Goal: Task Accomplishment & Management: Manage account settings

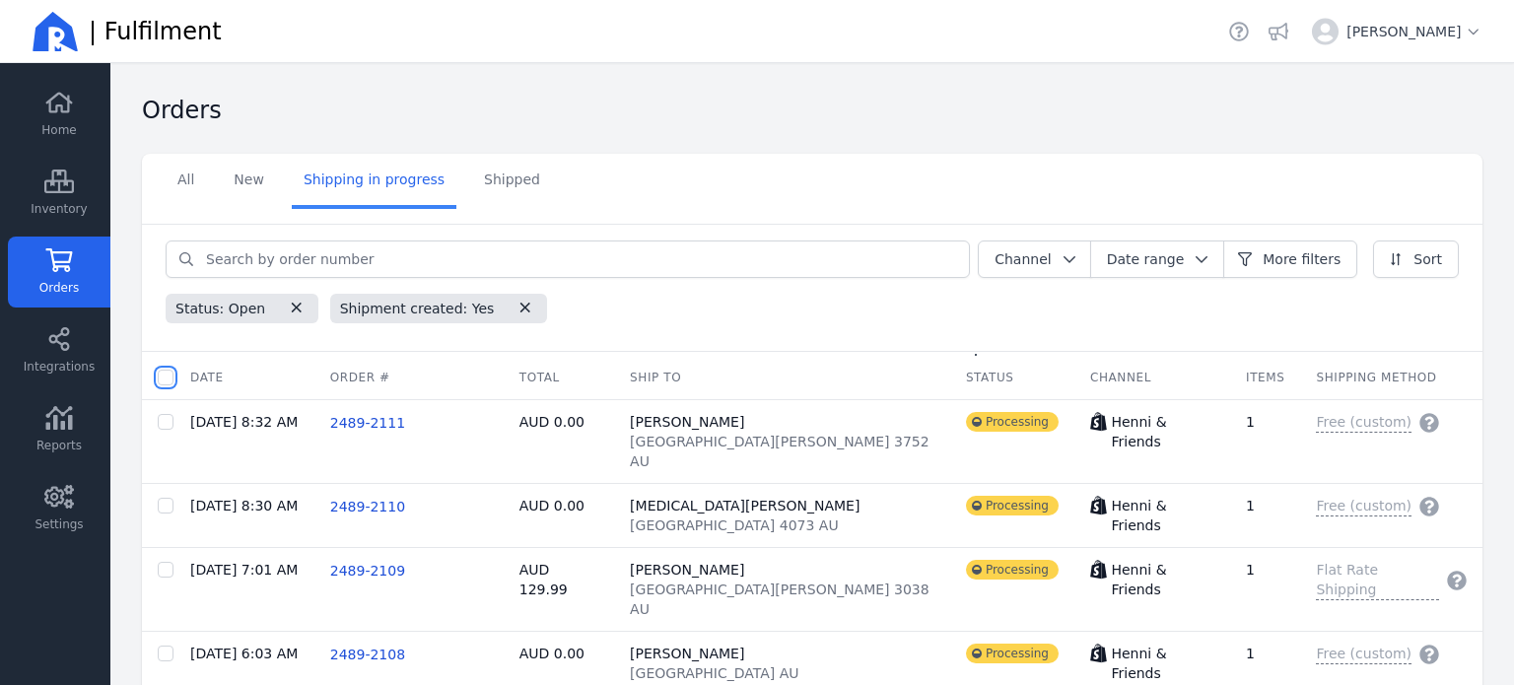
click at [167, 376] on input "checkbox" at bounding box center [166, 378] width 16 height 16
checkbox input "true"
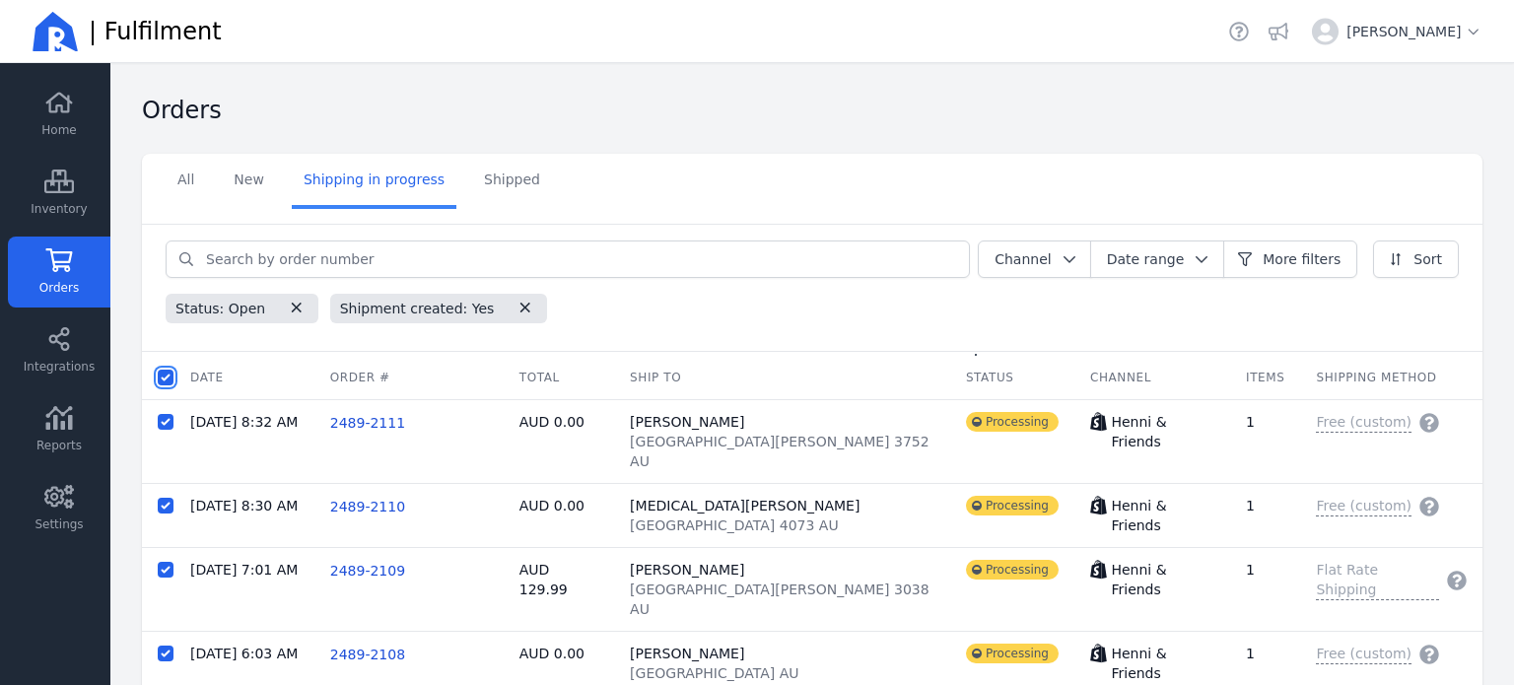
checkbox input "true"
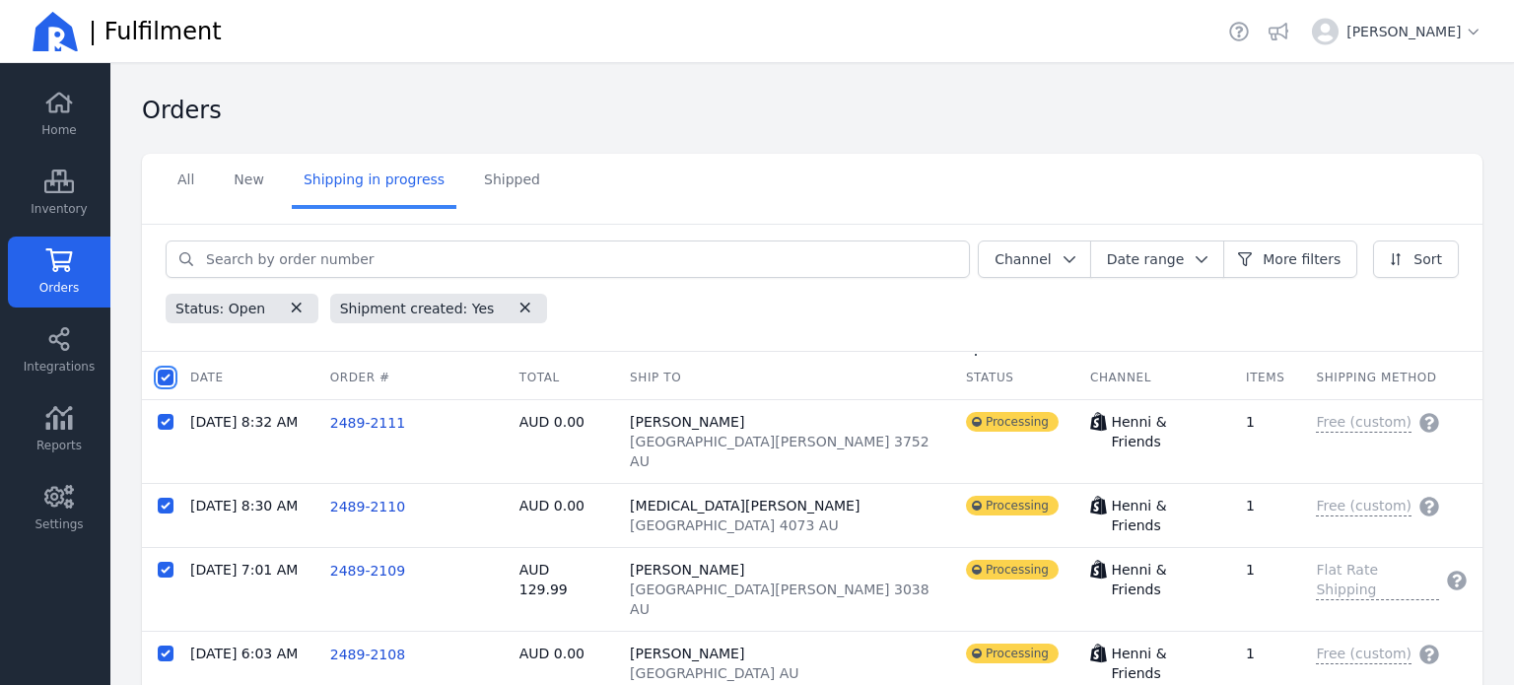
checkbox input "true"
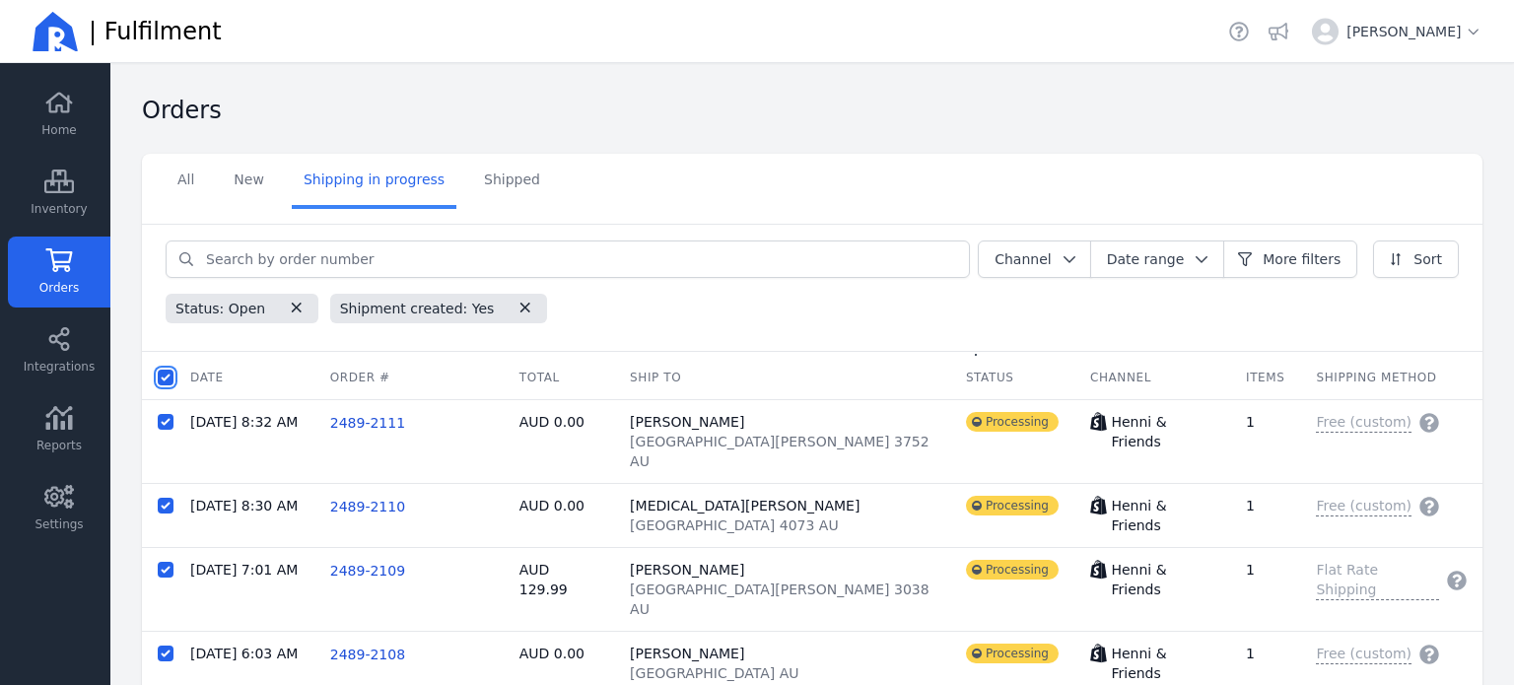
checkbox input "true"
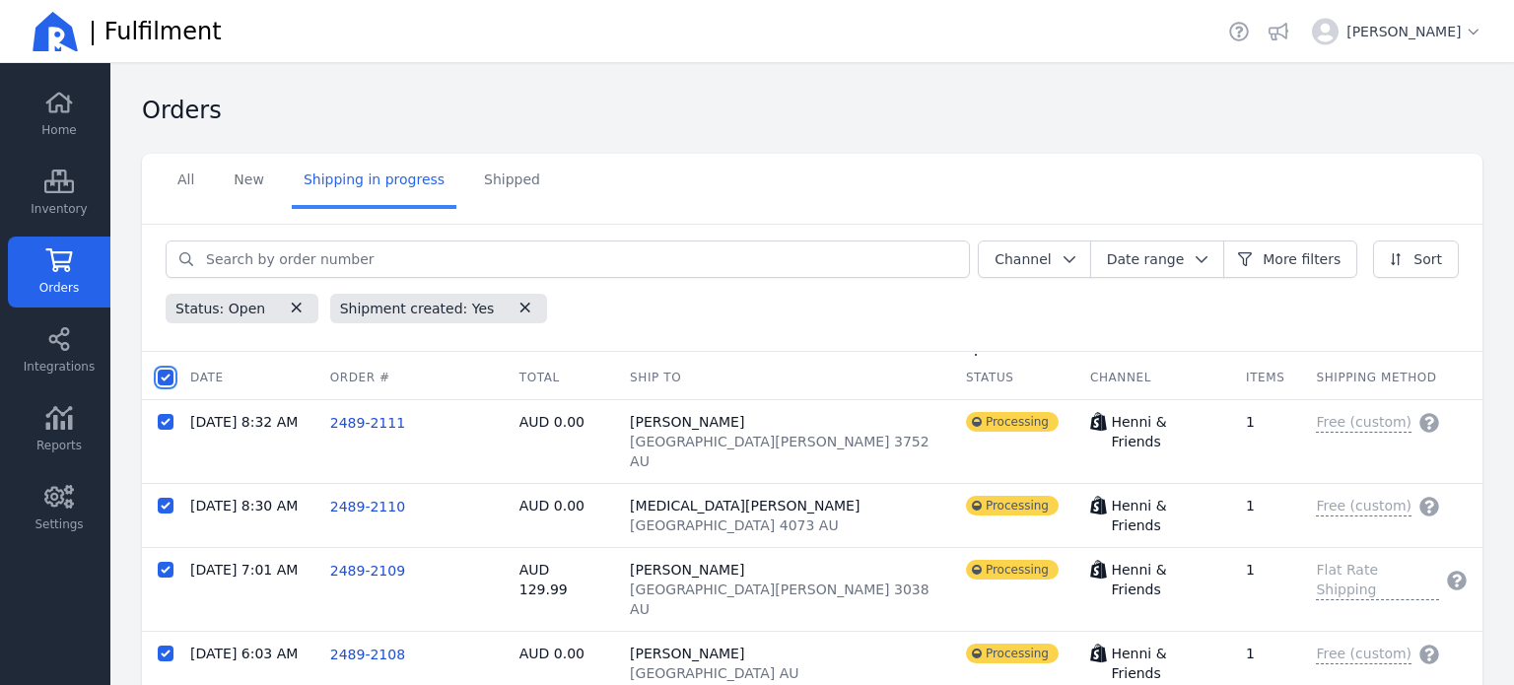
checkbox input "true"
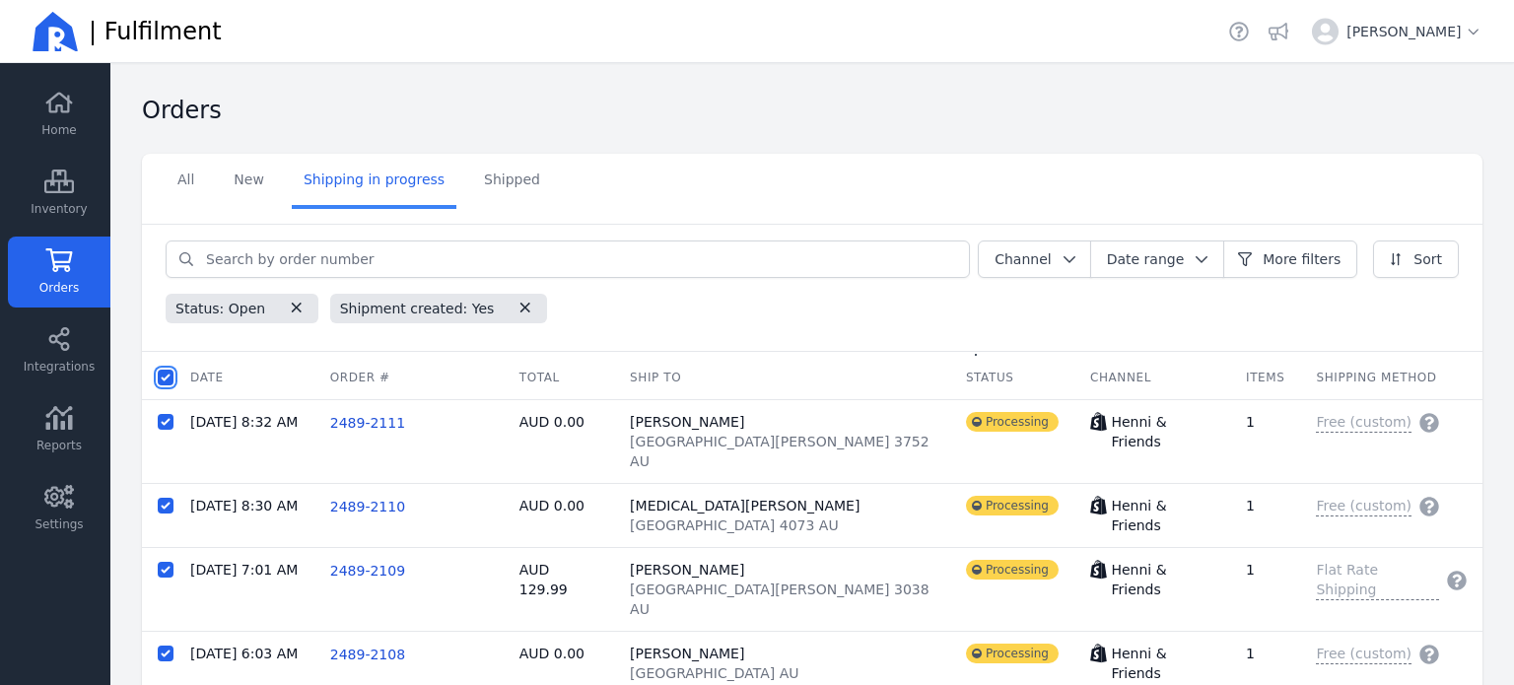
checkbox input "true"
click at [397, 382] on span "Batch fulfil orders" at bounding box center [402, 378] width 122 height 20
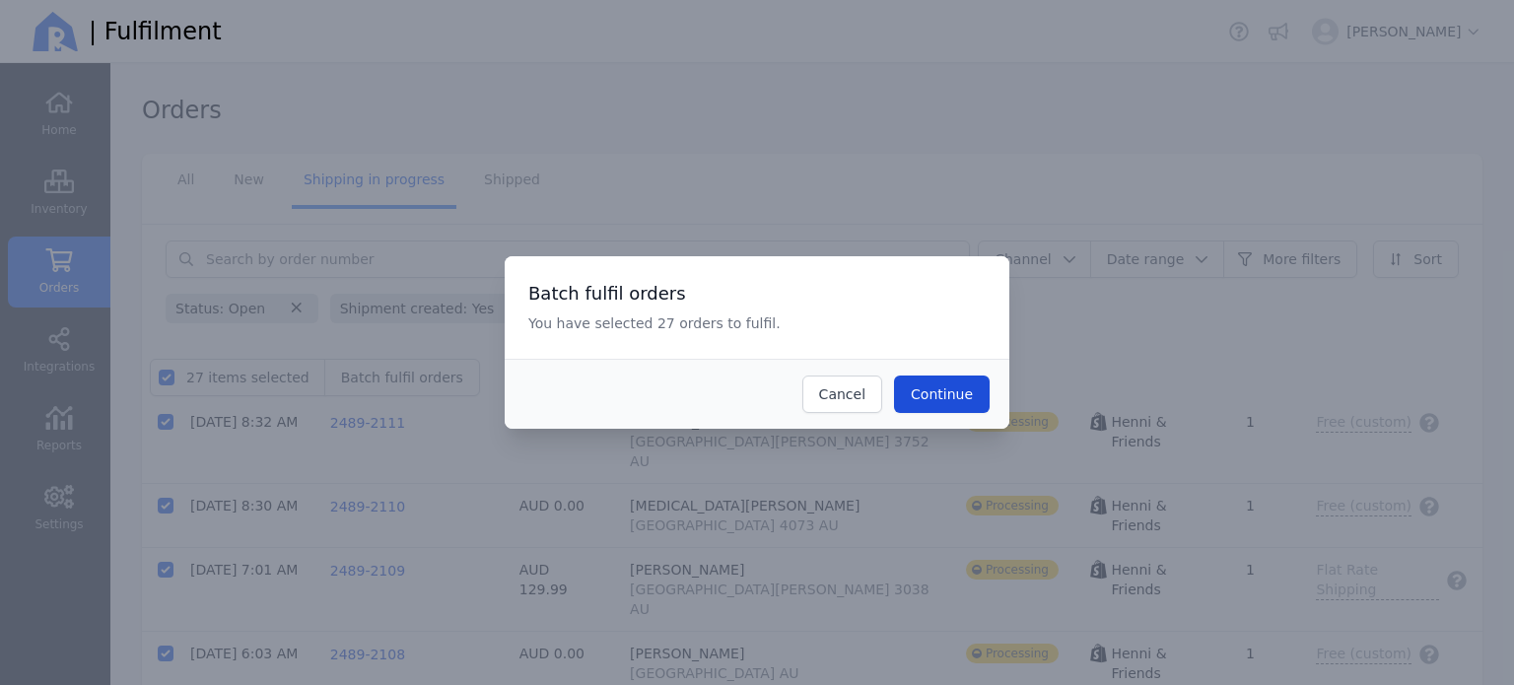
click at [972, 397] on span "Continue" at bounding box center [942, 394] width 62 height 16
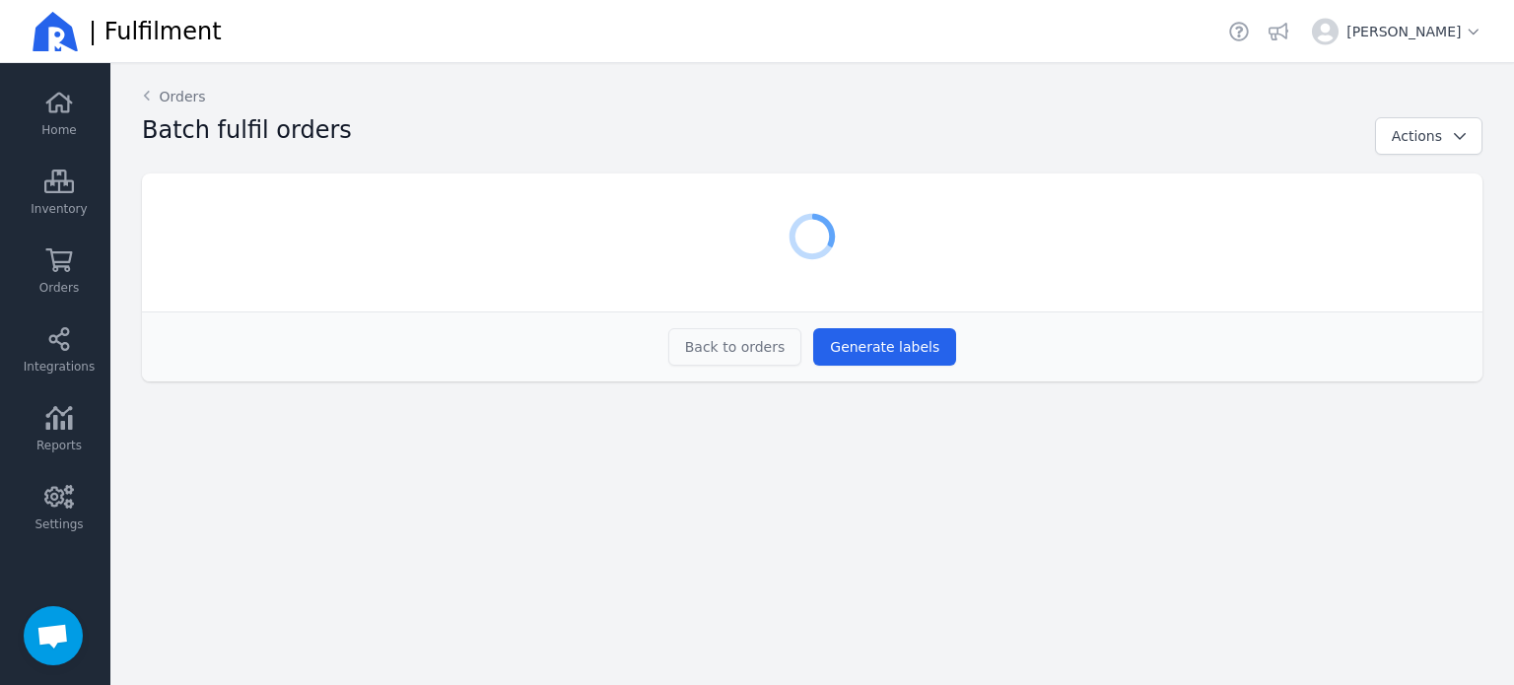
scroll to position [540, 0]
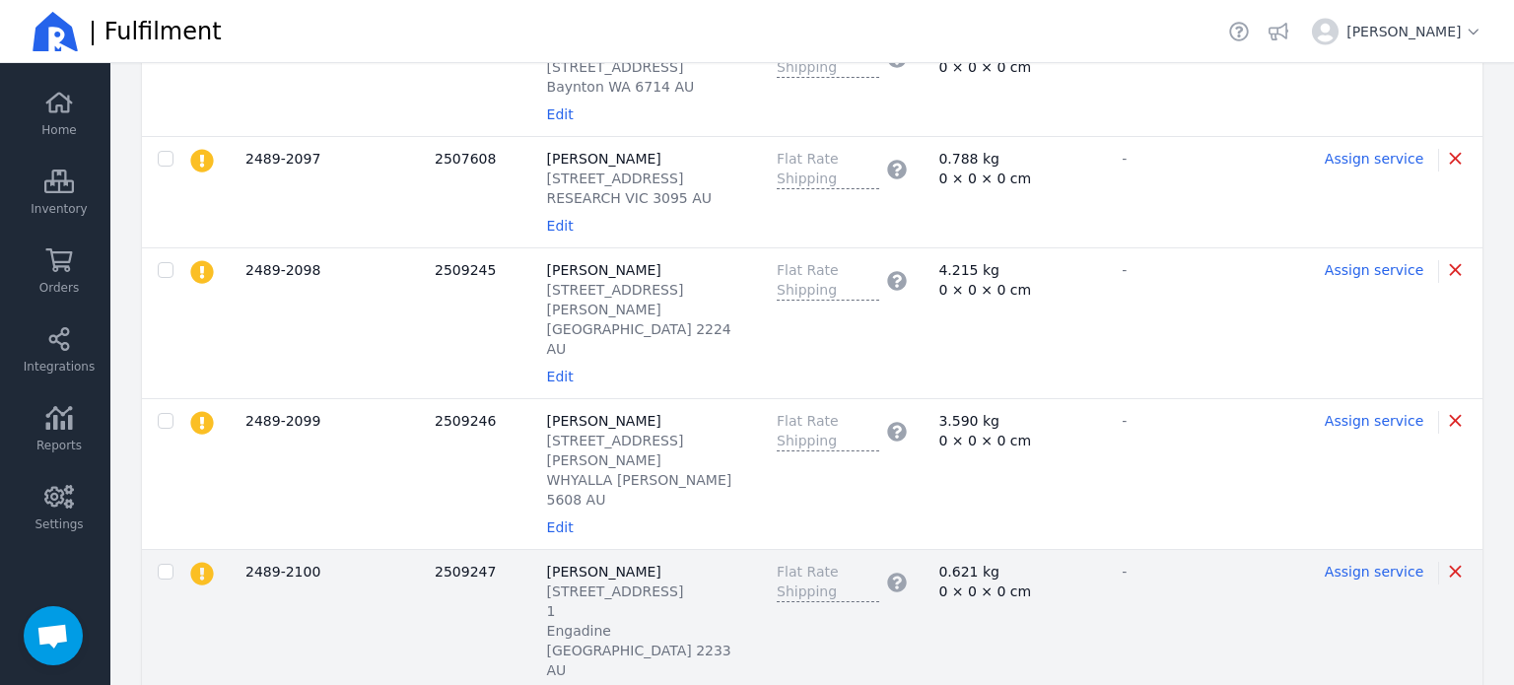
scroll to position [1971, 0]
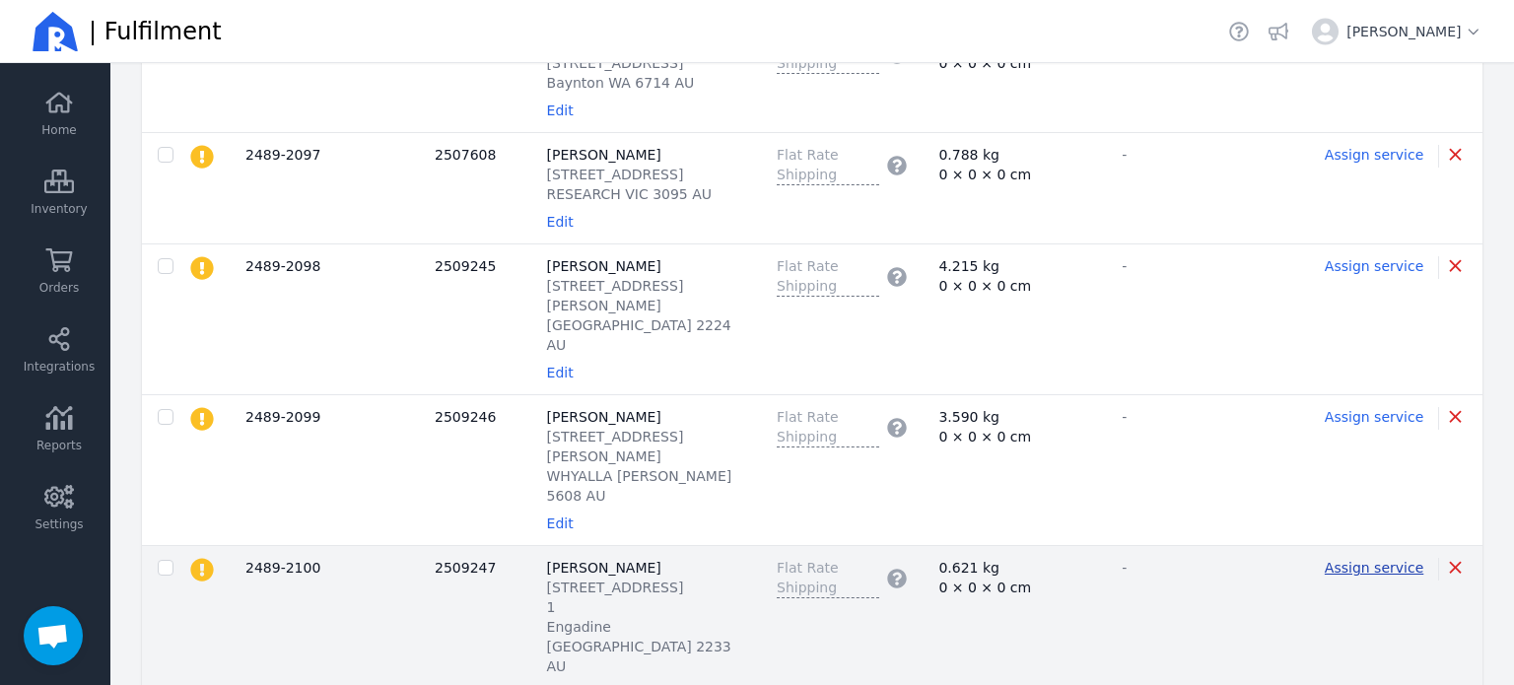
click at [1352, 560] on span "Assign service" at bounding box center [1373, 568] width 99 height 16
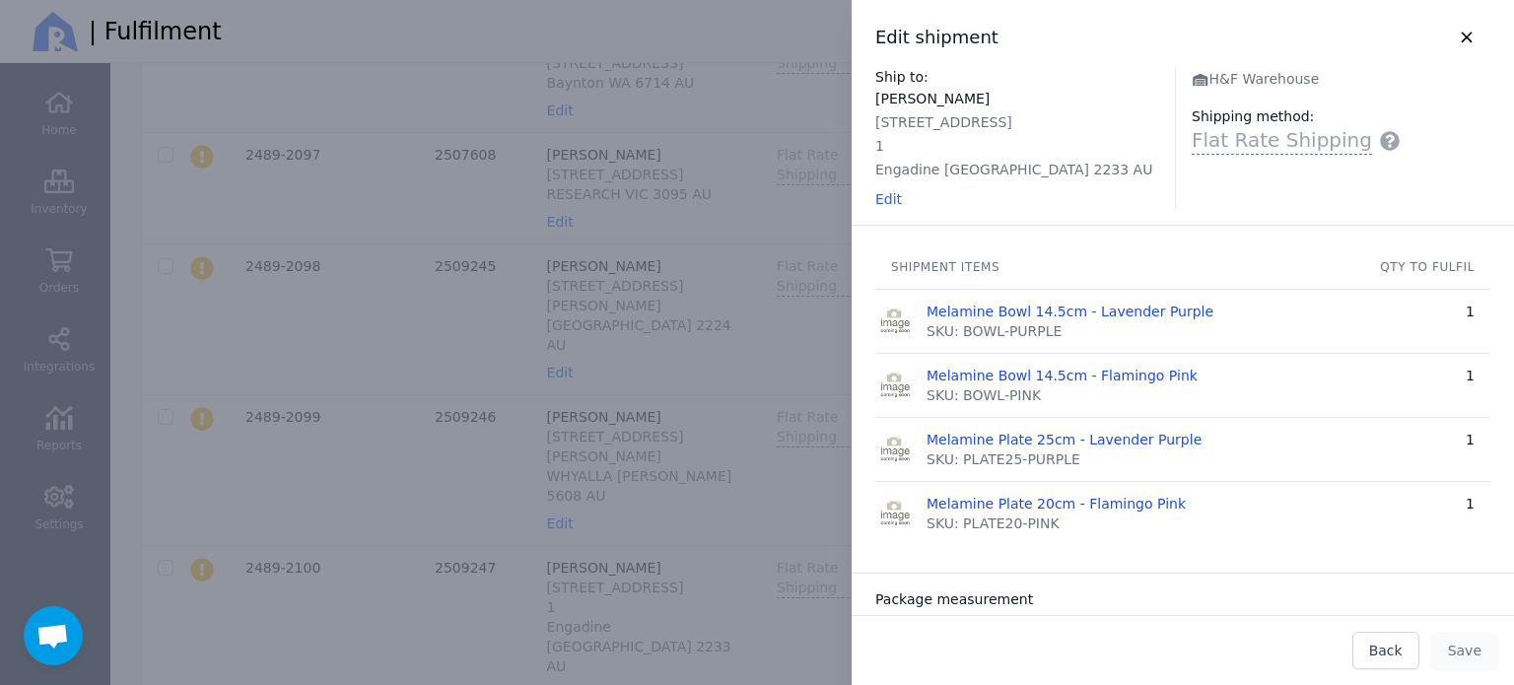
scroll to position [394, 0]
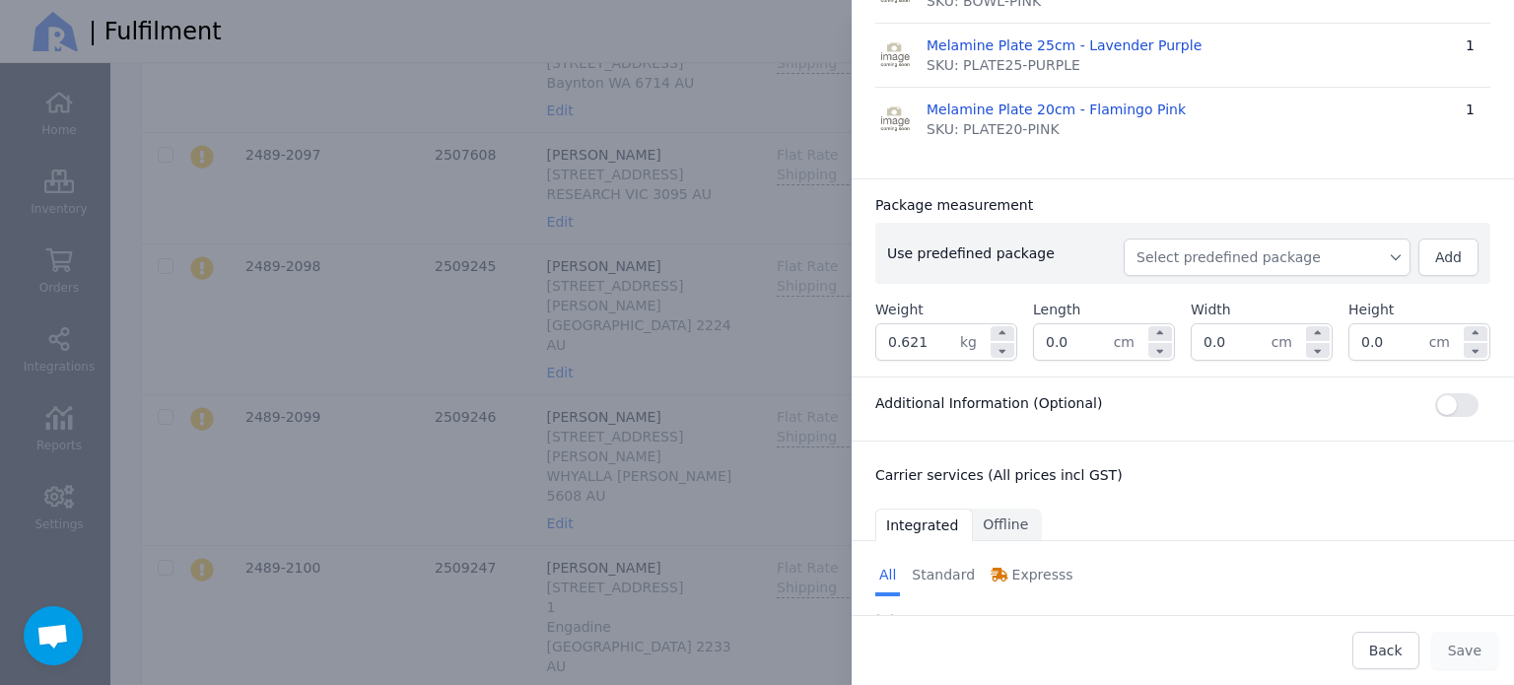
click at [1238, 257] on span "Select predefined package" at bounding box center [1266, 257] width 261 height 20
click at [1213, 293] on span "BX250" at bounding box center [1274, 302] width 239 height 20
type input "0.881"
type input "27.0"
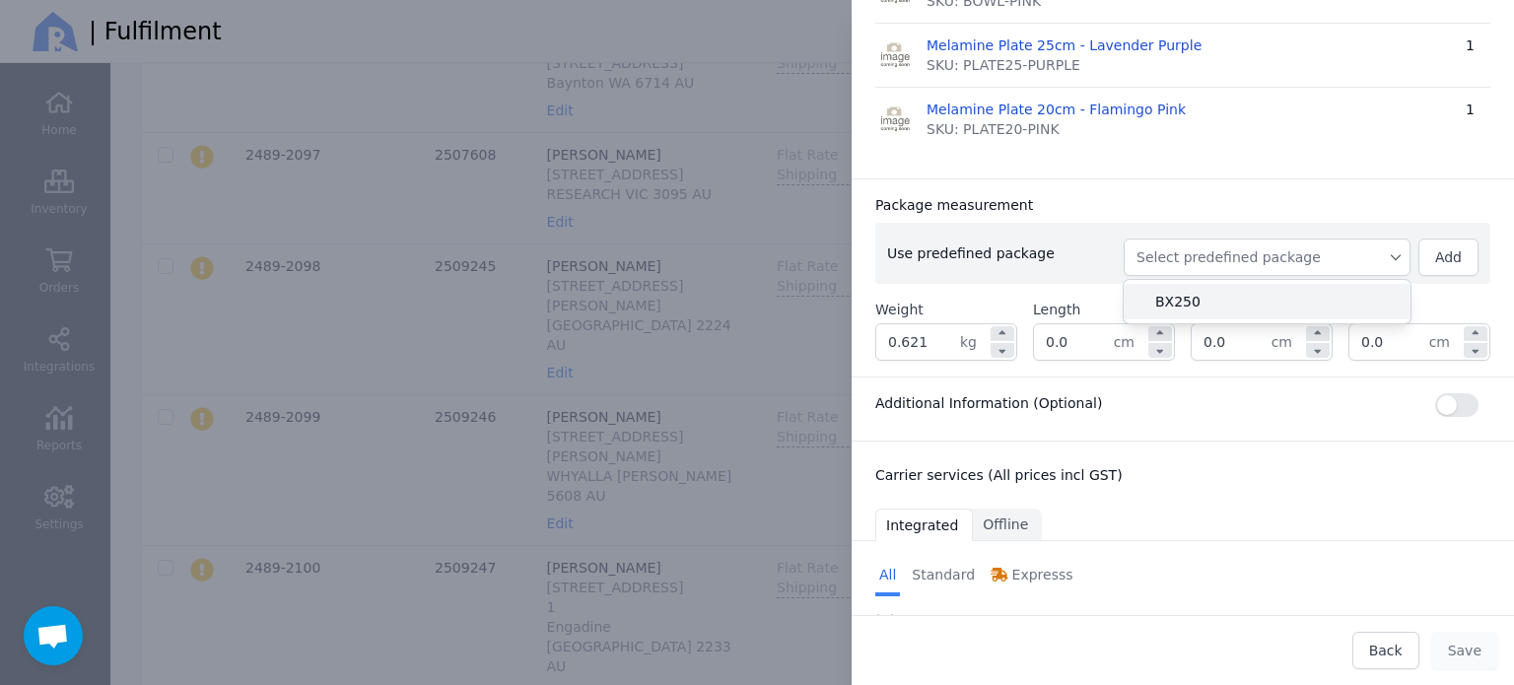
type input "27.0"
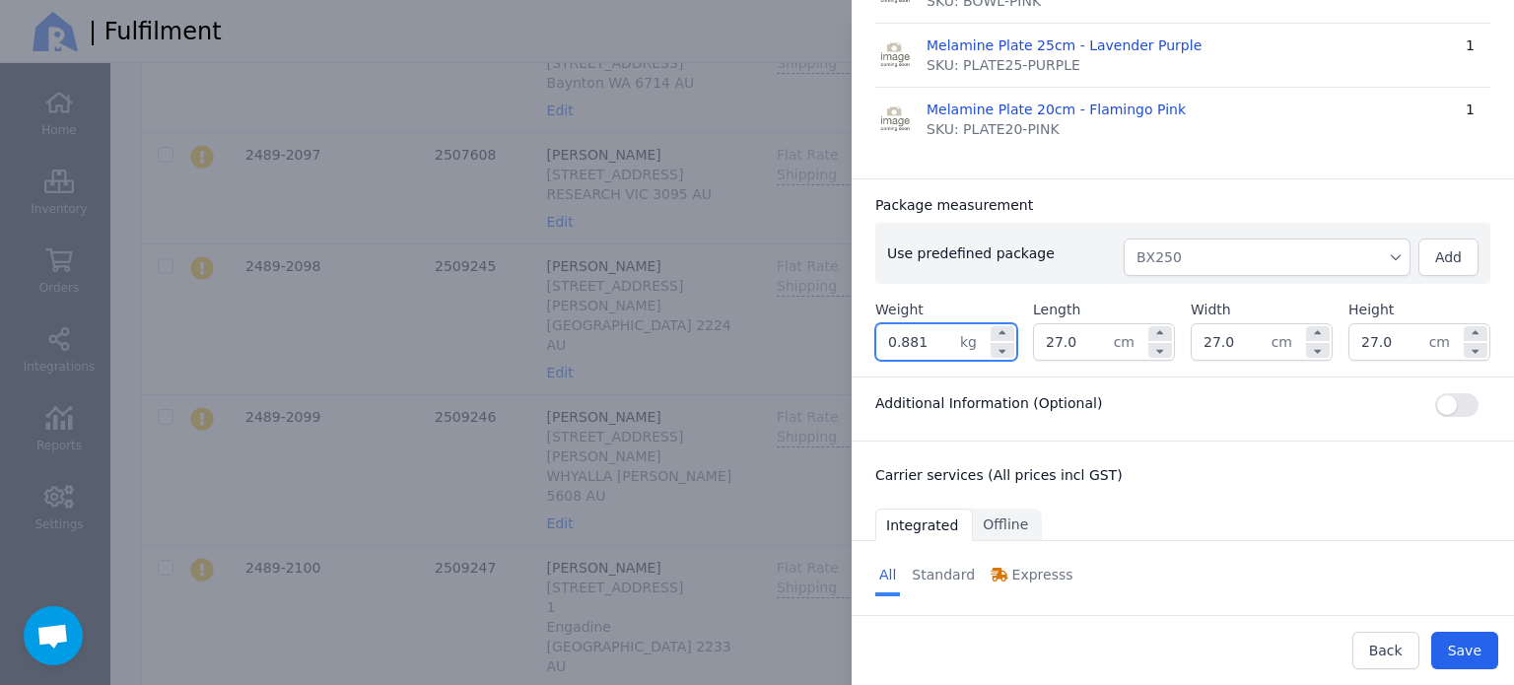
drag, startPoint x: 925, startPoint y: 331, endPoint x: 866, endPoint y: 346, distance: 60.9
click at [866, 346] on div "Package measurement Use predefined package BX250 Add Weight 0.881 kg Length 27.…" at bounding box center [1182, 277] width 662 height 198
type input "1.000"
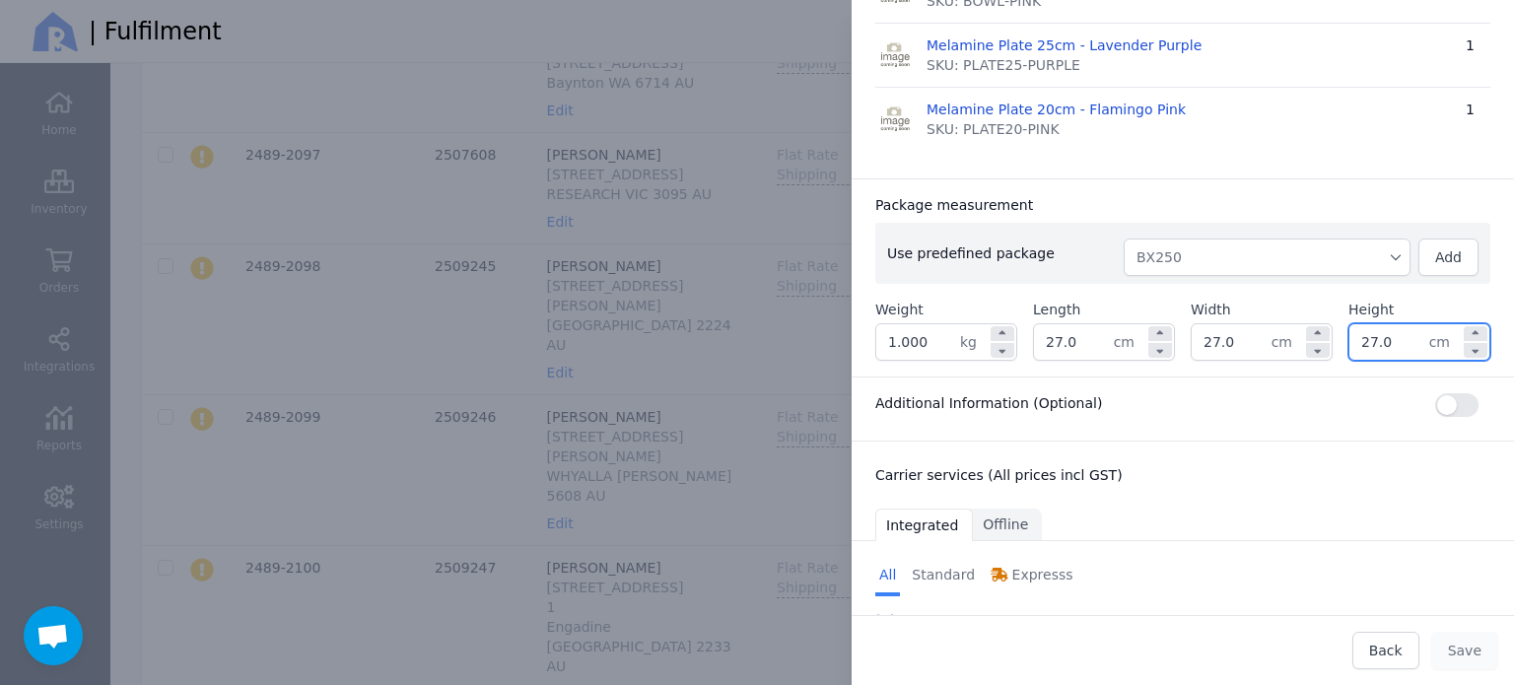
drag, startPoint x: 1407, startPoint y: 335, endPoint x: 1326, endPoint y: 344, distance: 81.3
click at [1326, 344] on div "Weight 1.000 kg Length 27.0 cm Width 27.0 cm Height 27.0 cm" at bounding box center [1182, 330] width 615 height 61
type input "16.0"
click at [1218, 188] on div "Package measurement Use predefined package BX250 Add Weight 1.000 kg Length 27.…" at bounding box center [1182, 277] width 662 height 198
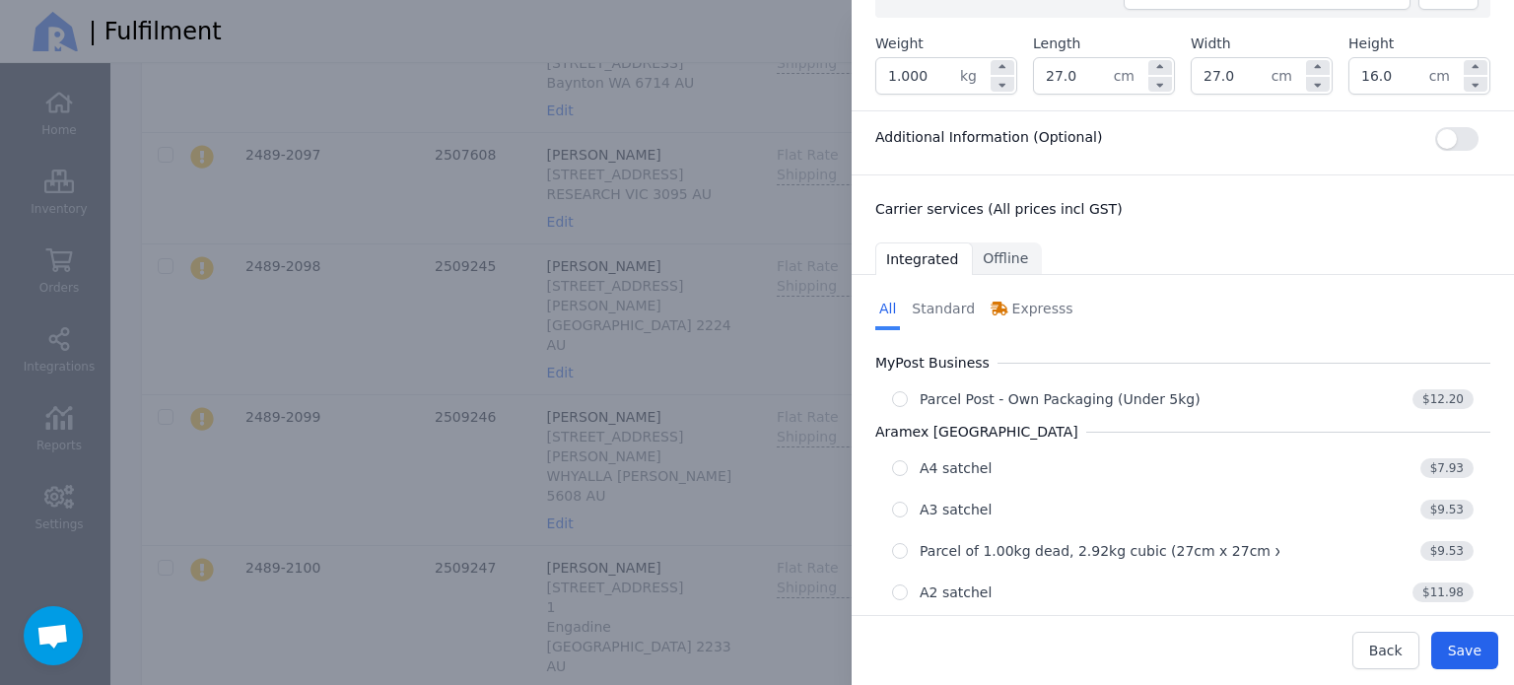
scroll to position [690, 0]
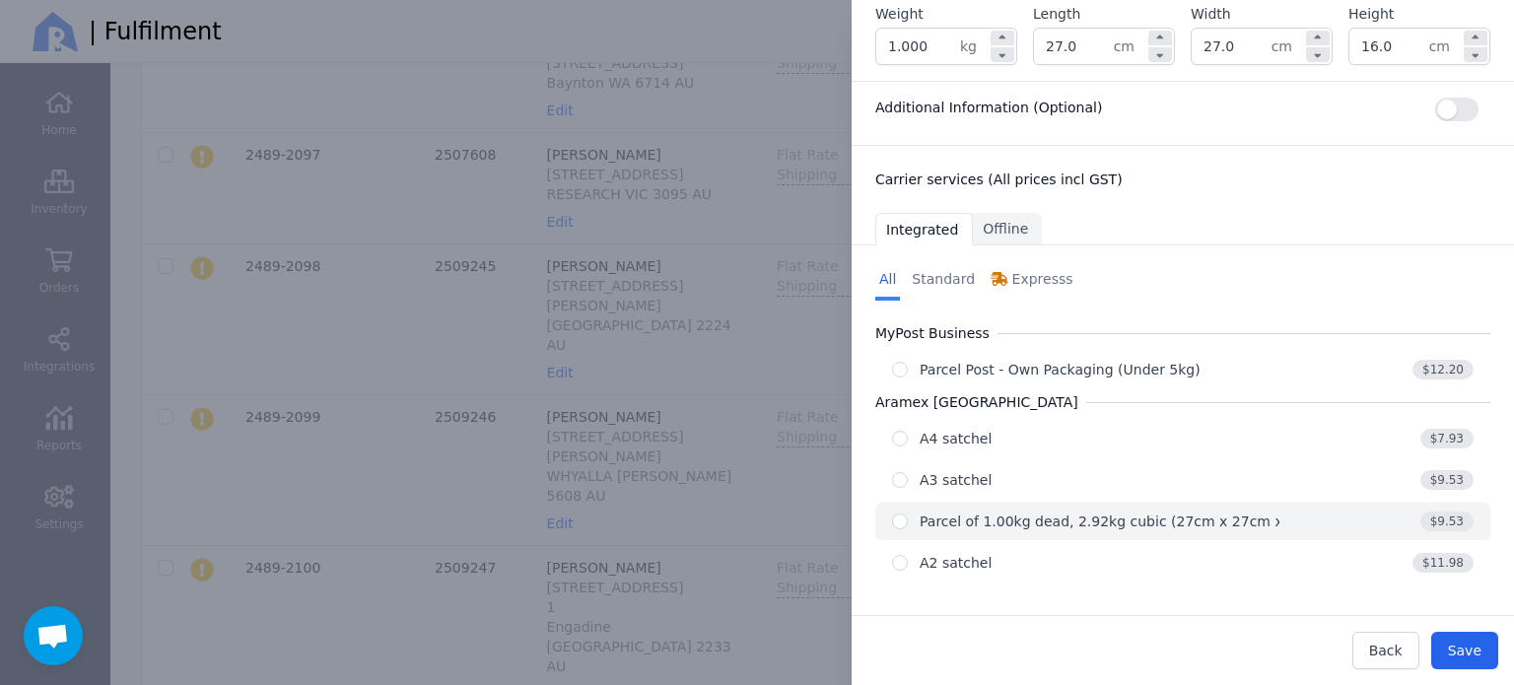
click at [993, 511] on div "Parcel of 1.00kg dead, 2.92kg cubic (27cm x 27cm x 16cm)" at bounding box center [1125, 521] width 412 height 20
radio input "true"
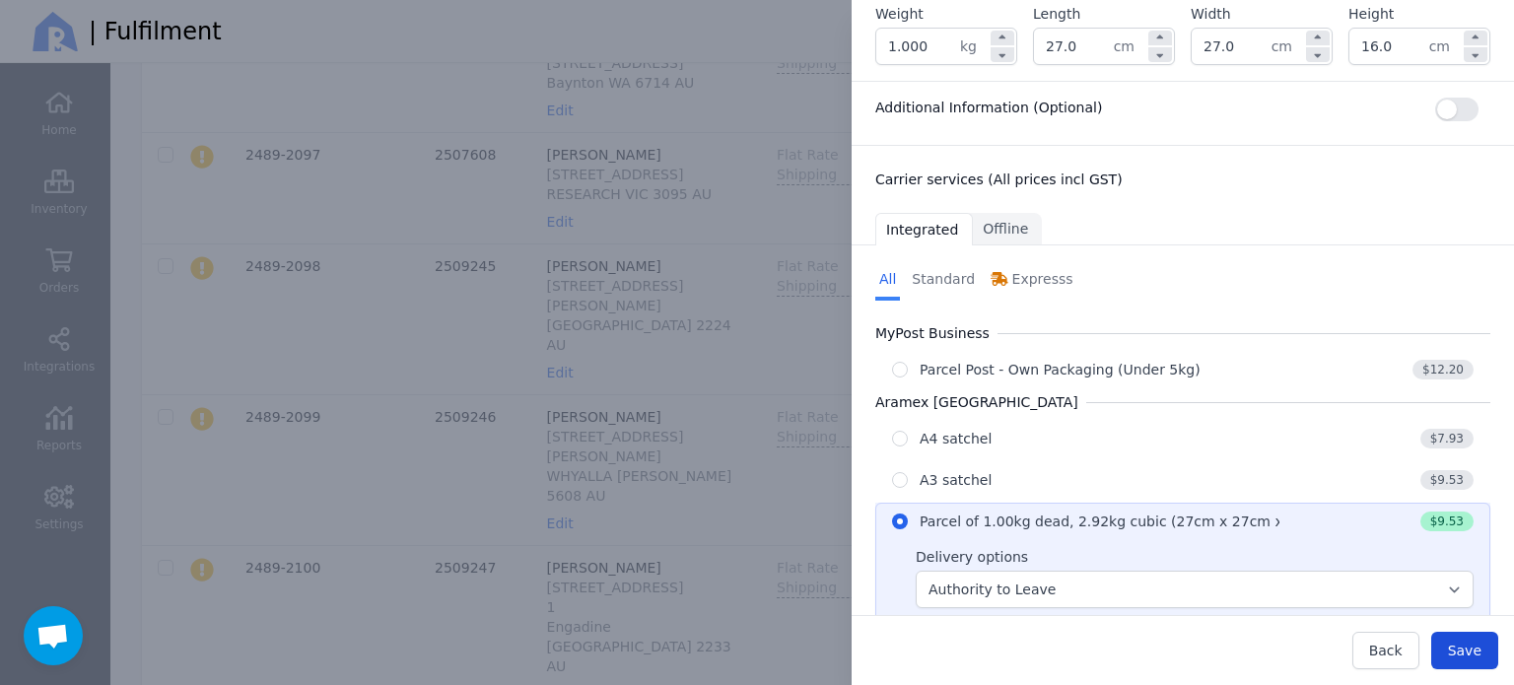
click at [1455, 652] on span "Save" at bounding box center [1465, 651] width 34 height 16
type input "27.0"
type input "16.0"
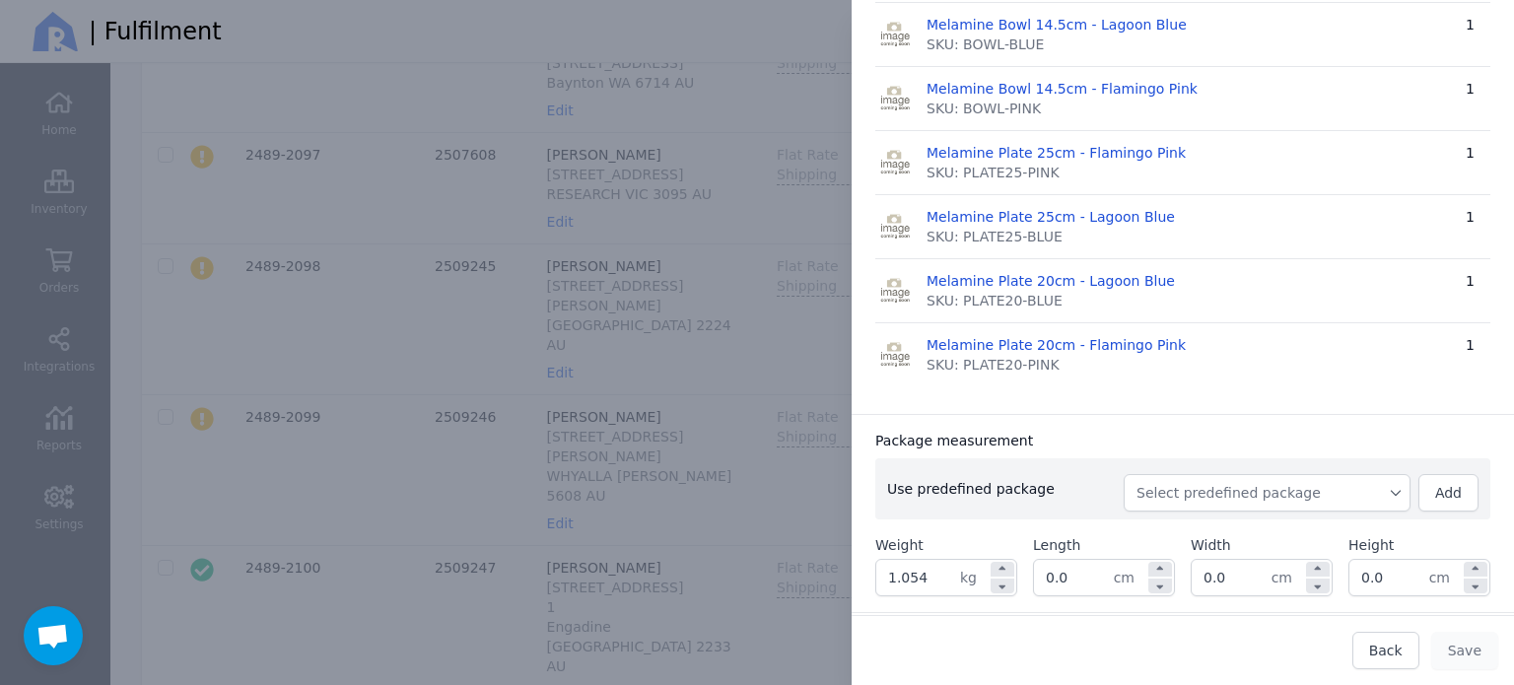
scroll to position [394, 0]
drag, startPoint x: 900, startPoint y: 576, endPoint x: 945, endPoint y: 576, distance: 45.3
click at [945, 576] on input "1.054" at bounding box center [918, 574] width 84 height 35
type input "1.400"
click at [1089, 570] on input "0.0" at bounding box center [1074, 574] width 80 height 35
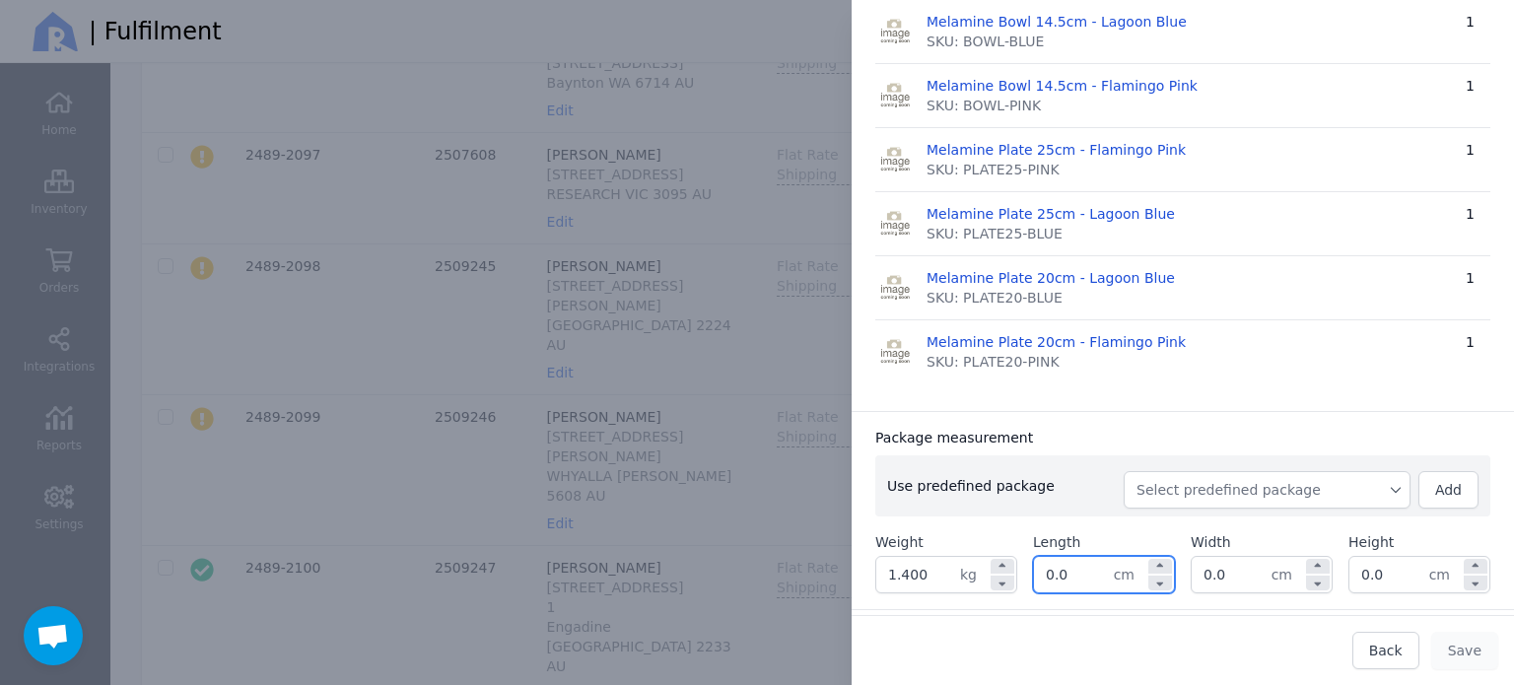
click at [1089, 570] on input "0.0" at bounding box center [1074, 574] width 80 height 35
type input "27.0"
type input "2.0"
type input "17.0"
click at [1228, 569] on input "2.0" at bounding box center [1231, 574] width 80 height 35
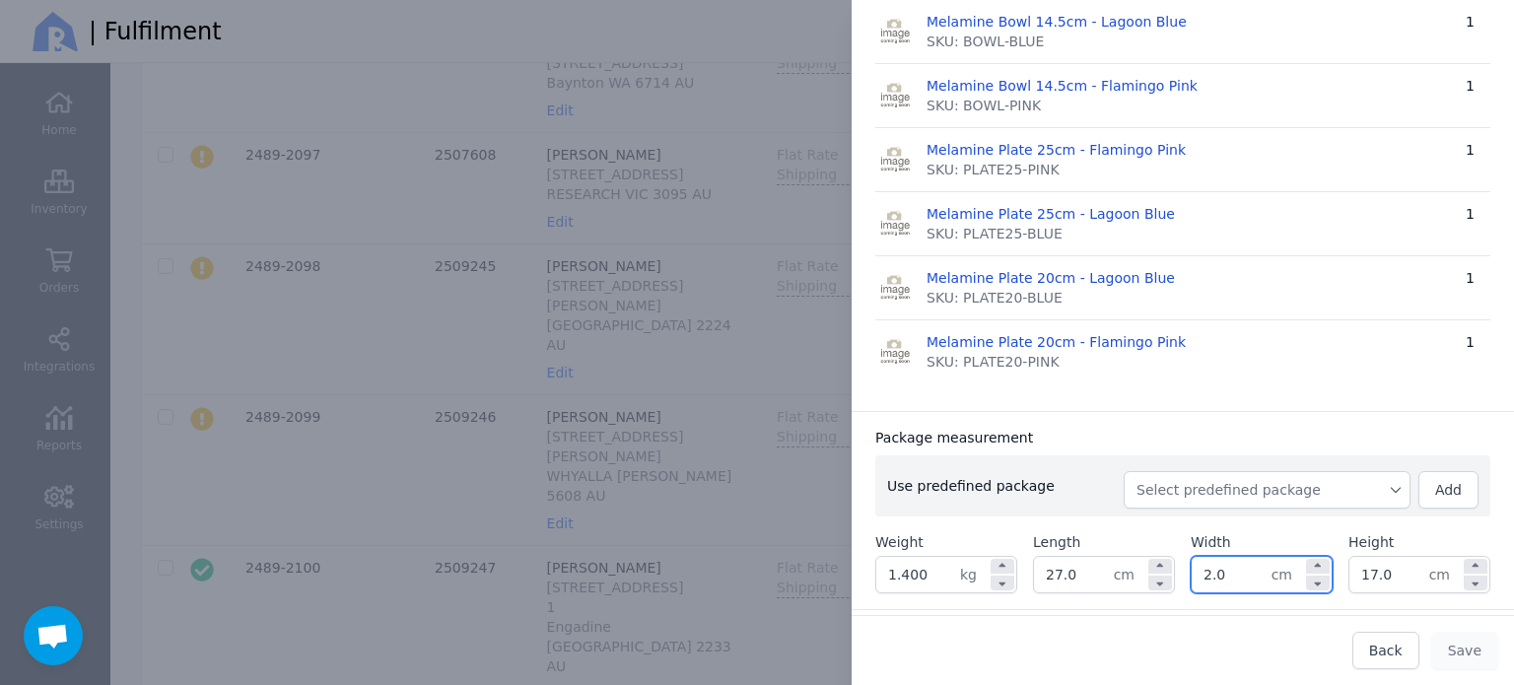
click at [1228, 569] on input "2.0" at bounding box center [1231, 574] width 80 height 35
type input "27.0"
click at [1269, 441] on div "Package measurement" at bounding box center [1182, 438] width 615 height 20
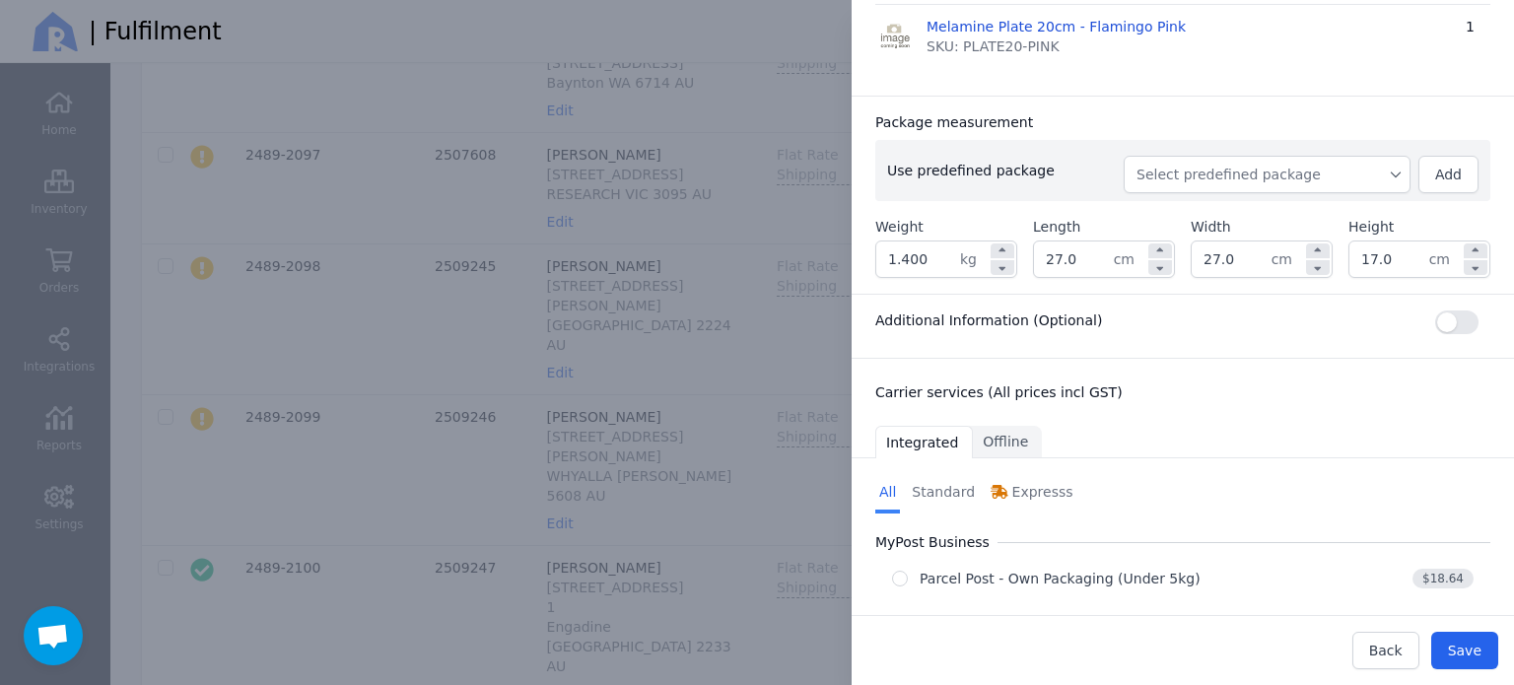
scroll to position [726, 0]
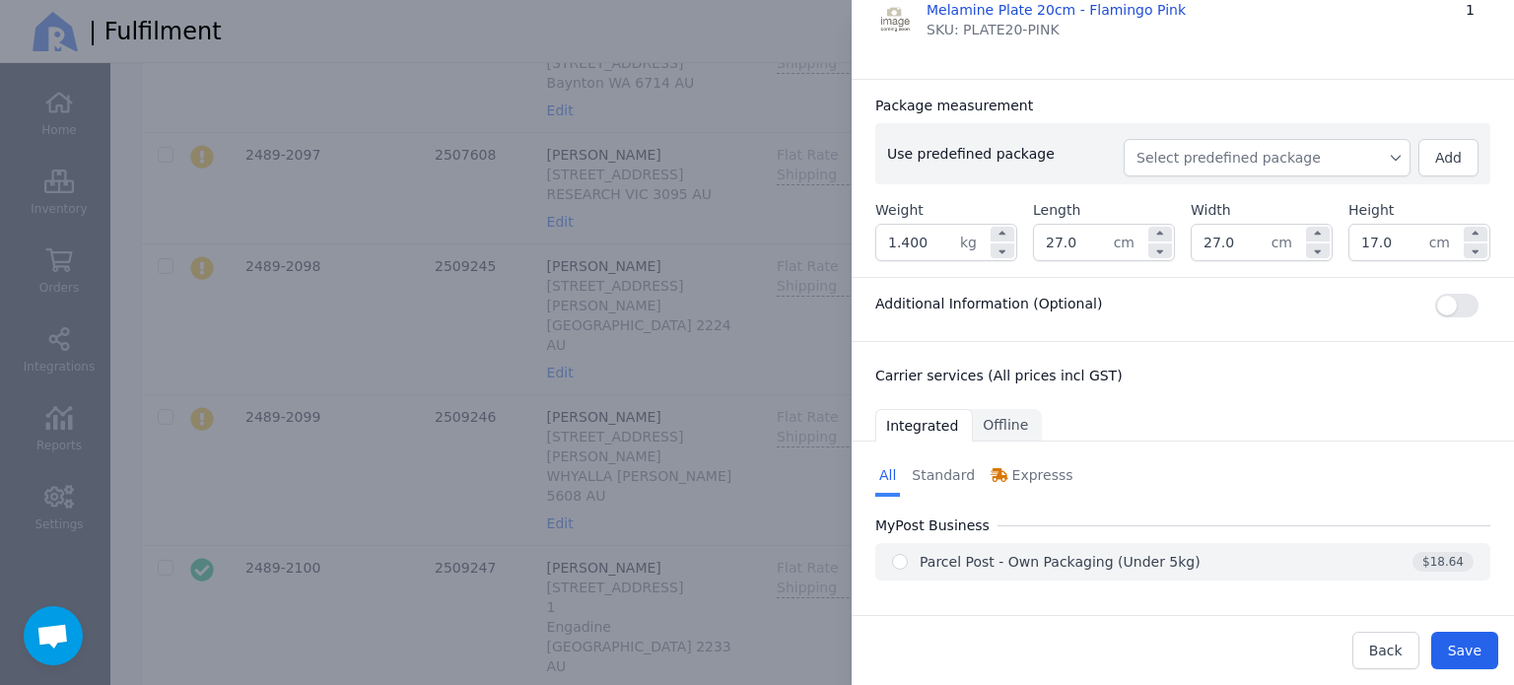
click at [1137, 558] on div "Parcel Post - Own Packaging (Under 5kg)" at bounding box center [1059, 562] width 281 height 20
radio input "true"
select select "0"
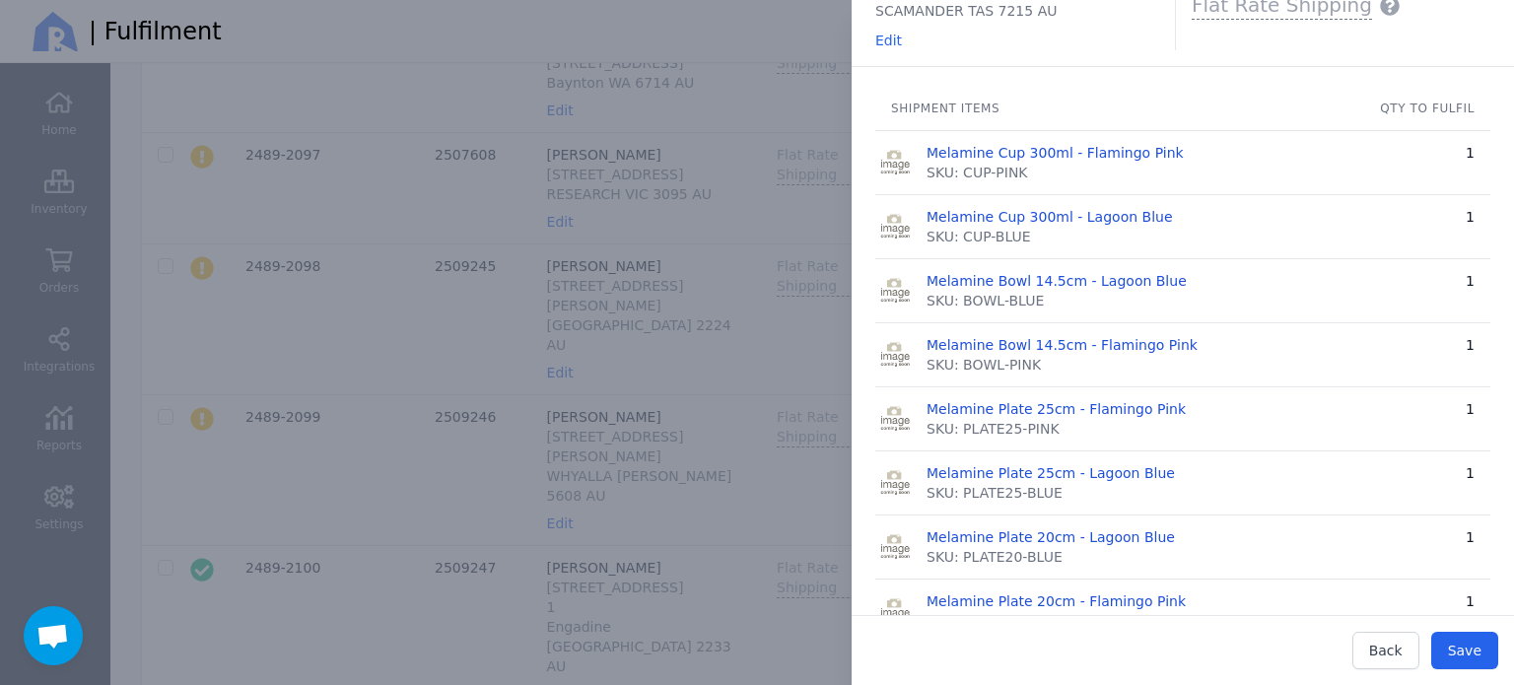
scroll to position [0, 0]
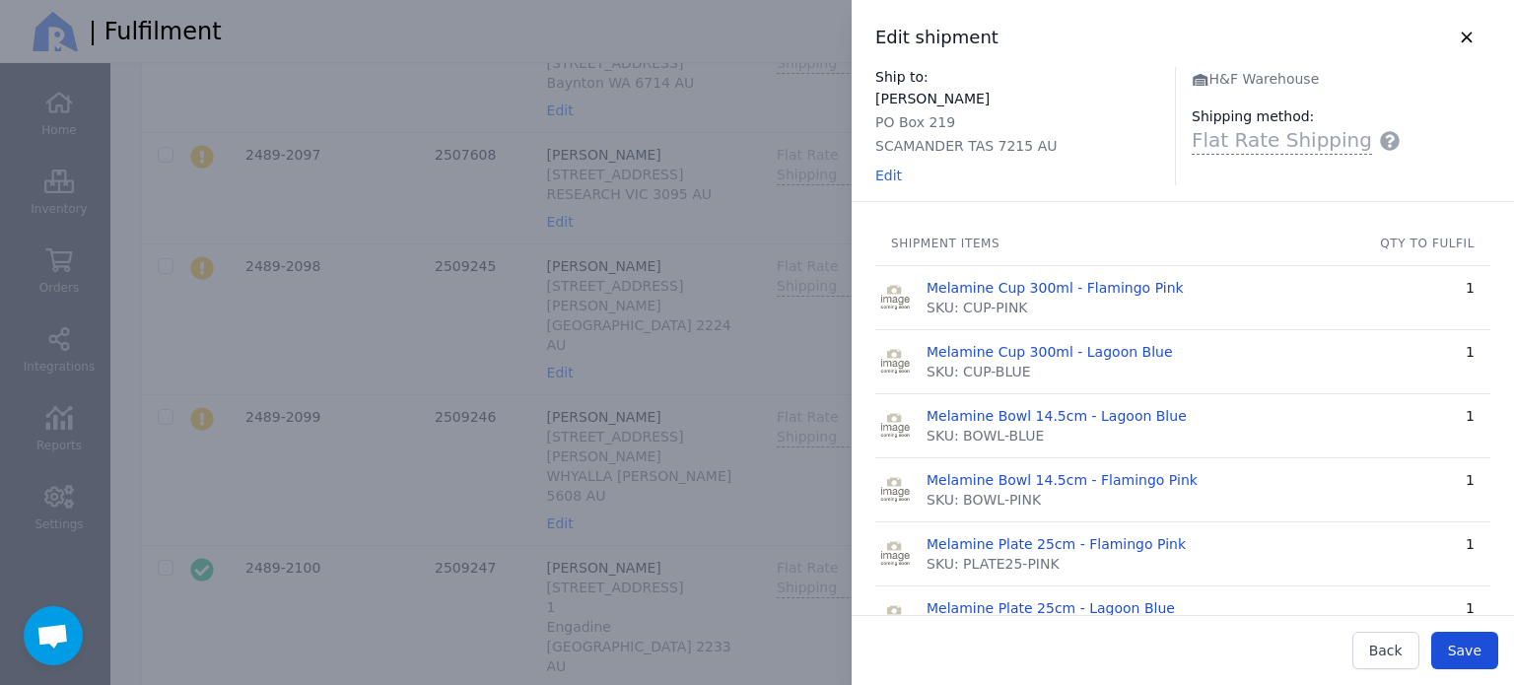
click at [1482, 649] on button "Save" at bounding box center [1464, 650] width 67 height 37
type input "27.0"
type input "17.0"
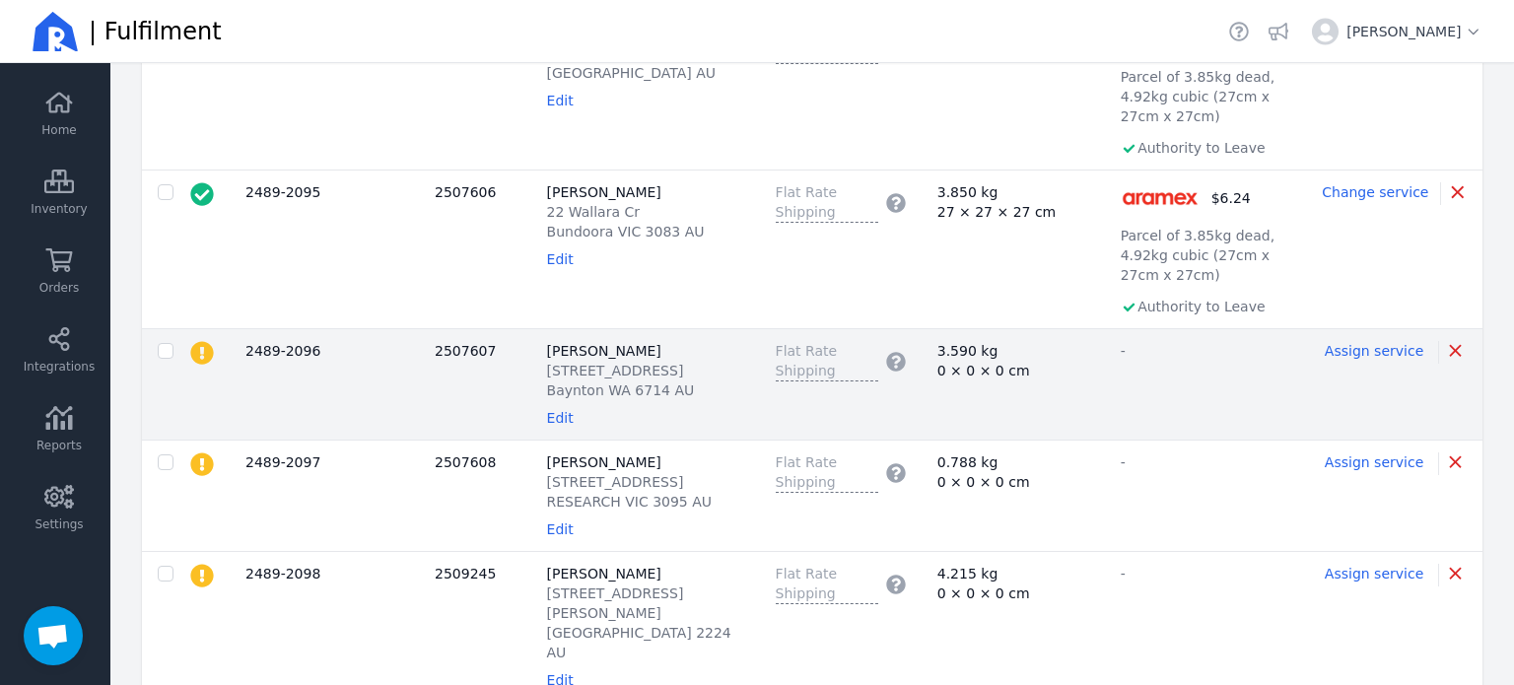
scroll to position [1675, 0]
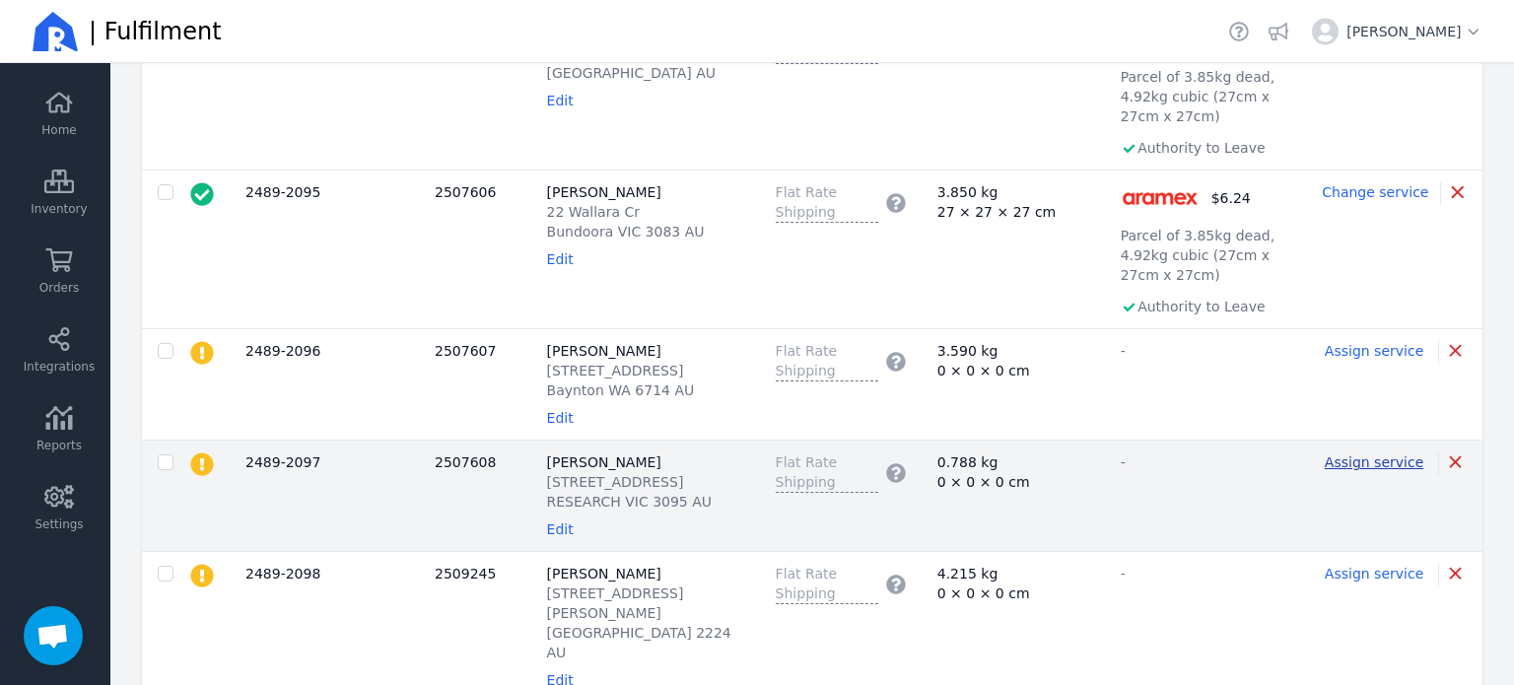
click at [1376, 454] on span "Assign service" at bounding box center [1373, 462] width 99 height 16
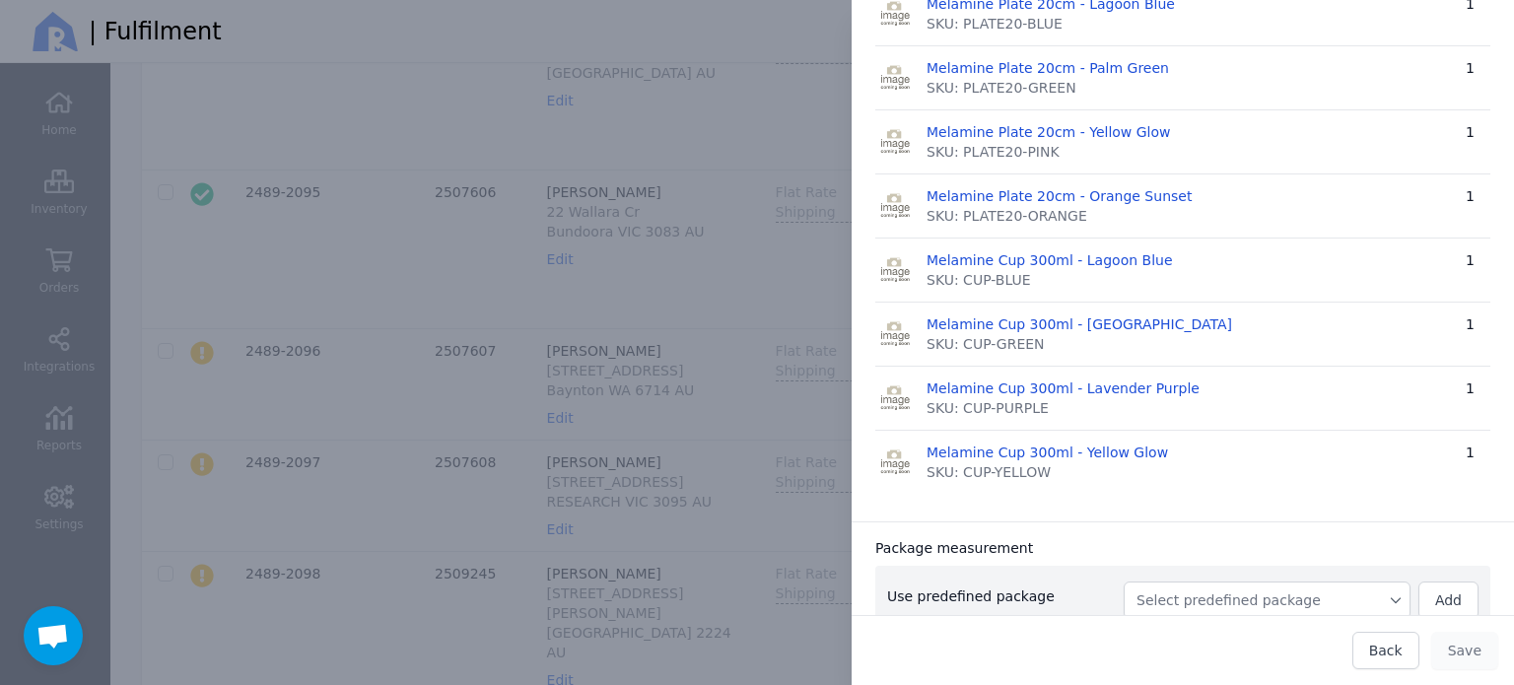
scroll to position [591, 0]
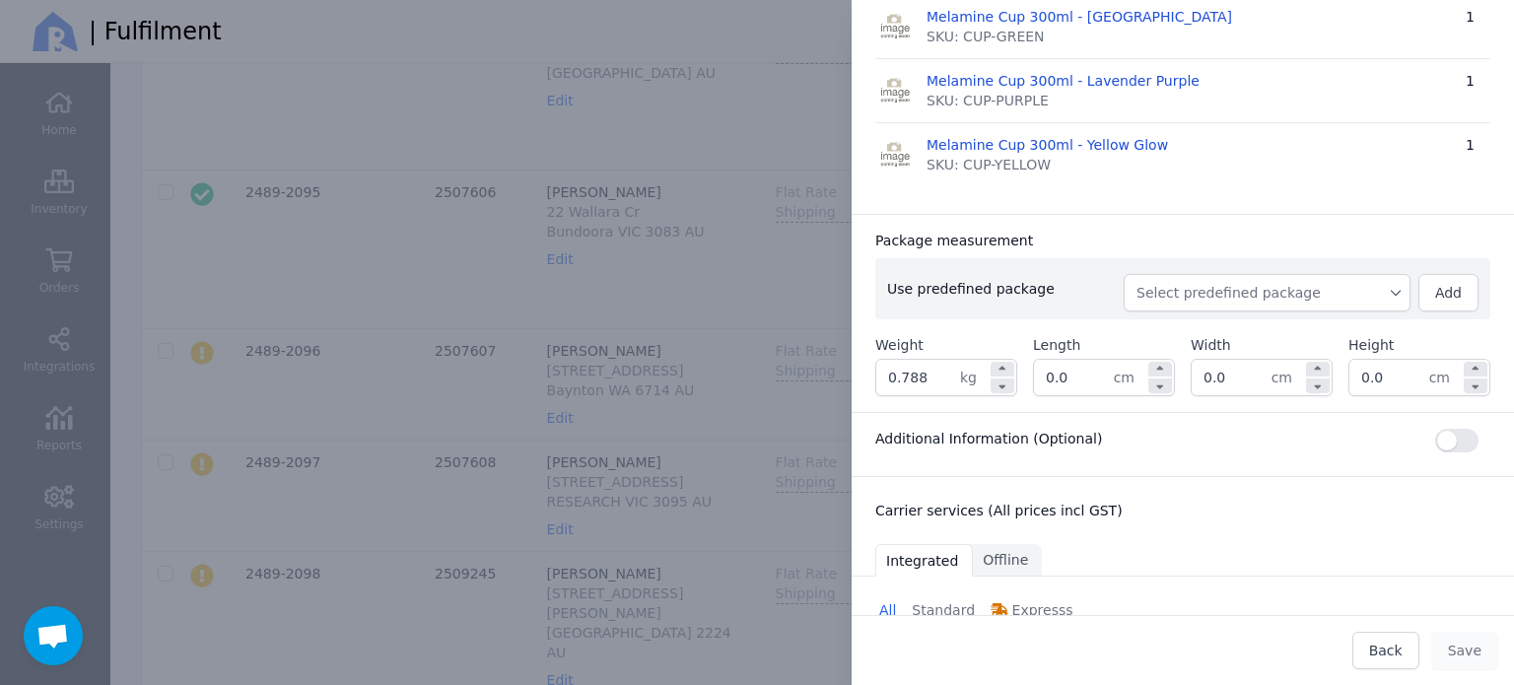
click at [1285, 299] on span "Select predefined package" at bounding box center [1266, 293] width 261 height 20
click at [1225, 340] on span "BX250" at bounding box center [1274, 337] width 239 height 20
type input "1.048"
type input "27.0"
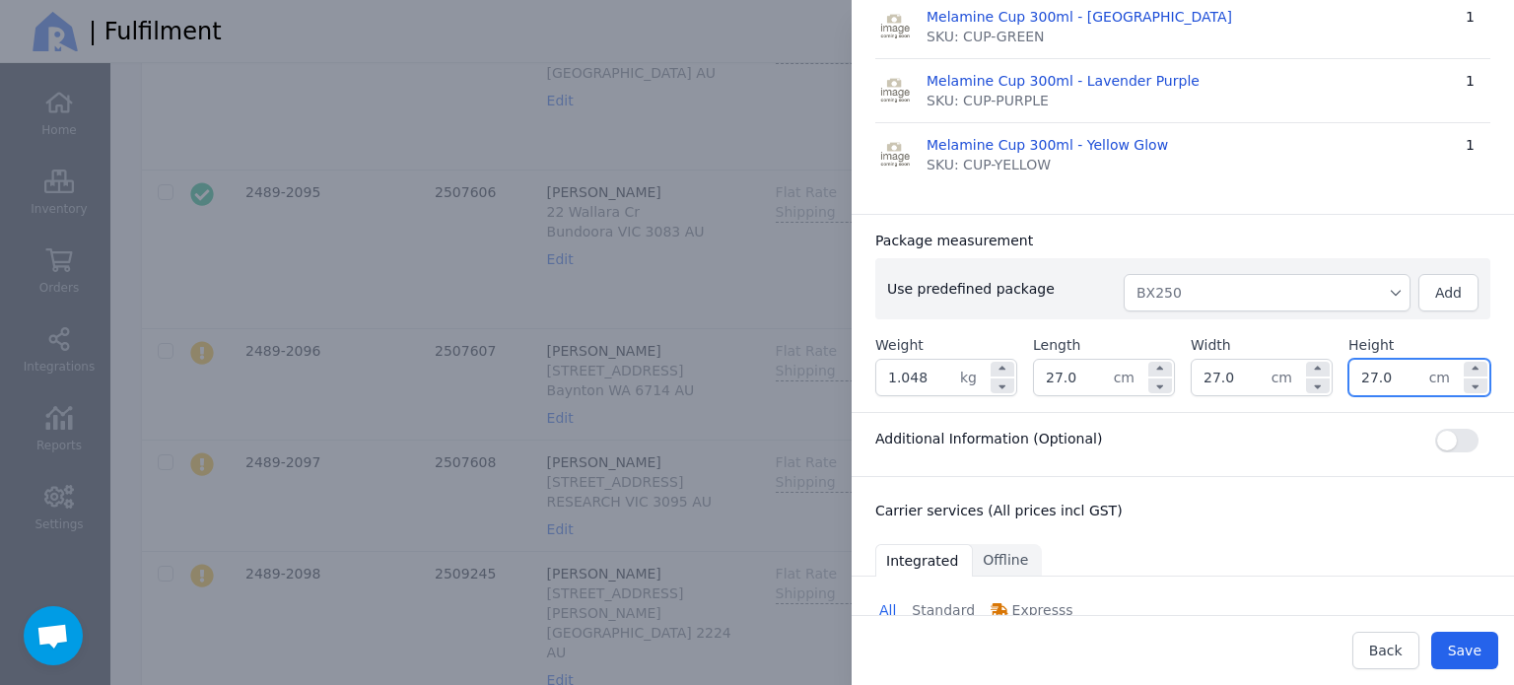
click at [1386, 373] on input "27.0" at bounding box center [1389, 377] width 80 height 35
type input "17.0"
click at [926, 373] on input "1.048" at bounding box center [918, 377] width 84 height 35
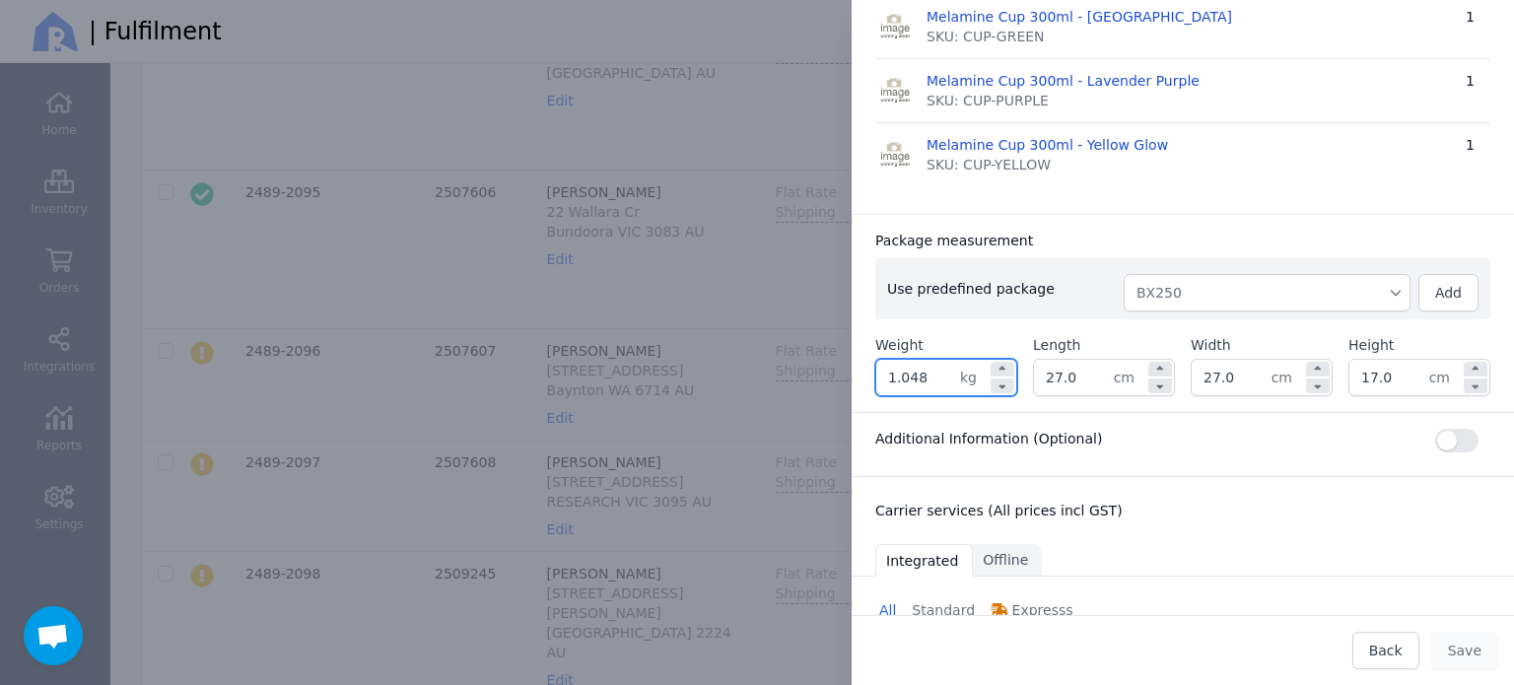
click at [926, 373] on input "1.048" at bounding box center [918, 377] width 84 height 35
type input "1.200"
click at [1091, 245] on div "Package measurement" at bounding box center [1182, 241] width 615 height 20
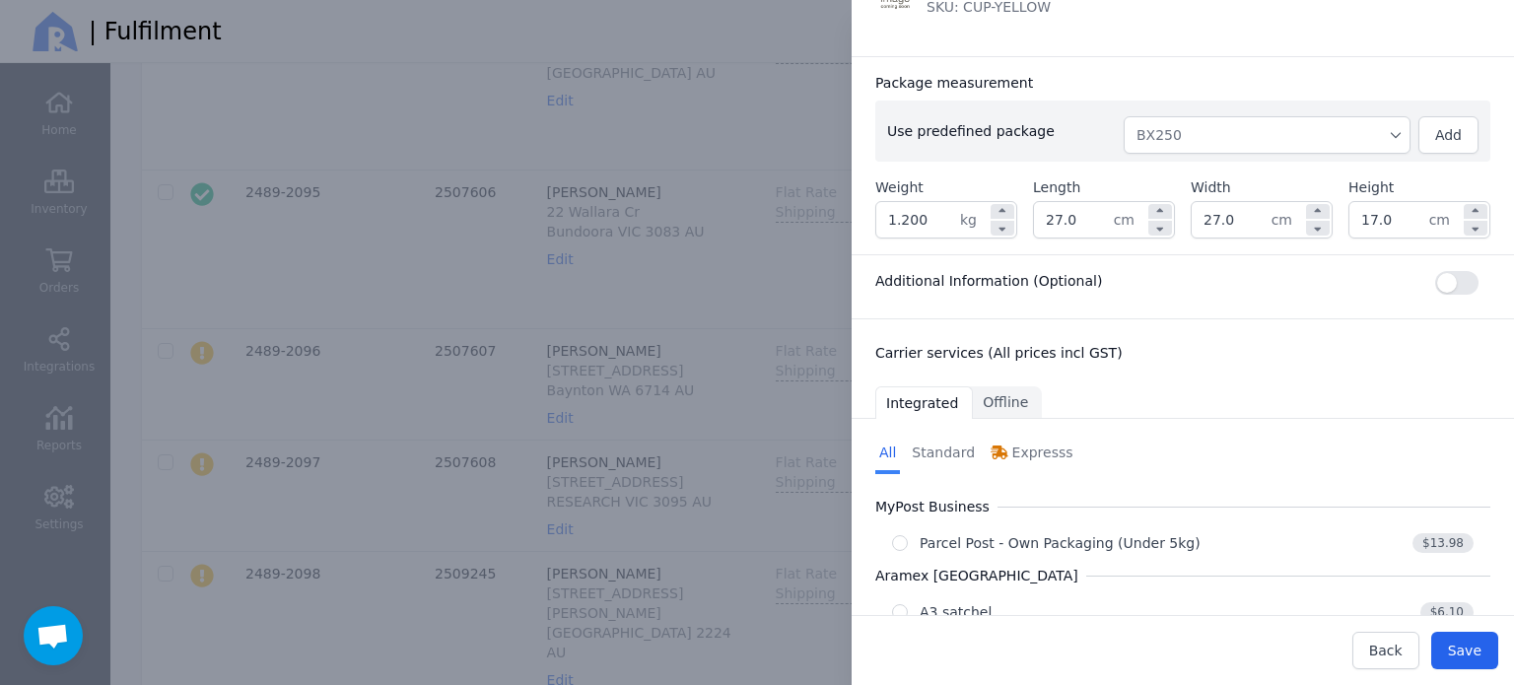
scroll to position [875, 0]
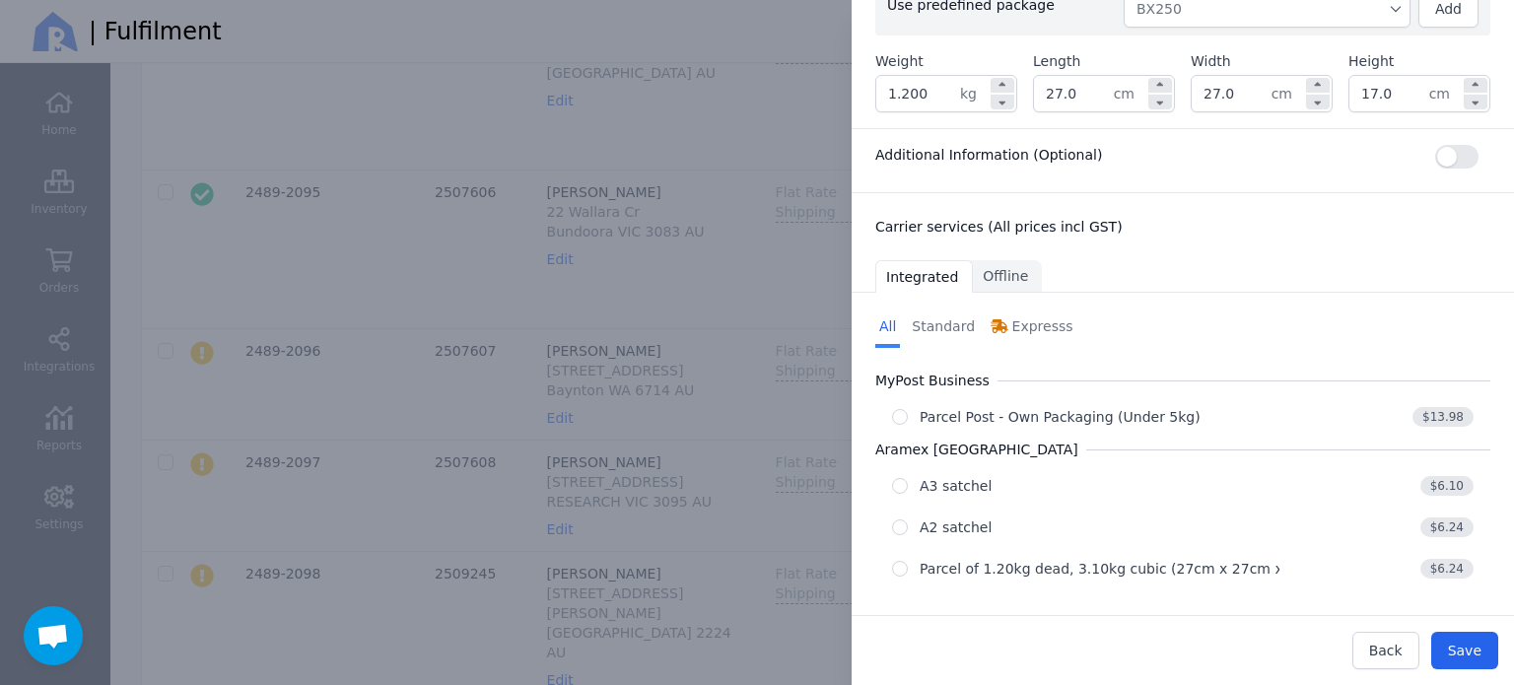
click at [1116, 564] on div "Parcel of 1.20kg dead, 3.10kg cubic (27cm x 27cm x 17cm)" at bounding box center [1125, 569] width 412 height 20
radio input "true"
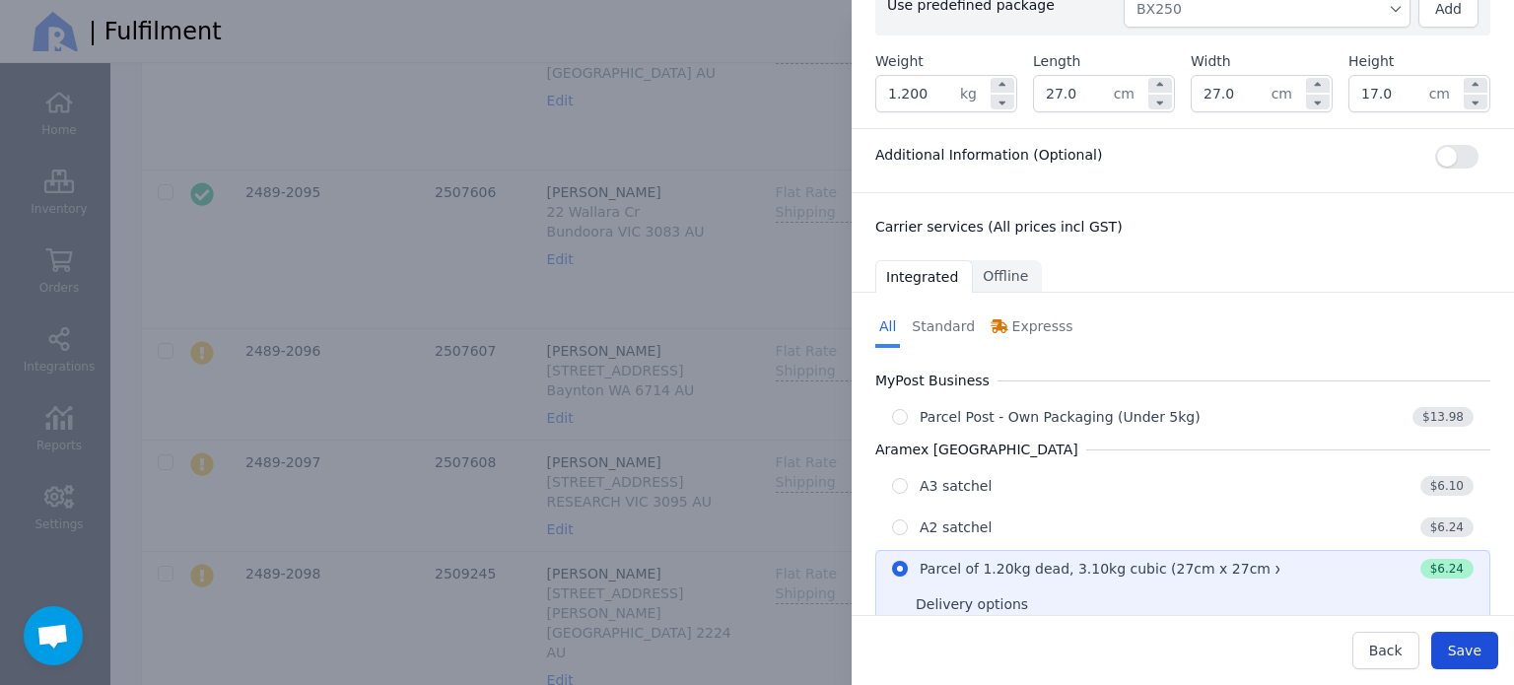
click at [1478, 648] on span "Save" at bounding box center [1465, 651] width 34 height 16
type input "27.0"
type input "17.0"
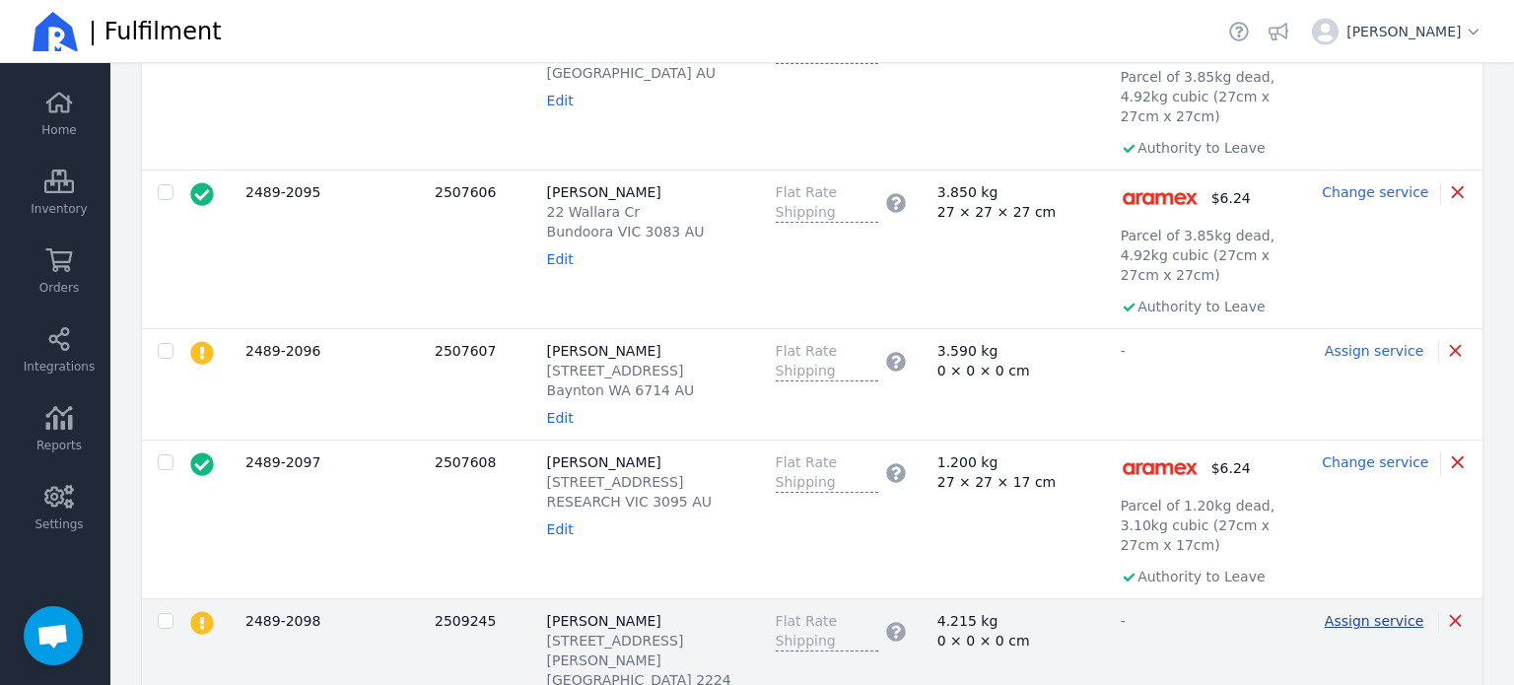
click at [1392, 613] on span "Assign service" at bounding box center [1373, 621] width 99 height 16
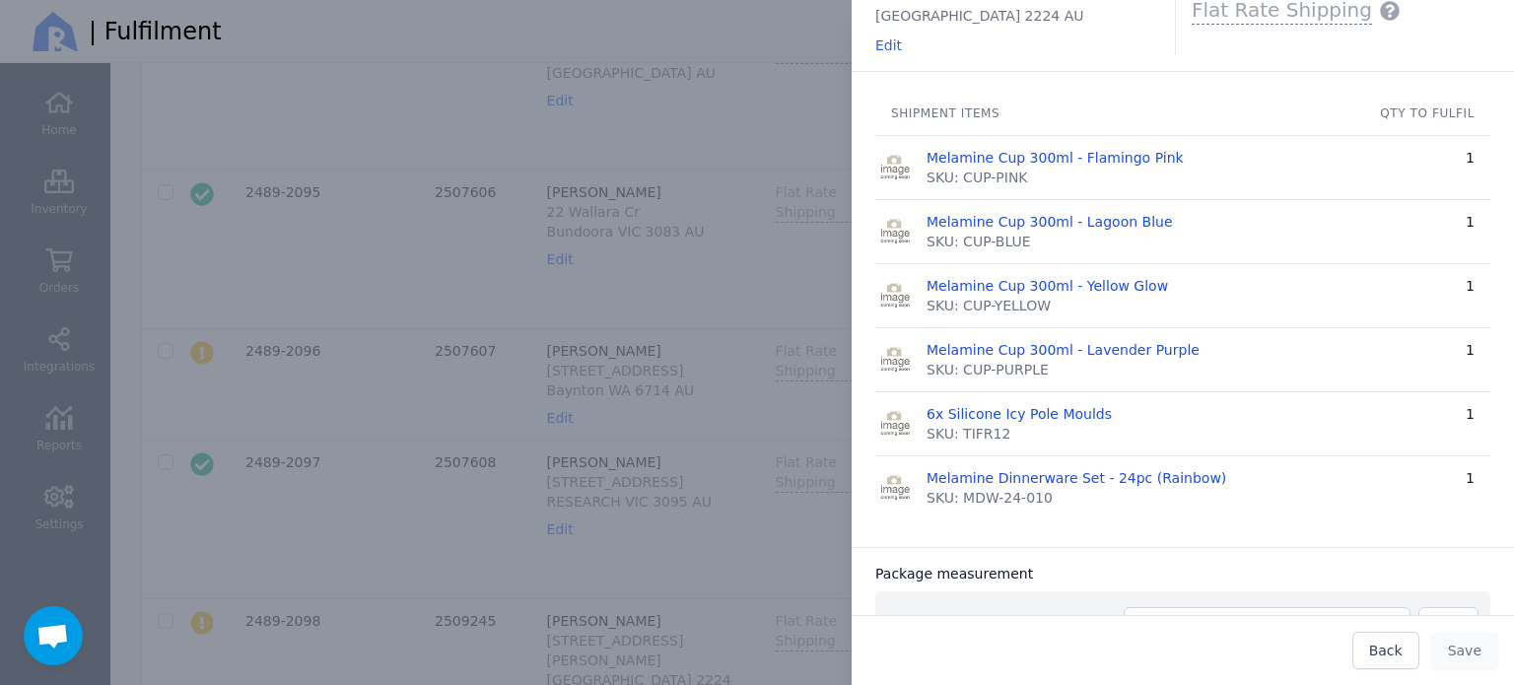
scroll to position [493, 0]
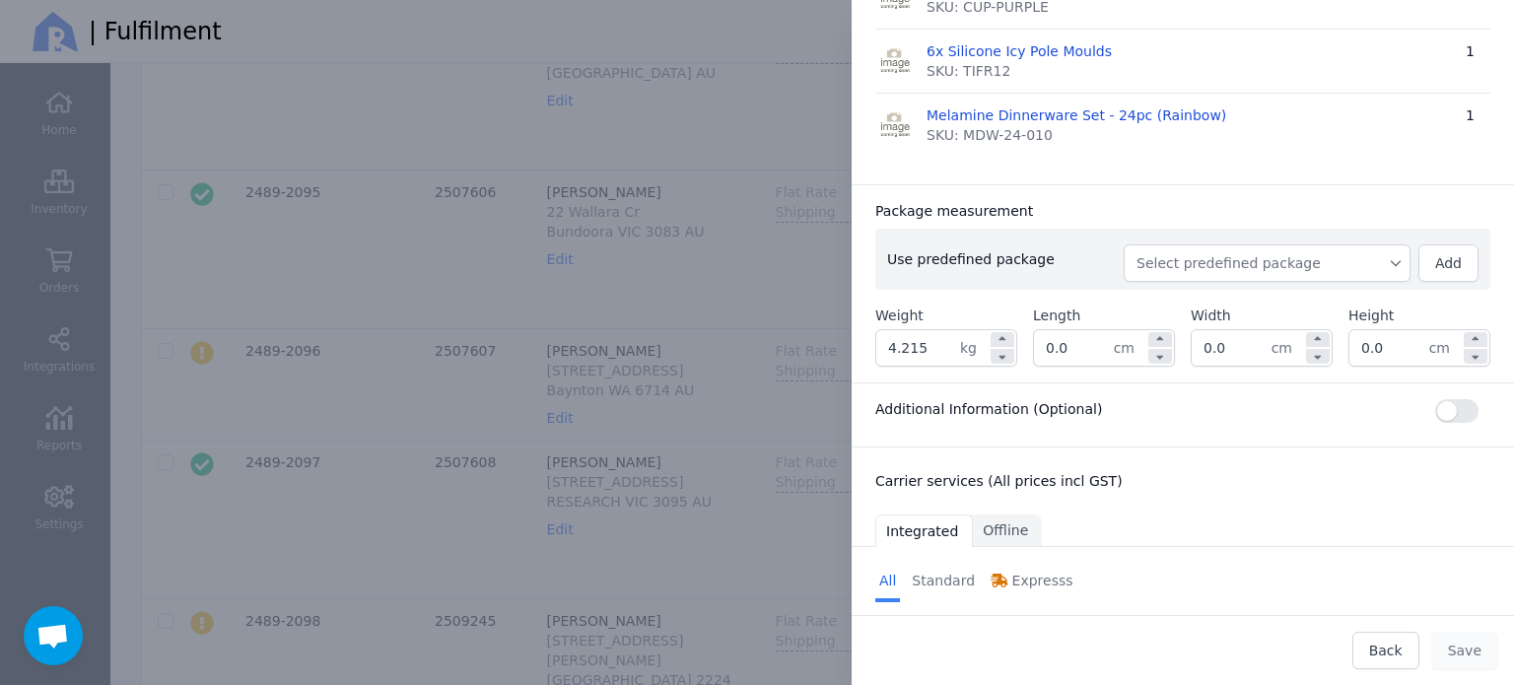
click at [1276, 263] on span "Select predefined package" at bounding box center [1266, 263] width 261 height 20
click at [1232, 294] on li "BX250" at bounding box center [1266, 307] width 287 height 35
type input "4.475"
type input "27.0"
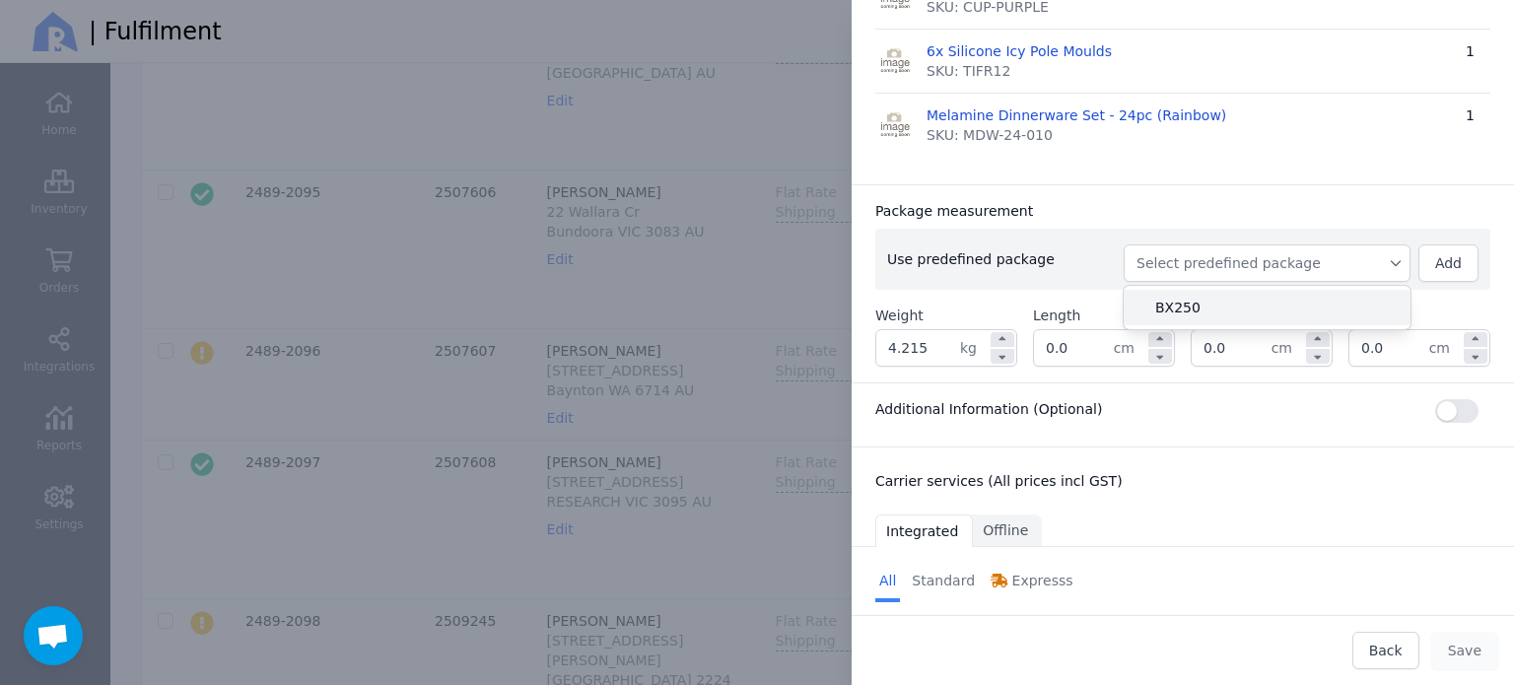
type input "27.0"
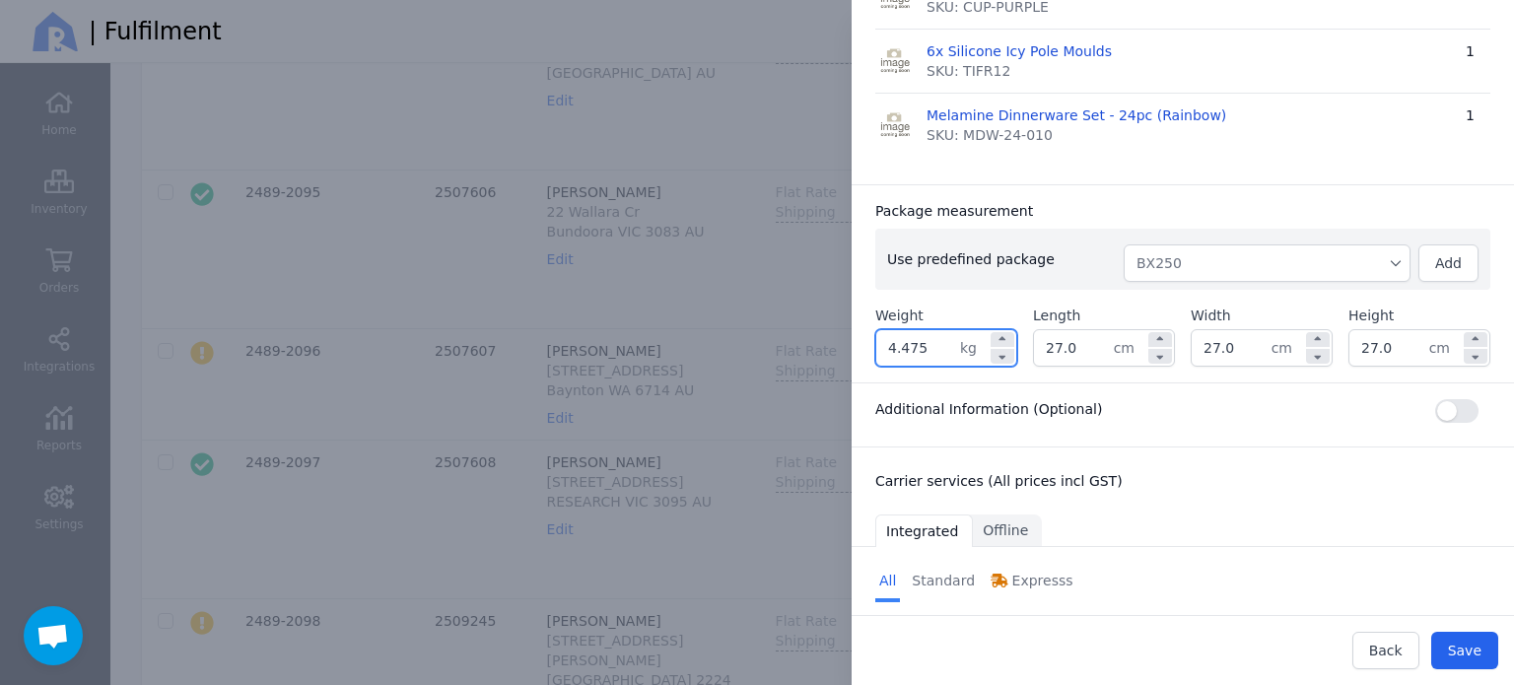
click at [910, 340] on input "4.475" at bounding box center [918, 347] width 84 height 35
type input "4.600"
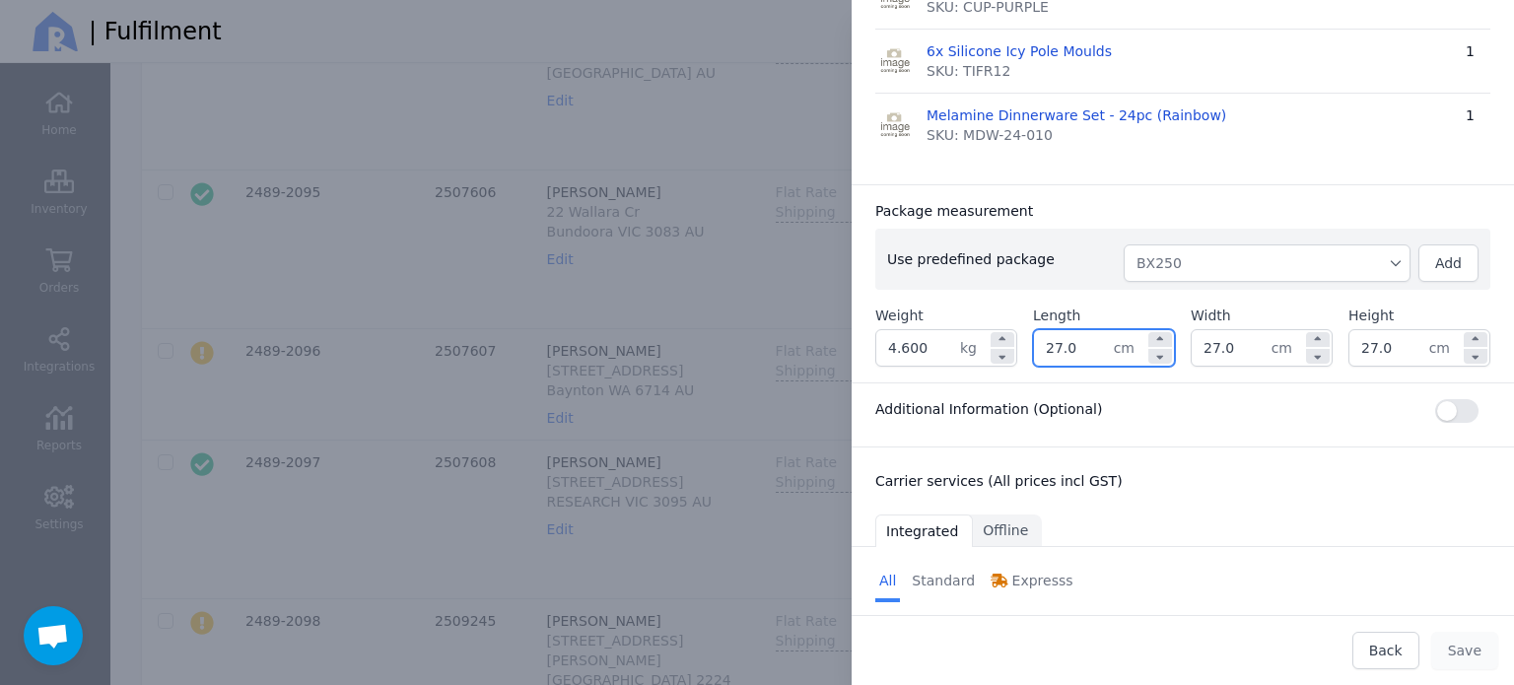
click at [1065, 342] on input "27.0" at bounding box center [1074, 347] width 80 height 35
type input "32.0"
click at [1242, 349] on input "27.0" at bounding box center [1231, 347] width 80 height 35
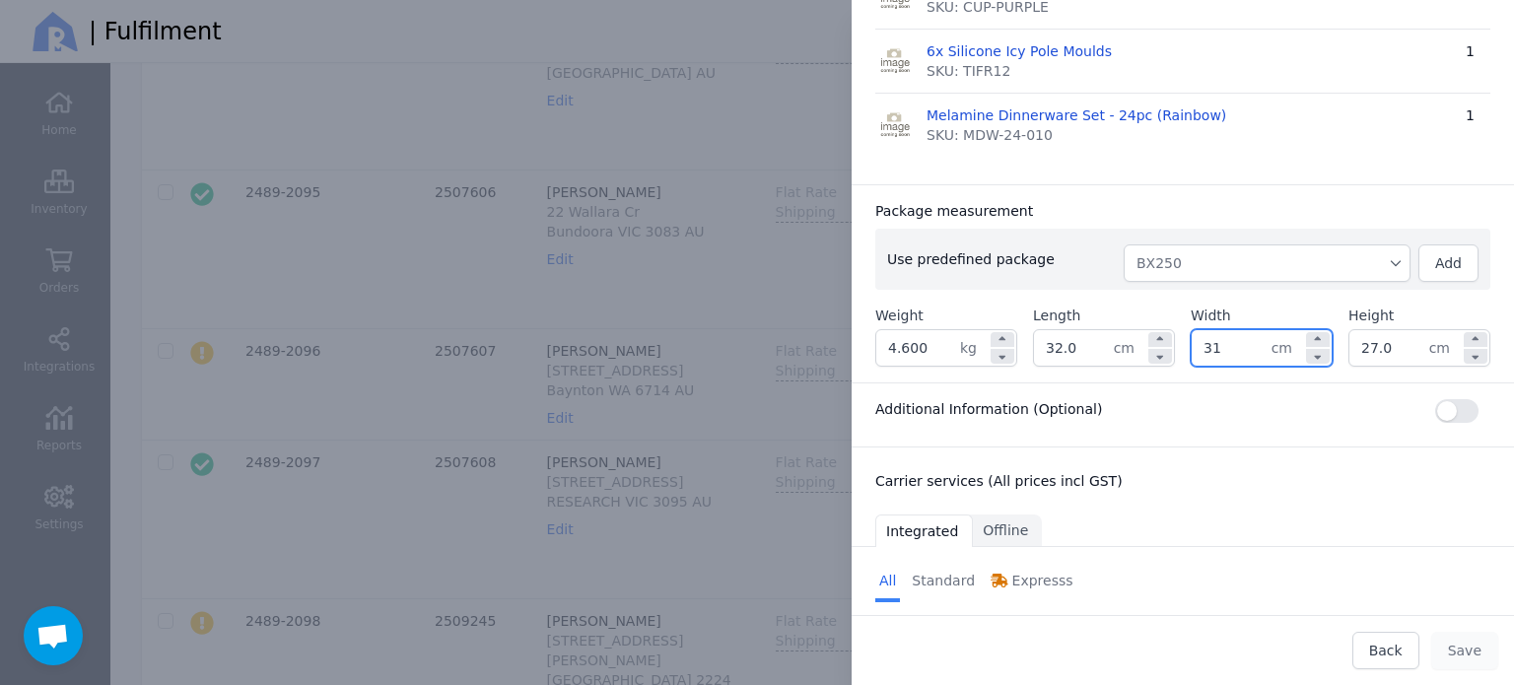
type input "31.0"
click at [1370, 350] on input "27.0" at bounding box center [1389, 347] width 80 height 35
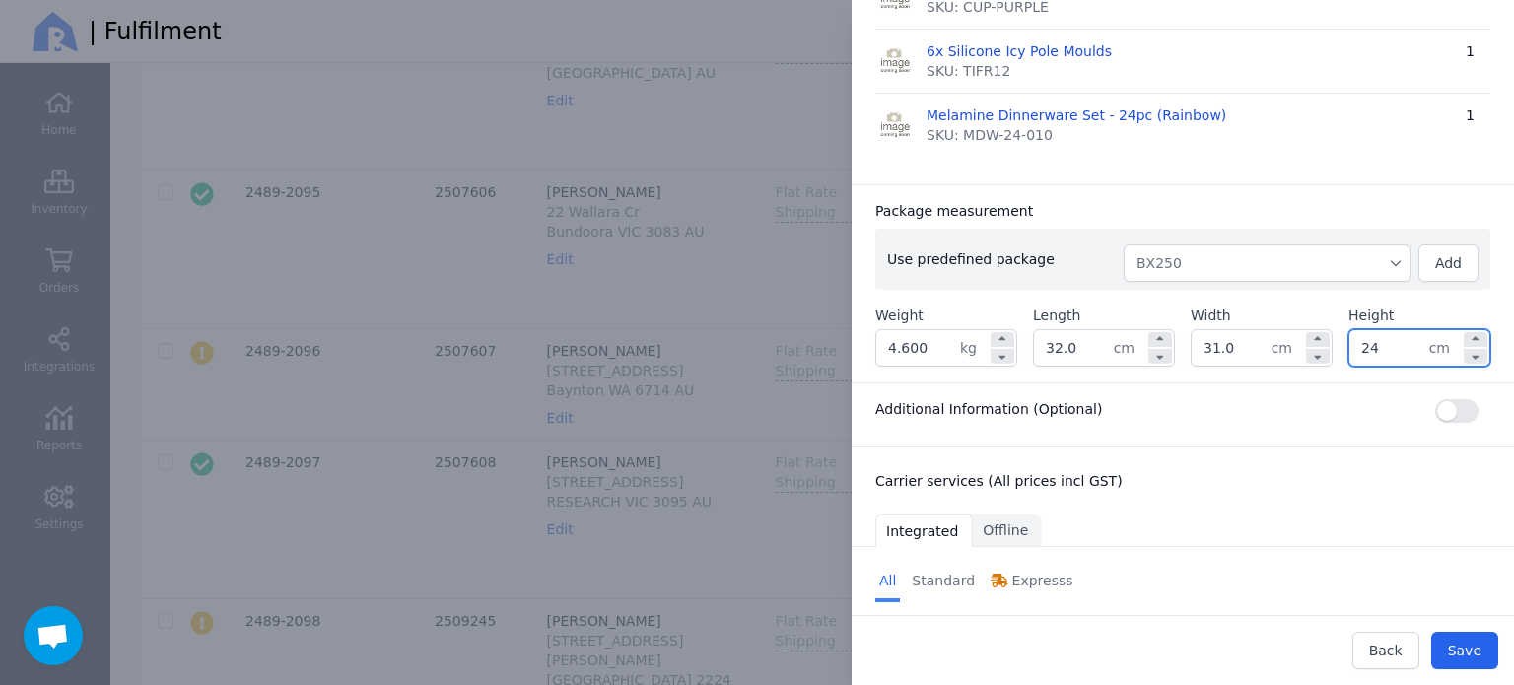
type input "24.0"
click at [1302, 187] on div "Package measurement Use predefined package BX250 Add Weight 4.600 kg Length 32.…" at bounding box center [1182, 283] width 662 height 198
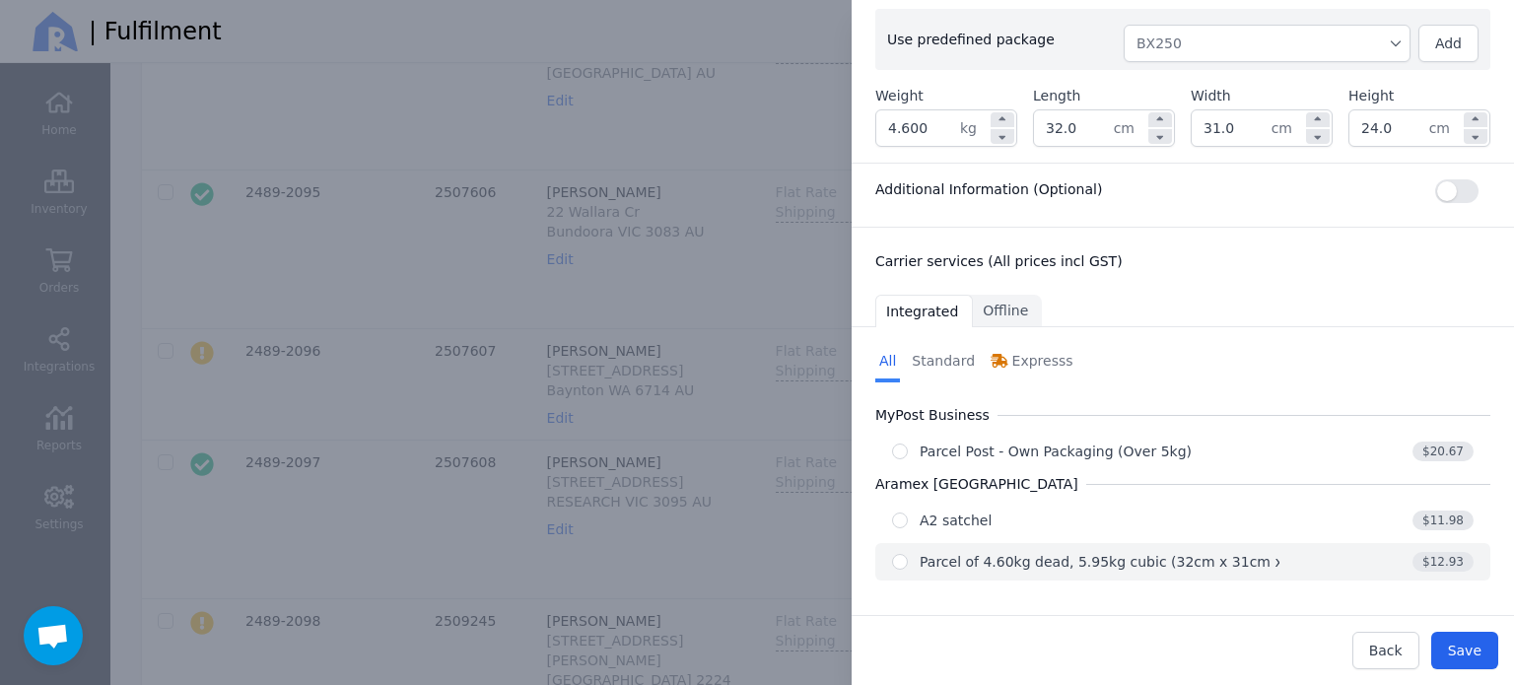
click at [1154, 557] on div "Parcel of 4.60kg dead, 5.95kg cubic (32cm x 31cm x 24cm)" at bounding box center [1125, 562] width 412 height 20
radio input "true"
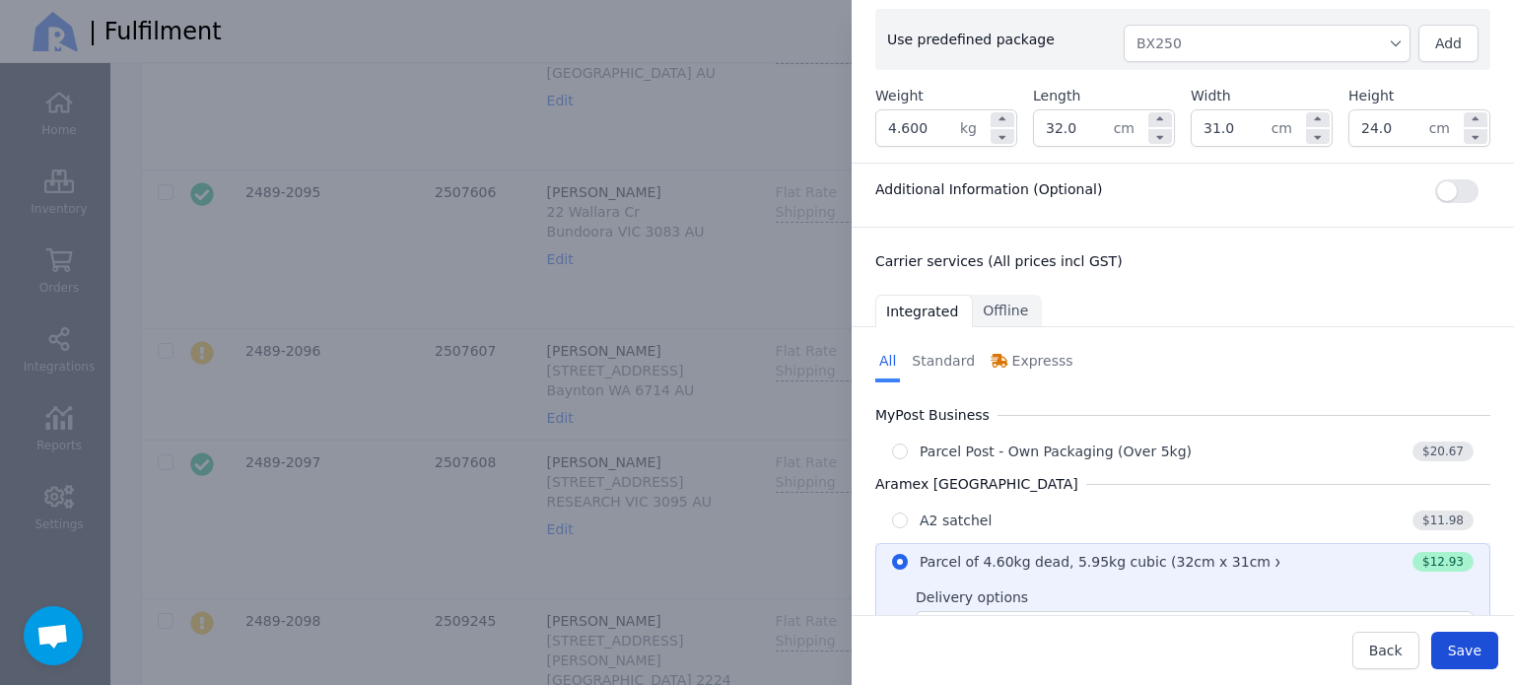
click at [1459, 645] on span "Save" at bounding box center [1465, 651] width 34 height 16
type input "32.0"
type input "31.0"
type input "24.0"
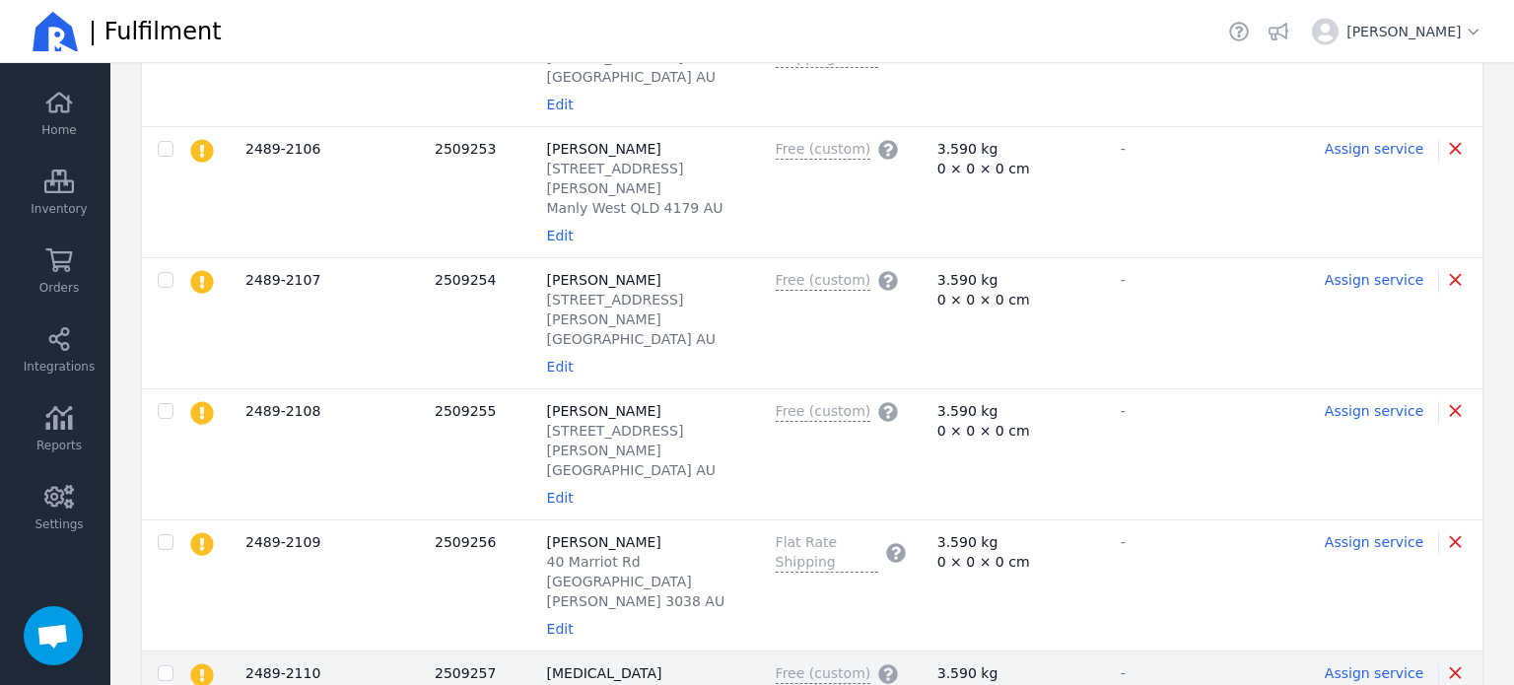
scroll to position [3293, 0]
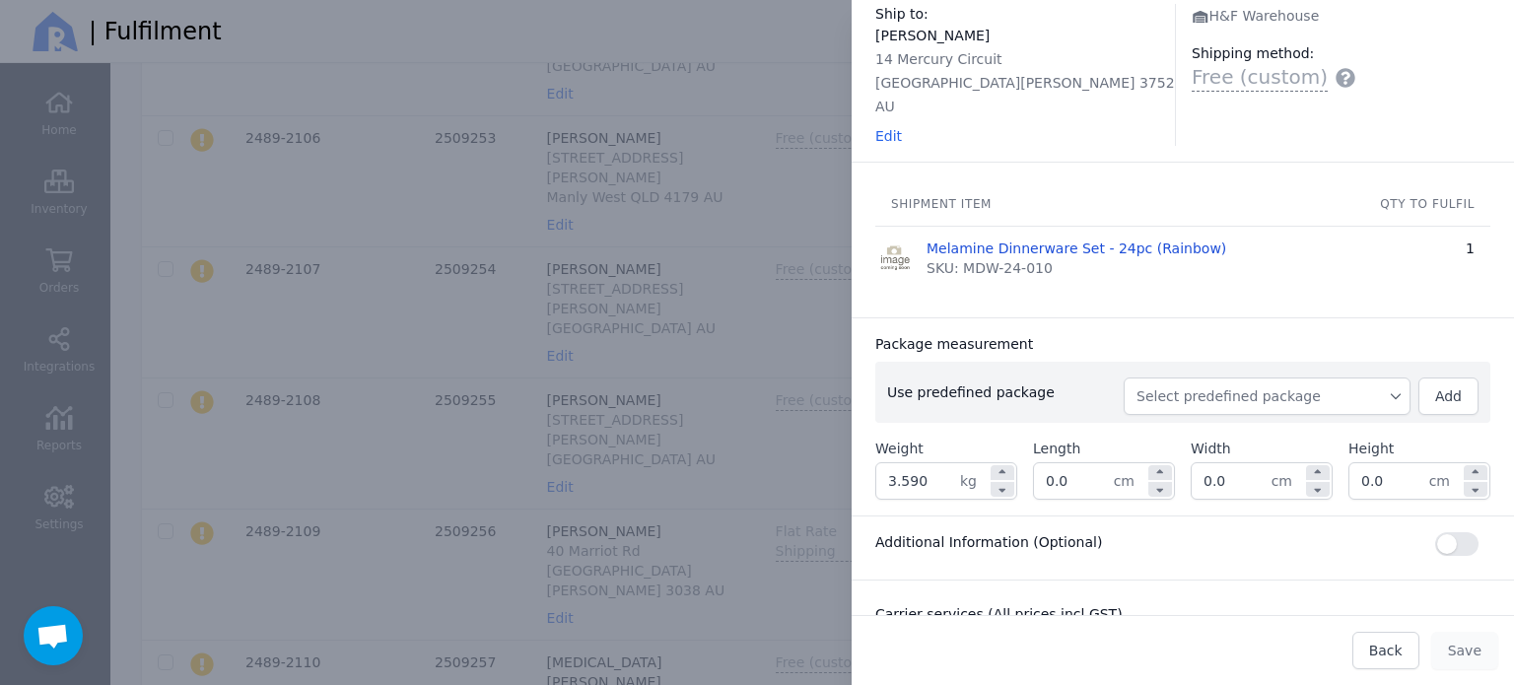
scroll to position [197, 0]
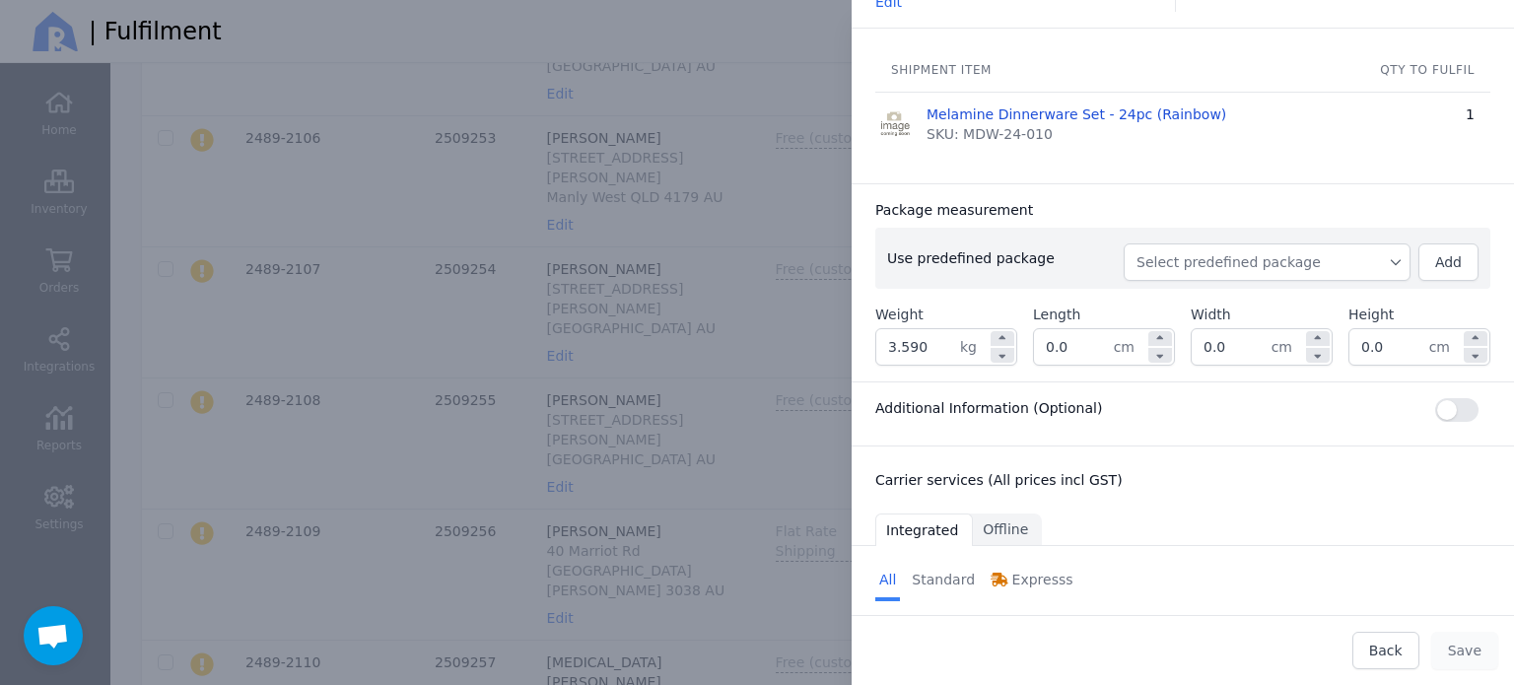
click at [1284, 252] on span "Select predefined package" at bounding box center [1266, 262] width 261 height 20
click at [1249, 297] on span "BX250" at bounding box center [1274, 307] width 239 height 20
type input "3.850"
type input "27.0"
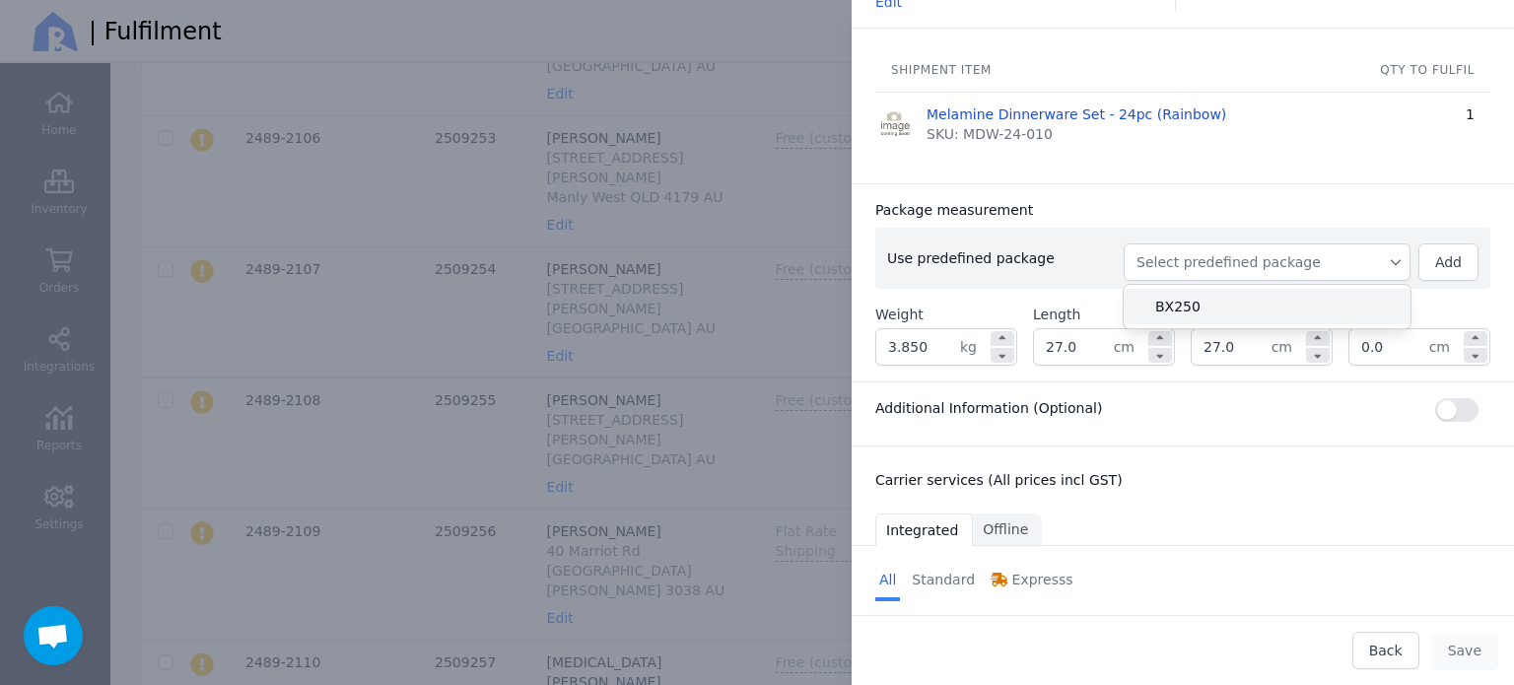
type input "27.0"
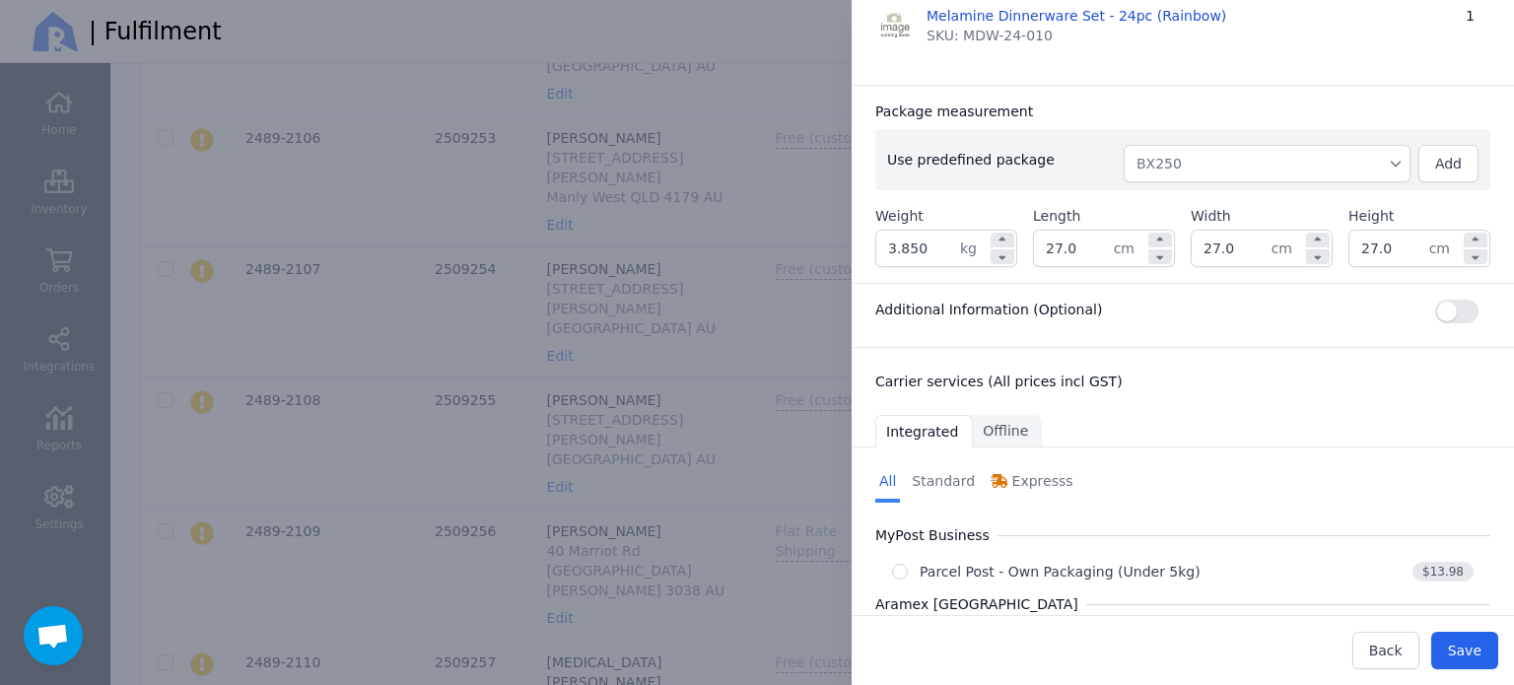
scroll to position [393, 0]
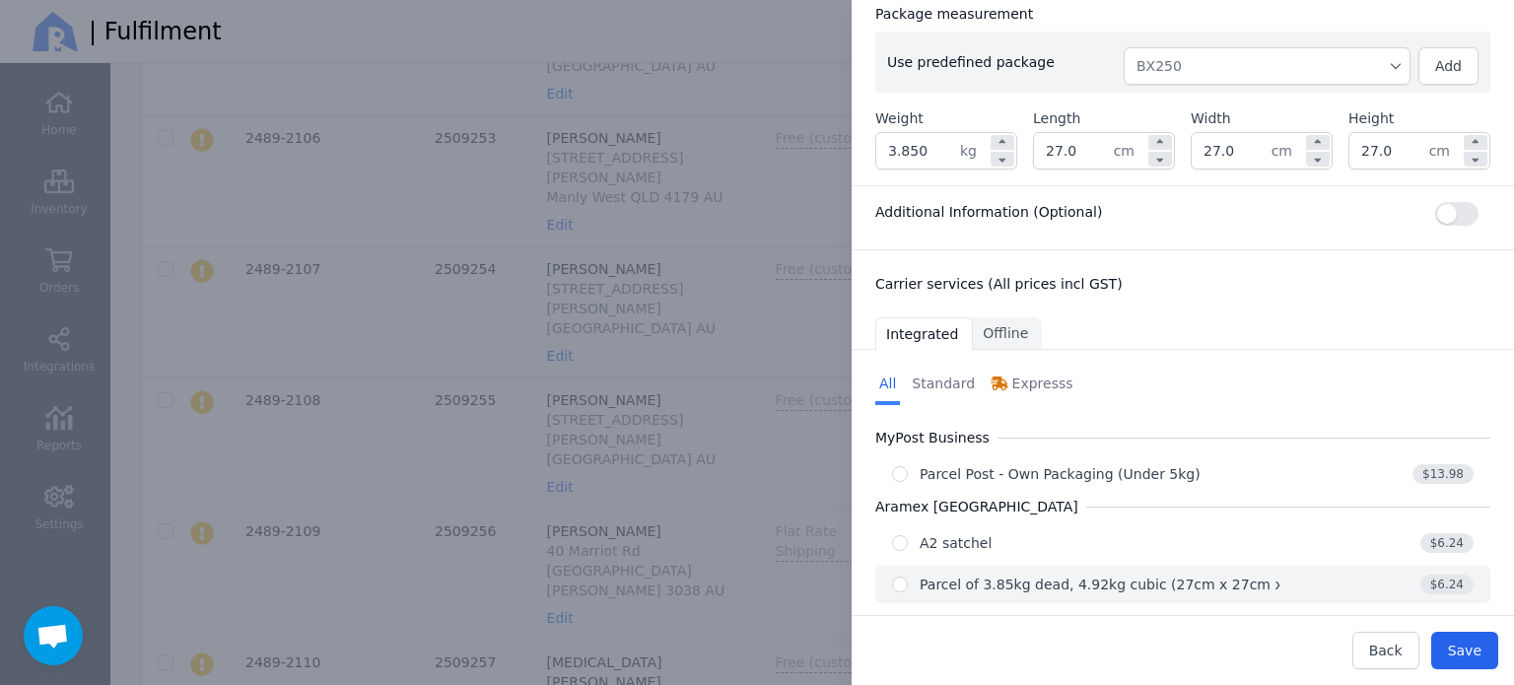
click at [1143, 575] on div "Parcel of 3.85kg dead, 4.92kg cubic (27cm x 27cm x 27cm)" at bounding box center [1125, 585] width 412 height 20
radio input "true"
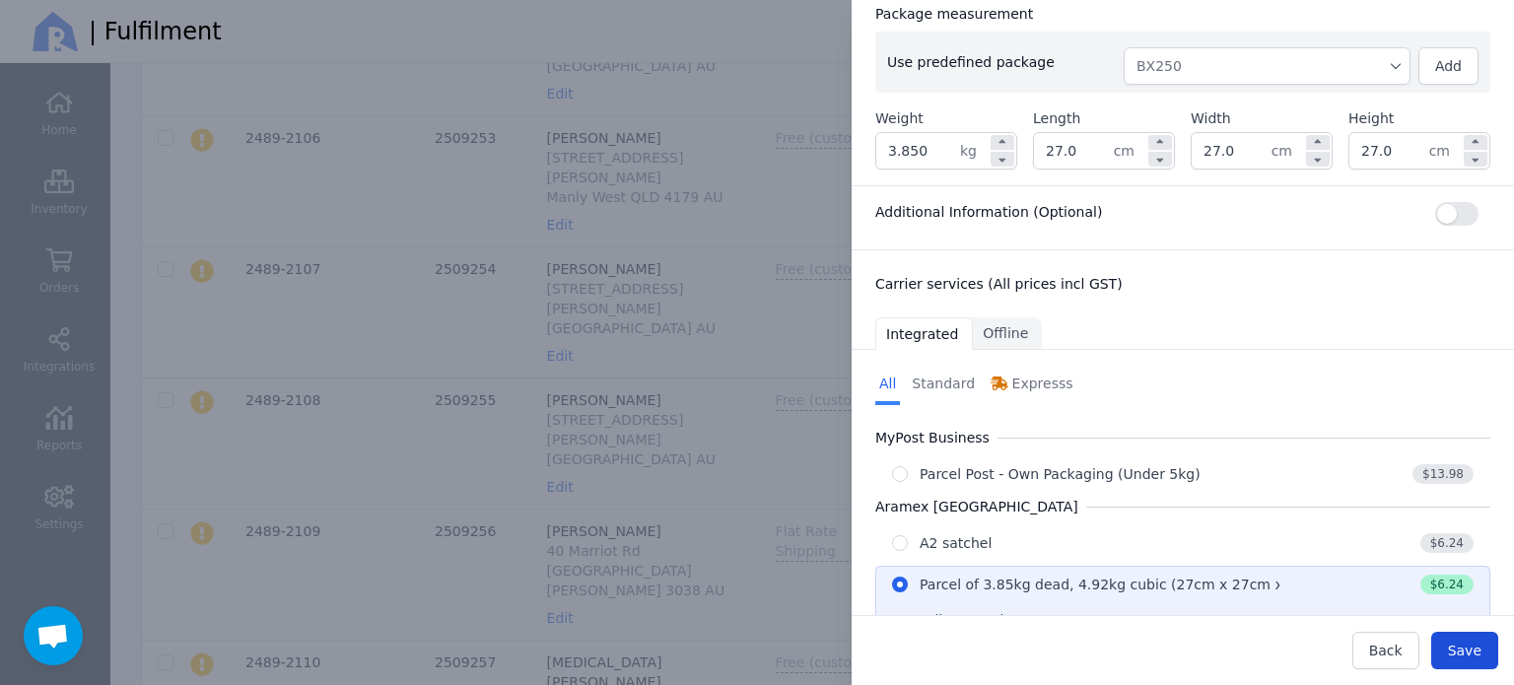
click at [1463, 652] on span "Save" at bounding box center [1465, 651] width 34 height 16
type input "27.0"
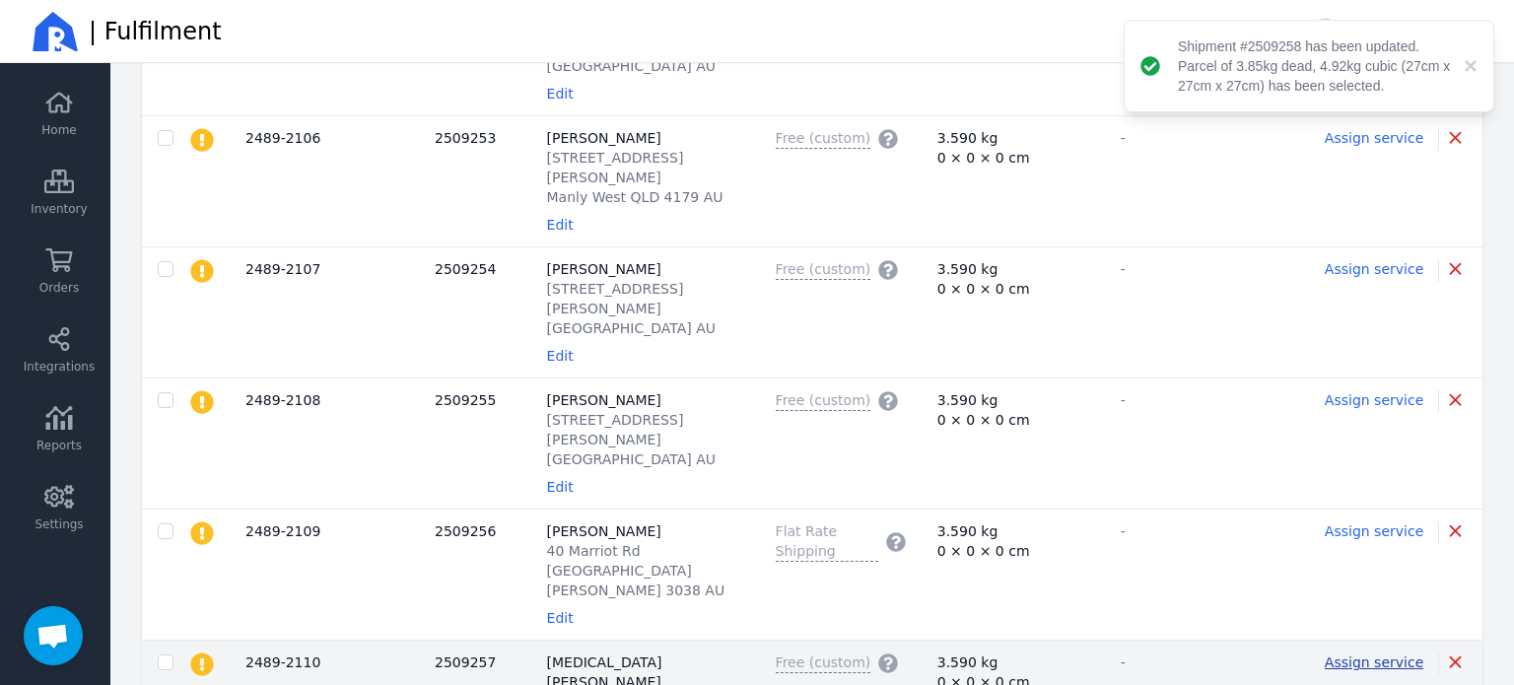
click at [1377, 654] on span "Assign service" at bounding box center [1373, 662] width 99 height 16
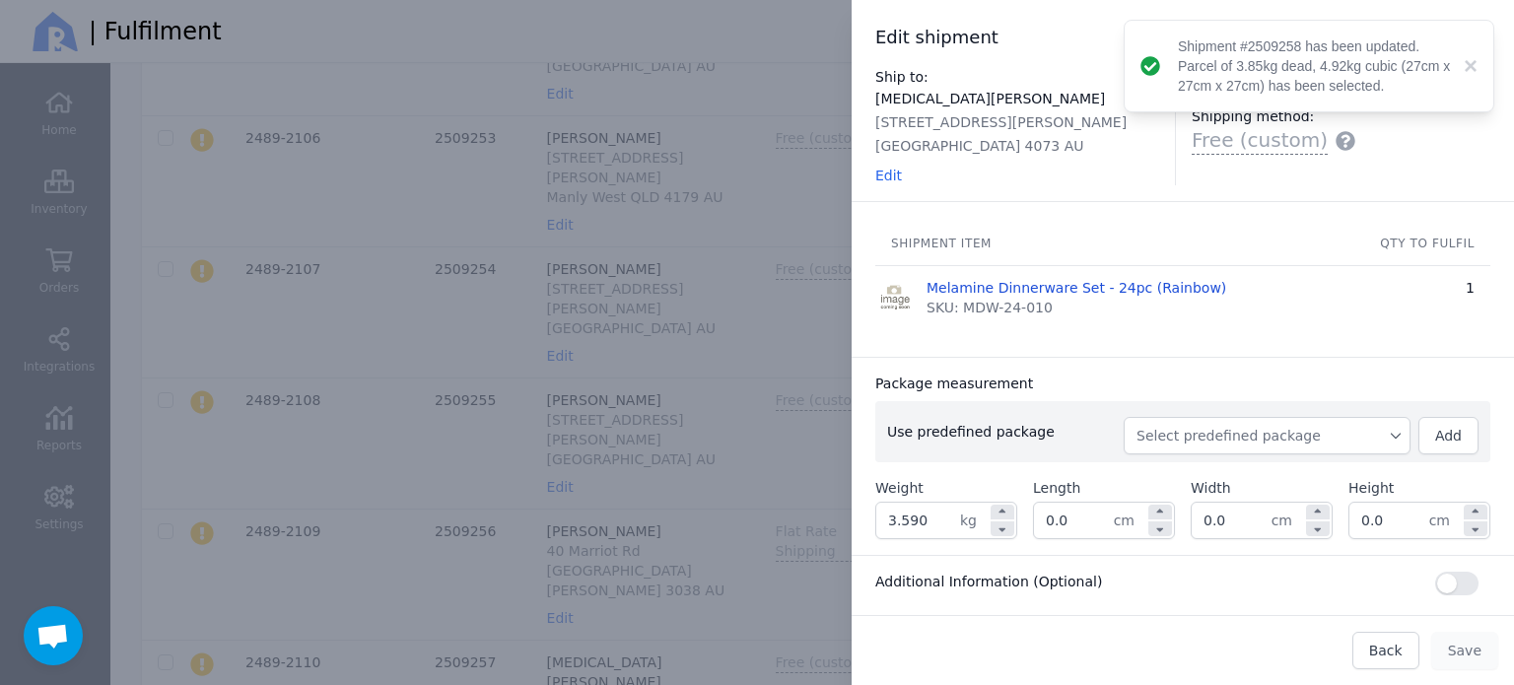
click at [1178, 433] on span "Select predefined package" at bounding box center [1266, 436] width 261 height 20
click at [1171, 465] on li "BX250" at bounding box center [1266, 479] width 287 height 35
type input "3.850"
type input "27.0"
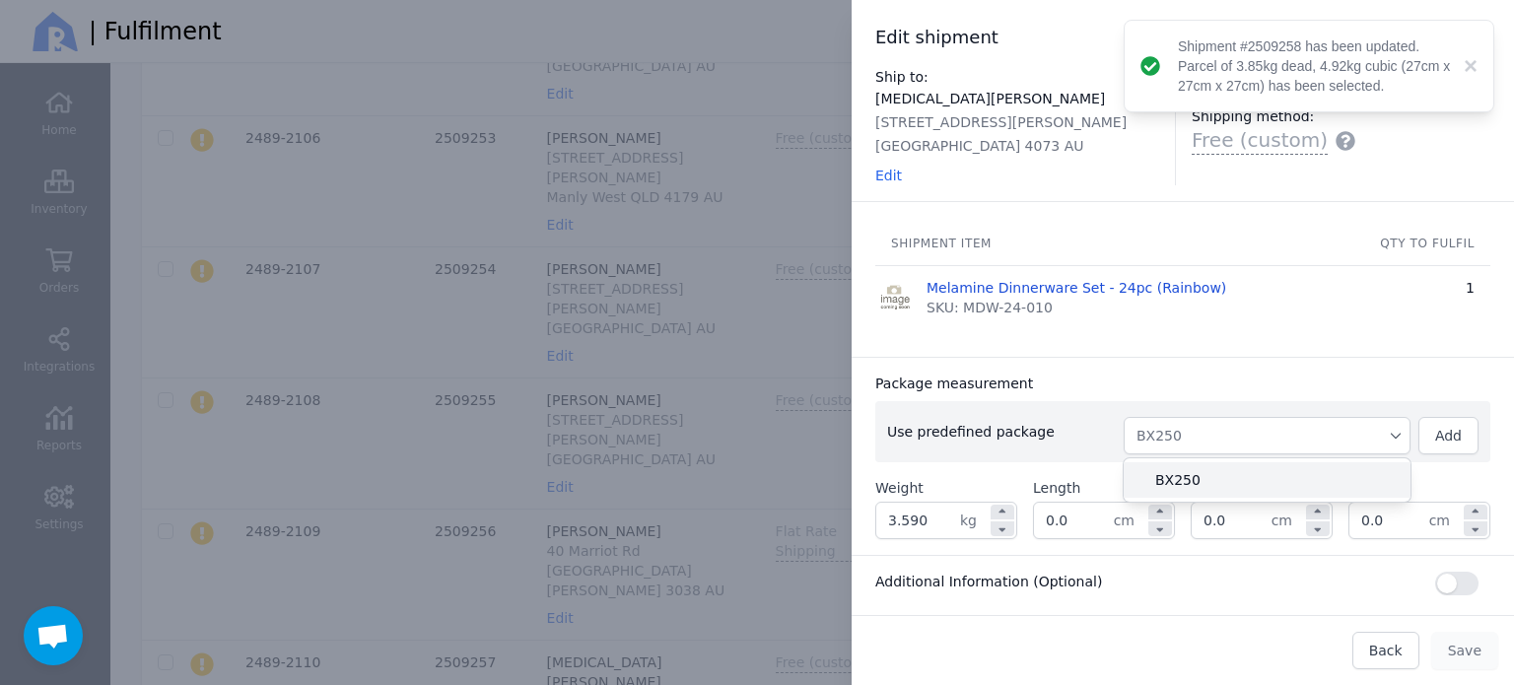
type input "27.0"
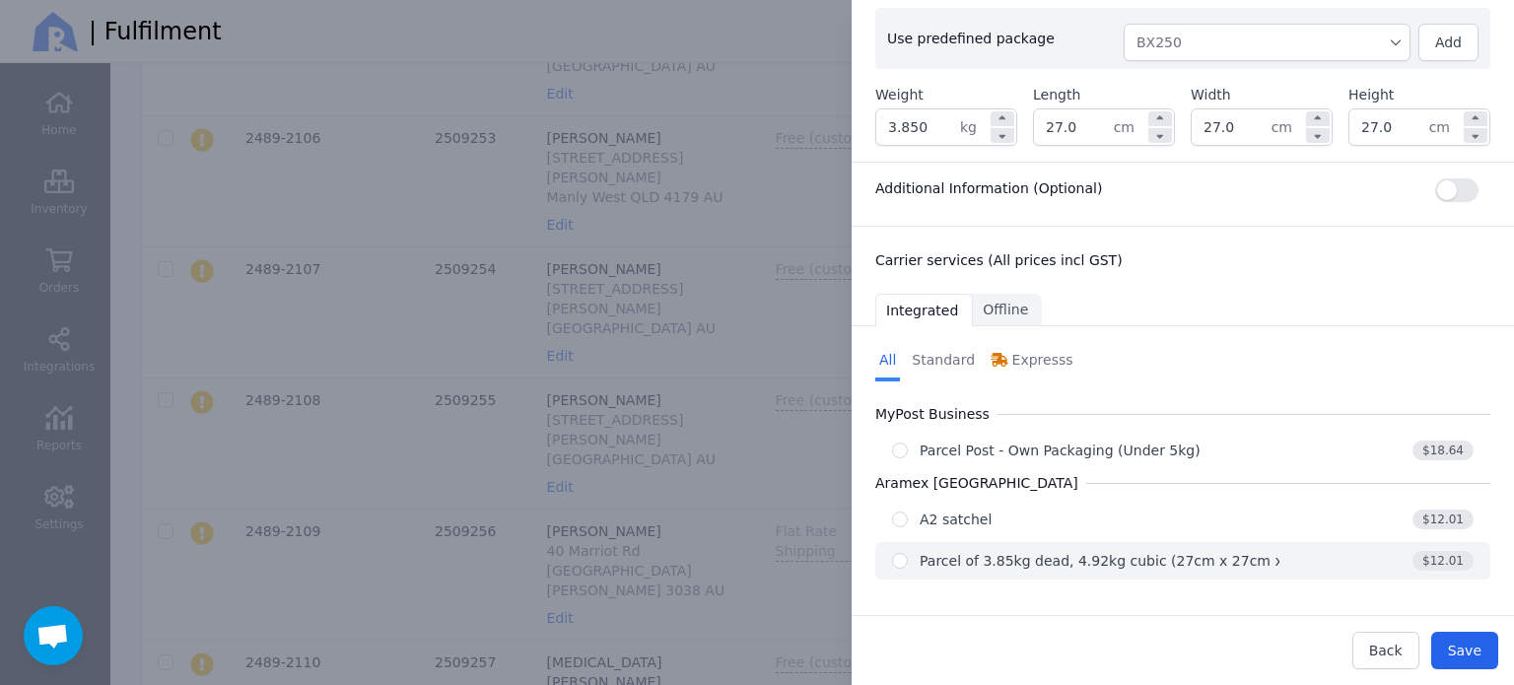
click at [1219, 553] on div "Parcel of 3.85kg dead, 4.92kg cubic (27cm x 27cm x 27cm)" at bounding box center [1125, 561] width 412 height 20
radio input "true"
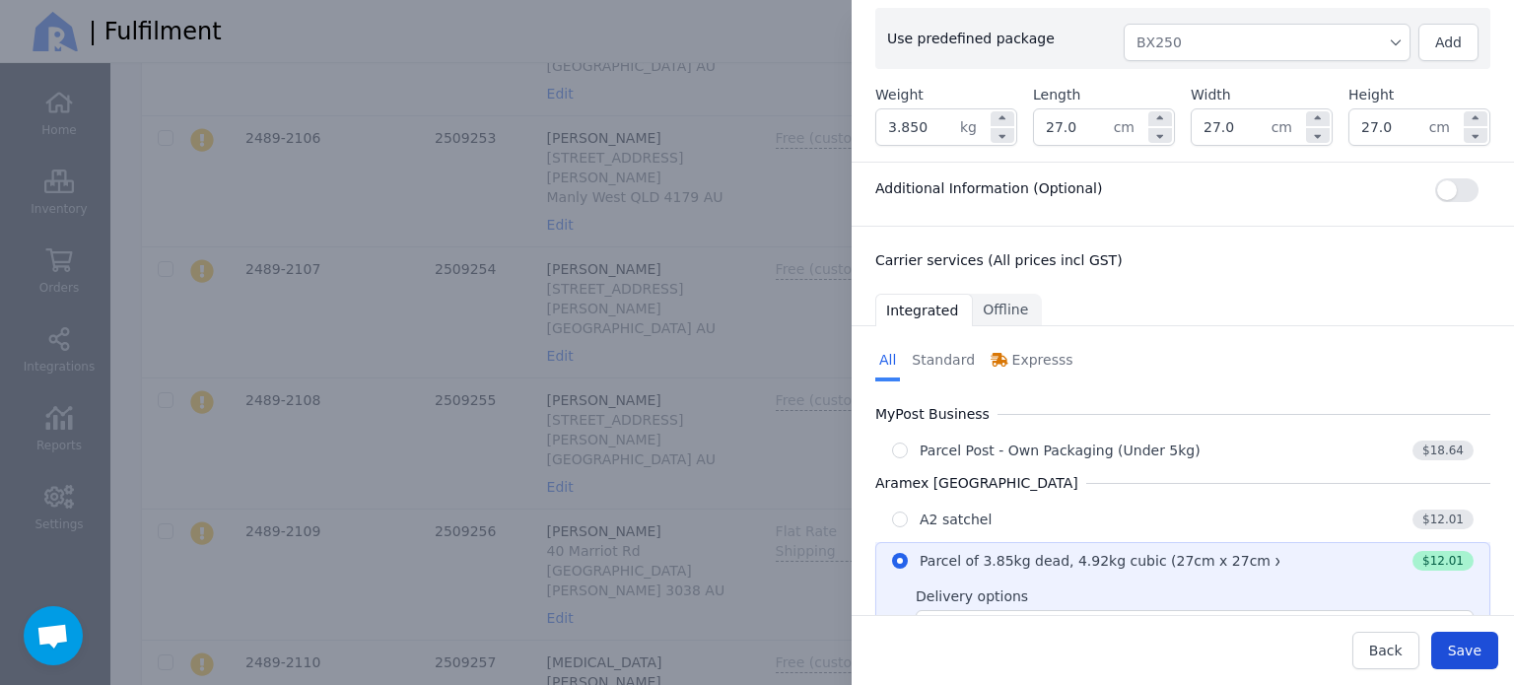
click at [1464, 649] on span "Save" at bounding box center [1465, 651] width 34 height 16
type input "27.0"
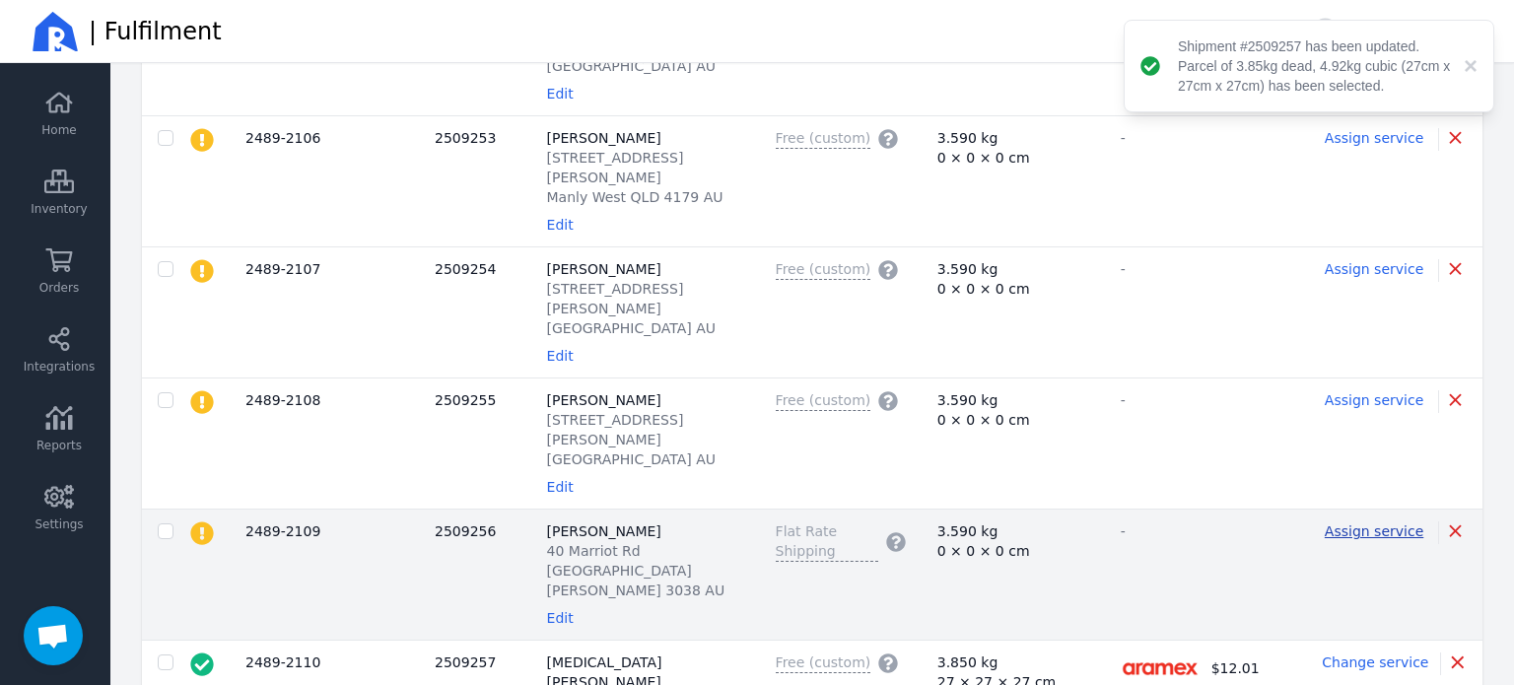
click at [1361, 523] on span "Assign service" at bounding box center [1373, 531] width 99 height 16
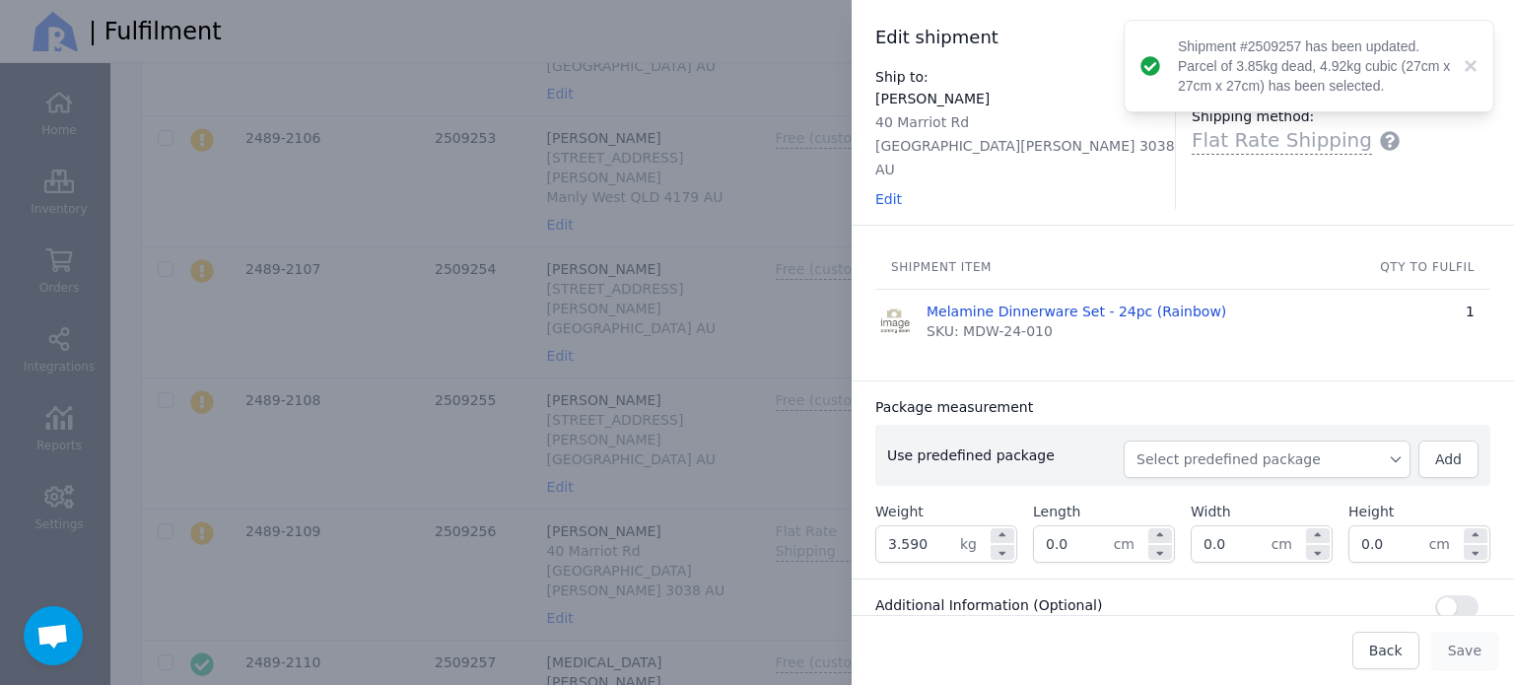
scroll to position [197, 0]
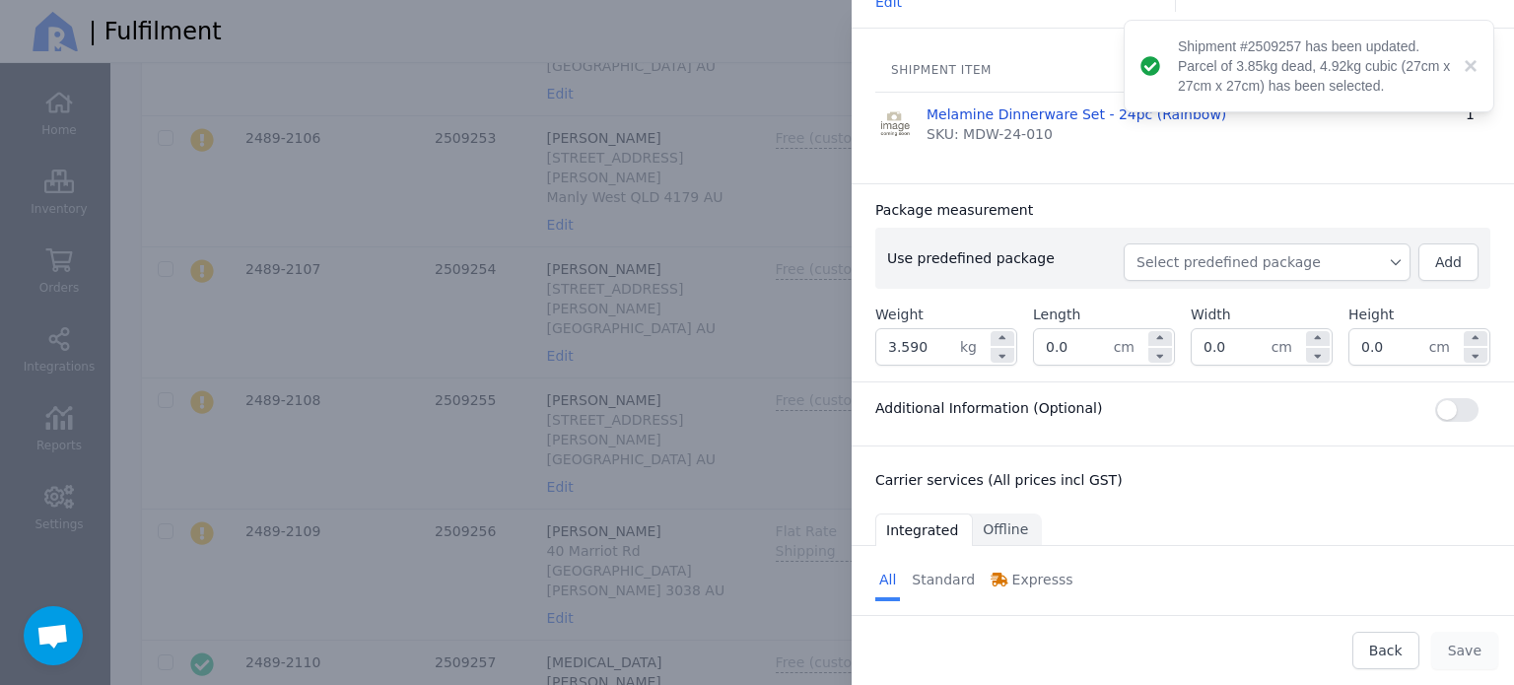
click at [1282, 252] on span "Select predefined package" at bounding box center [1266, 262] width 261 height 20
click at [1210, 297] on span "BX250" at bounding box center [1274, 307] width 239 height 20
type input "3.850"
type input "27.0"
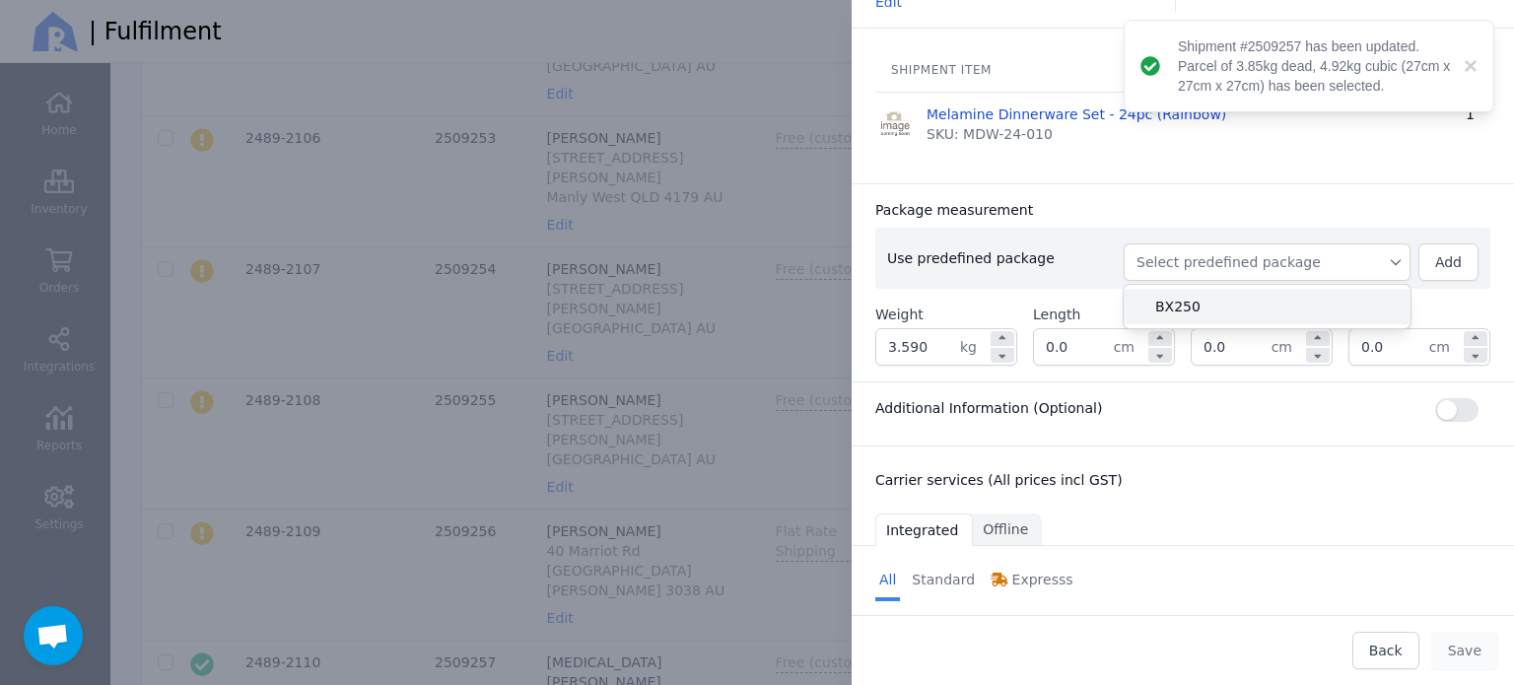
type input "27.0"
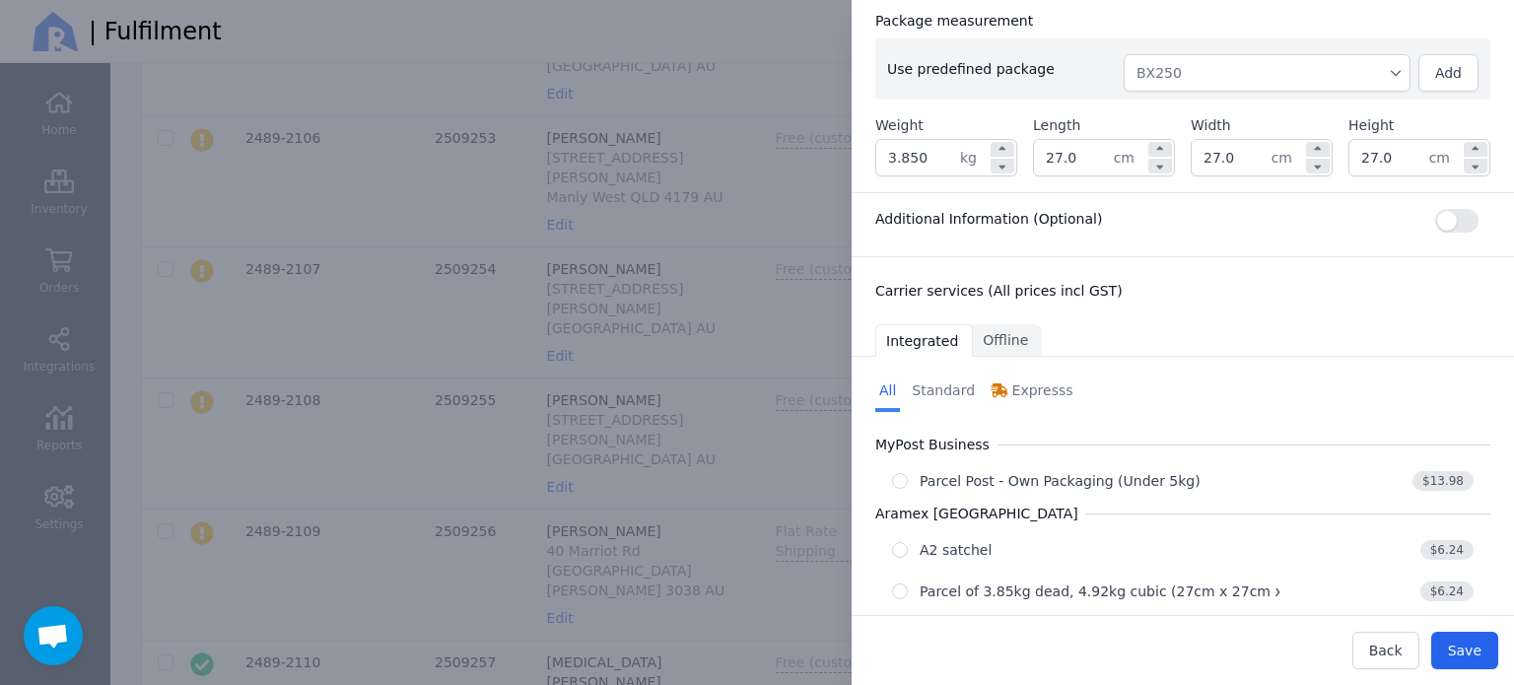
scroll to position [393, 0]
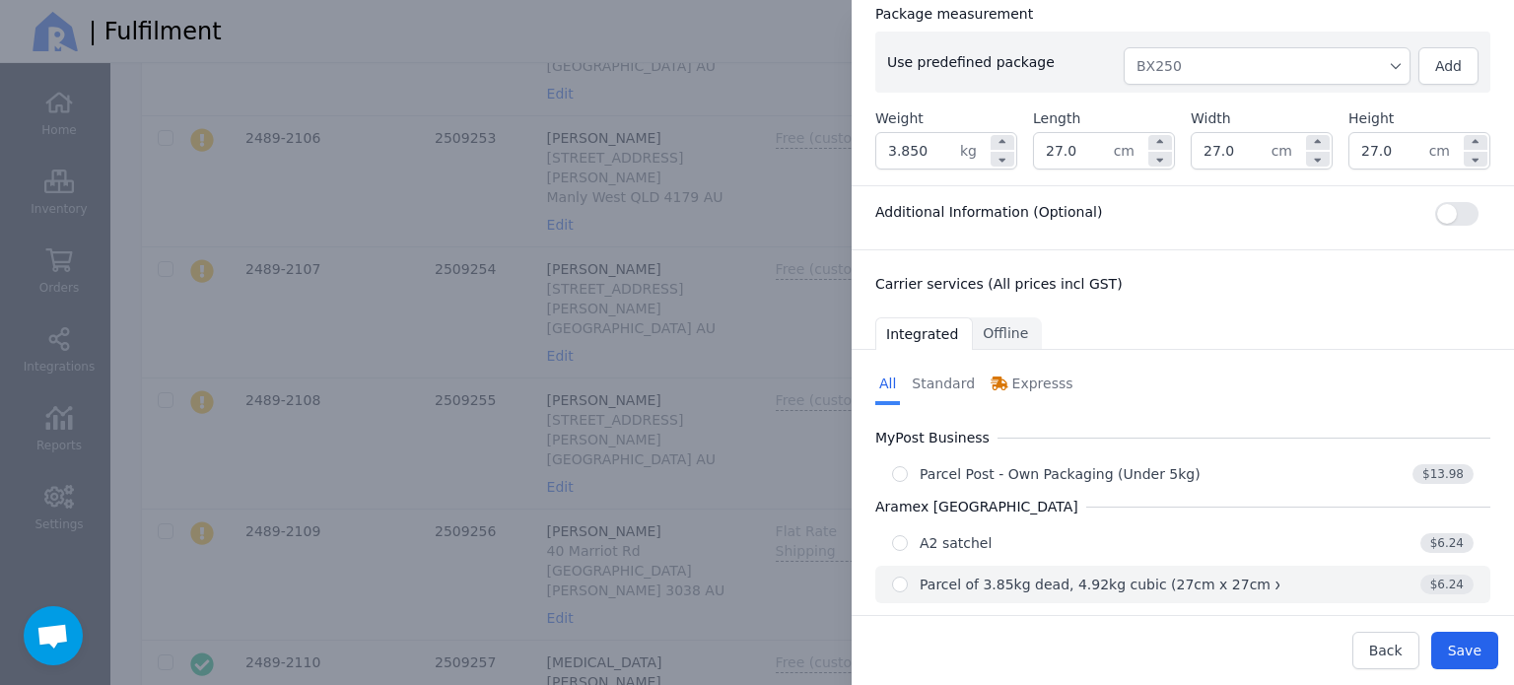
click at [1112, 575] on div "Parcel of 3.85kg dead, 4.92kg cubic (27cm x 27cm x 27cm)" at bounding box center [1125, 585] width 412 height 20
radio input "true"
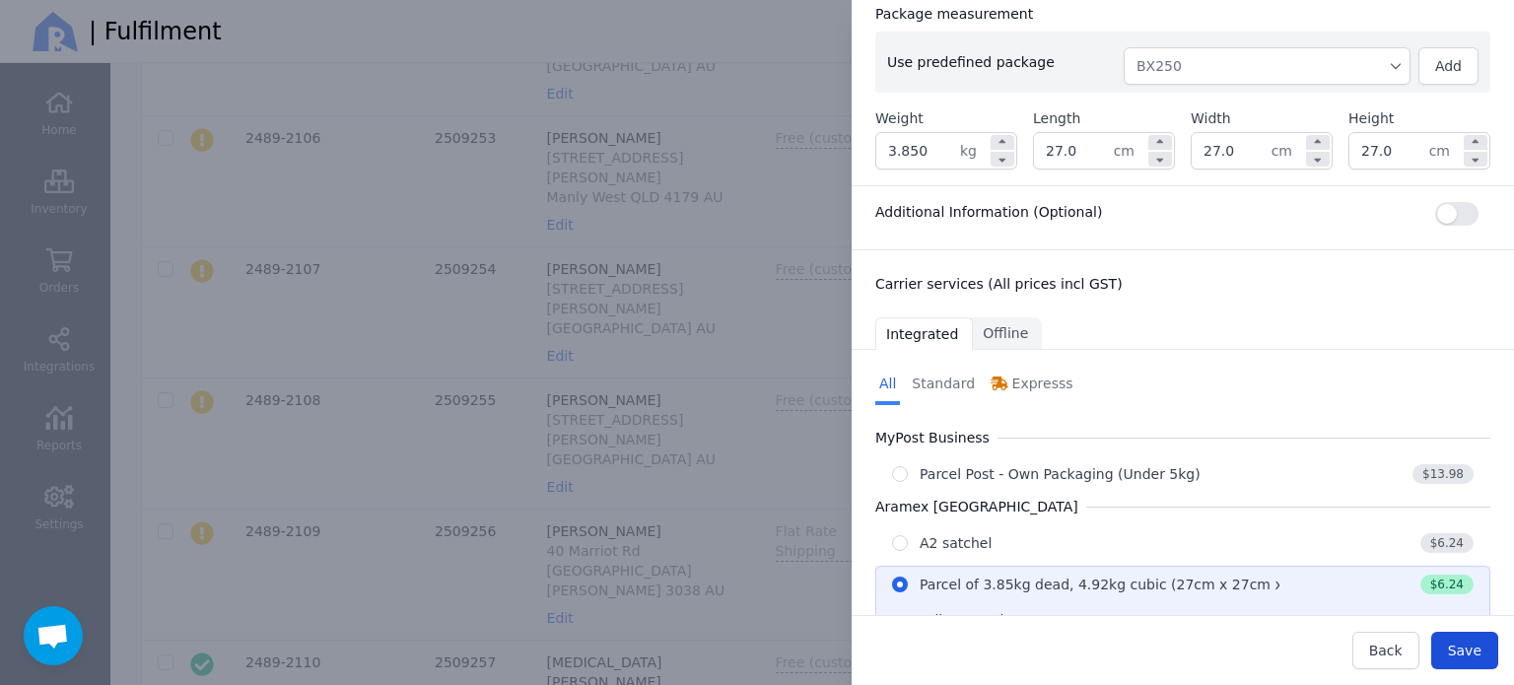
click at [1466, 649] on span "Save" at bounding box center [1465, 651] width 34 height 16
type input "27.0"
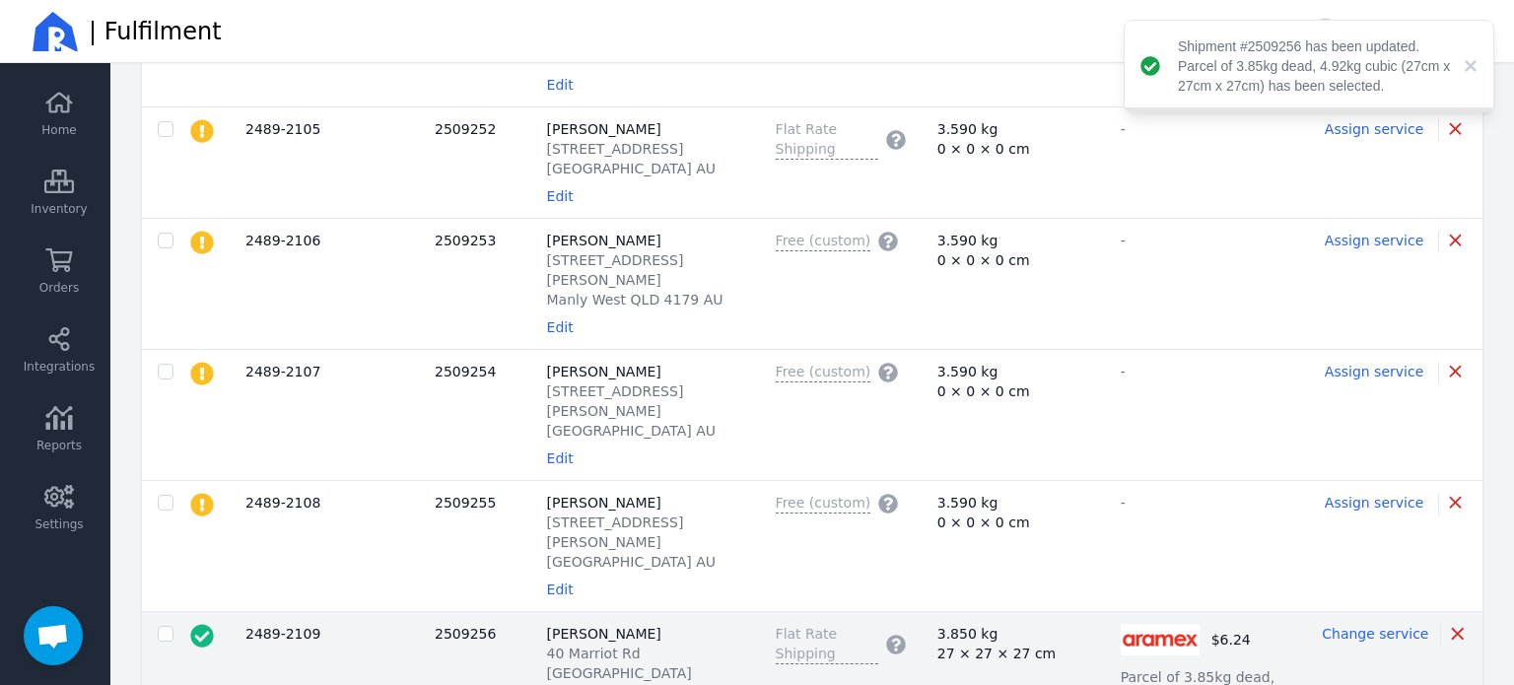
scroll to position [2998, 0]
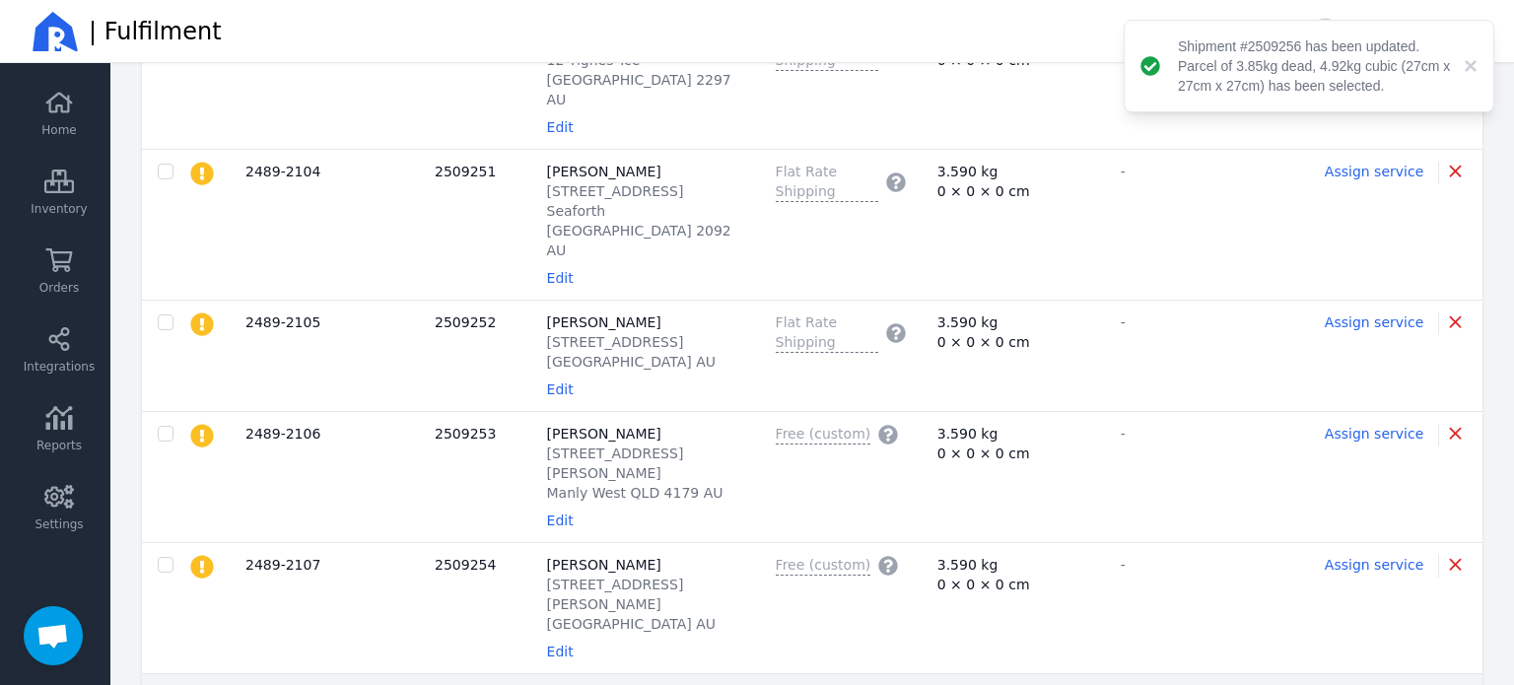
click at [1362, 684] on span "Assign service" at bounding box center [1373, 696] width 99 height 16
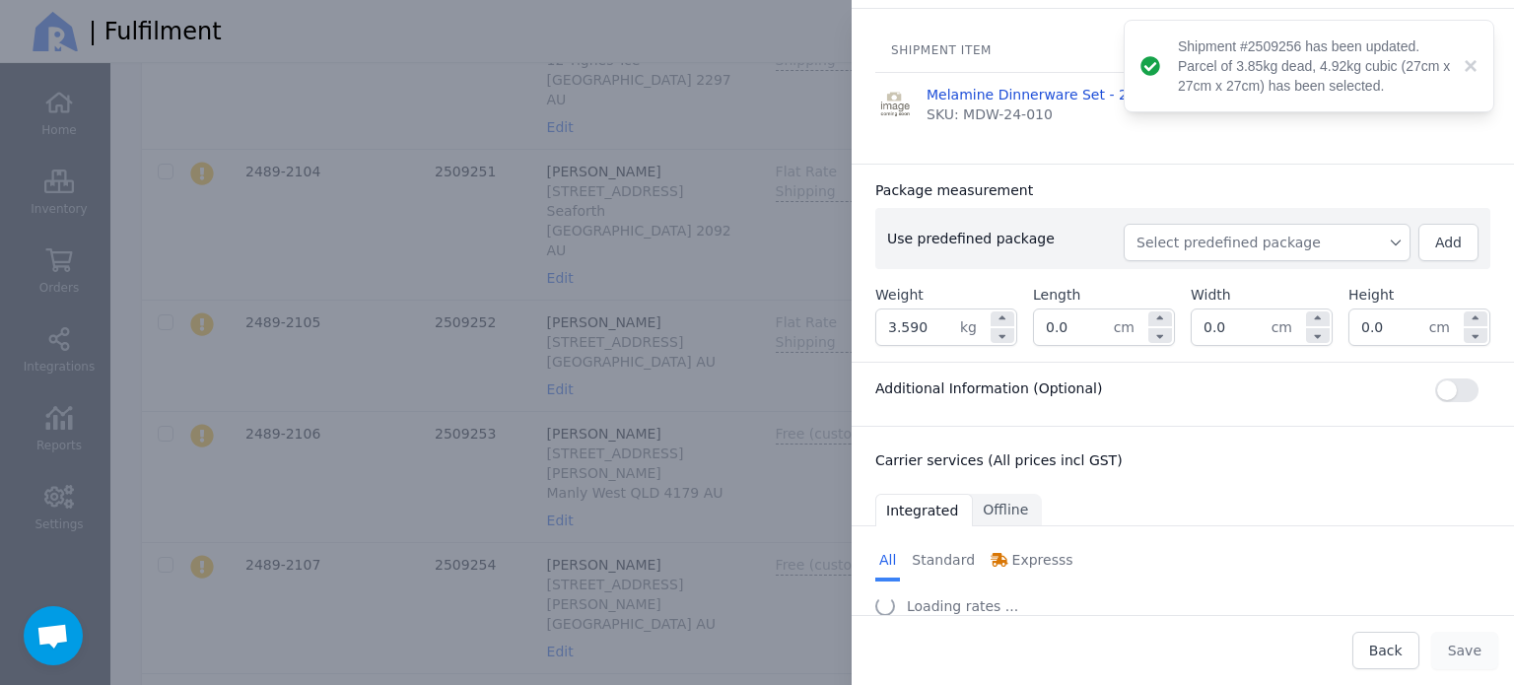
scroll to position [197, 0]
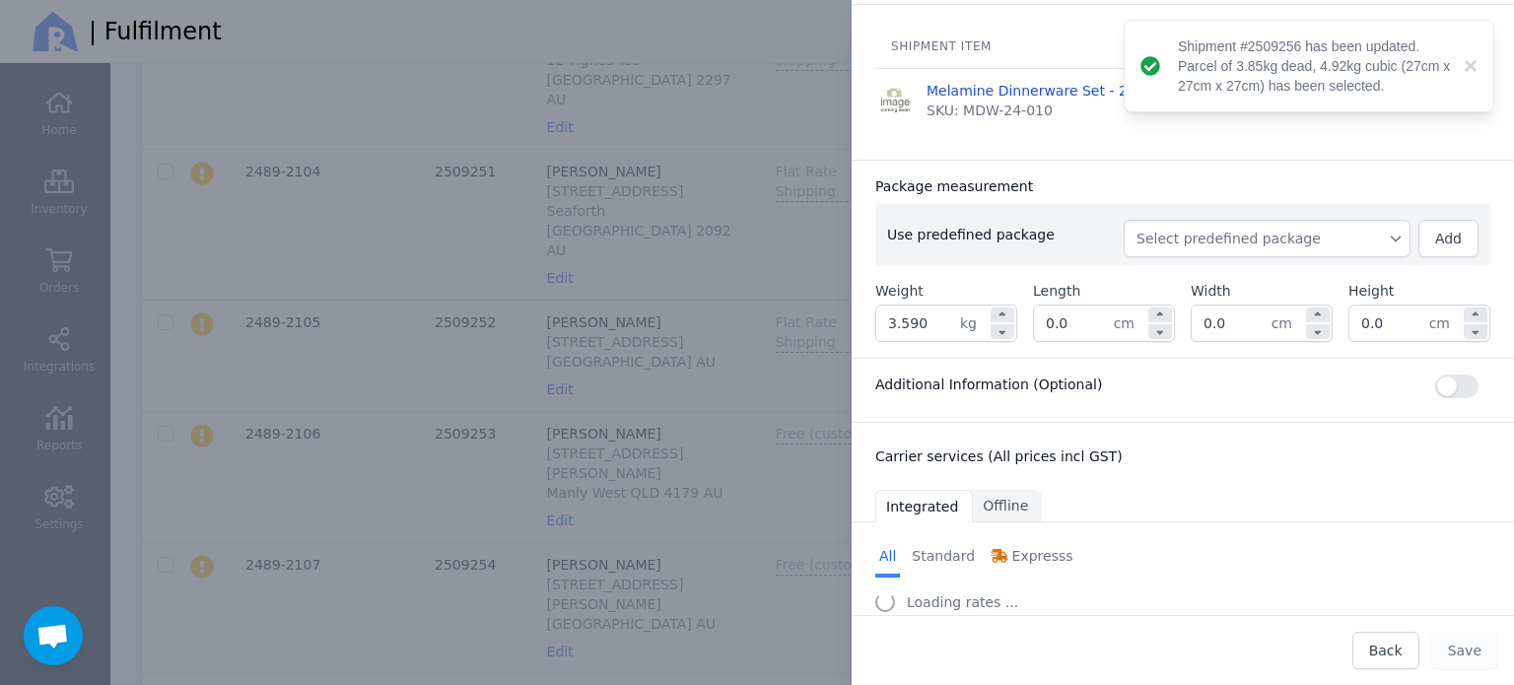
click at [1283, 252] on button "Select predefined package" at bounding box center [1266, 238] width 287 height 37
click at [1254, 283] on span "BX250" at bounding box center [1274, 283] width 239 height 20
type input "3.850"
type input "27.0"
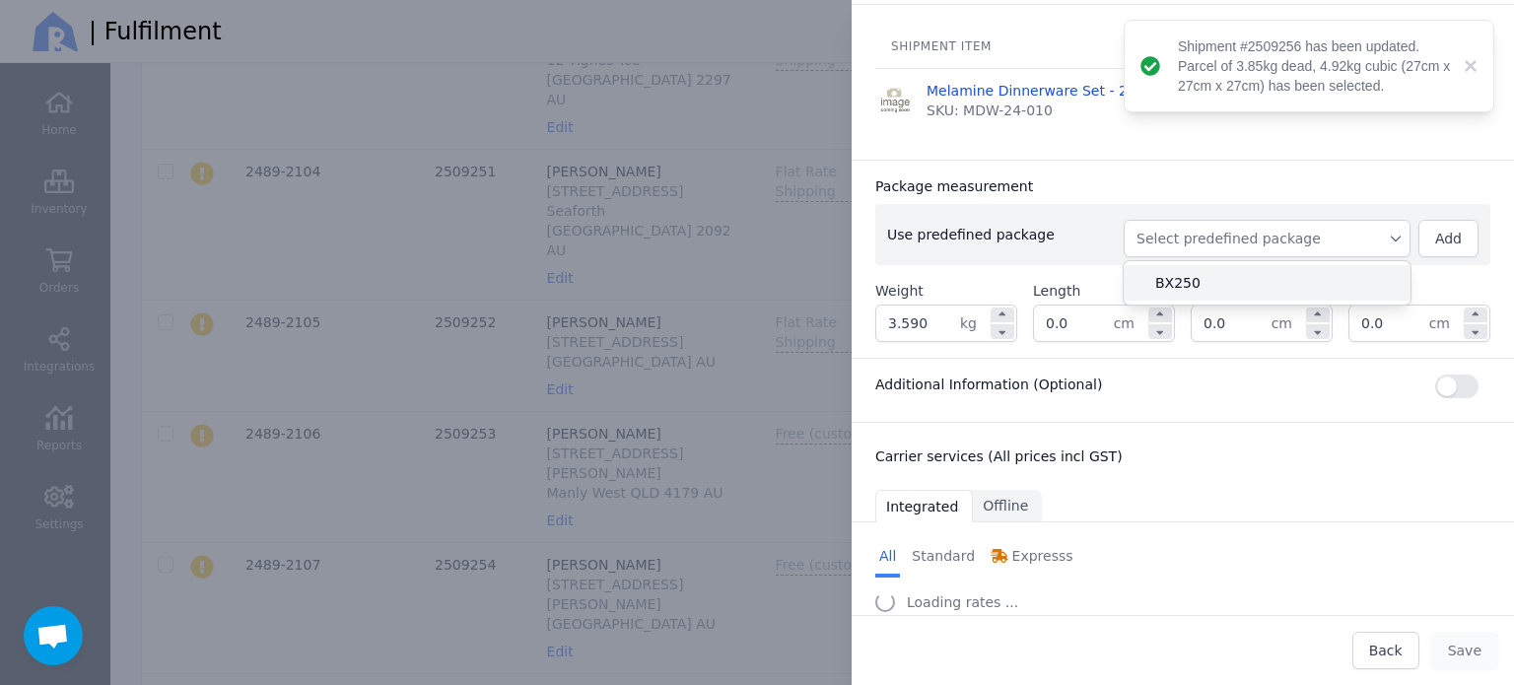
type input "27.0"
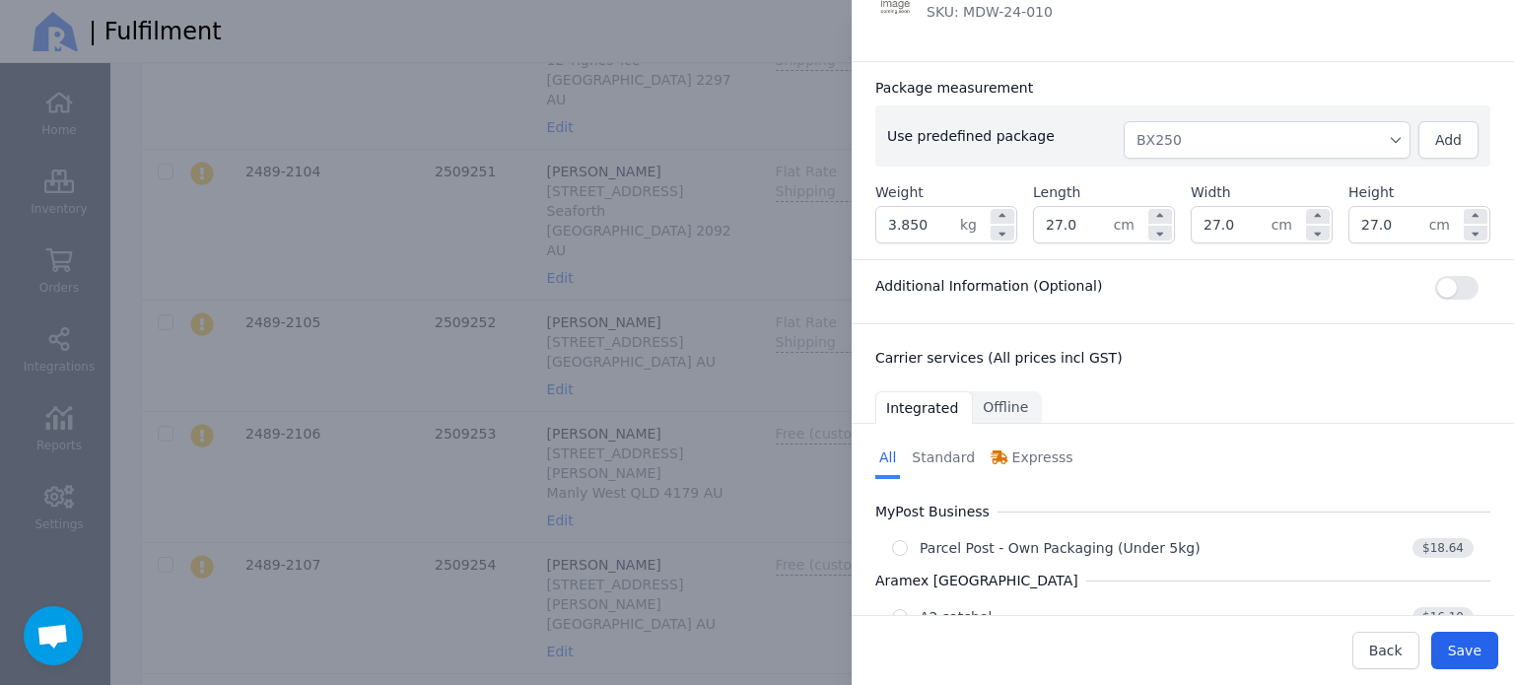
scroll to position [393, 0]
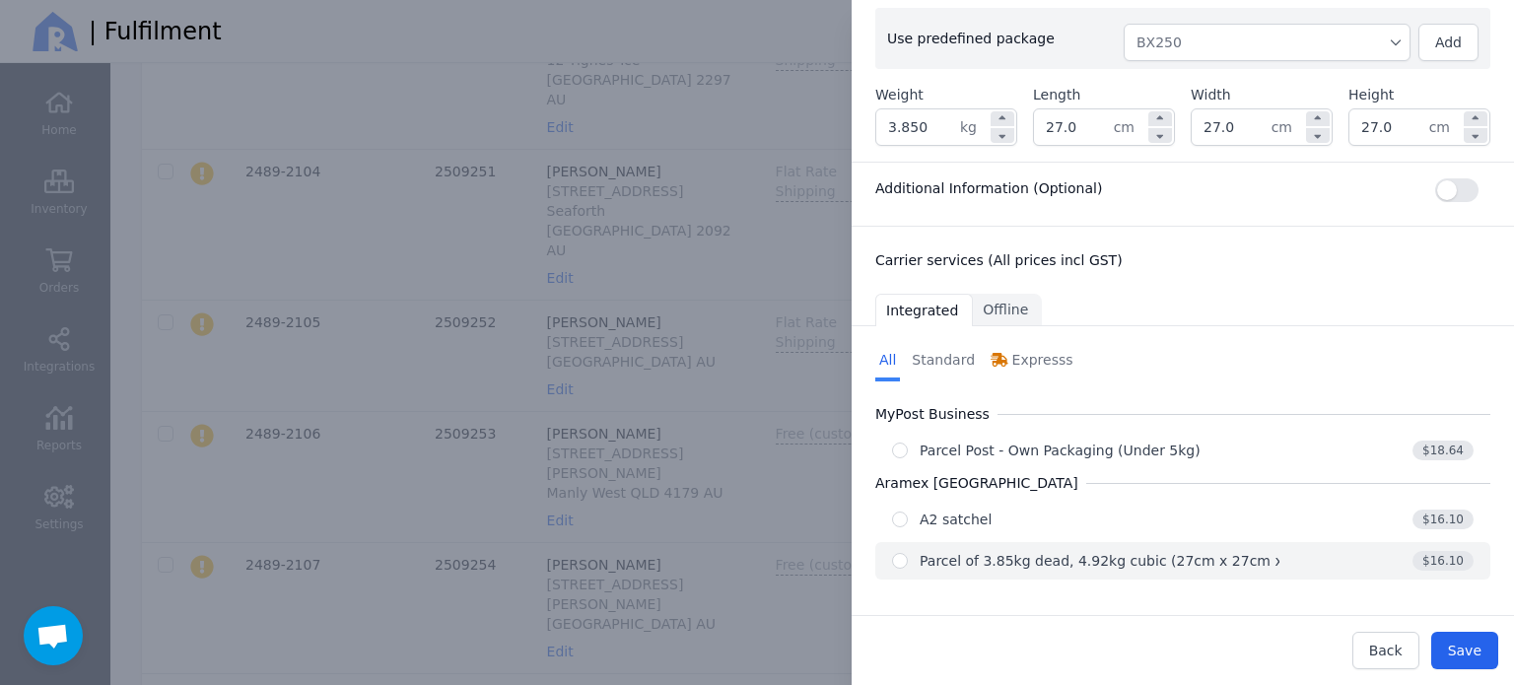
click at [1170, 552] on div "Parcel of 3.85kg dead, 4.92kg cubic (27cm x 27cm x 27cm)" at bounding box center [1125, 561] width 412 height 20
radio input "true"
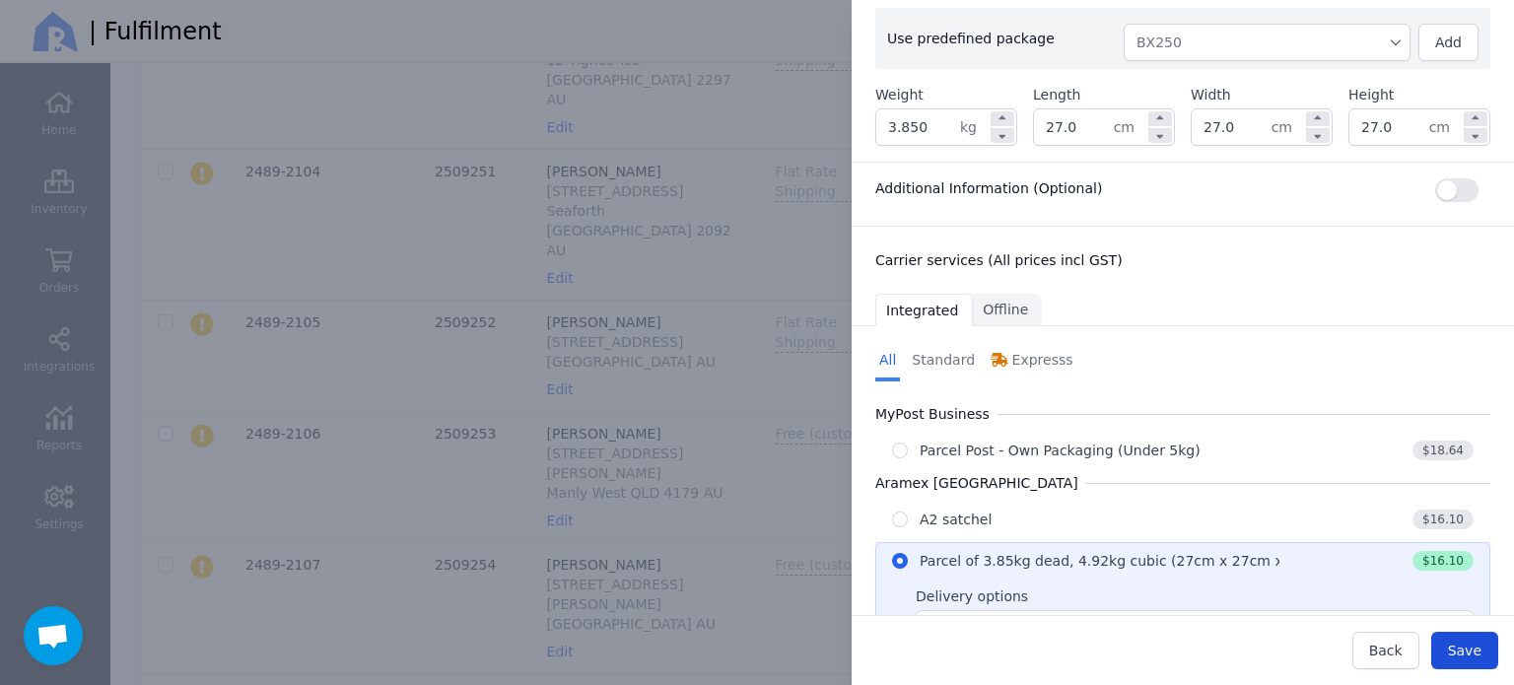
click at [1455, 643] on span "Save" at bounding box center [1465, 651] width 34 height 16
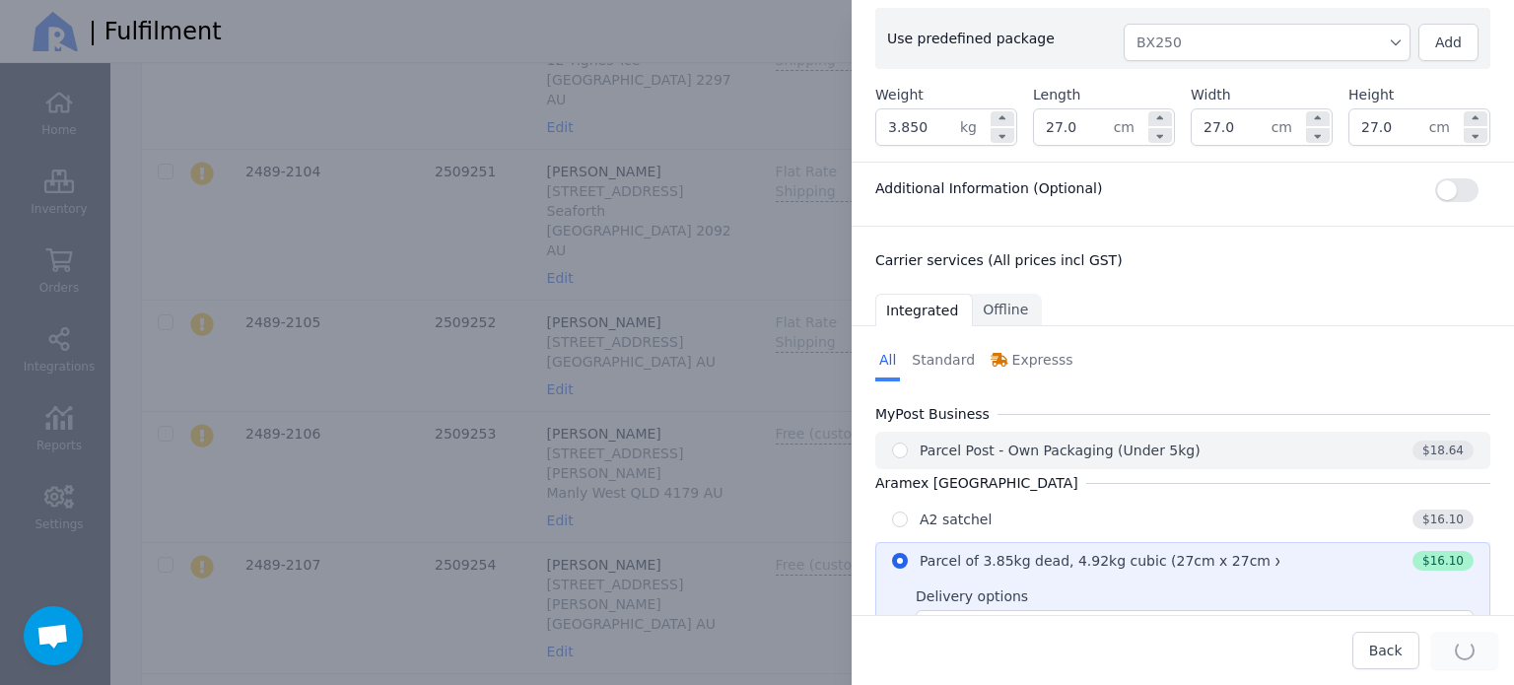
type input "27.0"
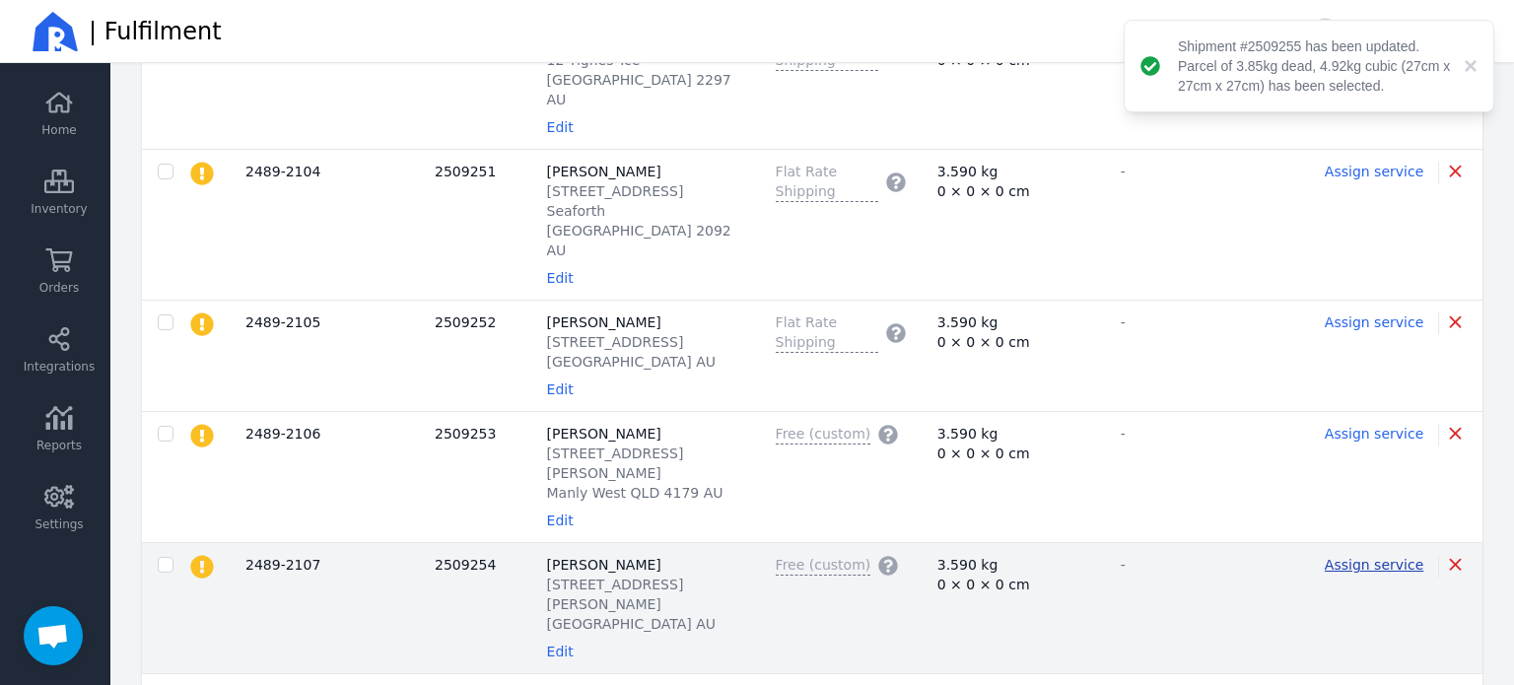
click at [1362, 557] on span "Assign service" at bounding box center [1373, 565] width 99 height 16
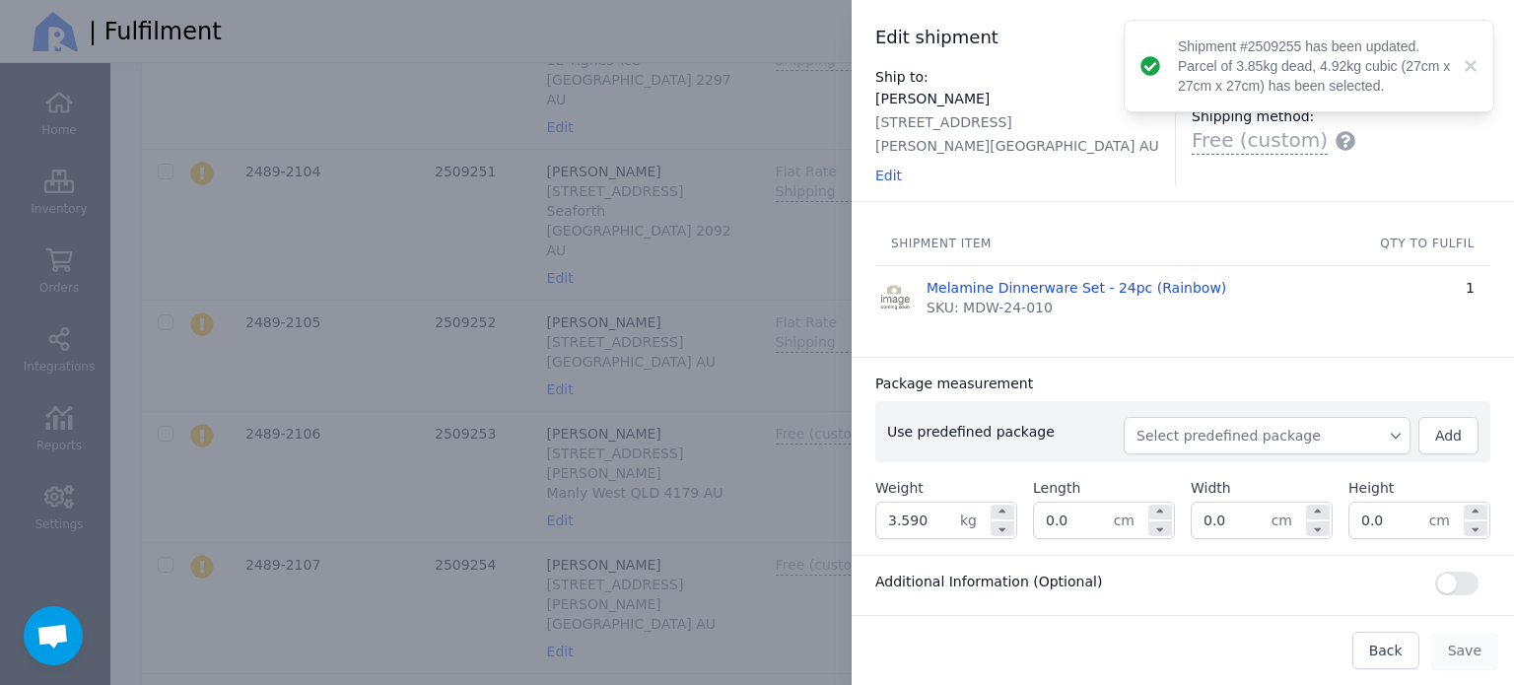
click at [1226, 429] on span "Select predefined package" at bounding box center [1266, 436] width 261 height 20
click at [1207, 484] on span "BX250" at bounding box center [1274, 480] width 239 height 20
type input "3.850"
type input "27.0"
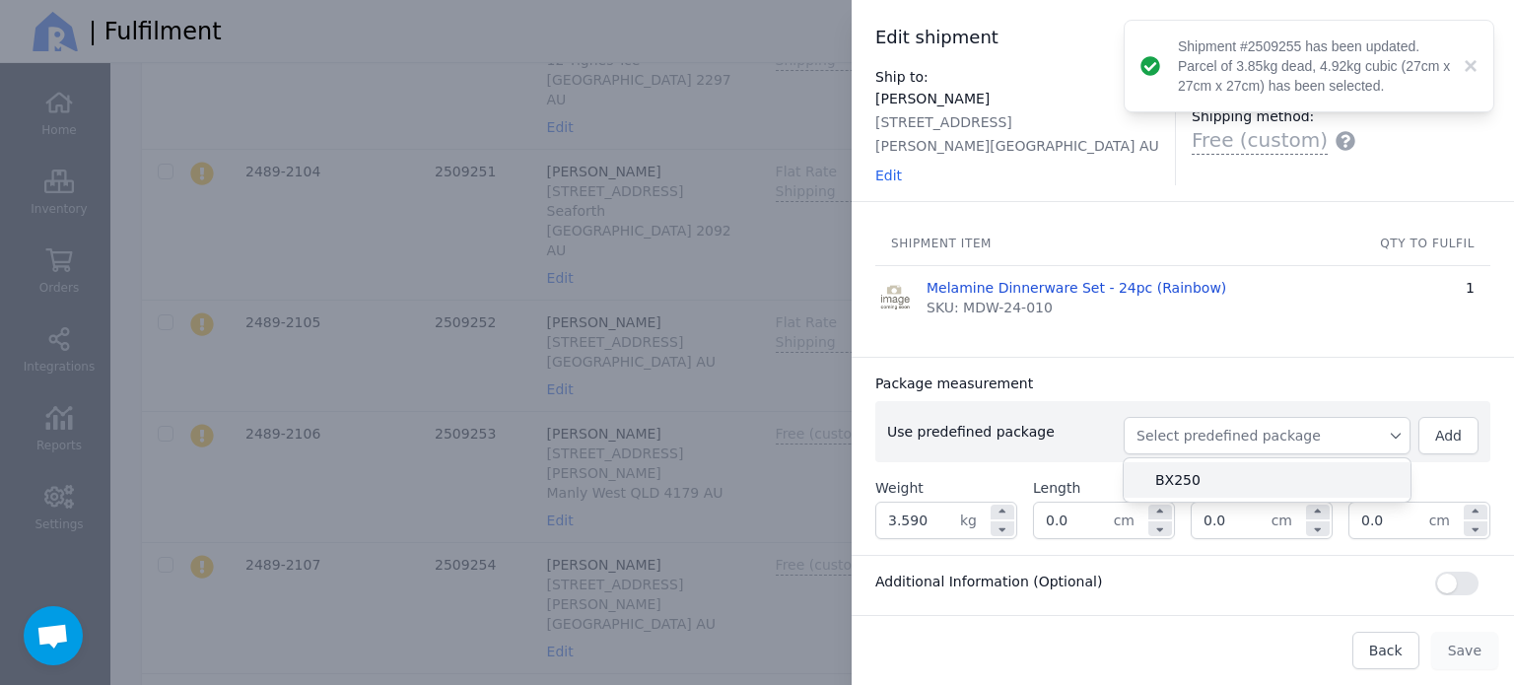
type input "27.0"
click at [1218, 377] on div "Package measurement" at bounding box center [1182, 383] width 615 height 20
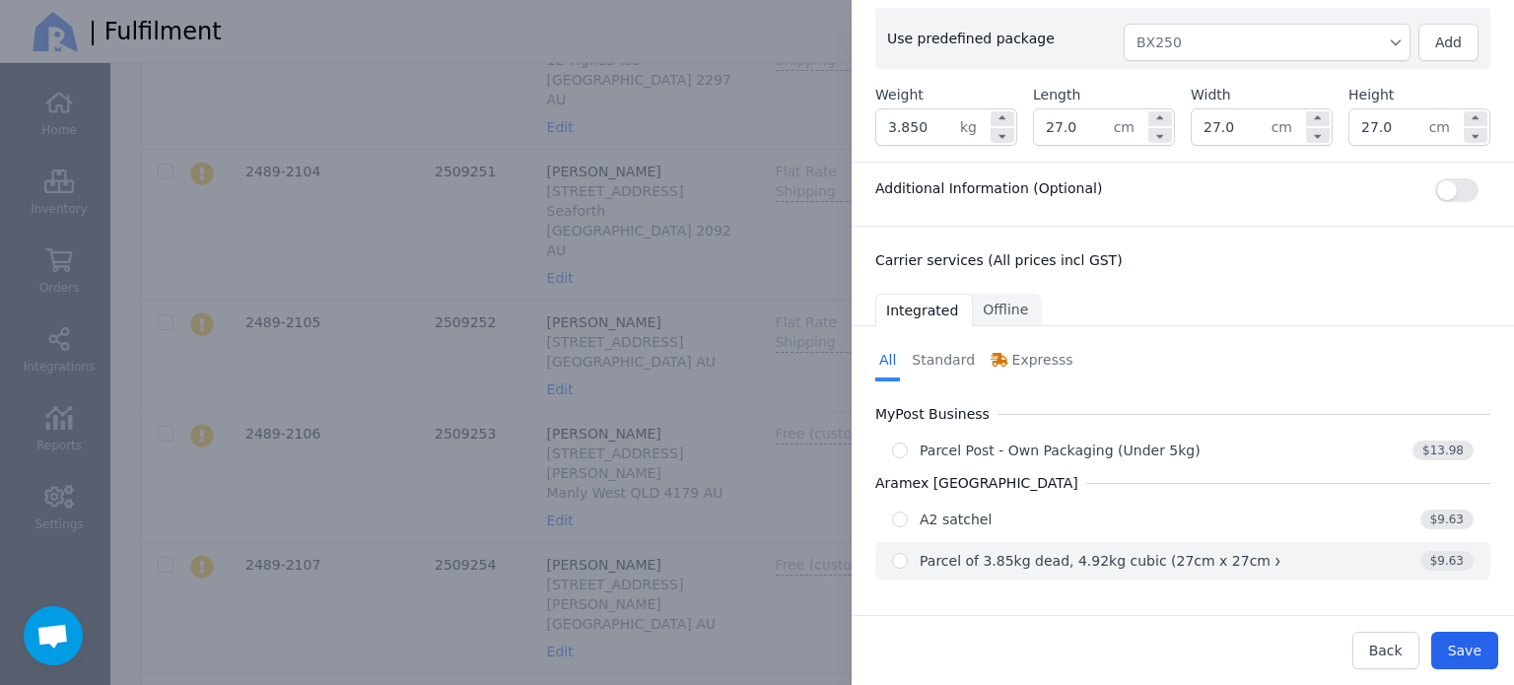
click at [1194, 559] on div "Parcel of 3.85kg dead, 4.92kg cubic (27cm x 27cm x 27cm)" at bounding box center [1125, 561] width 412 height 20
radio input "true"
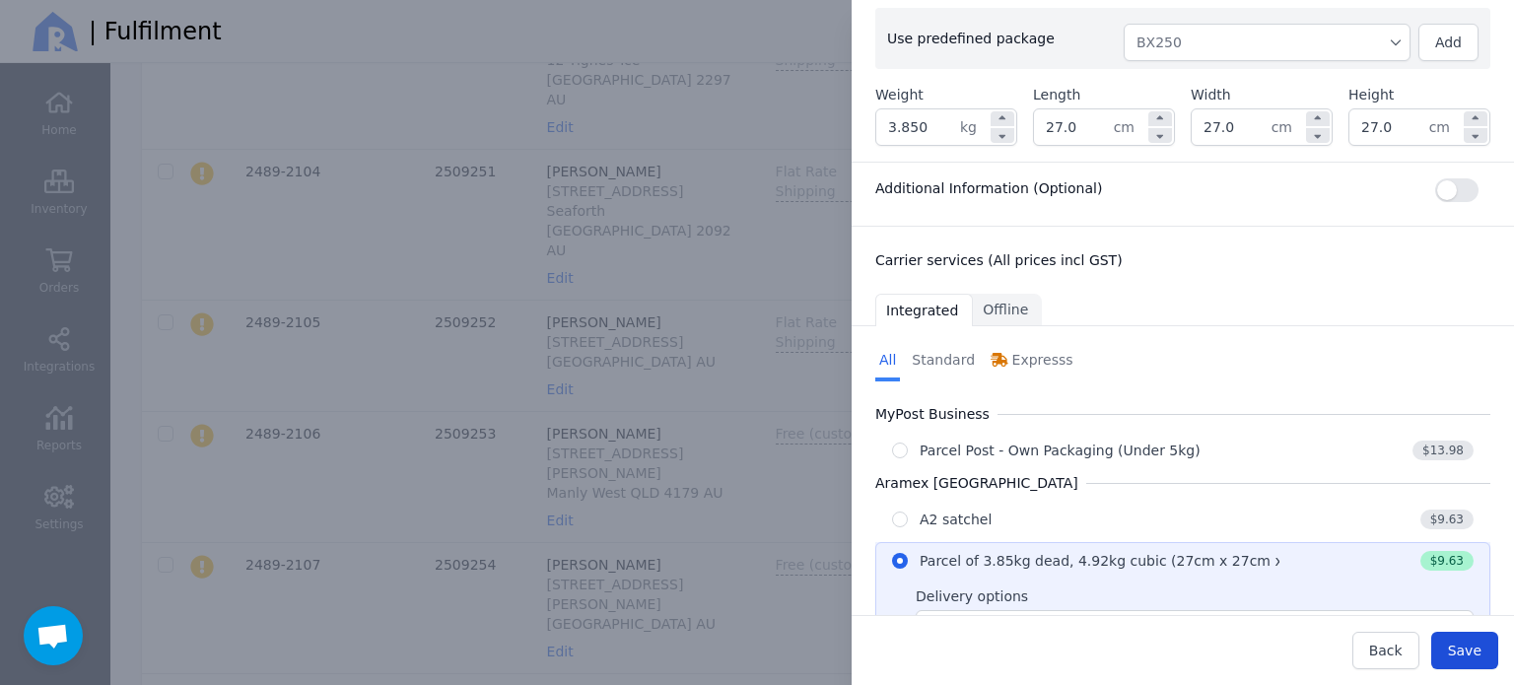
click at [1466, 643] on span "Save" at bounding box center [1465, 651] width 34 height 16
type input "27.0"
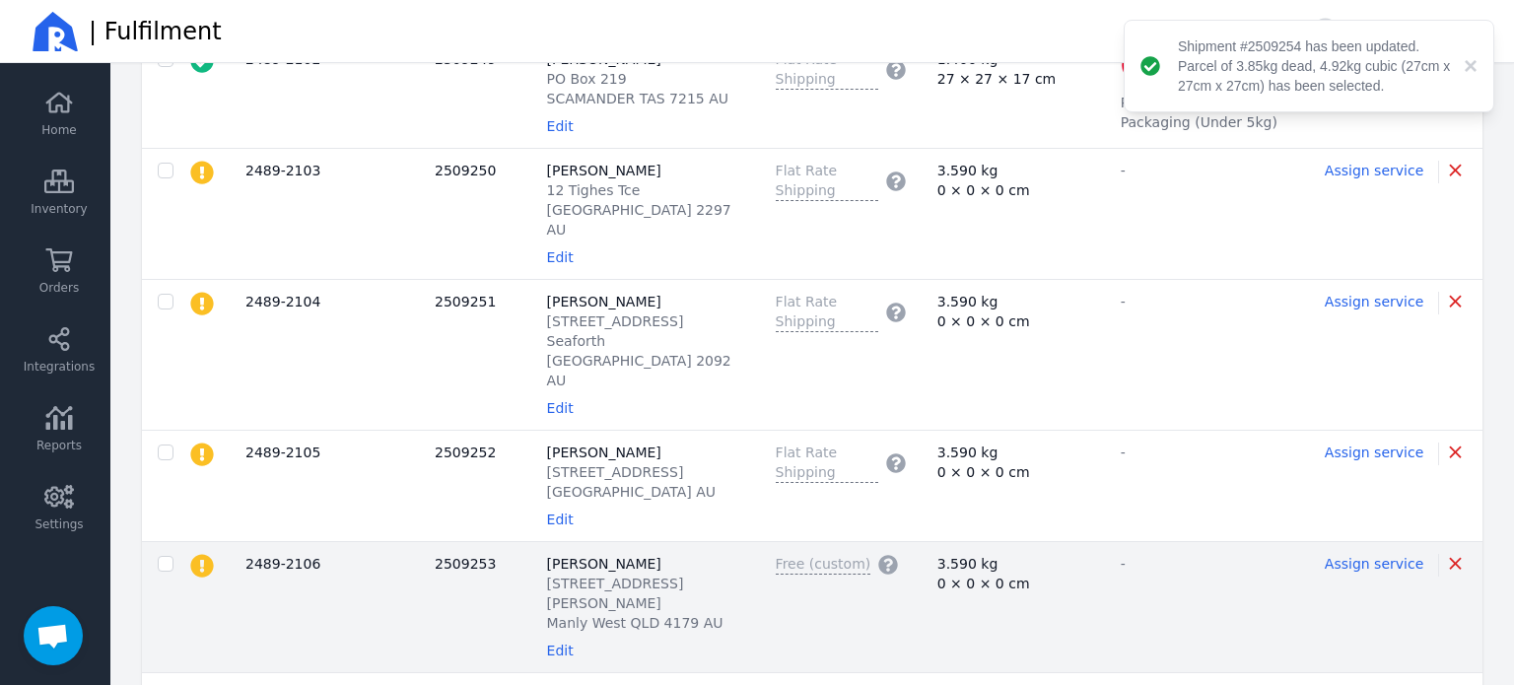
scroll to position [2801, 0]
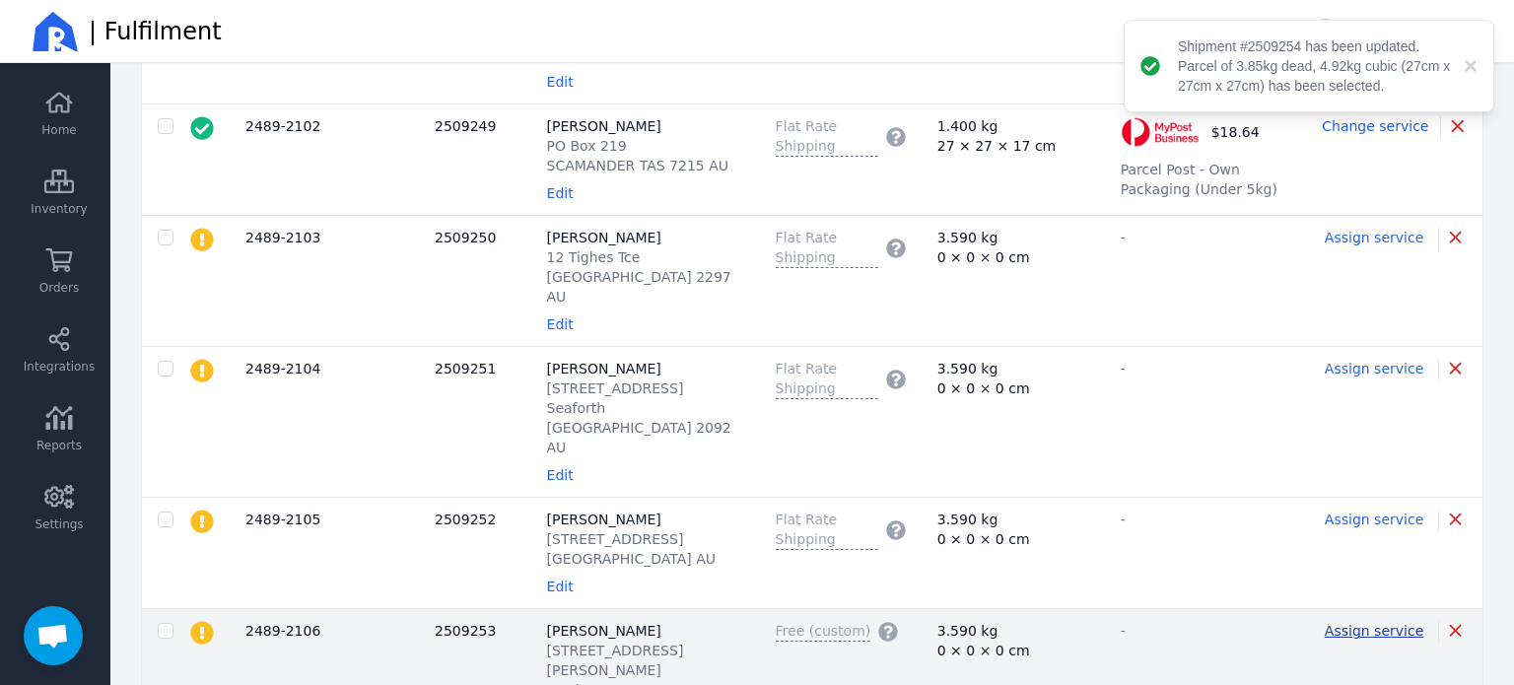
click at [1346, 623] on span "Assign service" at bounding box center [1373, 631] width 99 height 16
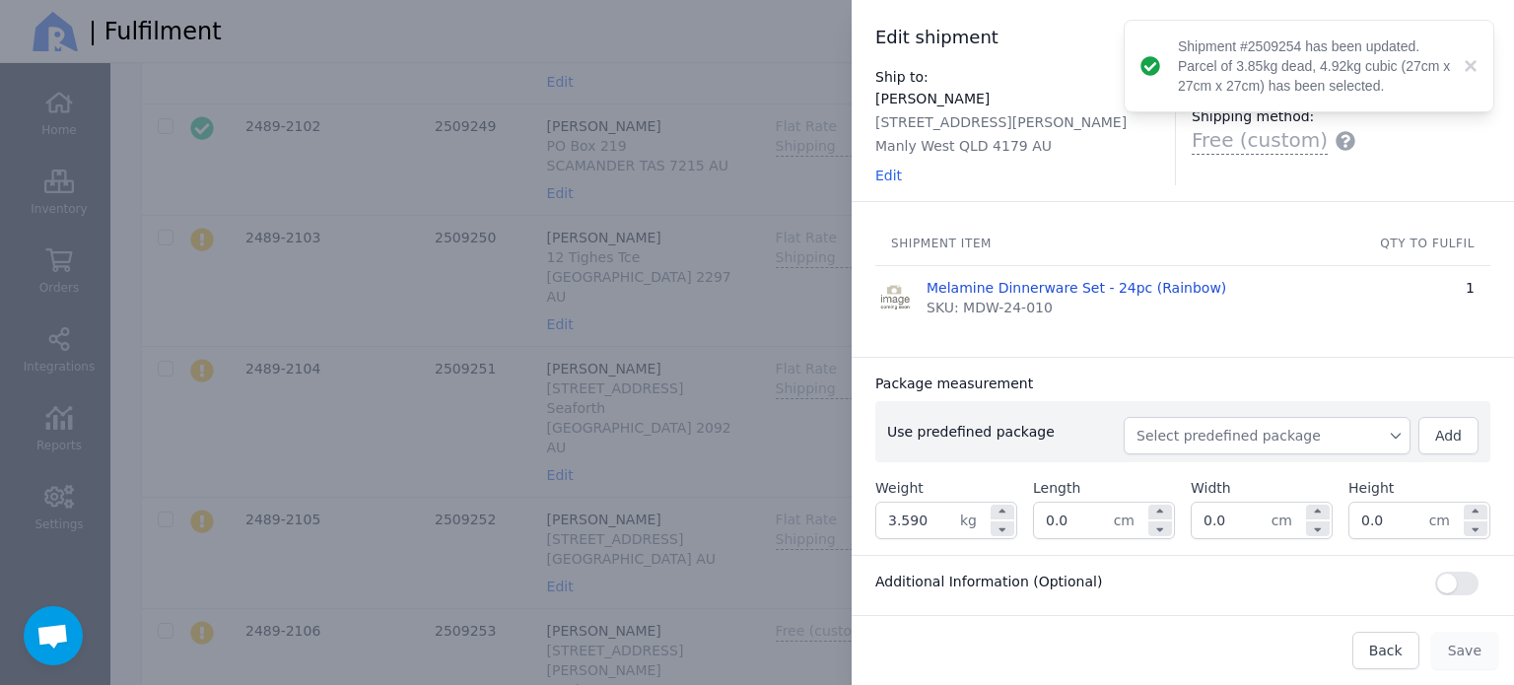
click at [1204, 441] on span "Select predefined package" at bounding box center [1266, 436] width 261 height 20
click at [1195, 467] on li "BX250" at bounding box center [1266, 479] width 287 height 35
type input "3.850"
type input "27.0"
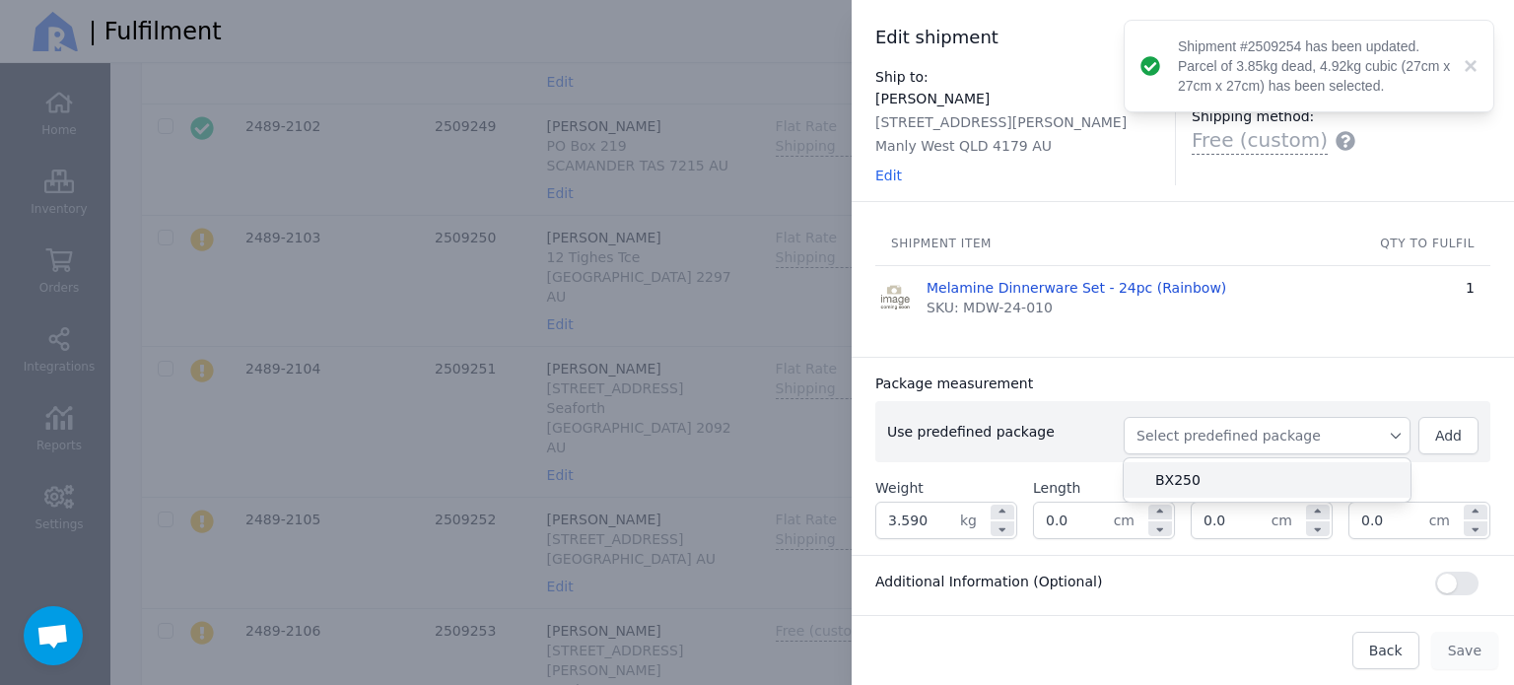
type input "27.0"
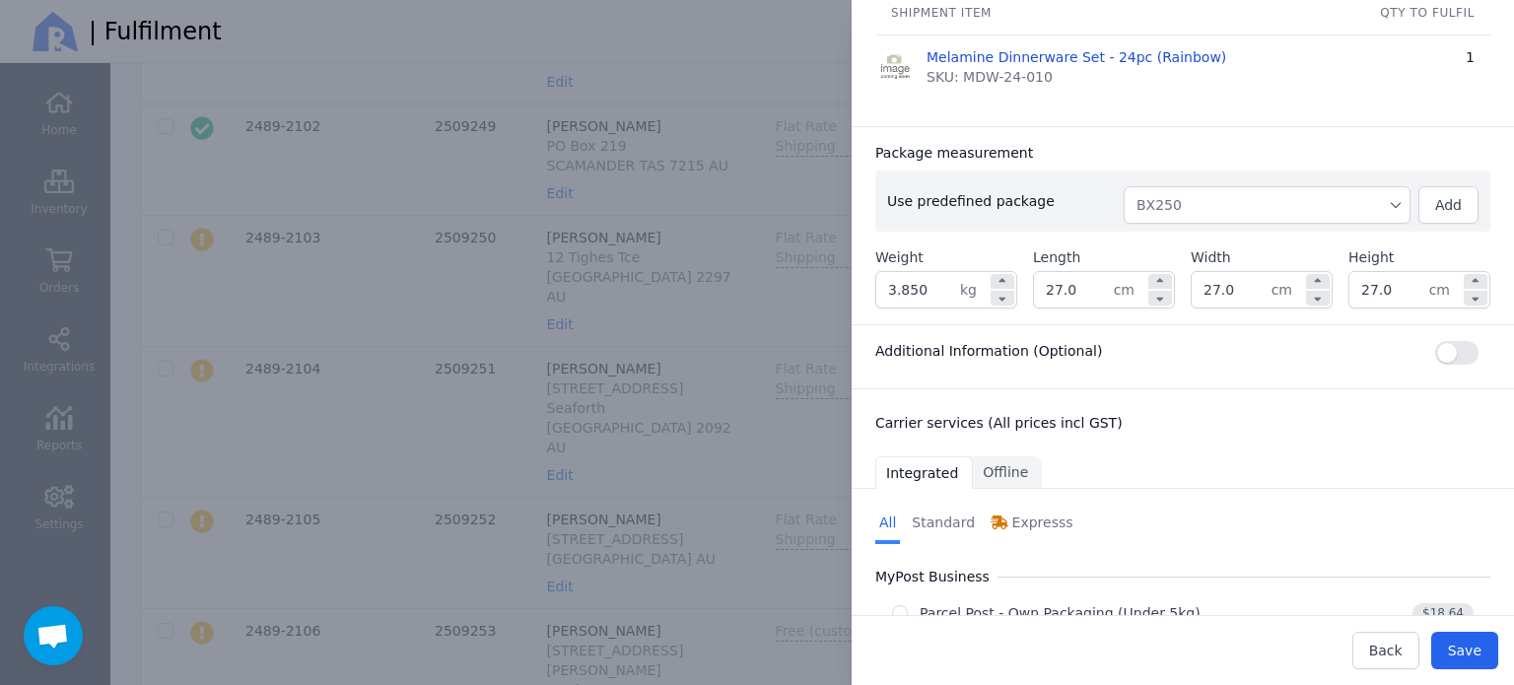
scroll to position [393, 0]
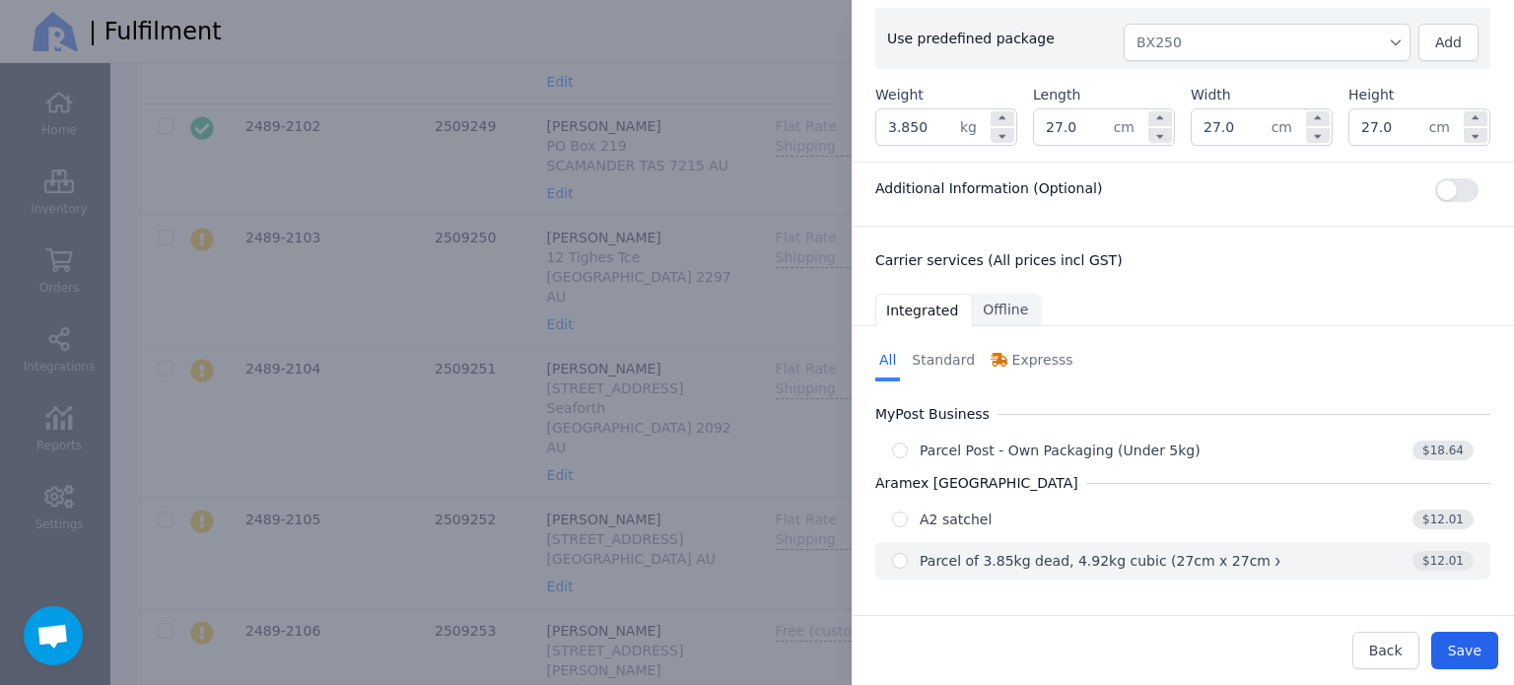
click at [1155, 555] on div "Parcel of 3.85kg dead, 4.92kg cubic (27cm x 27cm x 27cm)" at bounding box center [1125, 561] width 412 height 20
radio input "true"
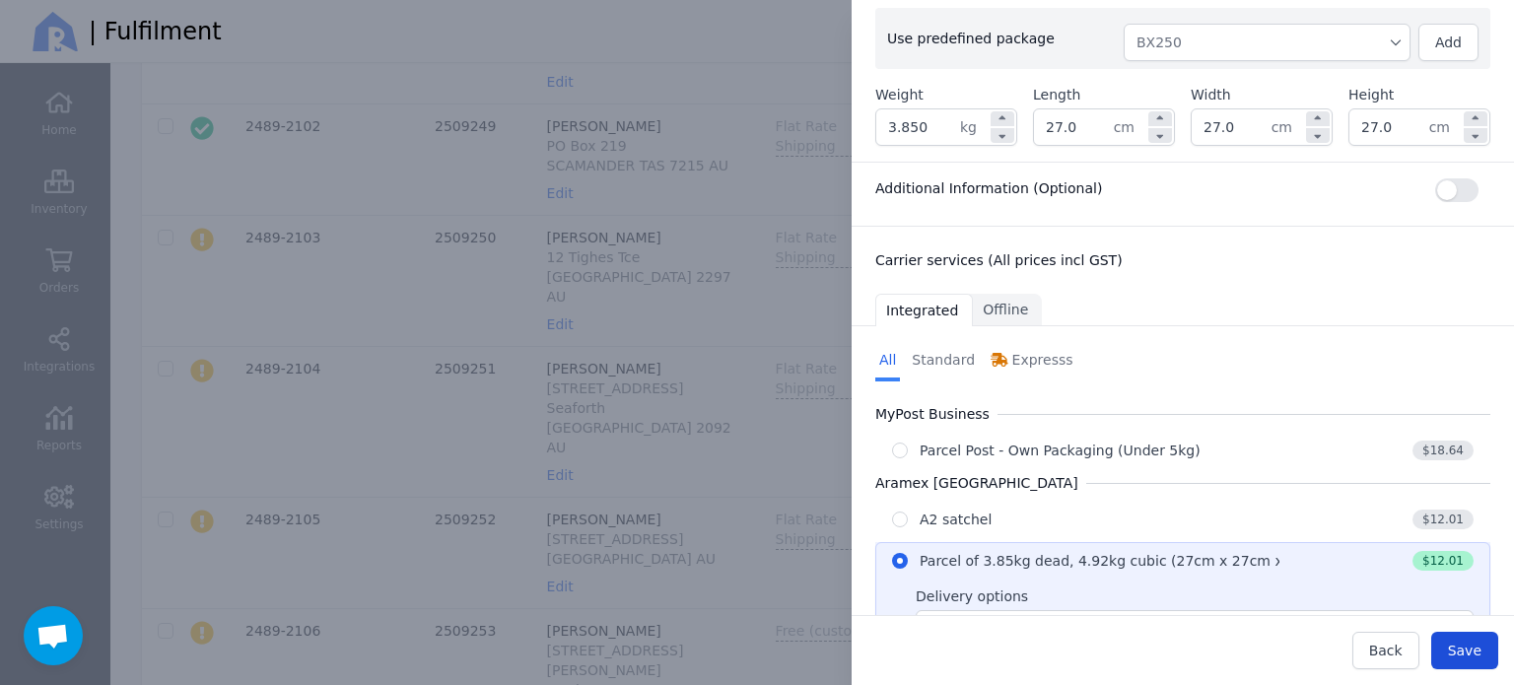
click at [1476, 651] on span "Save" at bounding box center [1465, 651] width 34 height 16
type input "27.0"
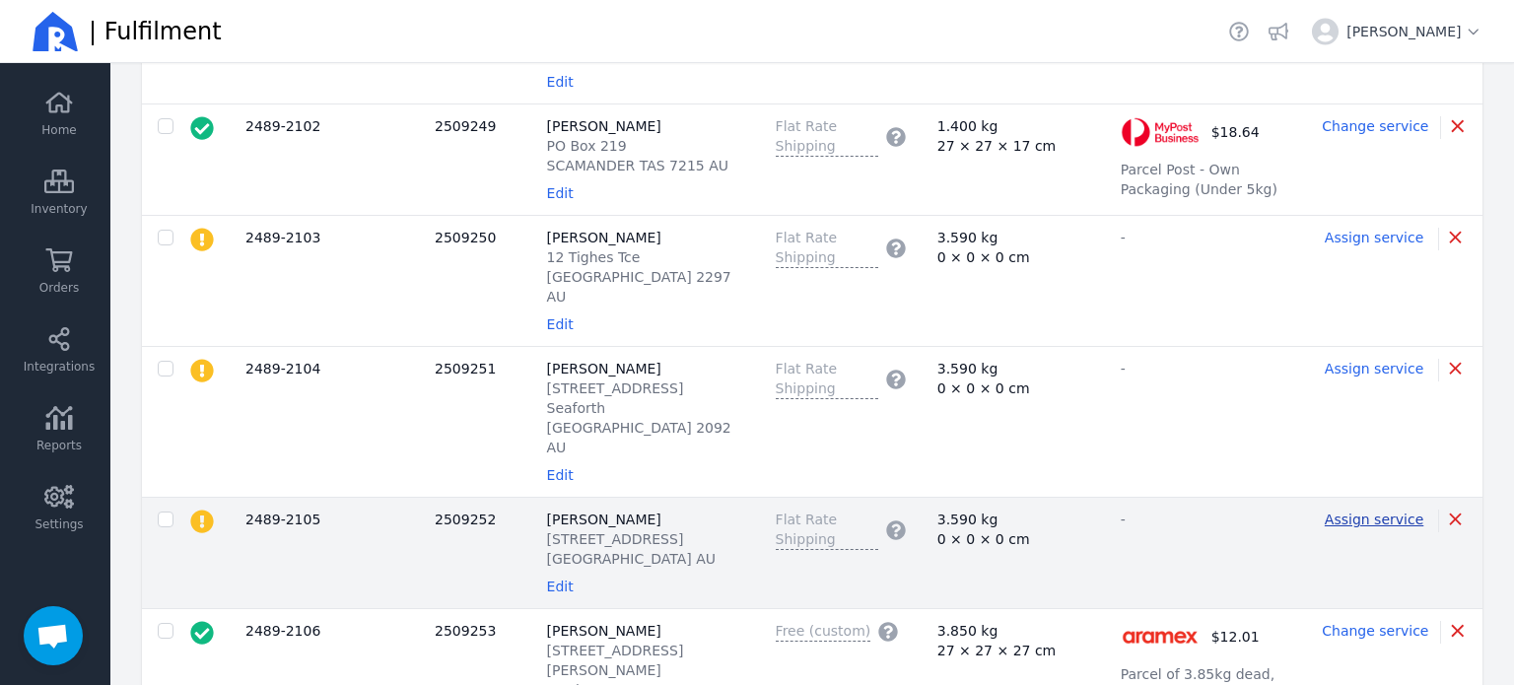
click at [1382, 511] on span "Assign service" at bounding box center [1373, 519] width 99 height 16
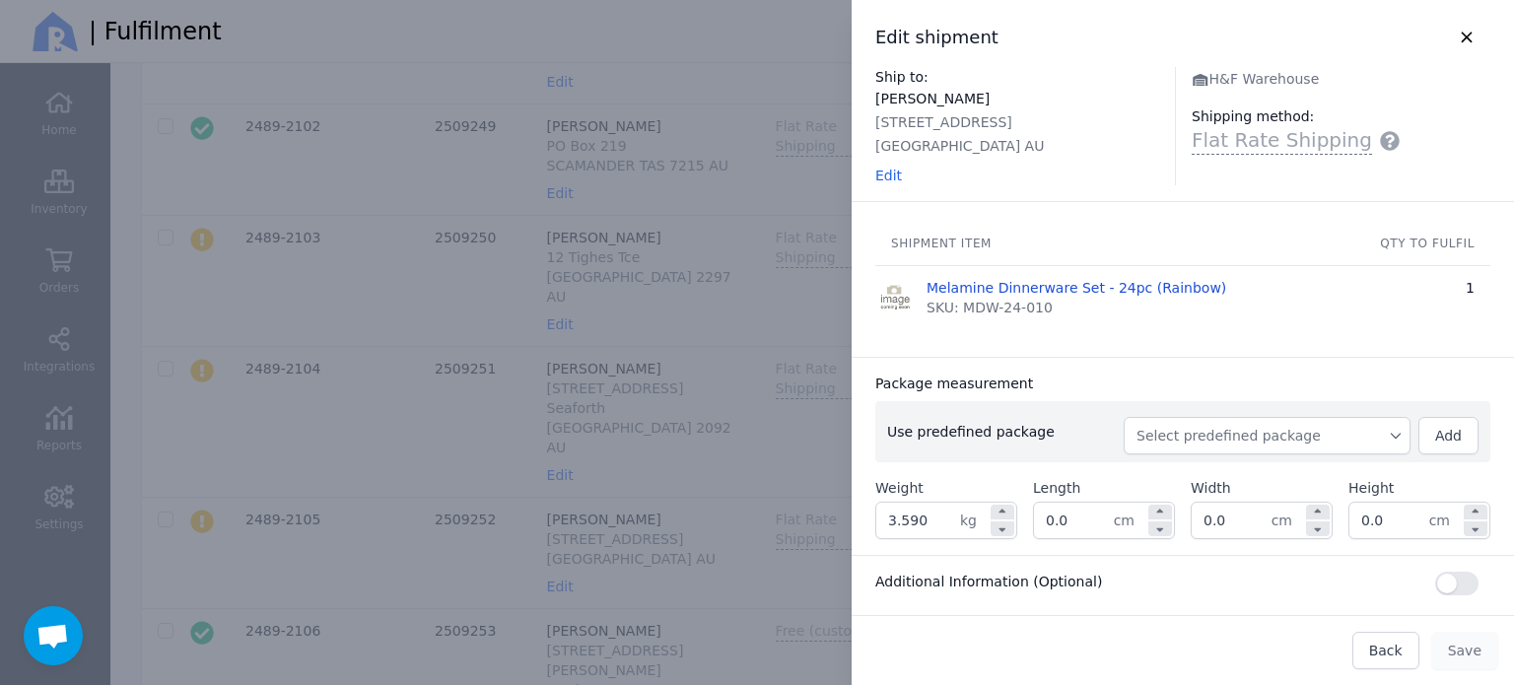
click at [1203, 426] on span "Select predefined package" at bounding box center [1266, 436] width 261 height 20
click at [1184, 471] on span "BX250" at bounding box center [1274, 480] width 239 height 20
type input "3.850"
type input "27.0"
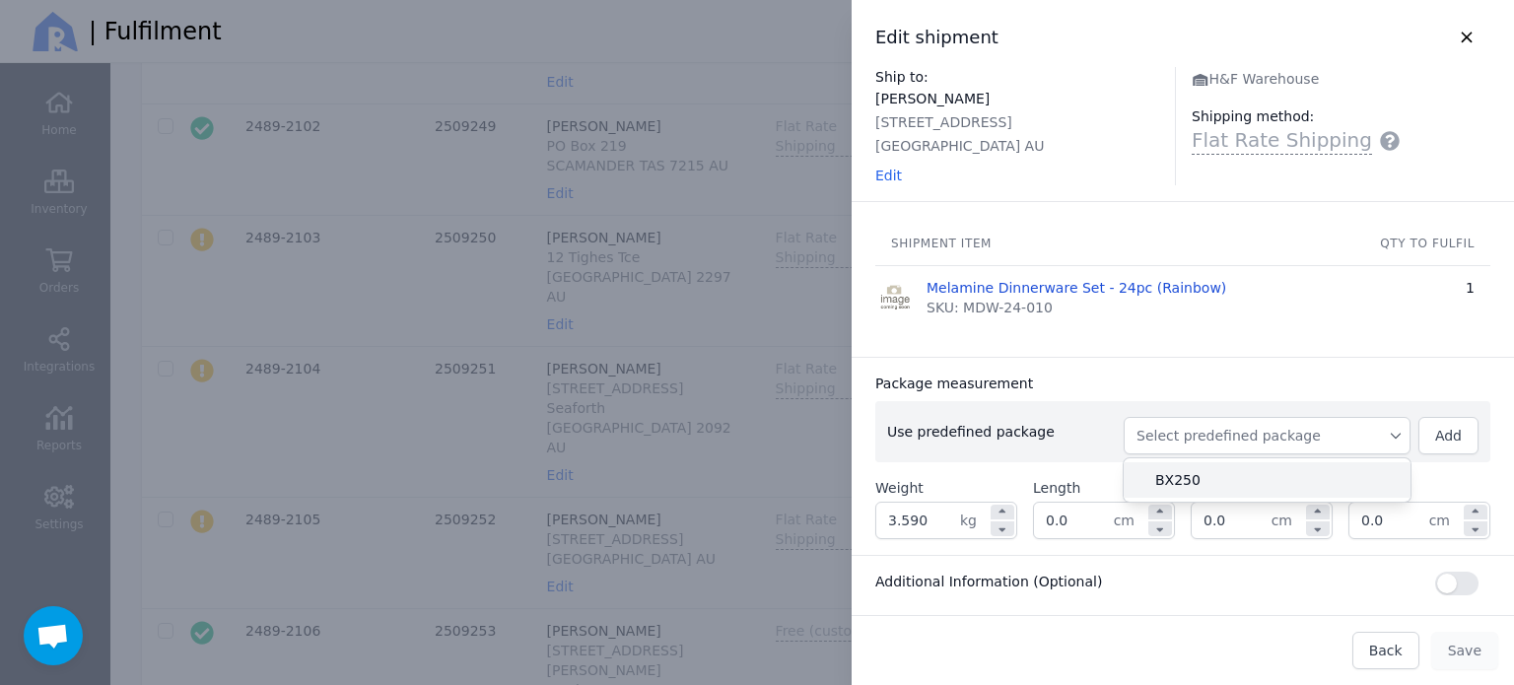
type input "27.0"
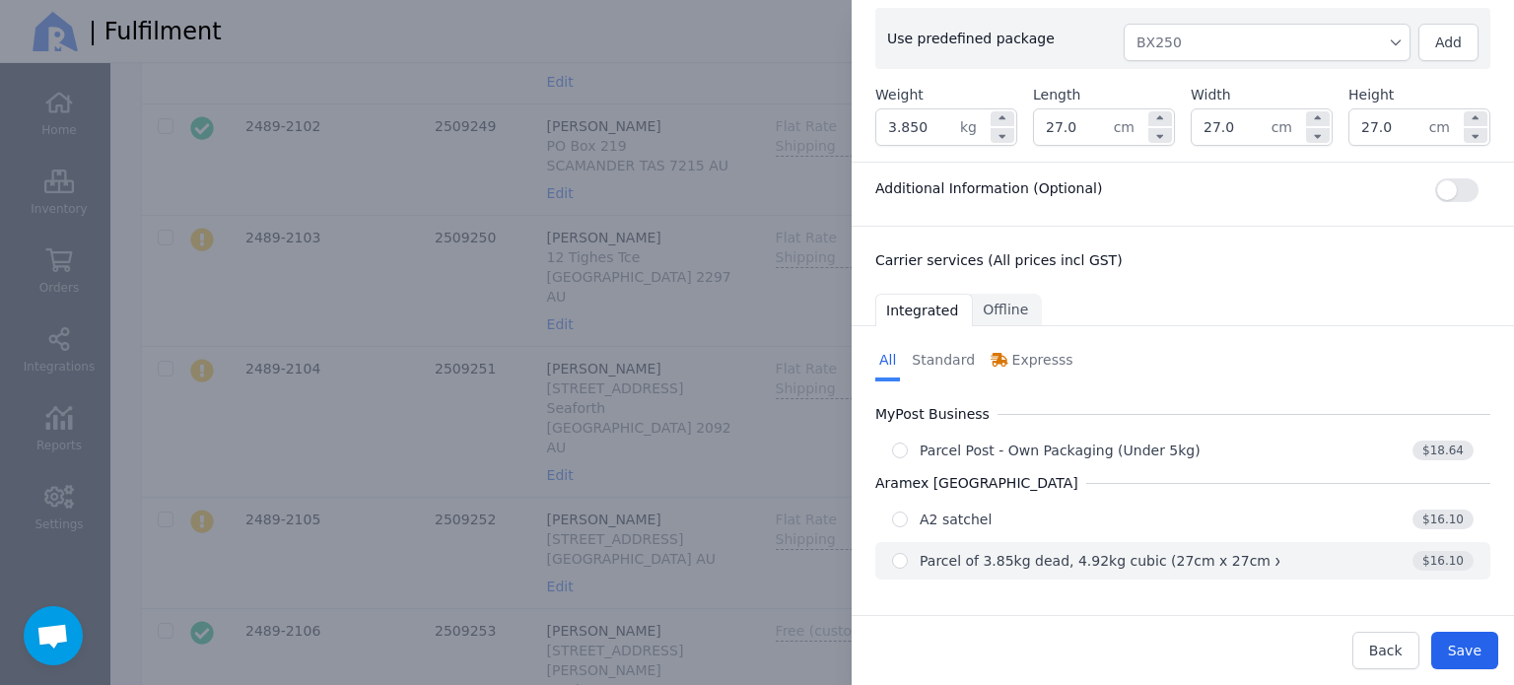
click at [1279, 564] on div "$16.10" at bounding box center [1376, 561] width 194 height 20
radio input "true"
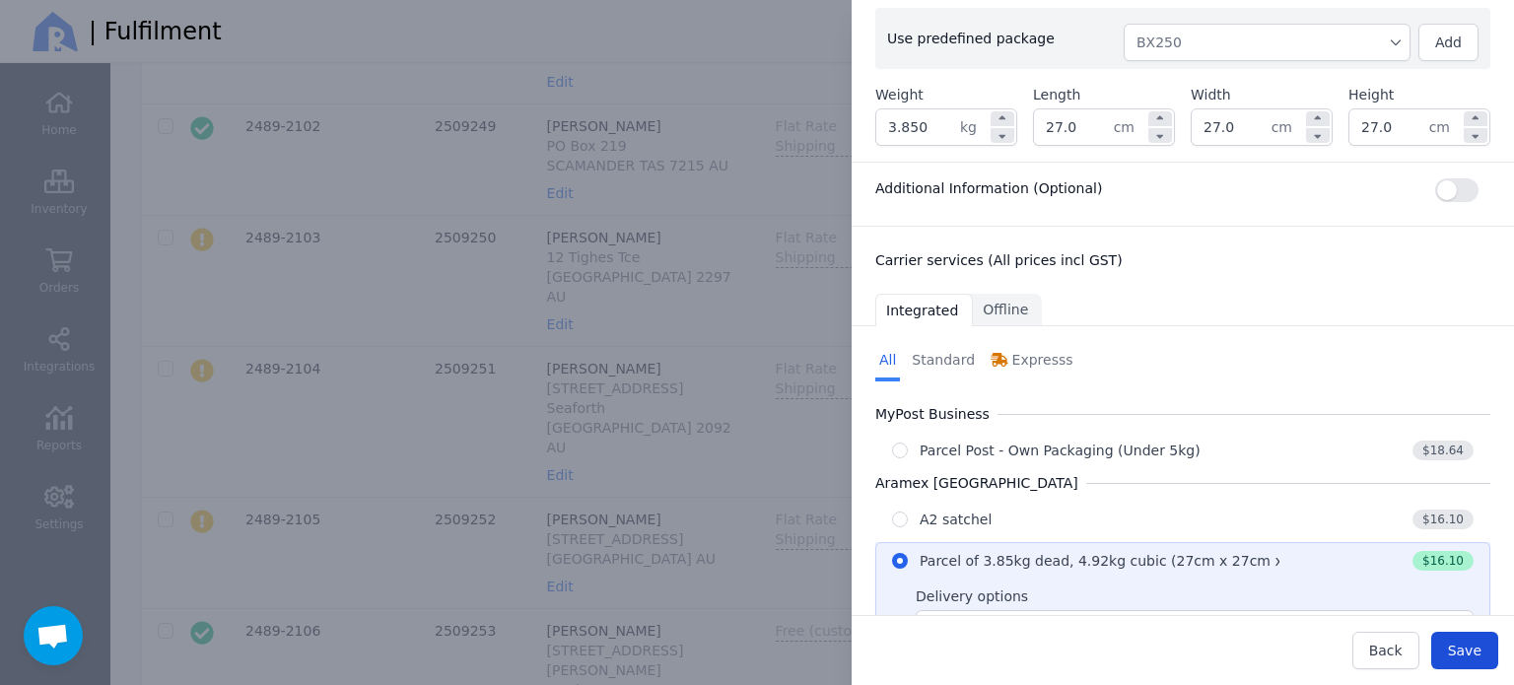
click at [1478, 641] on span "Save" at bounding box center [1465, 651] width 34 height 20
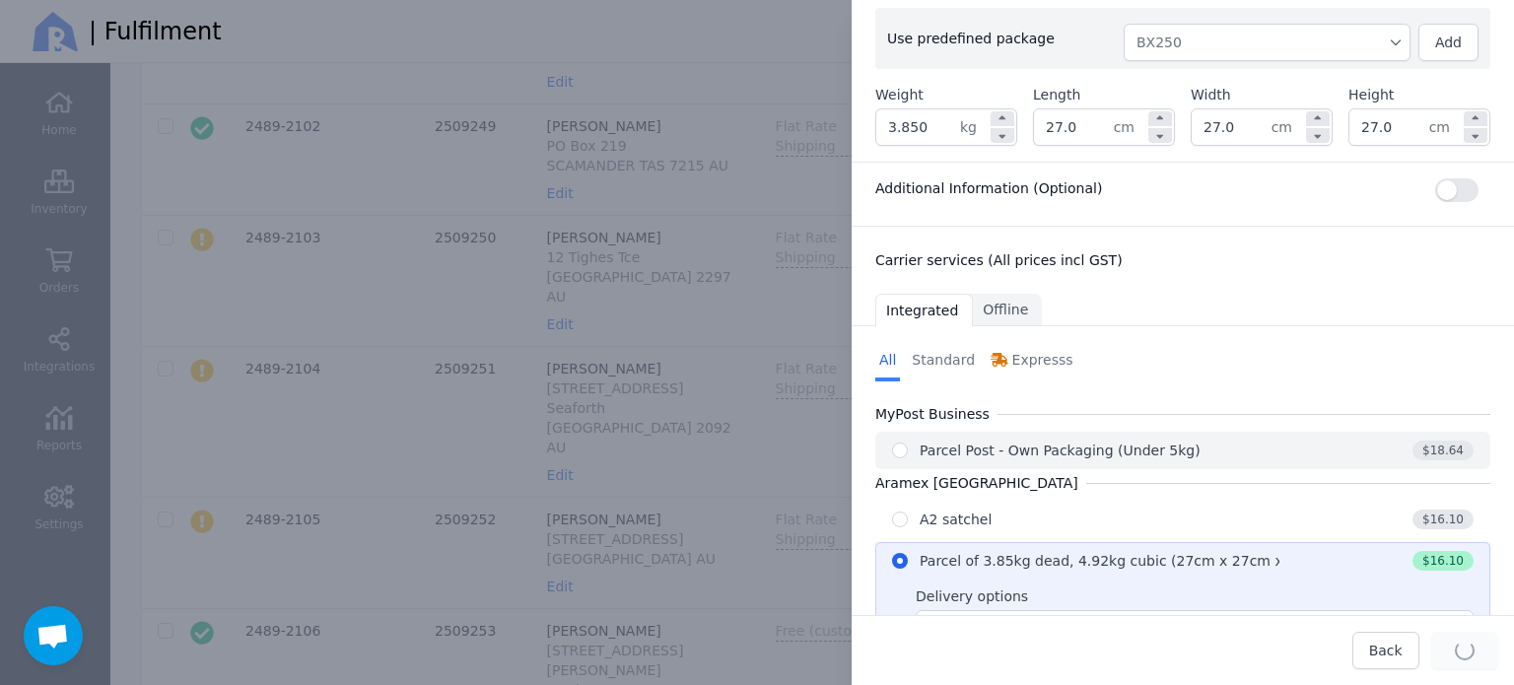
type input "27.0"
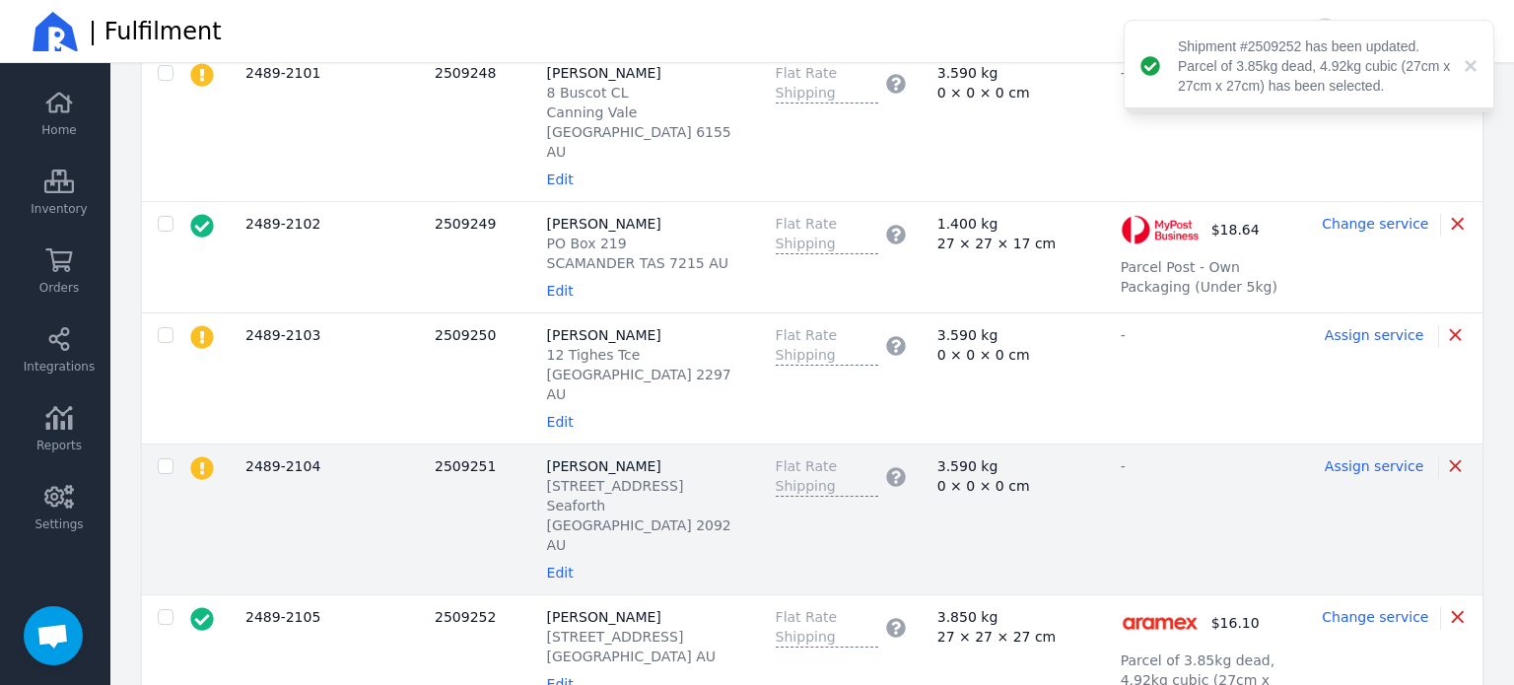
scroll to position [2604, 0]
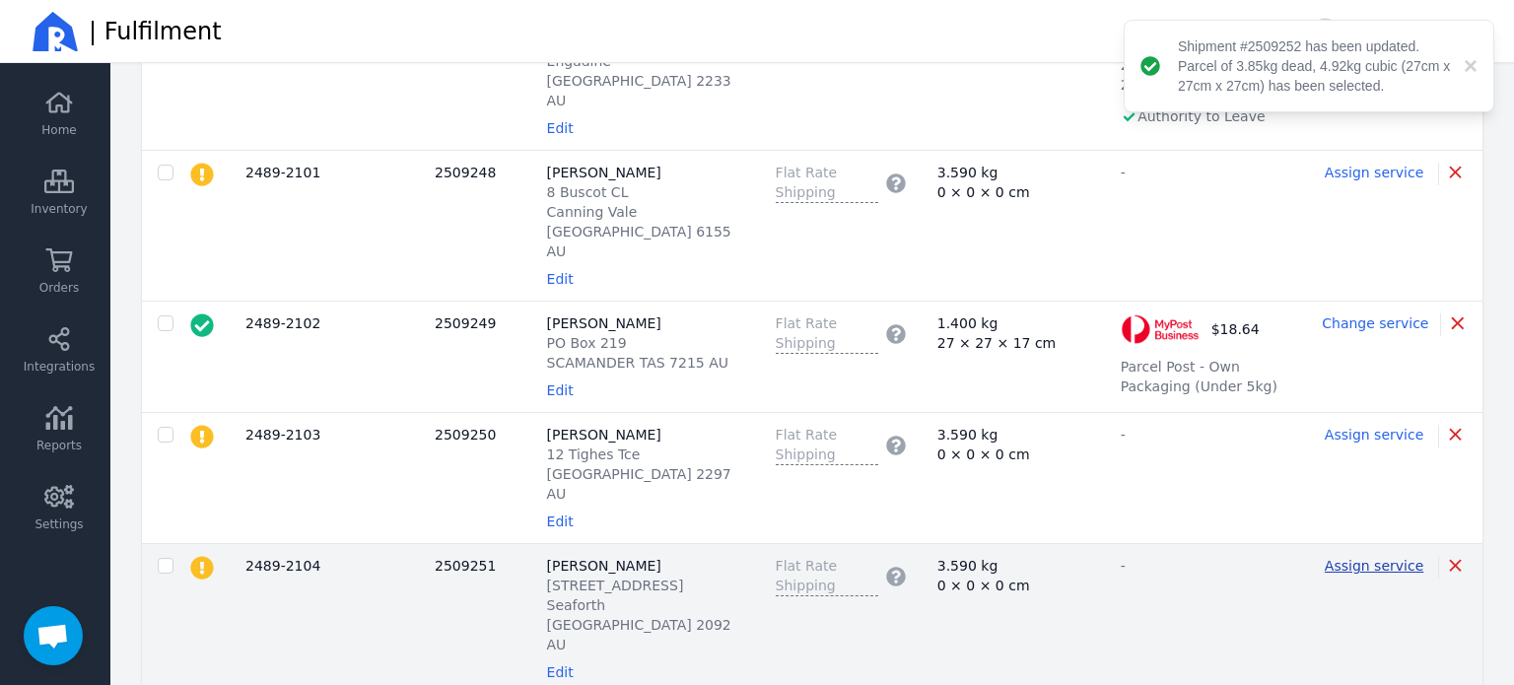
click at [1391, 558] on span "Assign service" at bounding box center [1373, 566] width 99 height 16
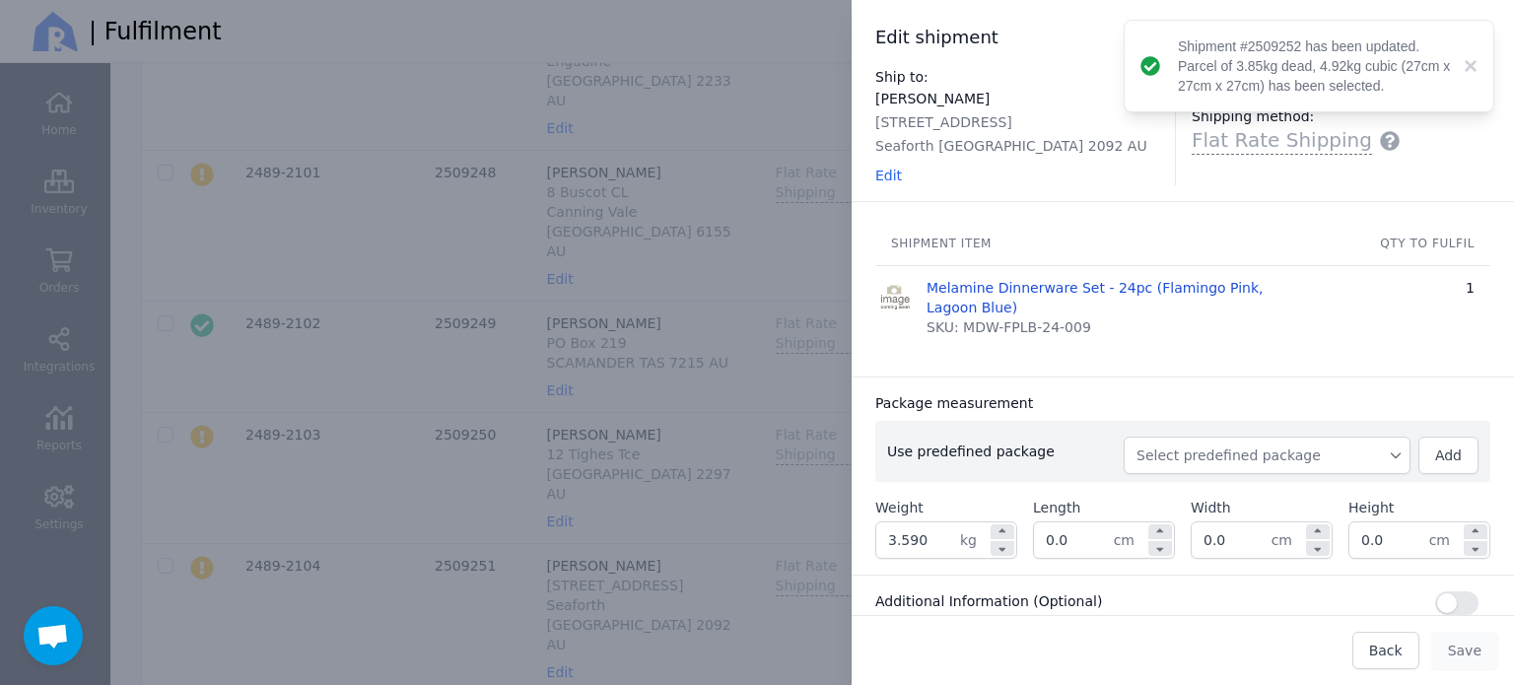
click at [1217, 447] on span "Select predefined package" at bounding box center [1266, 455] width 261 height 20
click at [1200, 501] on span "BX250" at bounding box center [1274, 500] width 239 height 20
type input "3.850"
type input "27.0"
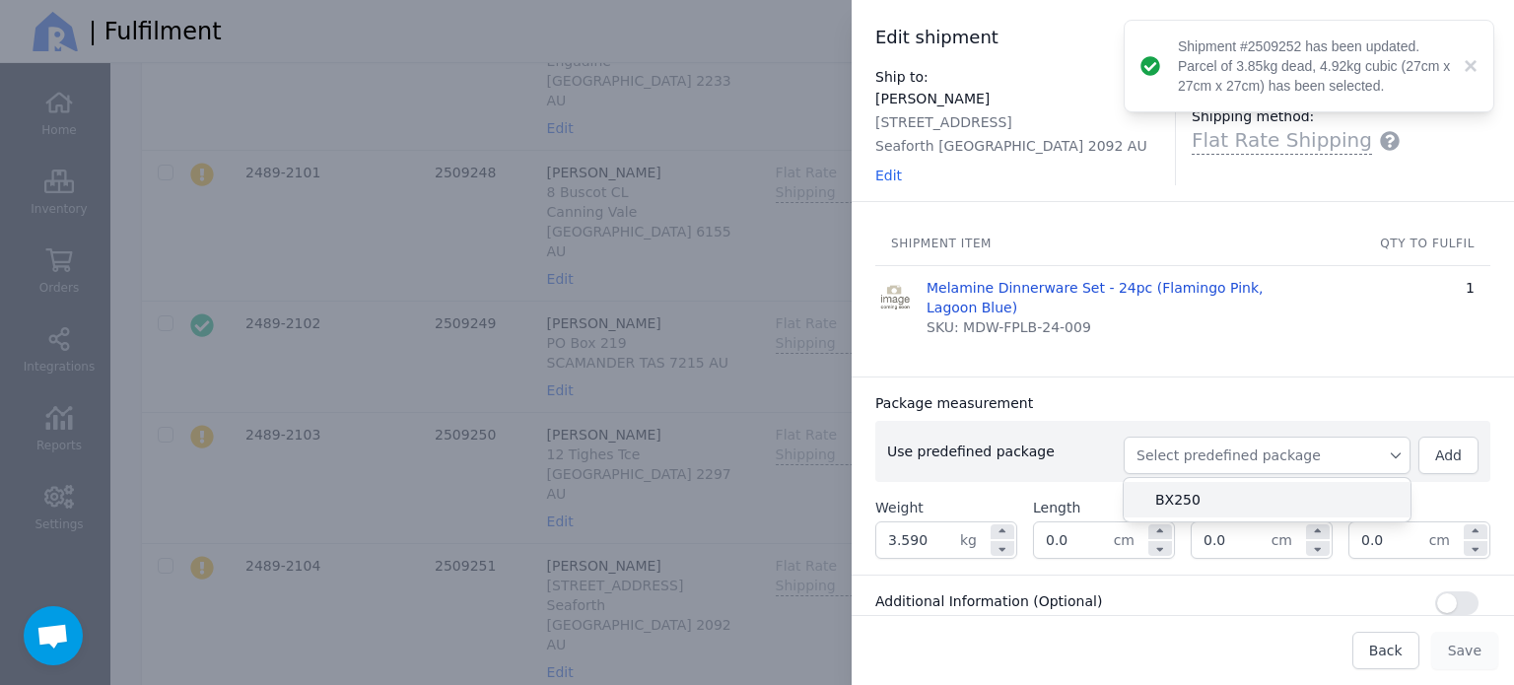
type input "27.0"
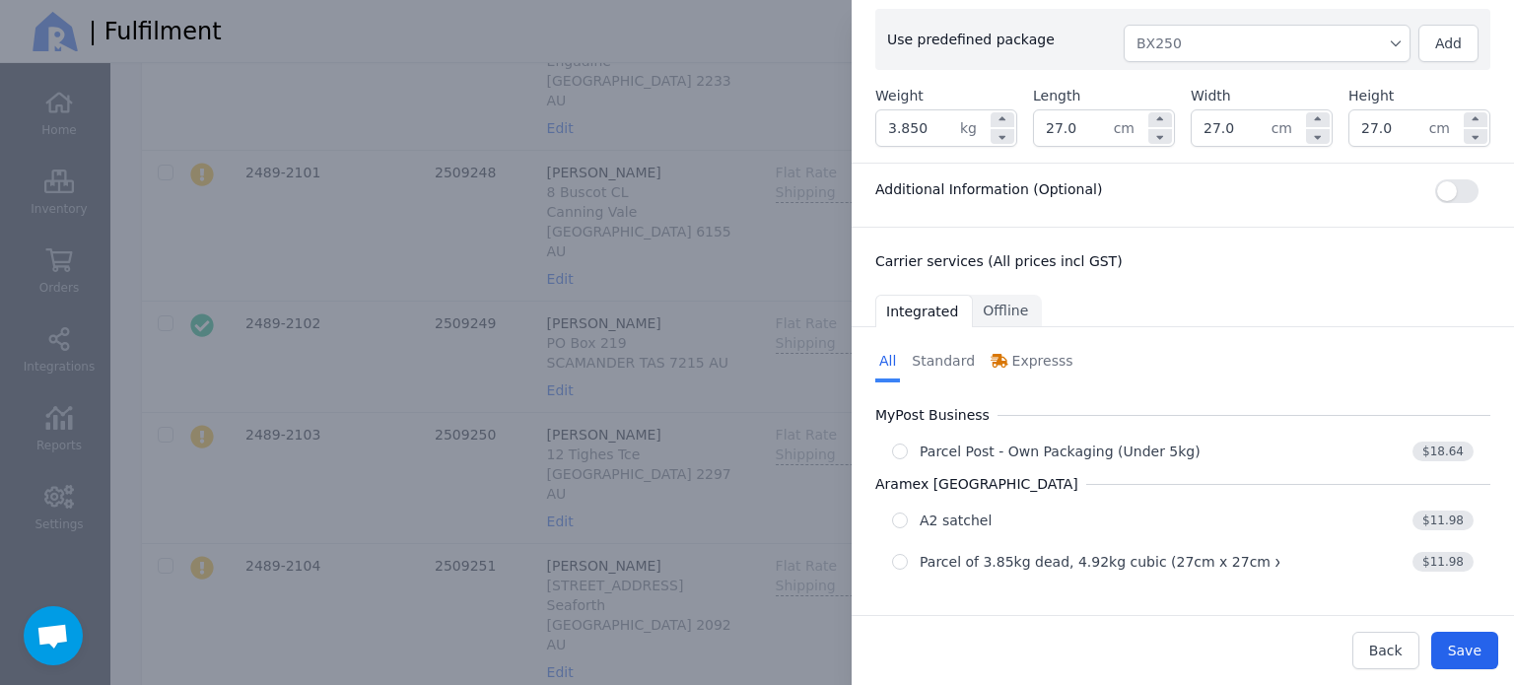
scroll to position [413, 0]
click at [1041, 553] on div "Parcel of 3.85kg dead, 4.92kg cubic (27cm x 27cm x 27cm)" at bounding box center [1125, 561] width 412 height 20
radio input "true"
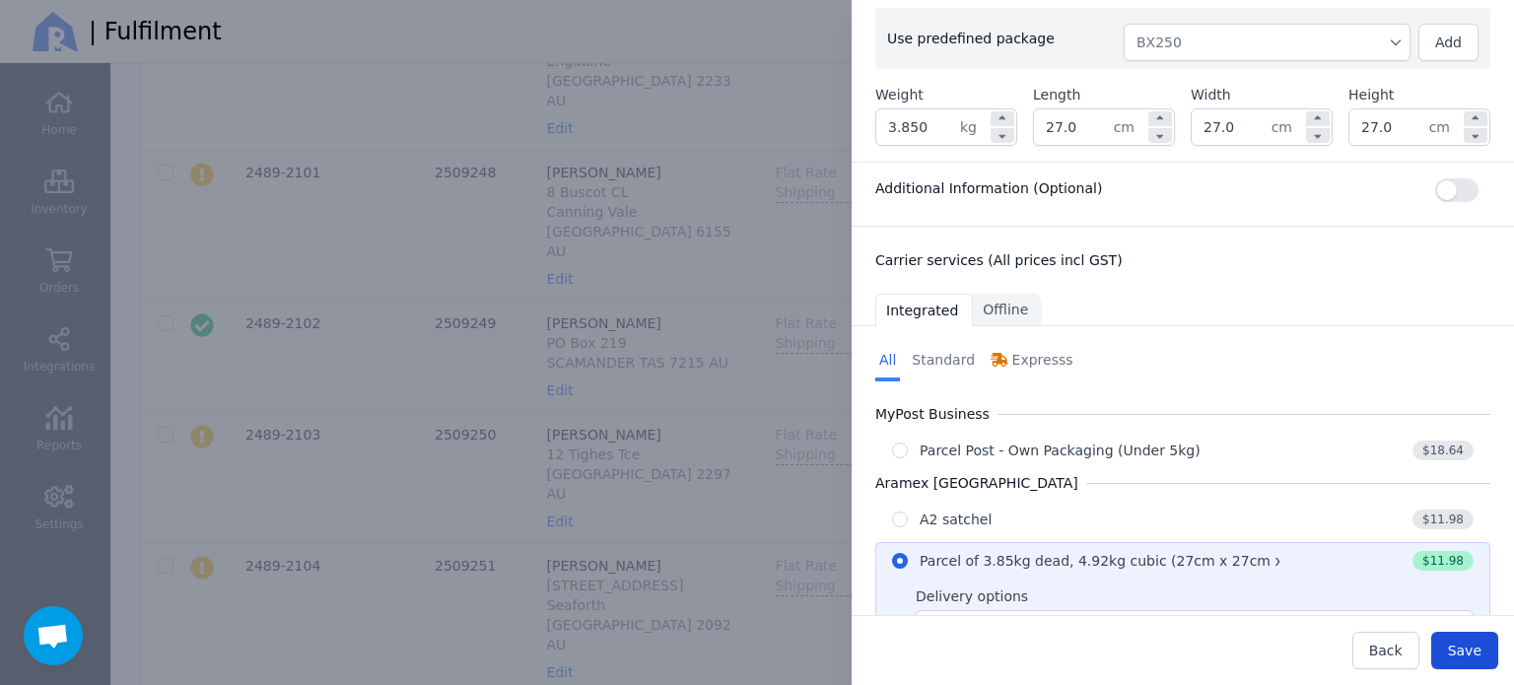
click at [1449, 649] on button "Save" at bounding box center [1464, 650] width 67 height 37
type input "27.0"
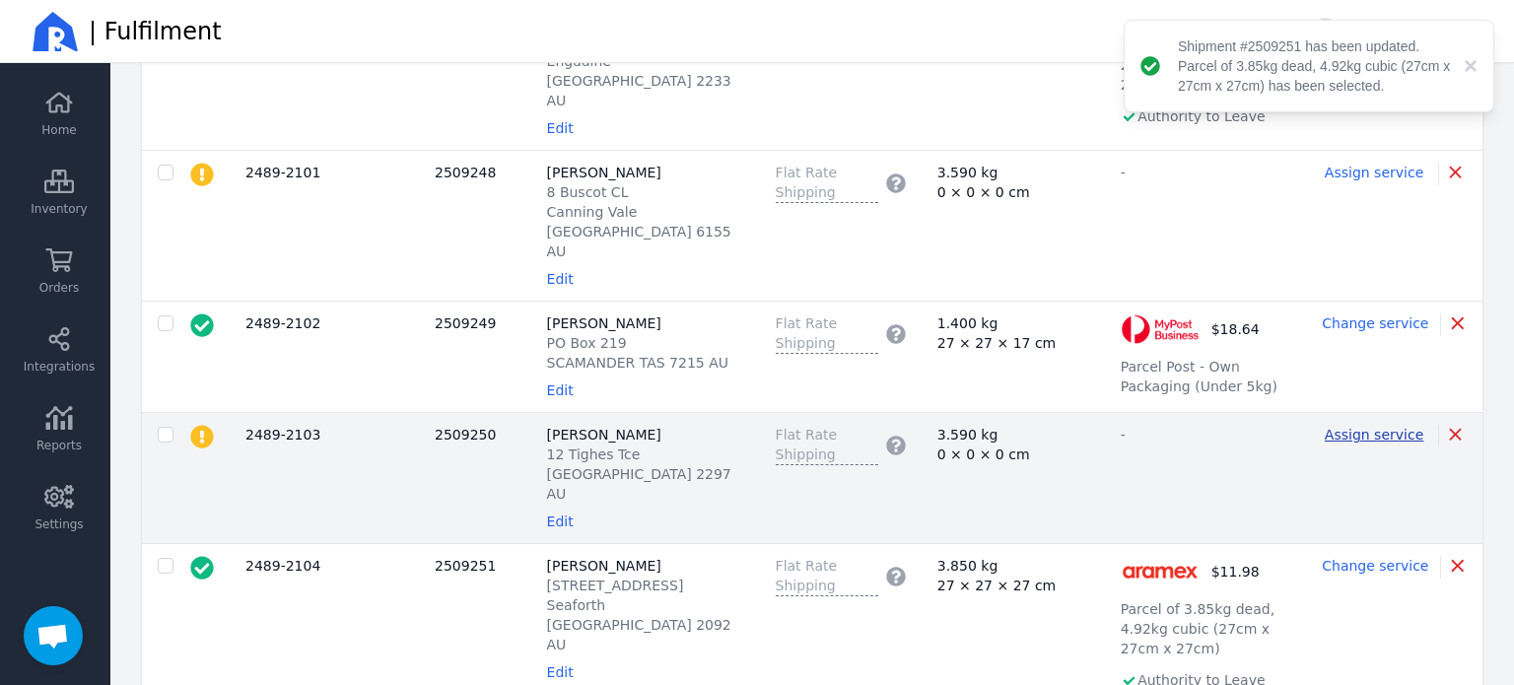
click at [1360, 427] on span "Assign service" at bounding box center [1373, 435] width 99 height 16
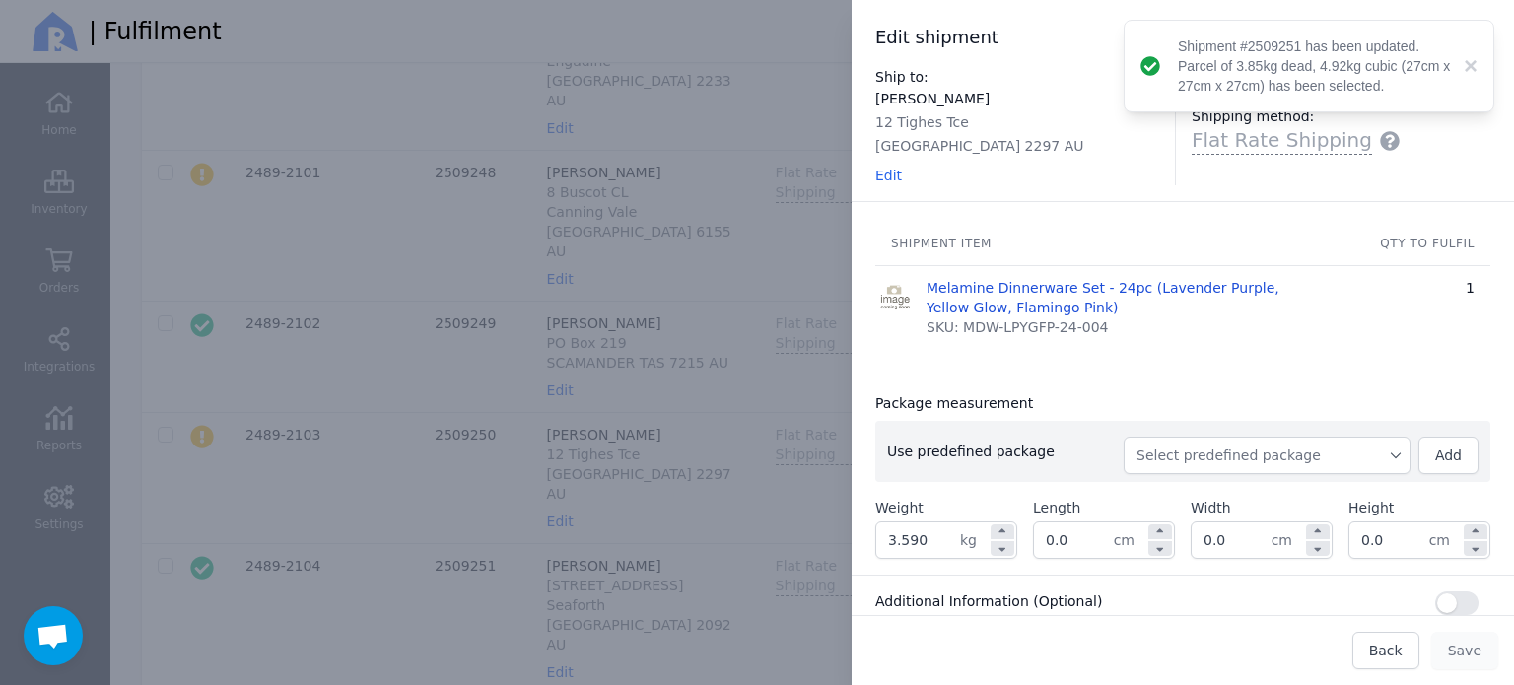
drag, startPoint x: 1189, startPoint y: 449, endPoint x: 1186, endPoint y: 460, distance: 11.5
click at [1189, 449] on span "Select predefined package" at bounding box center [1266, 455] width 261 height 20
click at [1169, 496] on span "BX250" at bounding box center [1274, 500] width 239 height 20
type input "3.850"
type input "27.0"
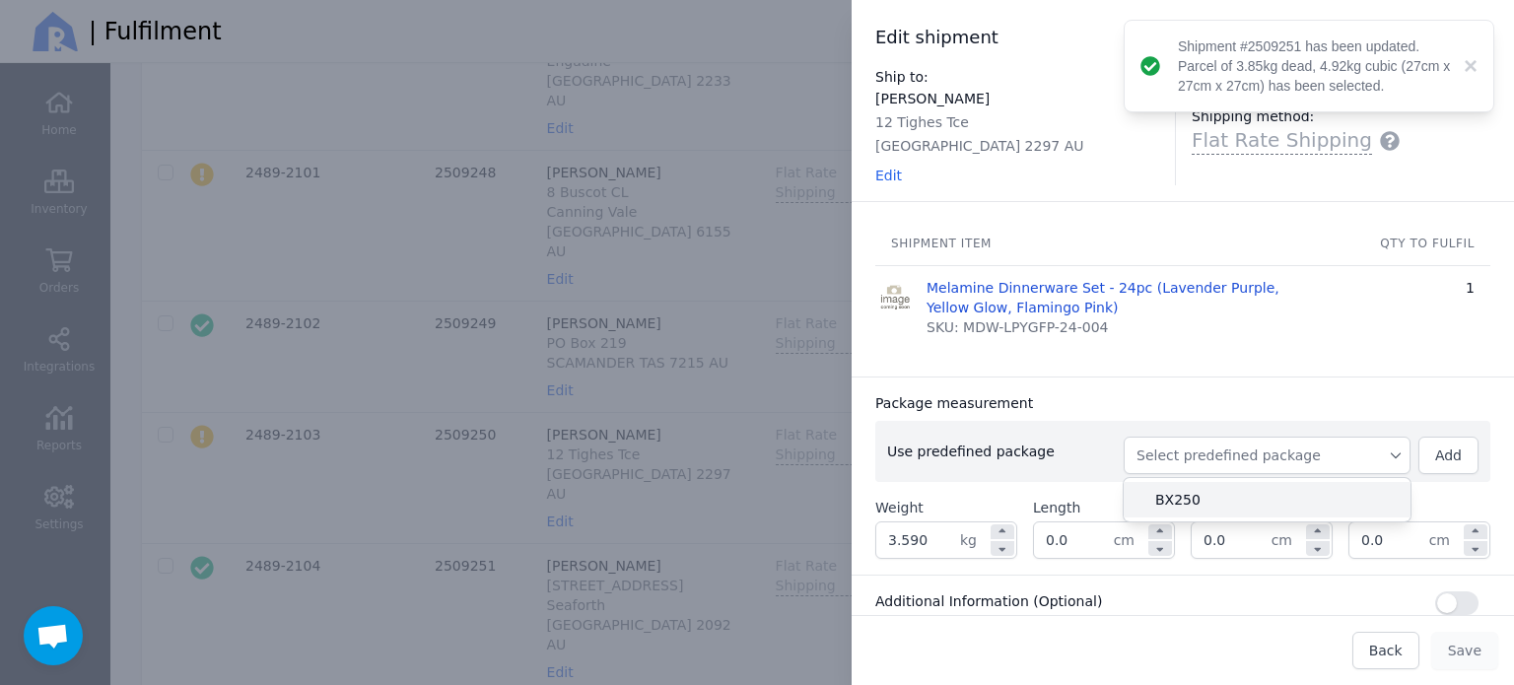
type input "27.0"
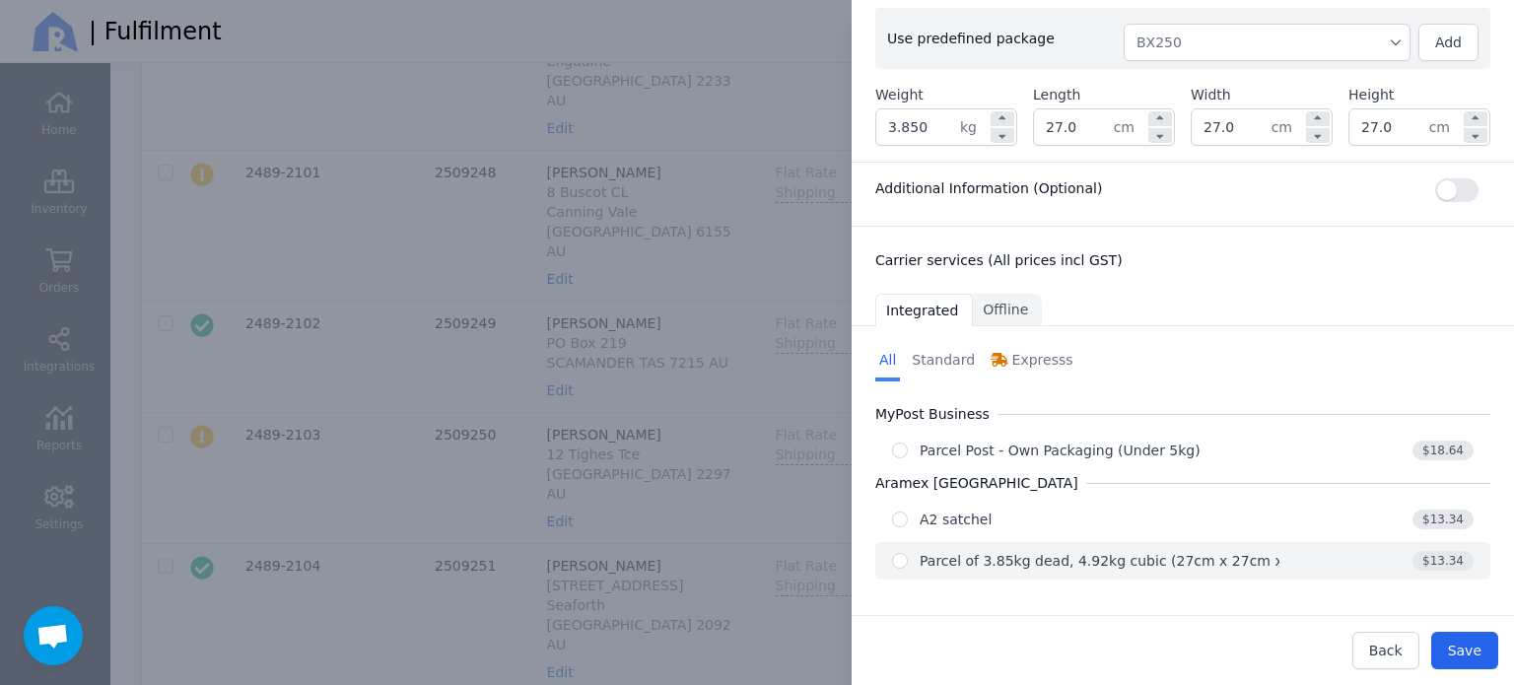
click at [1171, 555] on div "Parcel of 3.85kg dead, 4.92kg cubic (27cm x 27cm x 27cm)" at bounding box center [1125, 561] width 412 height 20
radio input "true"
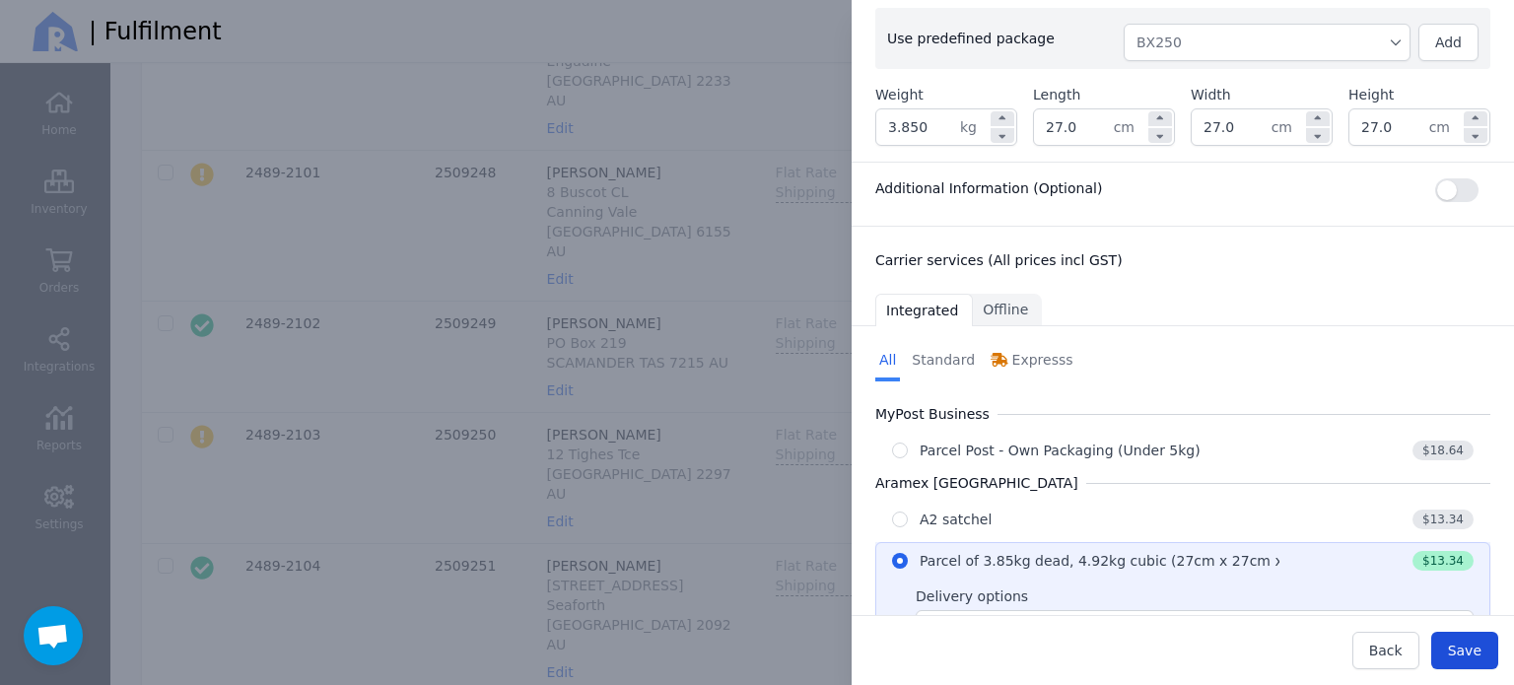
click at [1474, 652] on span "Save" at bounding box center [1465, 651] width 34 height 16
type input "27.0"
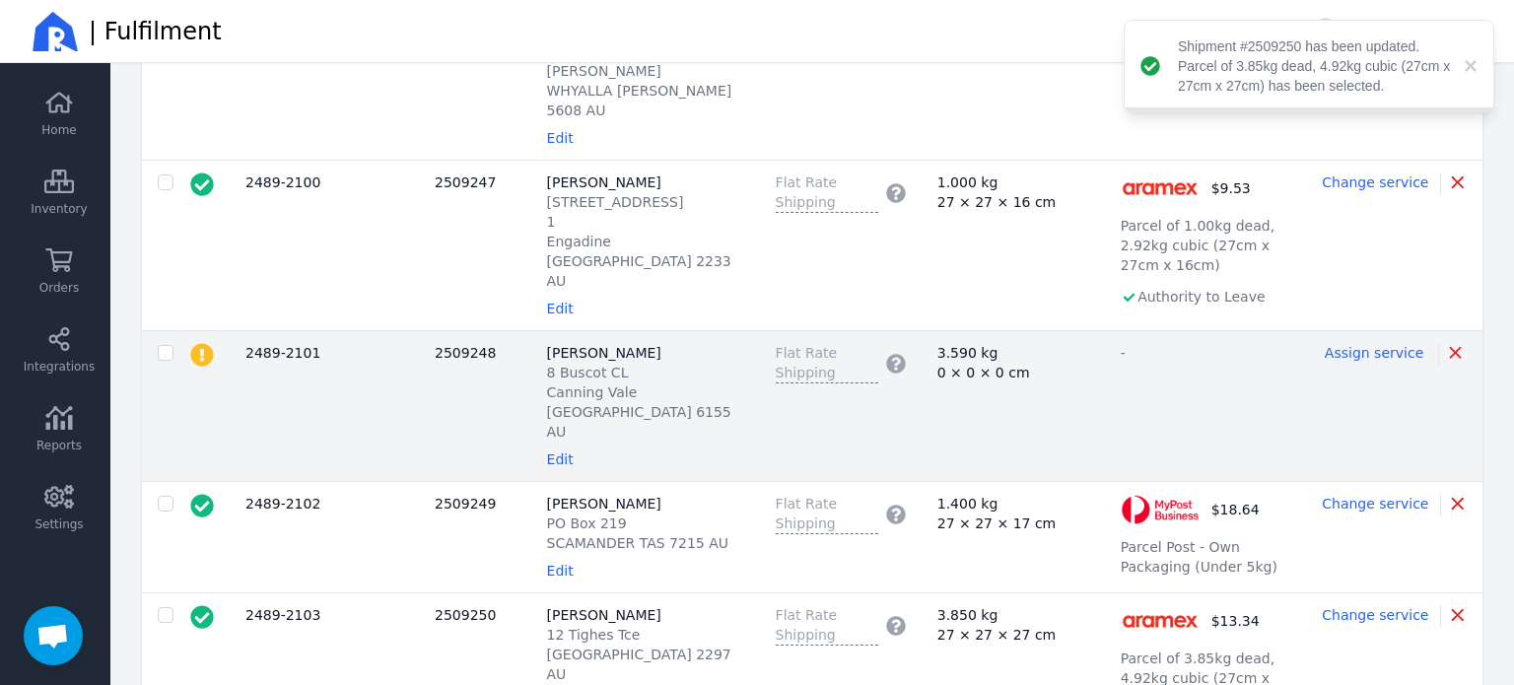
scroll to position [2308, 0]
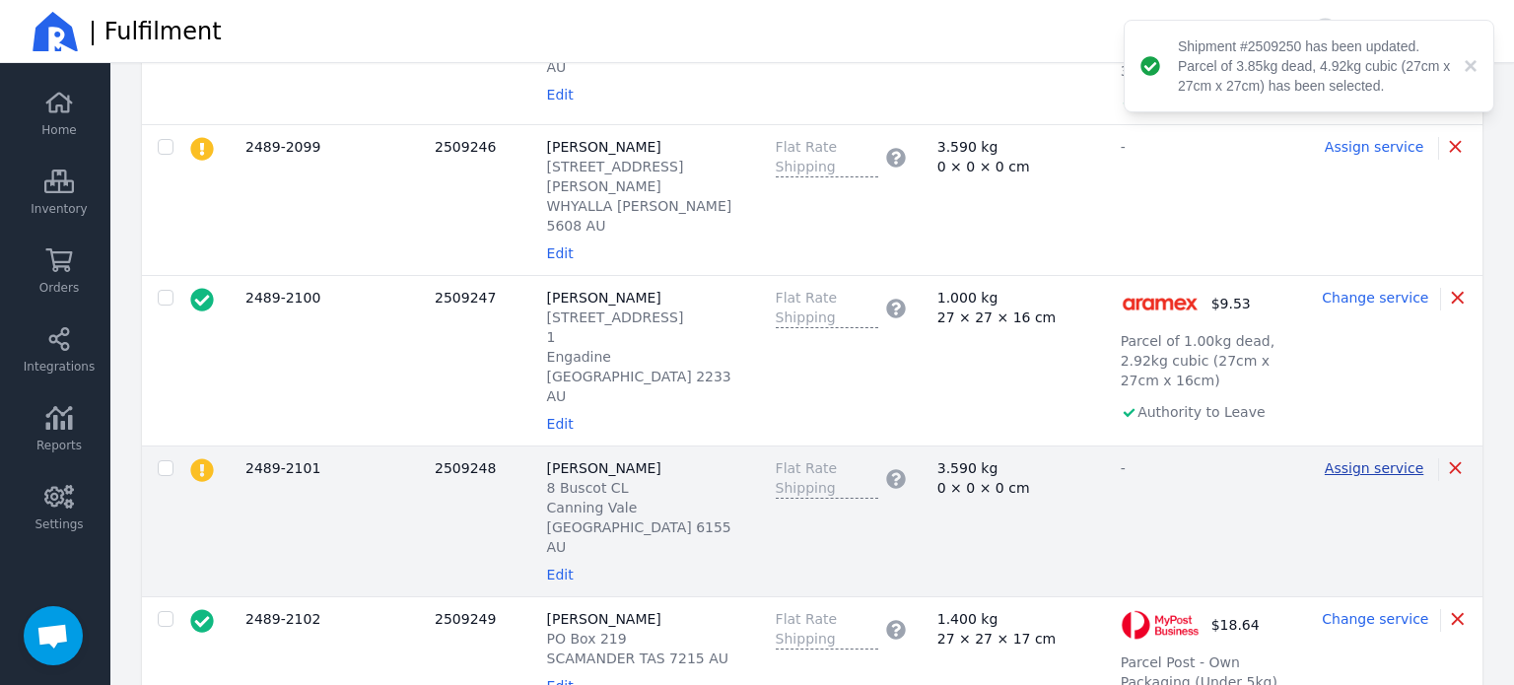
click at [1375, 460] on span "Assign service" at bounding box center [1373, 468] width 99 height 16
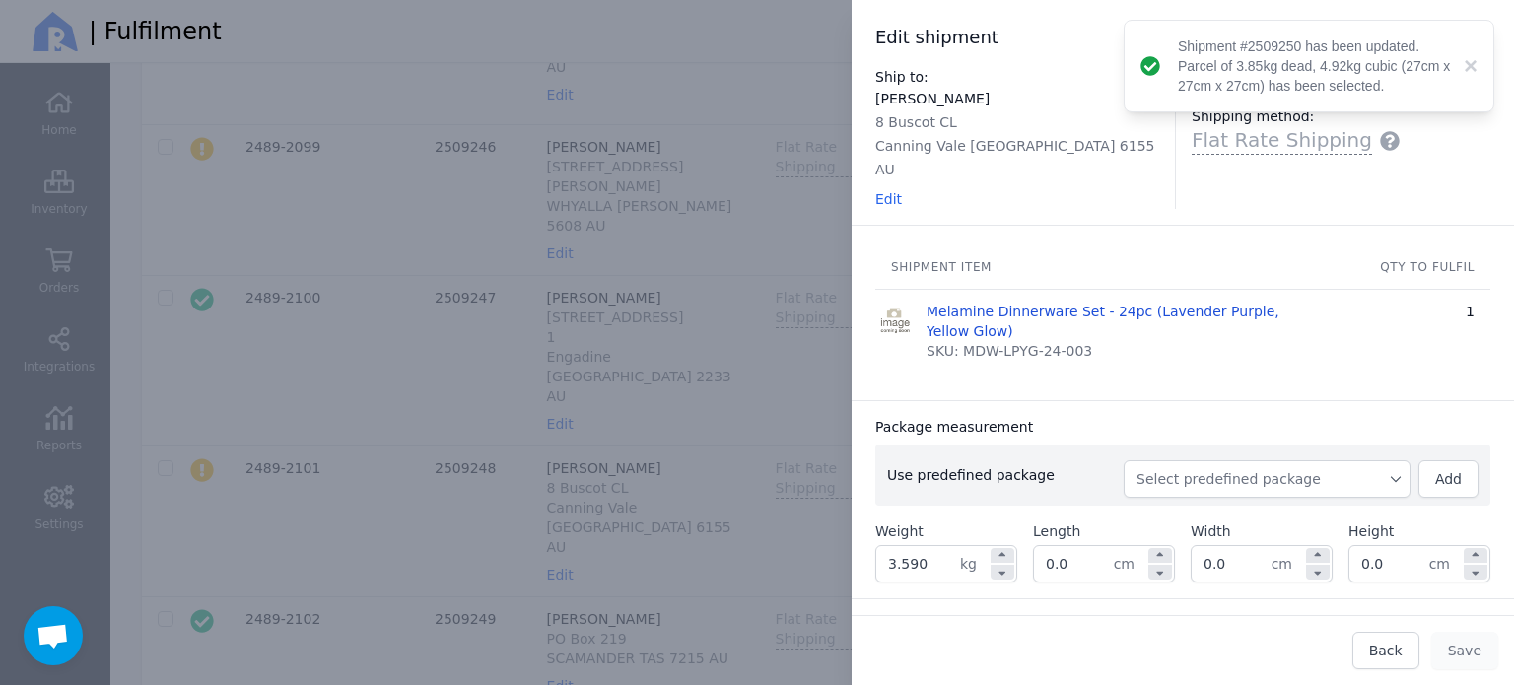
click at [1194, 469] on span "Select predefined package" at bounding box center [1266, 479] width 261 height 20
click at [1181, 513] on span "BX250" at bounding box center [1274, 523] width 239 height 20
type input "3.850"
type input "27.0"
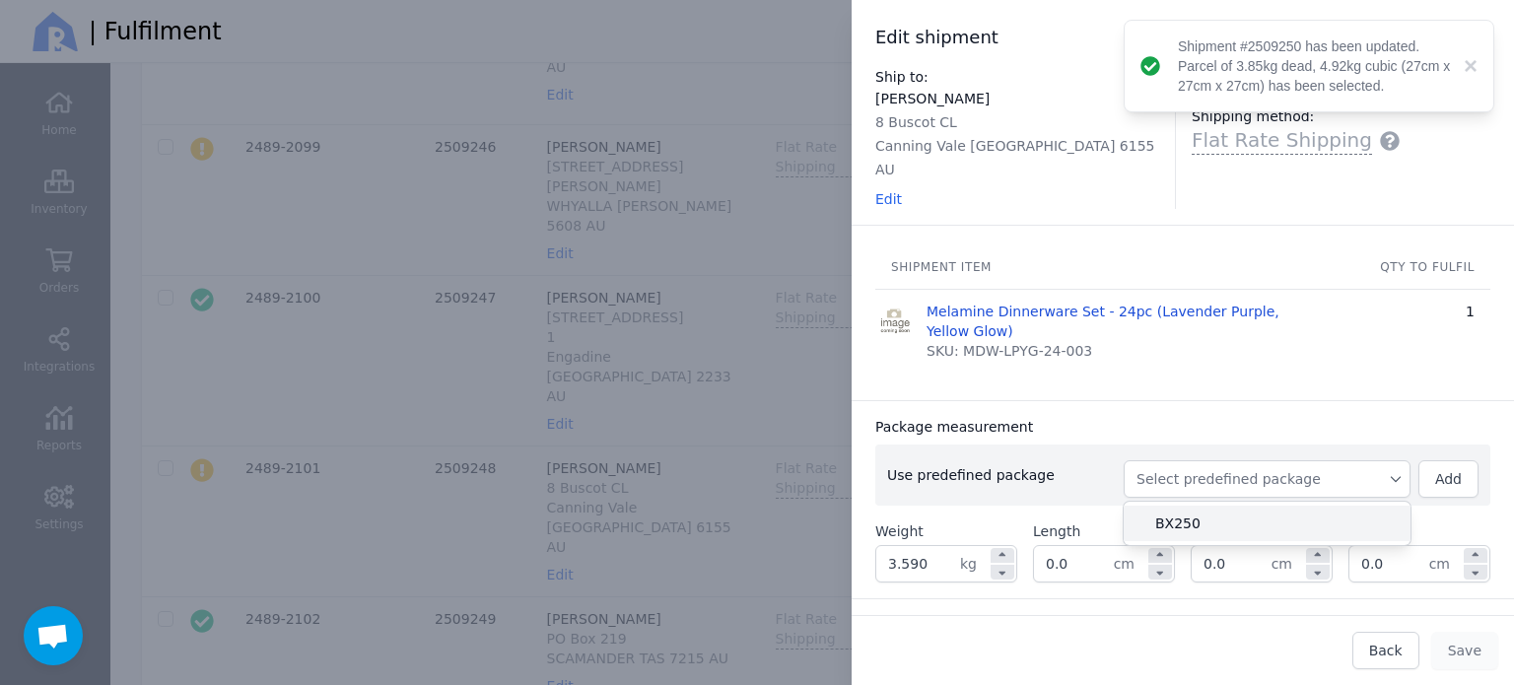
type input "27.0"
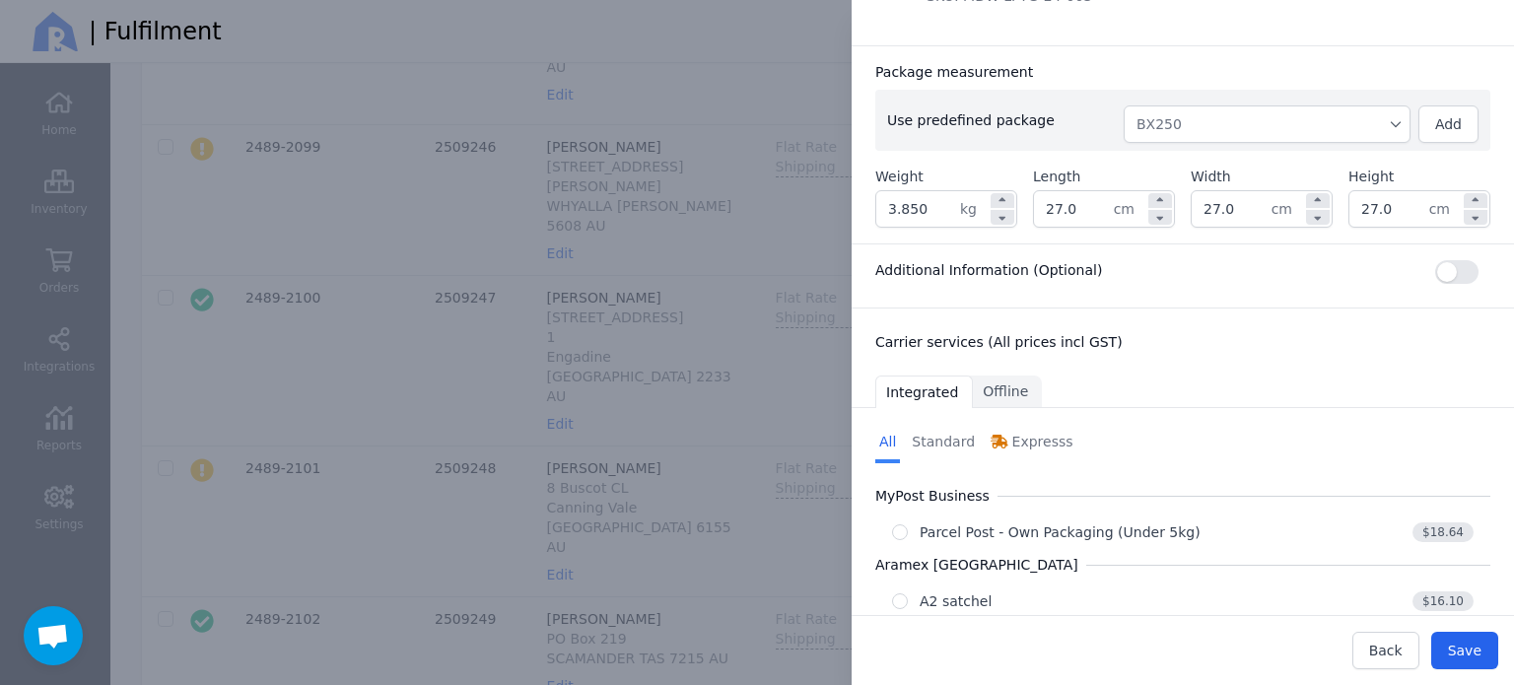
scroll to position [413, 0]
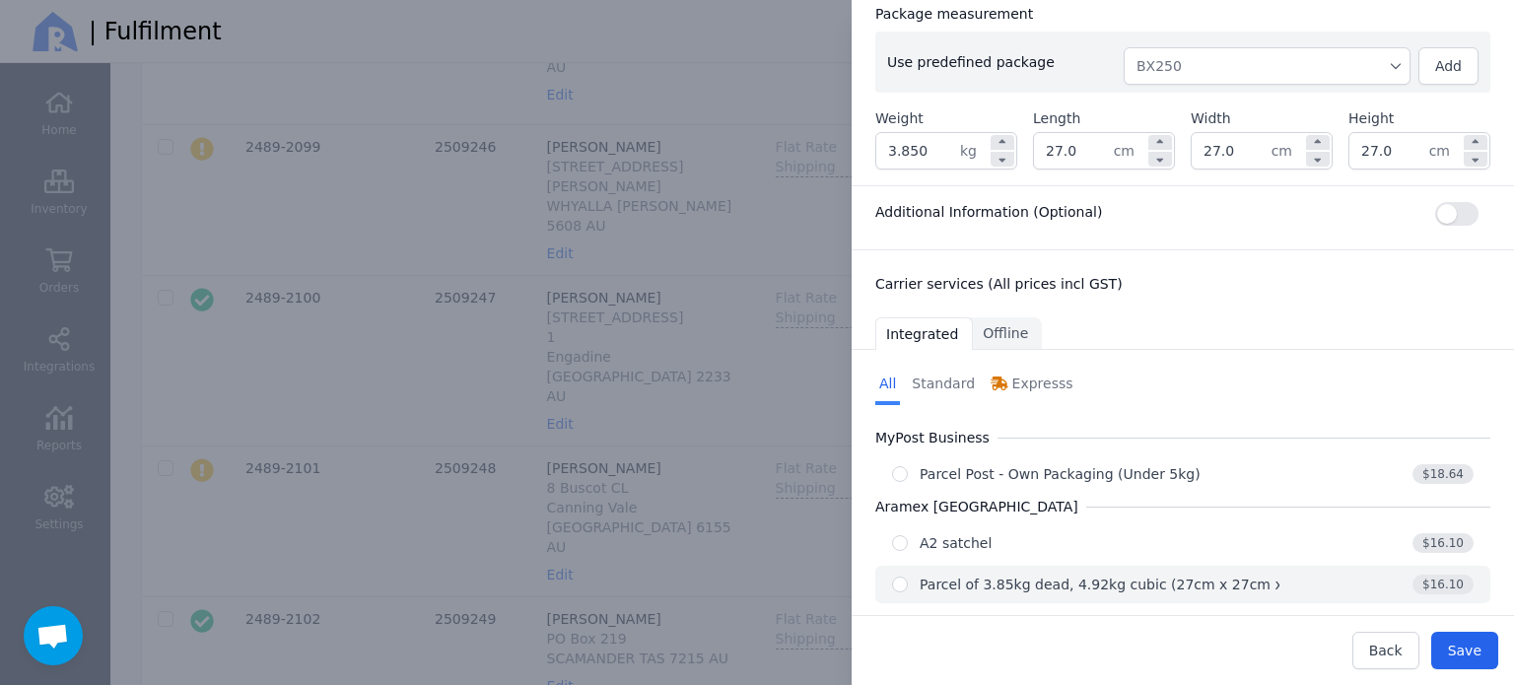
click at [1168, 575] on div "Parcel of 3.85kg dead, 4.92kg cubic (27cm x 27cm x 27cm)" at bounding box center [1125, 585] width 412 height 20
radio input "true"
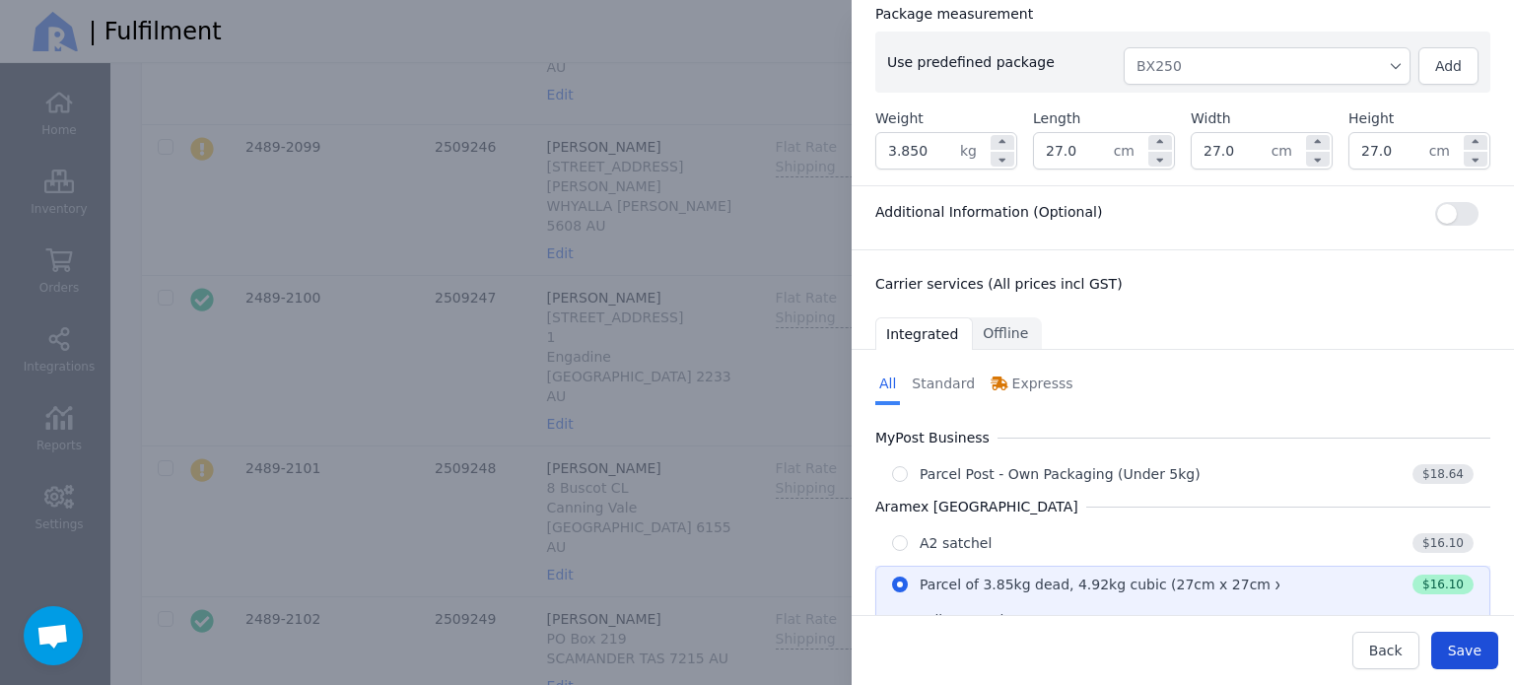
click at [1464, 652] on span "Save" at bounding box center [1465, 651] width 34 height 16
type input "27.0"
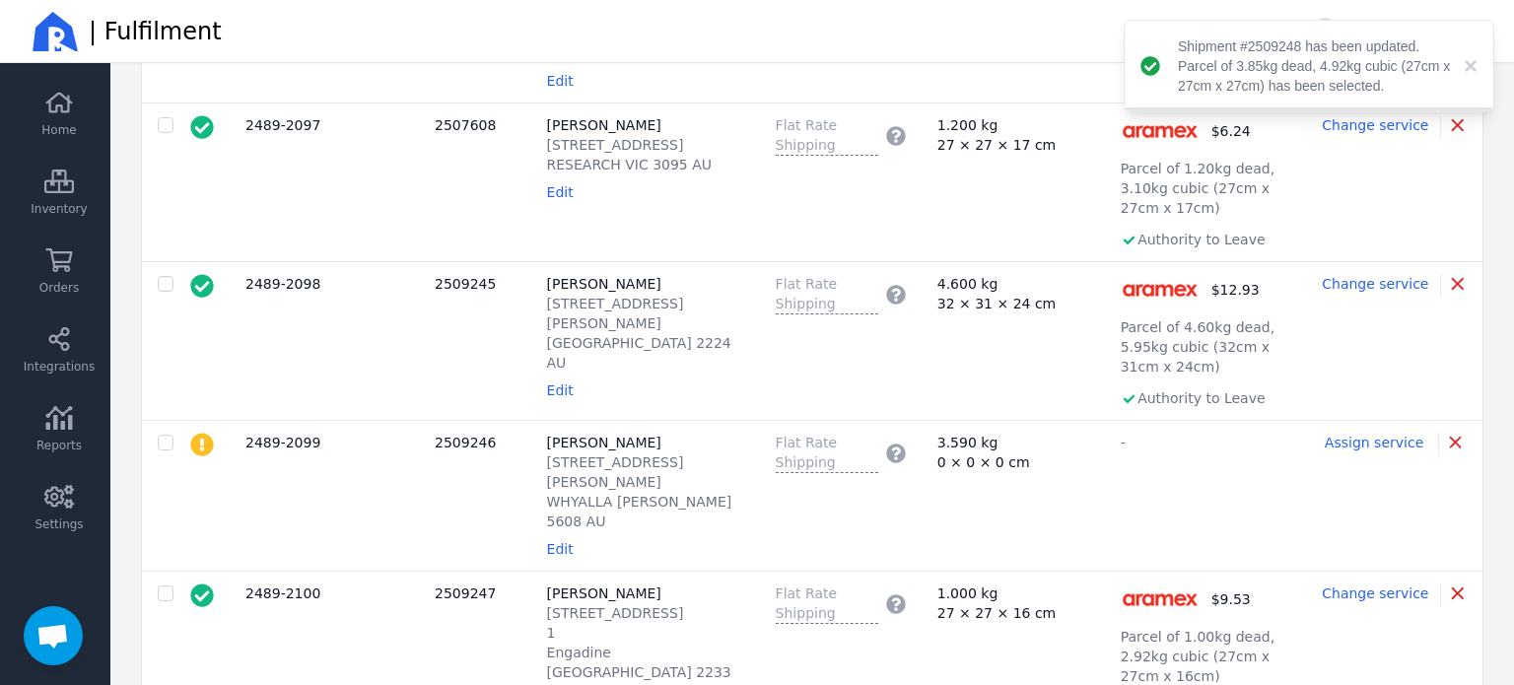
scroll to position [1914, 0]
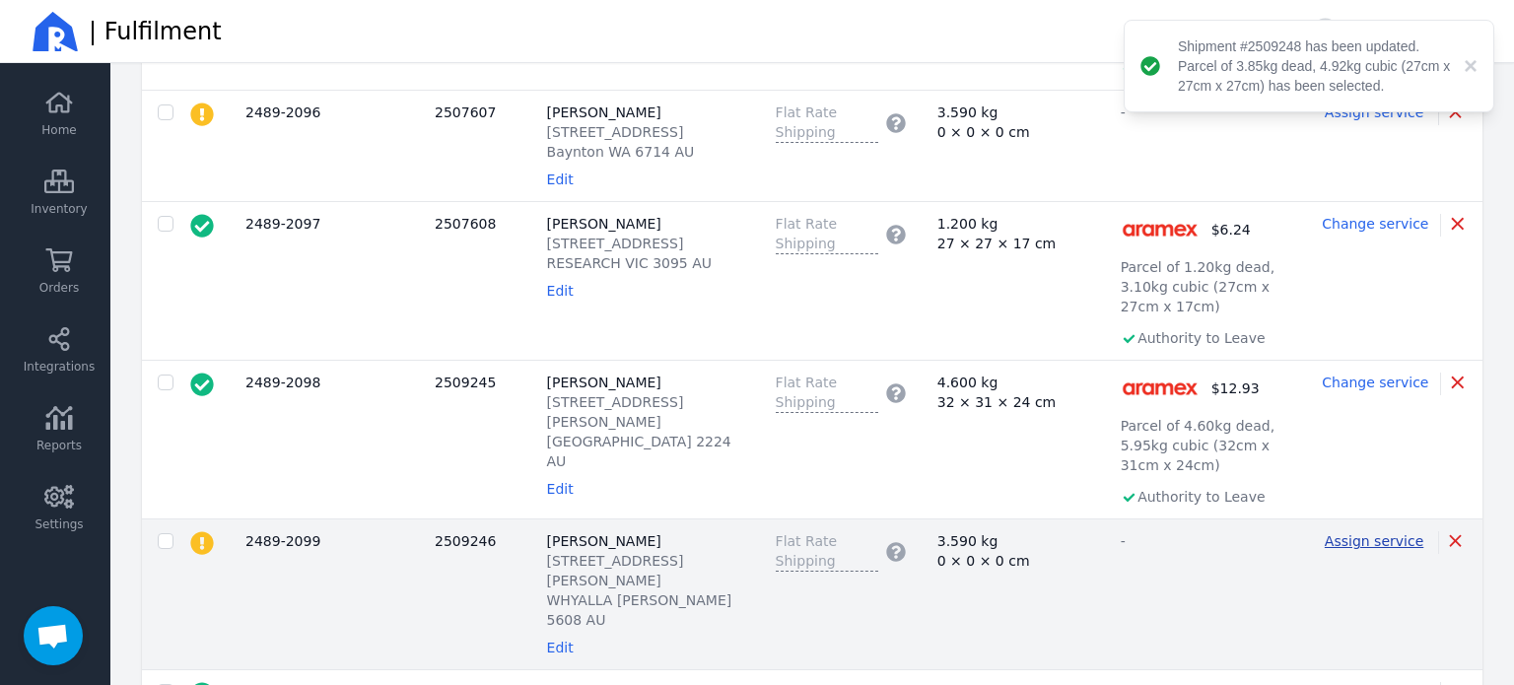
click at [1391, 533] on span "Assign service" at bounding box center [1373, 541] width 99 height 16
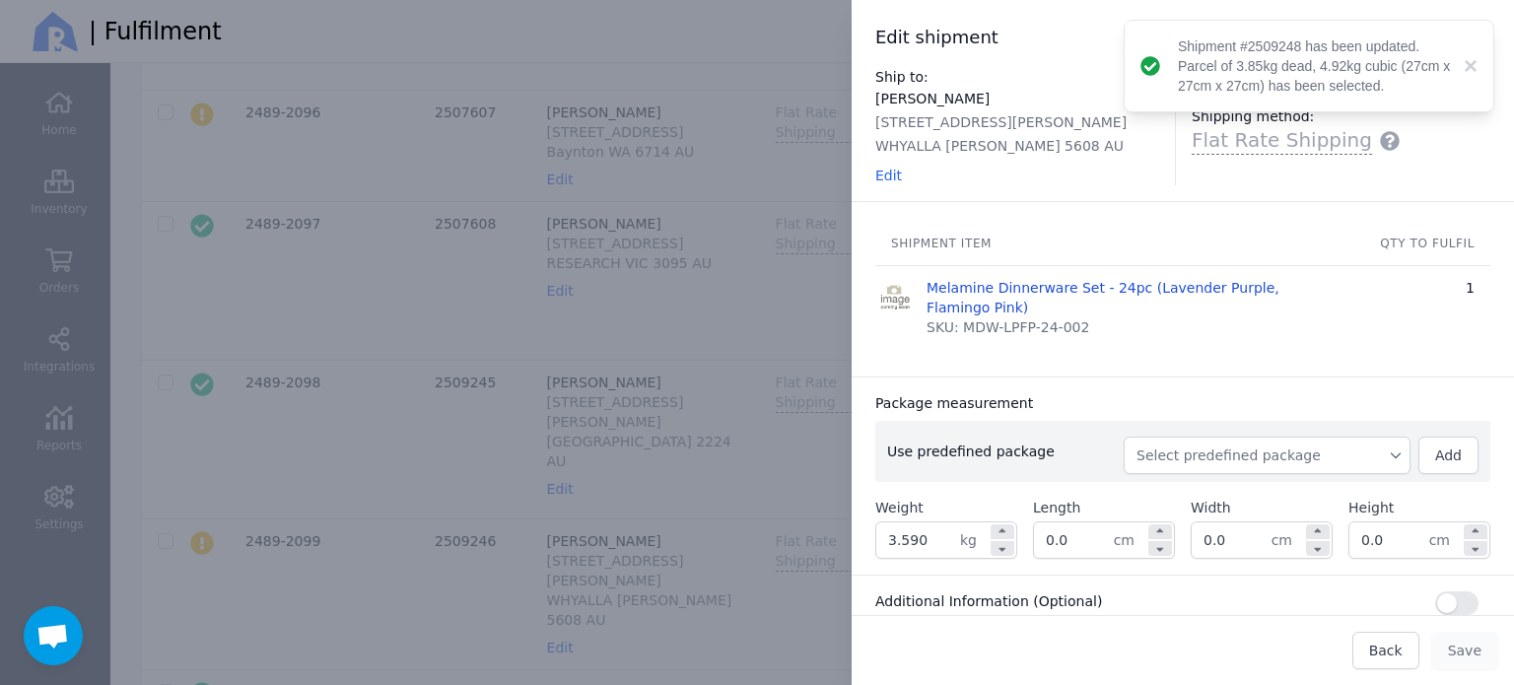
drag, startPoint x: 1180, startPoint y: 452, endPoint x: 1182, endPoint y: 468, distance: 15.9
click at [1181, 452] on span "Select predefined package" at bounding box center [1266, 455] width 261 height 20
click at [1183, 498] on span "BX250" at bounding box center [1274, 500] width 239 height 20
type input "3.850"
type input "27.0"
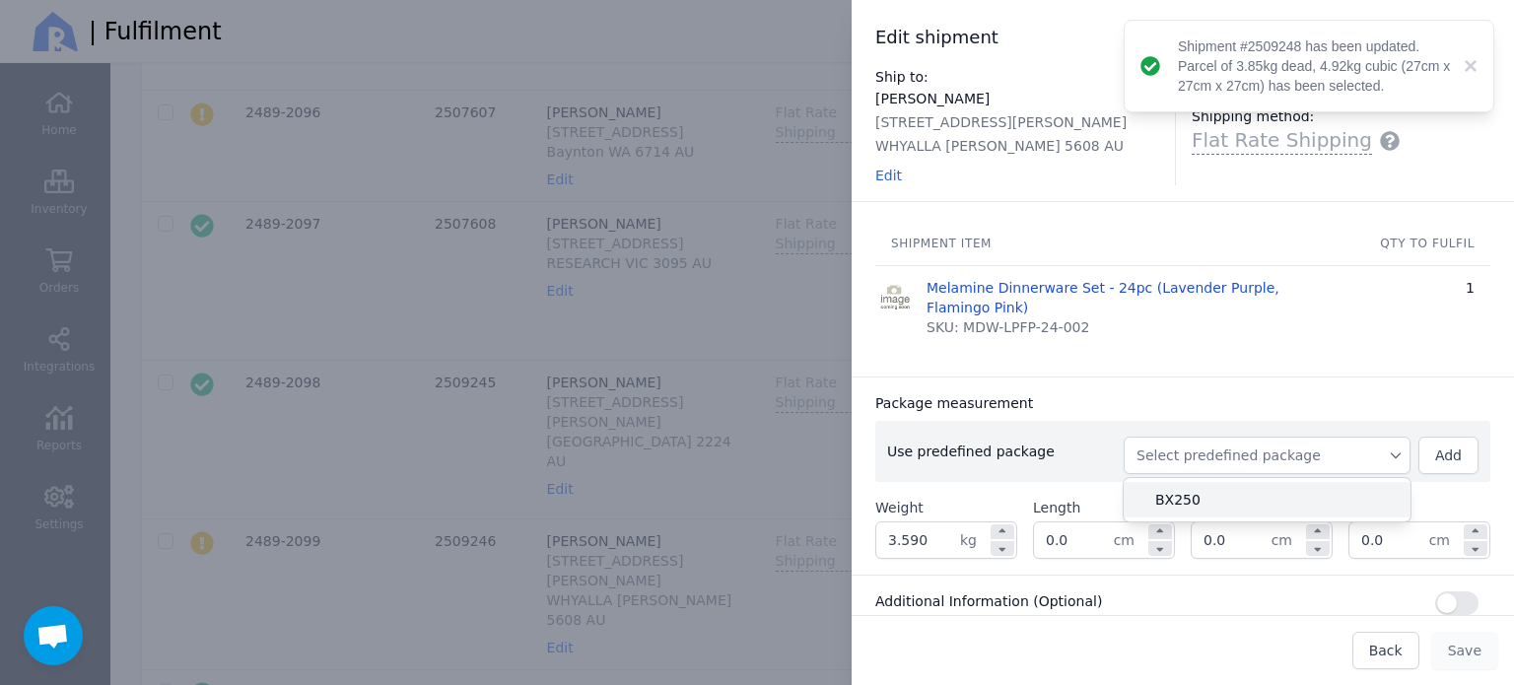
type input "27.0"
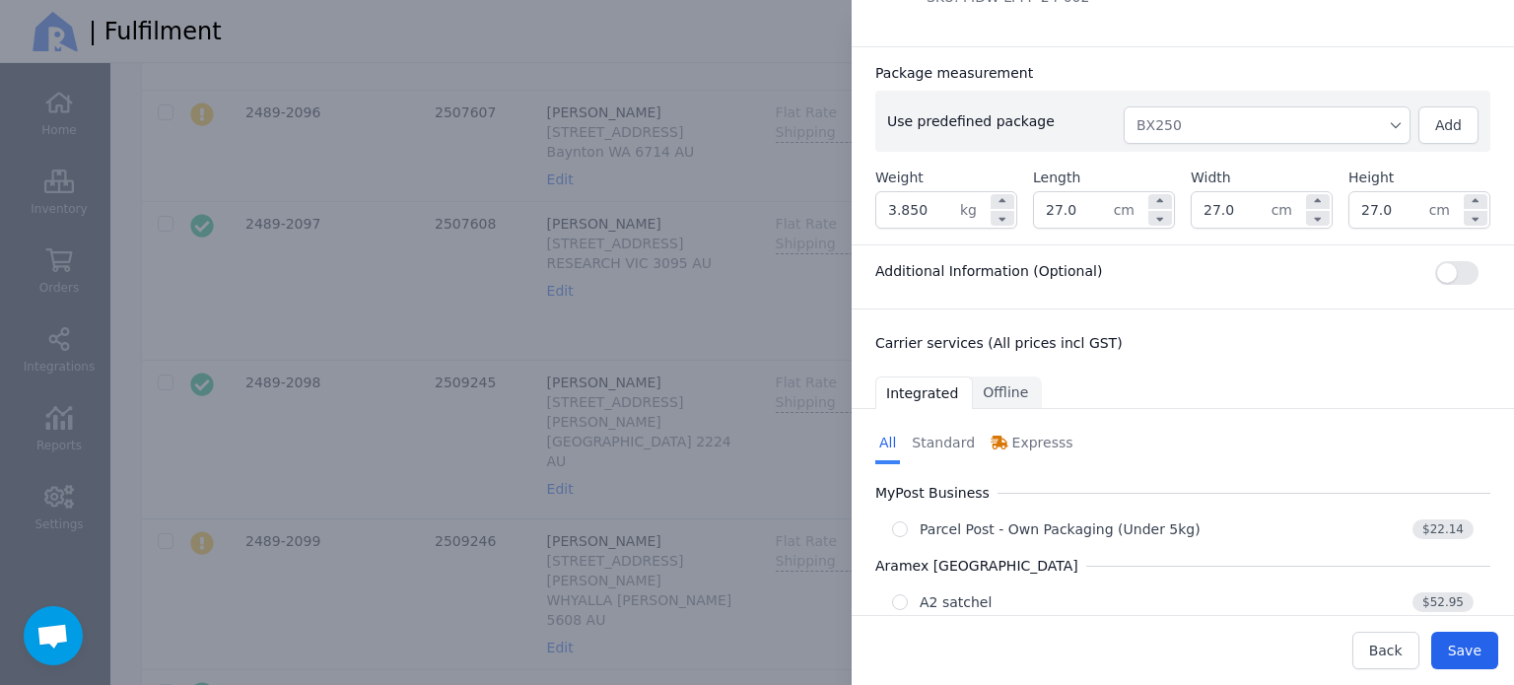
scroll to position [413, 0]
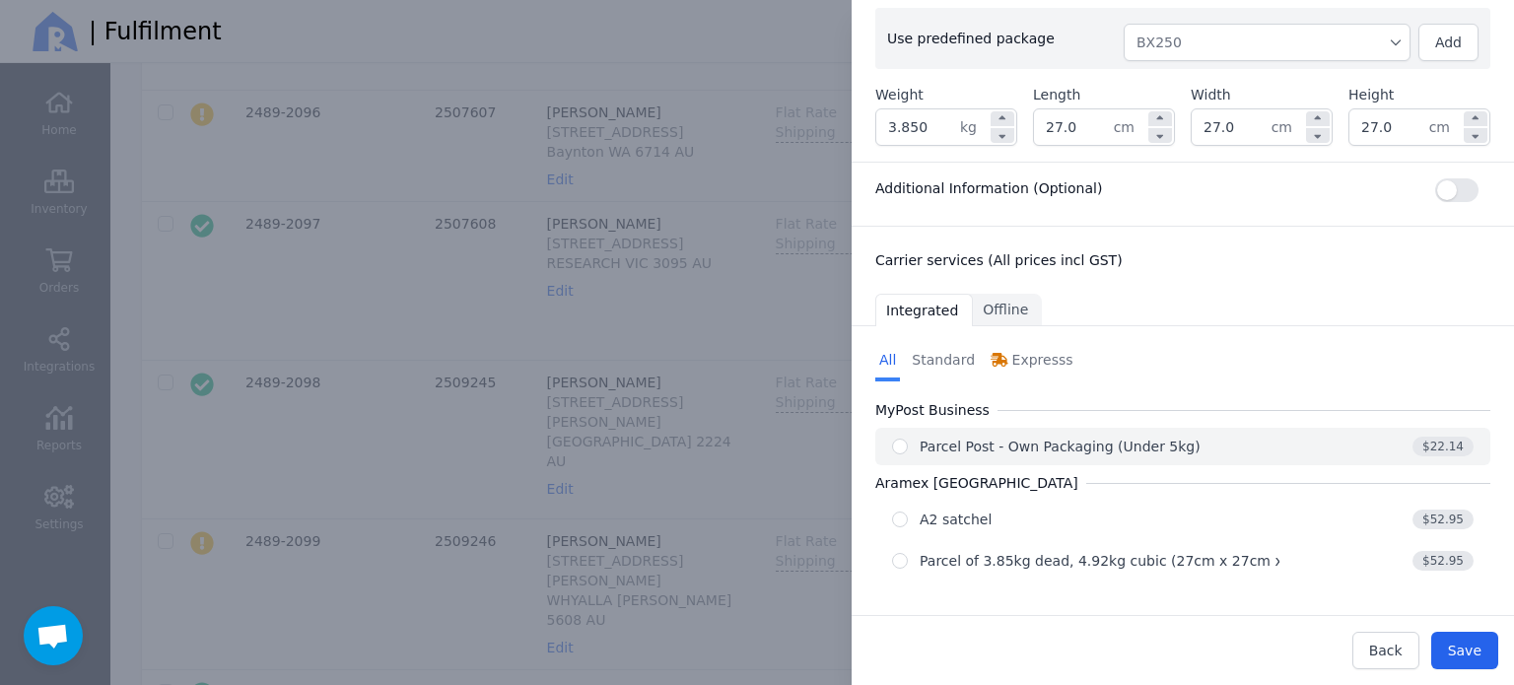
click at [1197, 438] on div "Parcel Post - Own Packaging (Under 5kg)" at bounding box center [1085, 447] width 387 height 20
radio input "true"
select select "0"
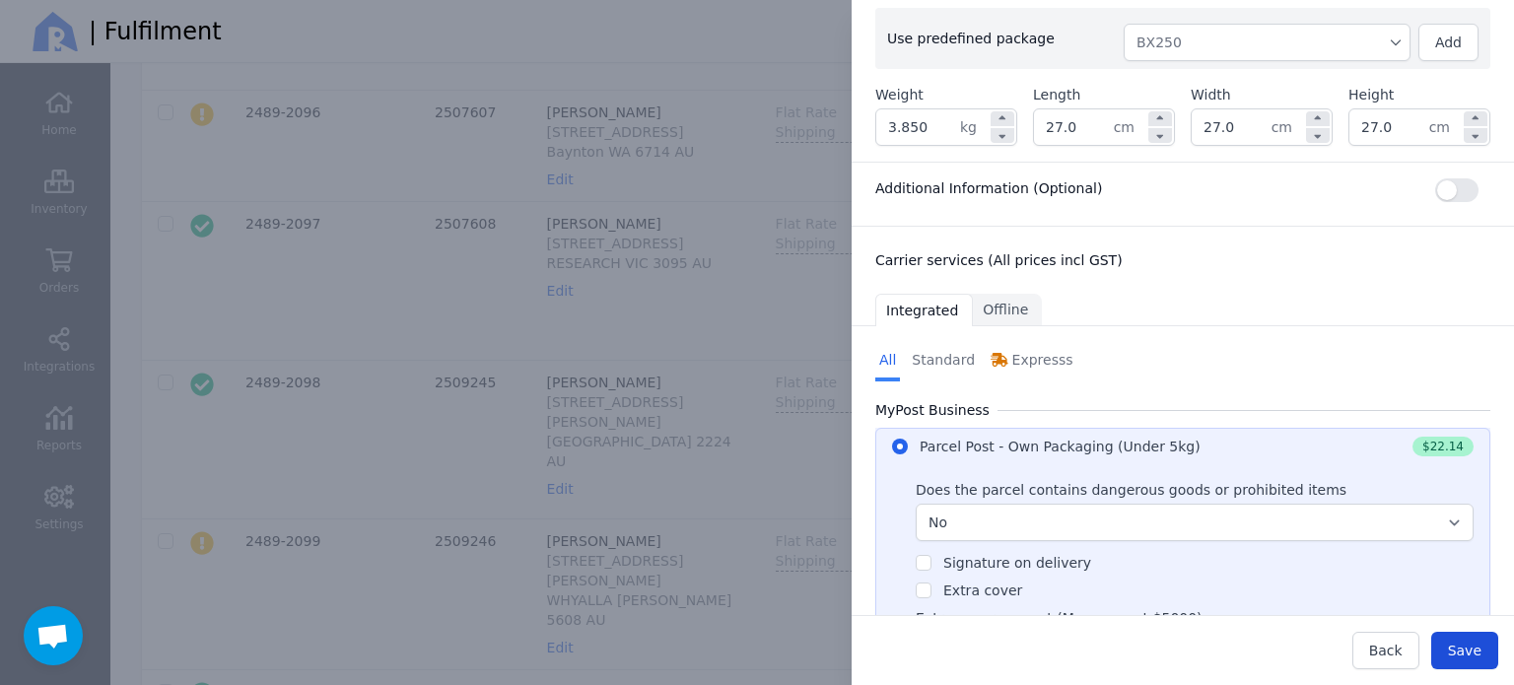
click at [1464, 653] on span "Save" at bounding box center [1465, 651] width 34 height 16
type input "27.0"
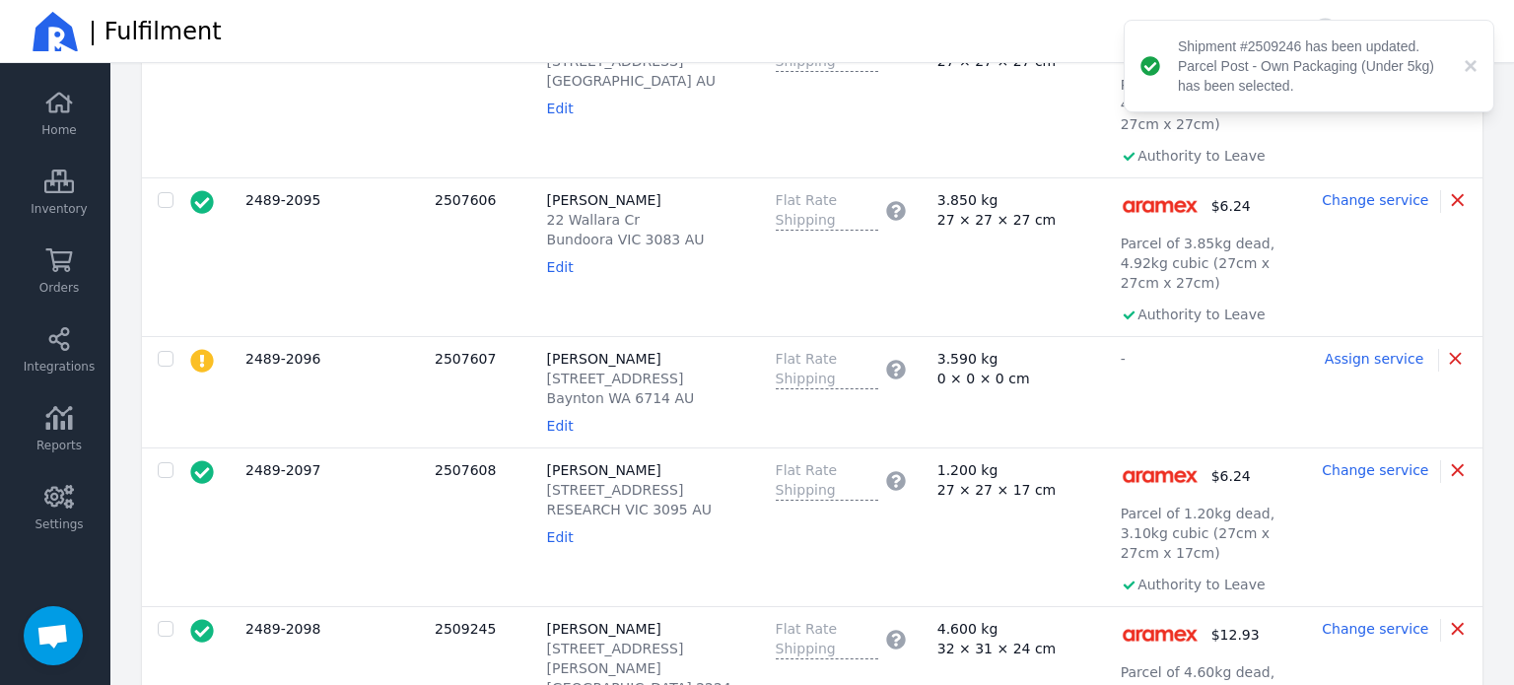
scroll to position [1520, 0]
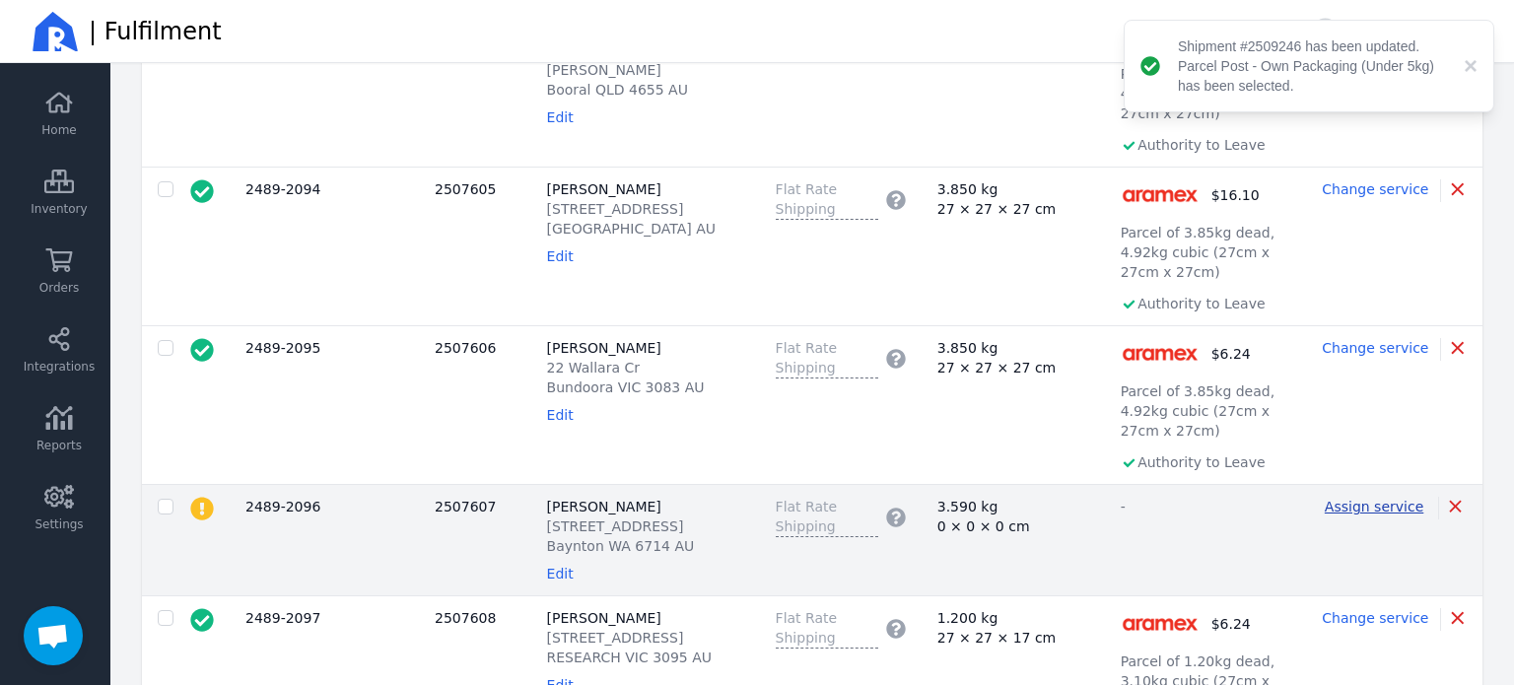
click at [1376, 499] on span "Assign service" at bounding box center [1373, 507] width 99 height 16
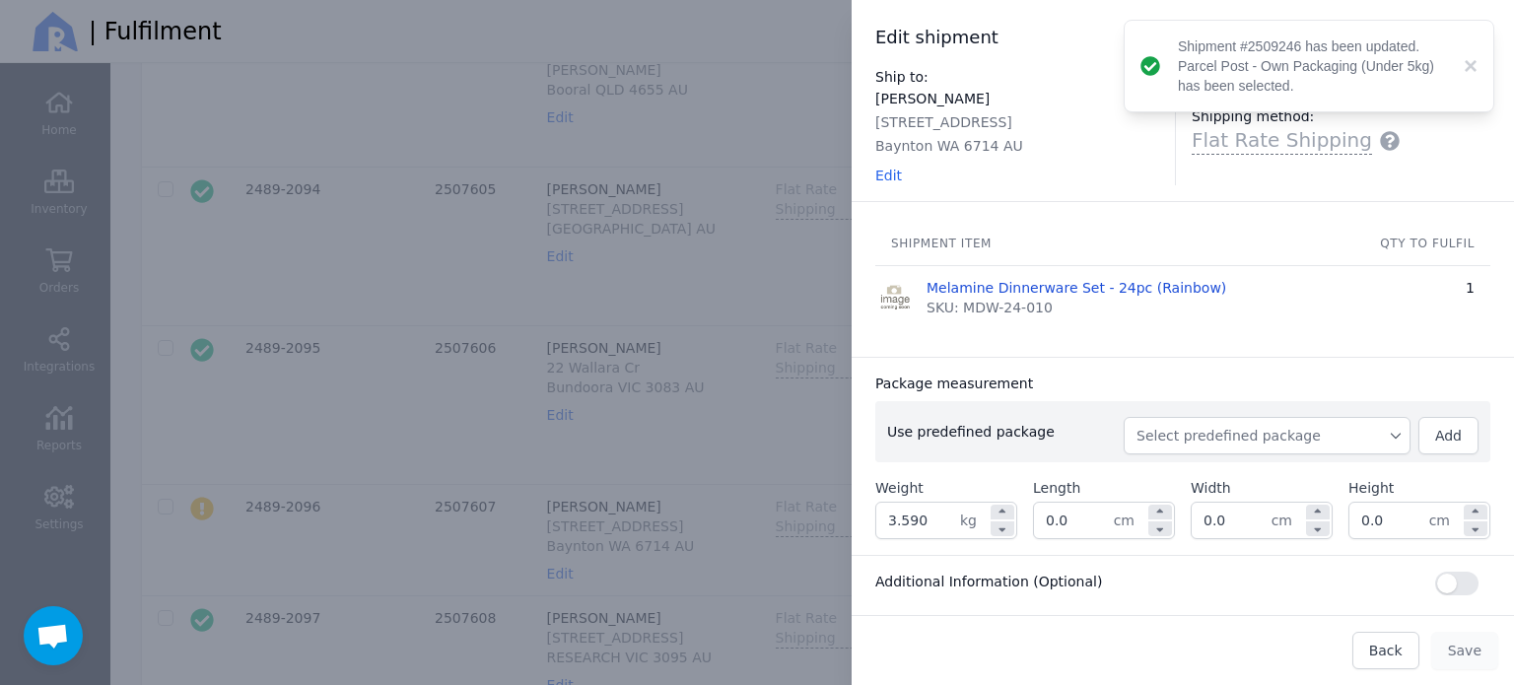
click at [1268, 437] on span "Select predefined package" at bounding box center [1266, 436] width 261 height 20
click at [1173, 475] on span "BX250" at bounding box center [1274, 480] width 239 height 20
type input "3.850"
type input "27.0"
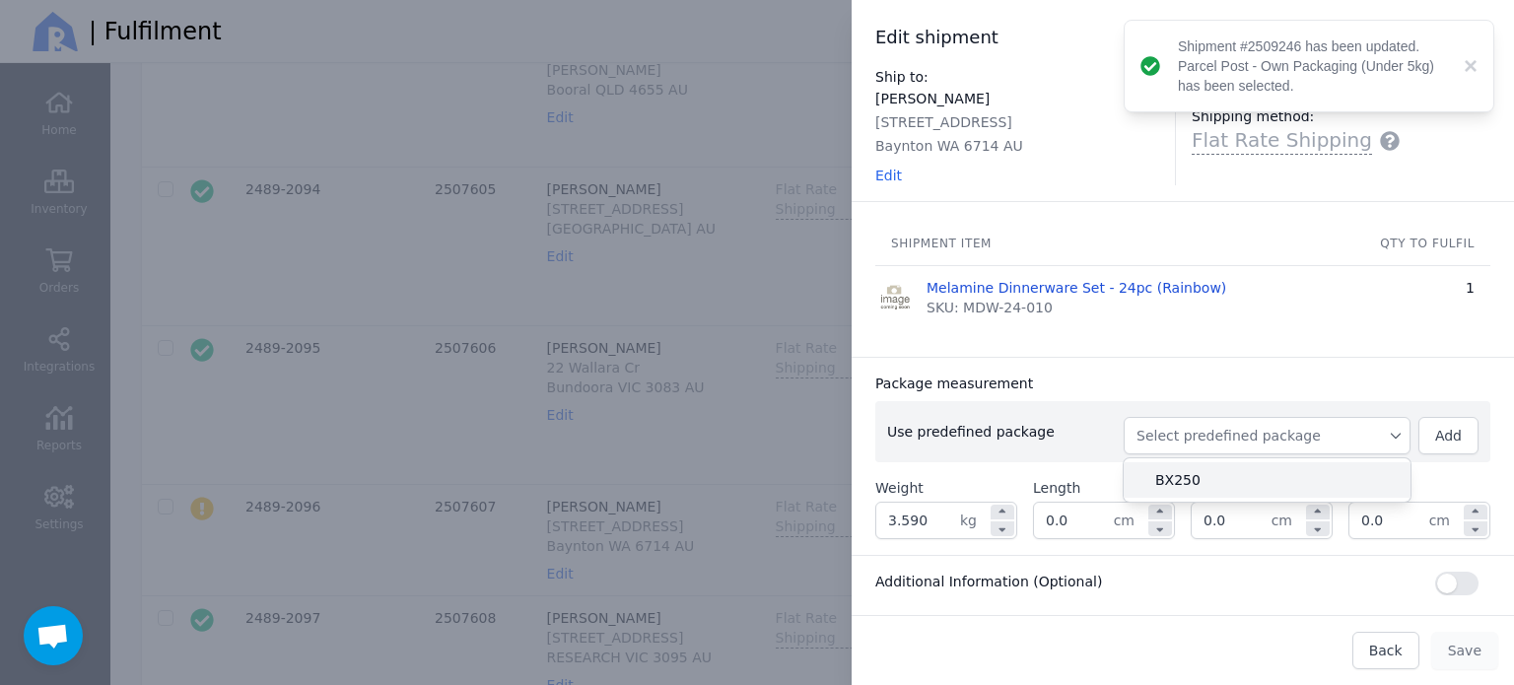
type input "27.0"
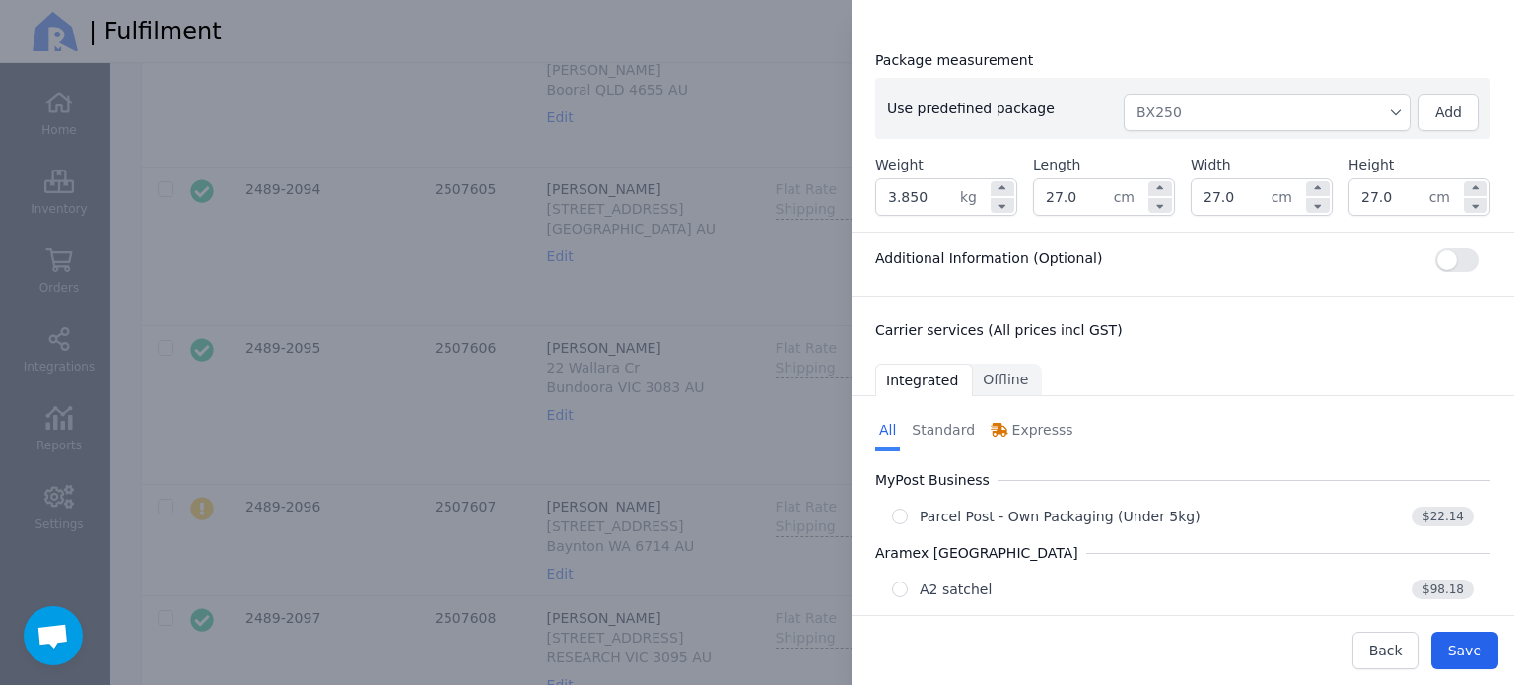
scroll to position [393, 0]
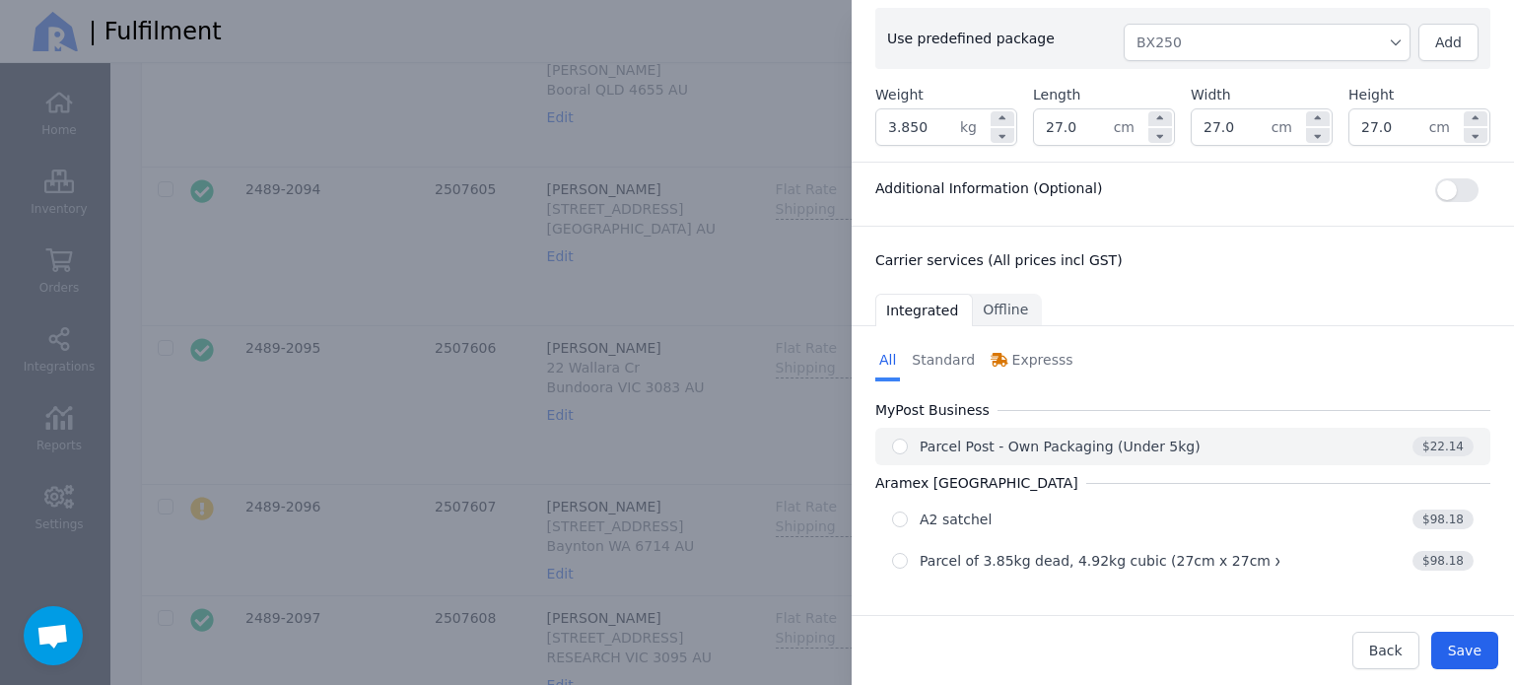
click at [1210, 446] on div "Parcel Post - Own Packaging (Under 5kg)" at bounding box center [1085, 447] width 387 height 20
radio input "true"
select select "0"
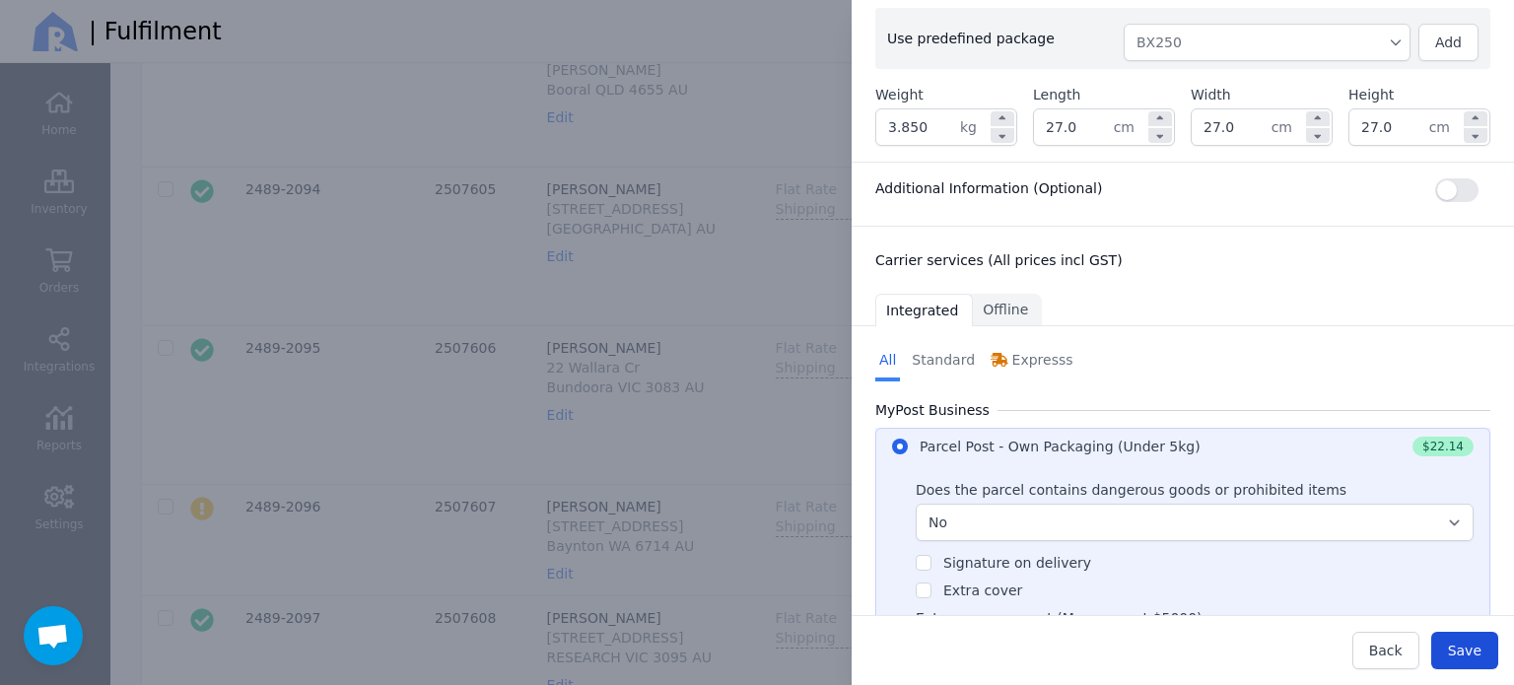
click at [1455, 643] on span "Save" at bounding box center [1465, 651] width 34 height 16
type input "27.0"
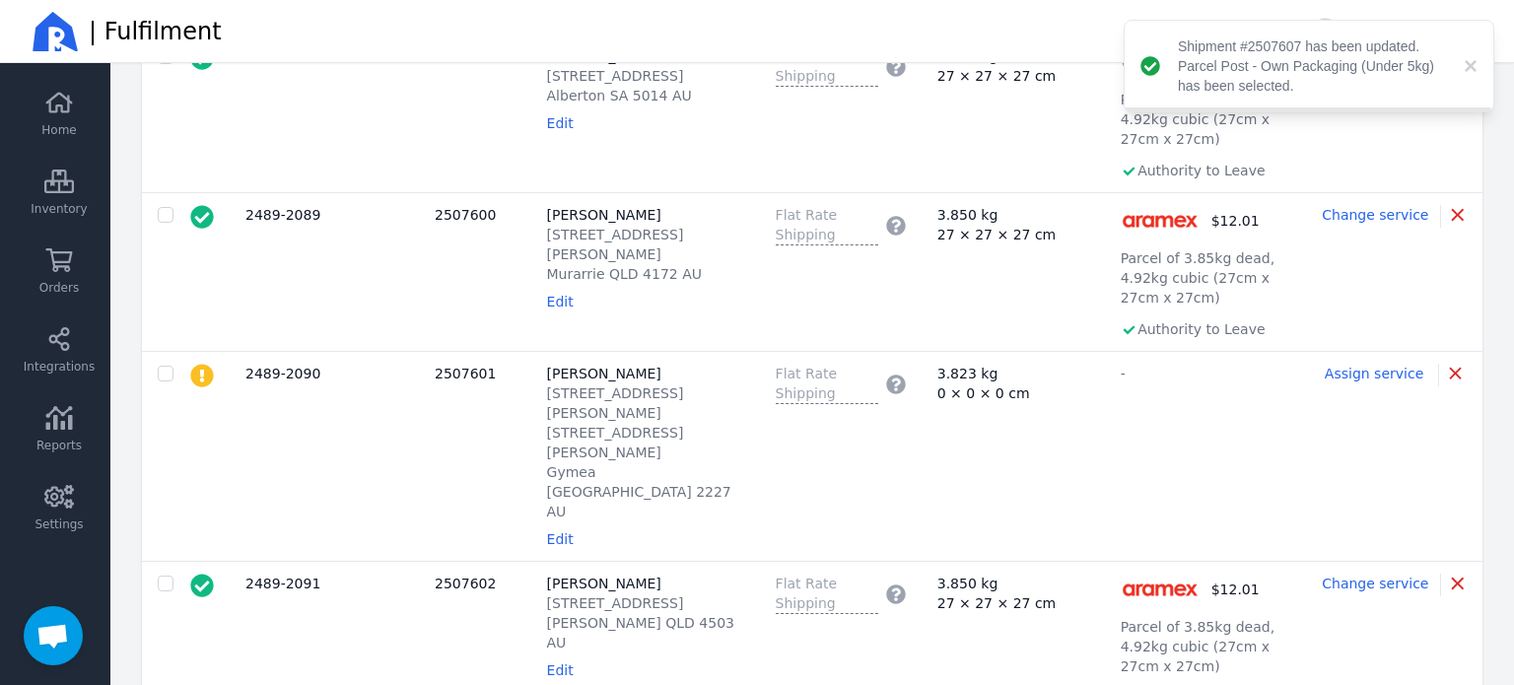
scroll to position [633, 0]
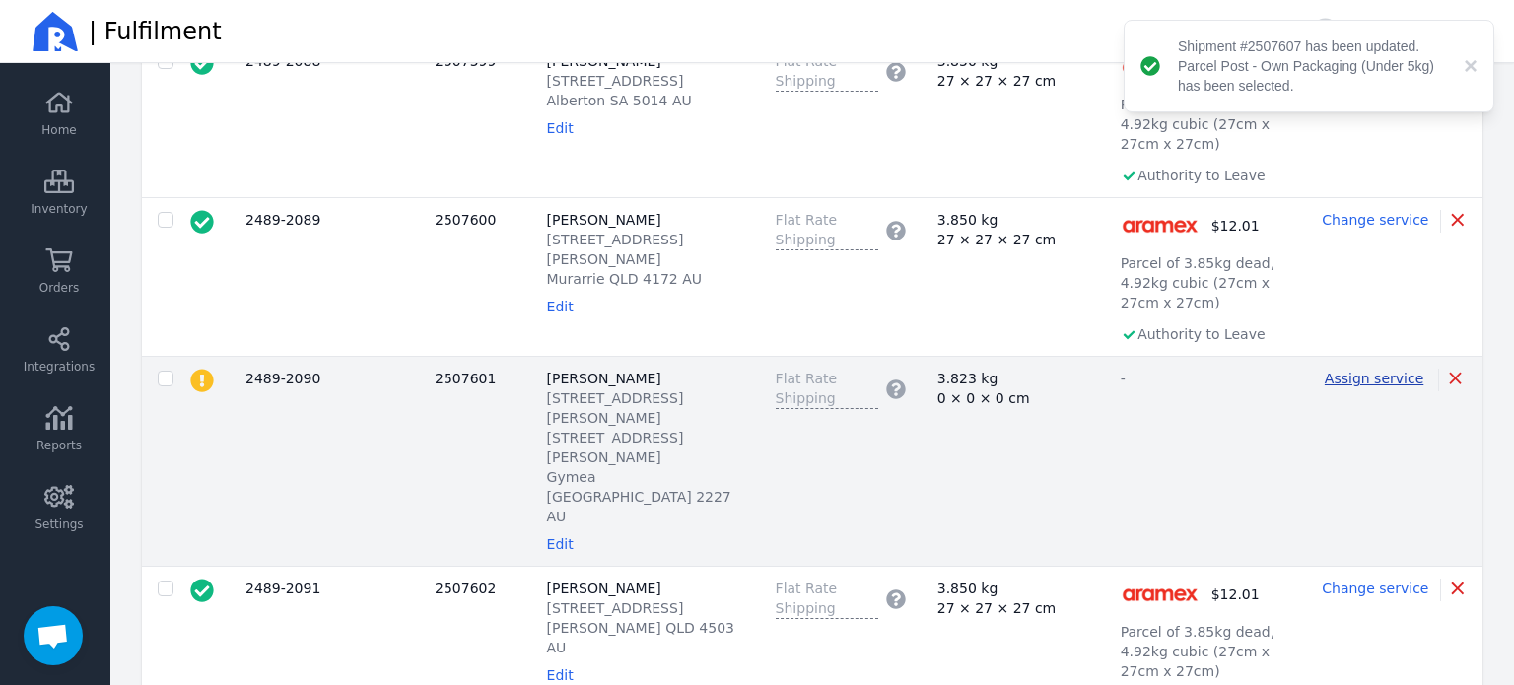
click at [1384, 380] on span "Assign service" at bounding box center [1373, 379] width 99 height 16
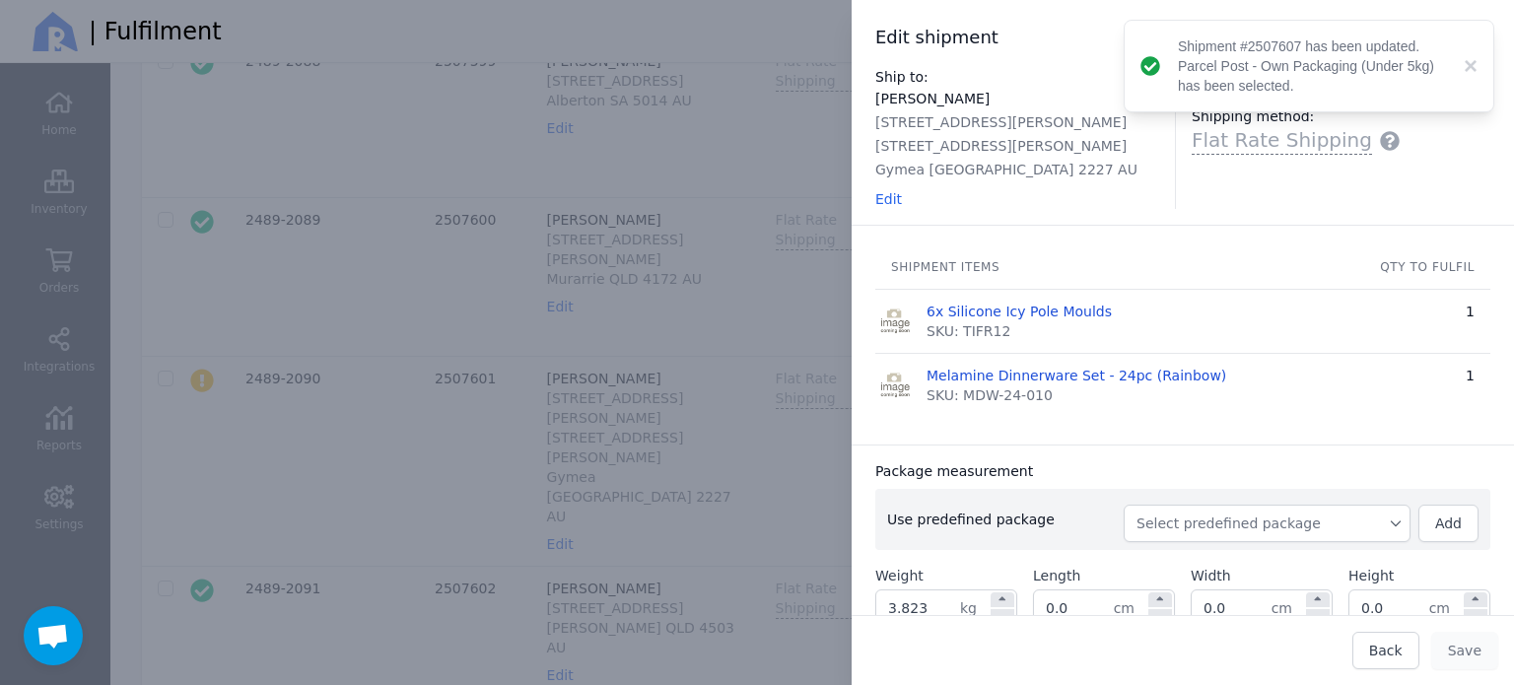
click at [1243, 522] on span "Select predefined package" at bounding box center [1266, 523] width 261 height 20
click at [1194, 567] on span "BX250" at bounding box center [1274, 568] width 239 height 20
type input "4.083"
type input "27.0"
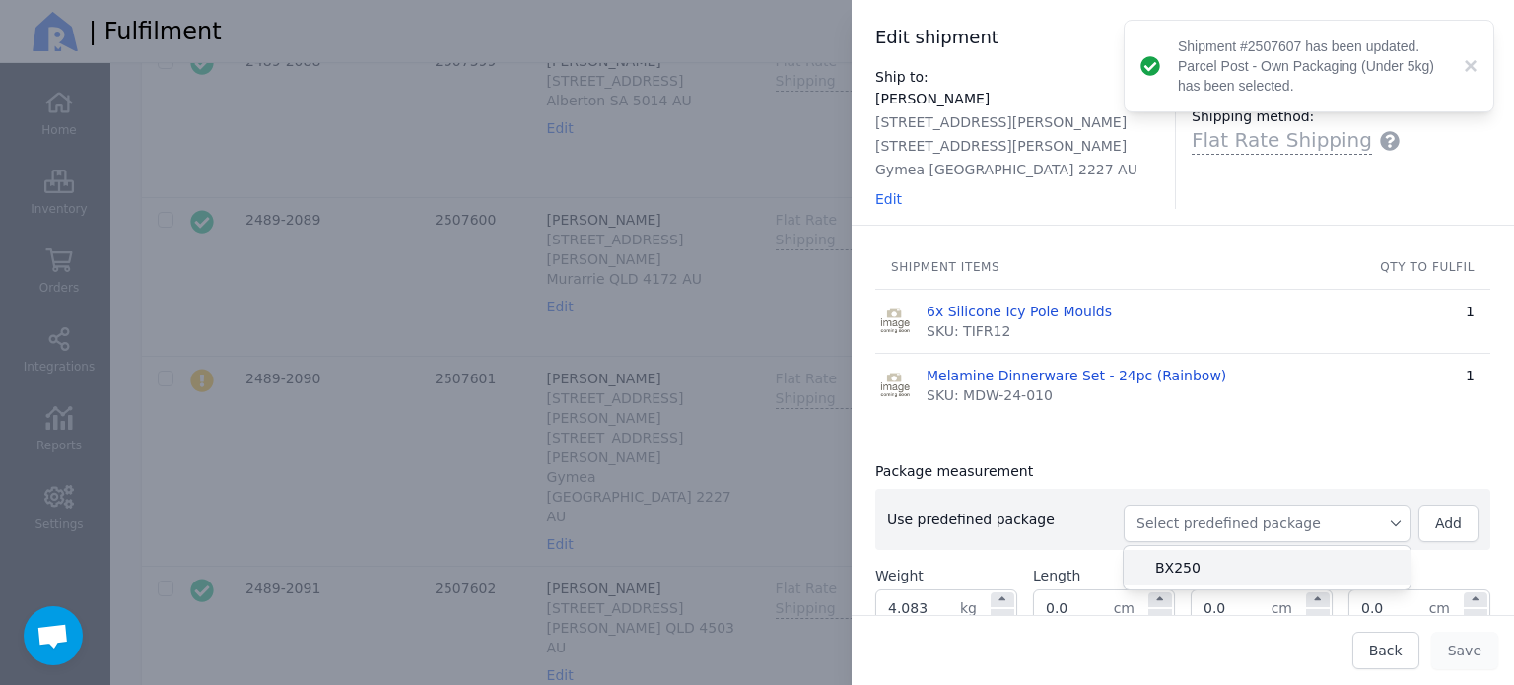
type input "27.0"
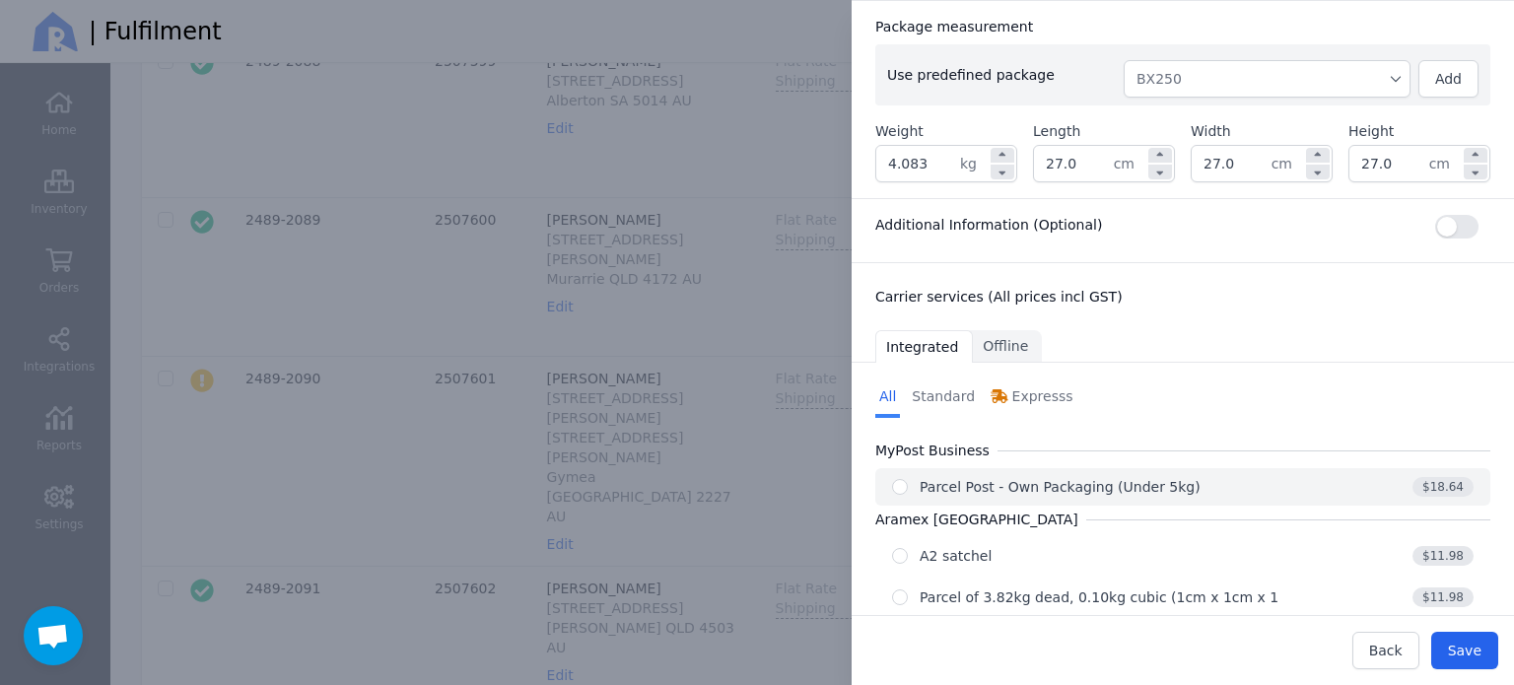
scroll to position [481, 0]
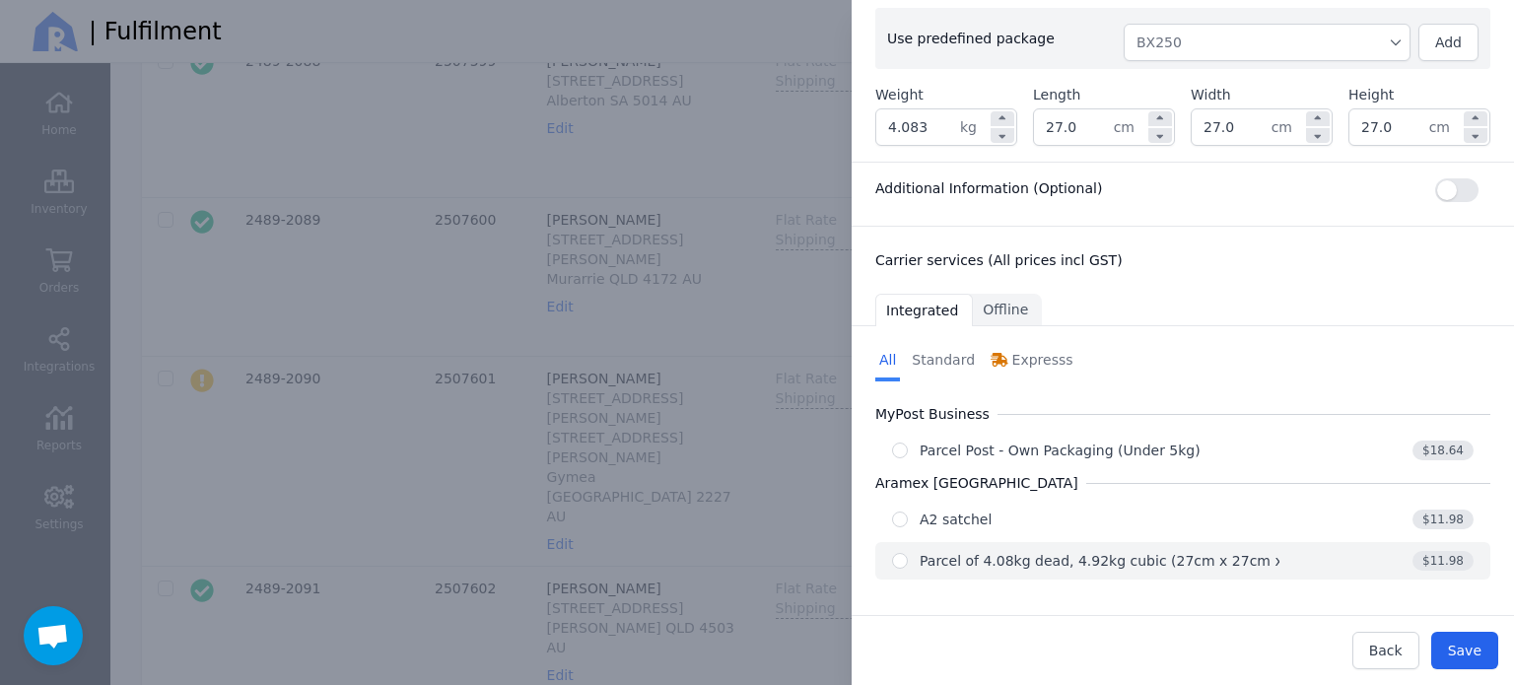
click at [1144, 558] on div "Parcel of 4.08kg dead, 4.92kg cubic (27cm x 27cm x 27cm)" at bounding box center [1125, 561] width 412 height 20
radio input "true"
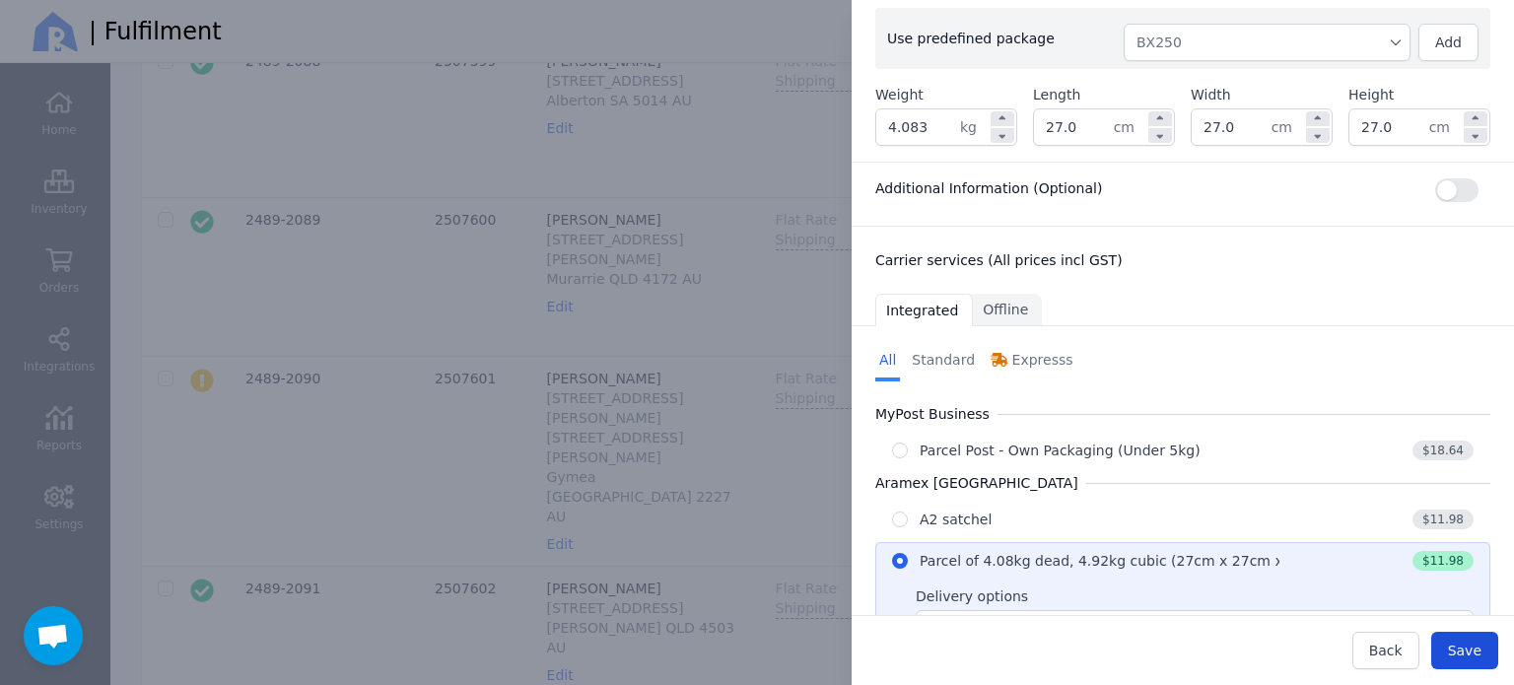
click at [1449, 653] on button "Save" at bounding box center [1464, 650] width 67 height 37
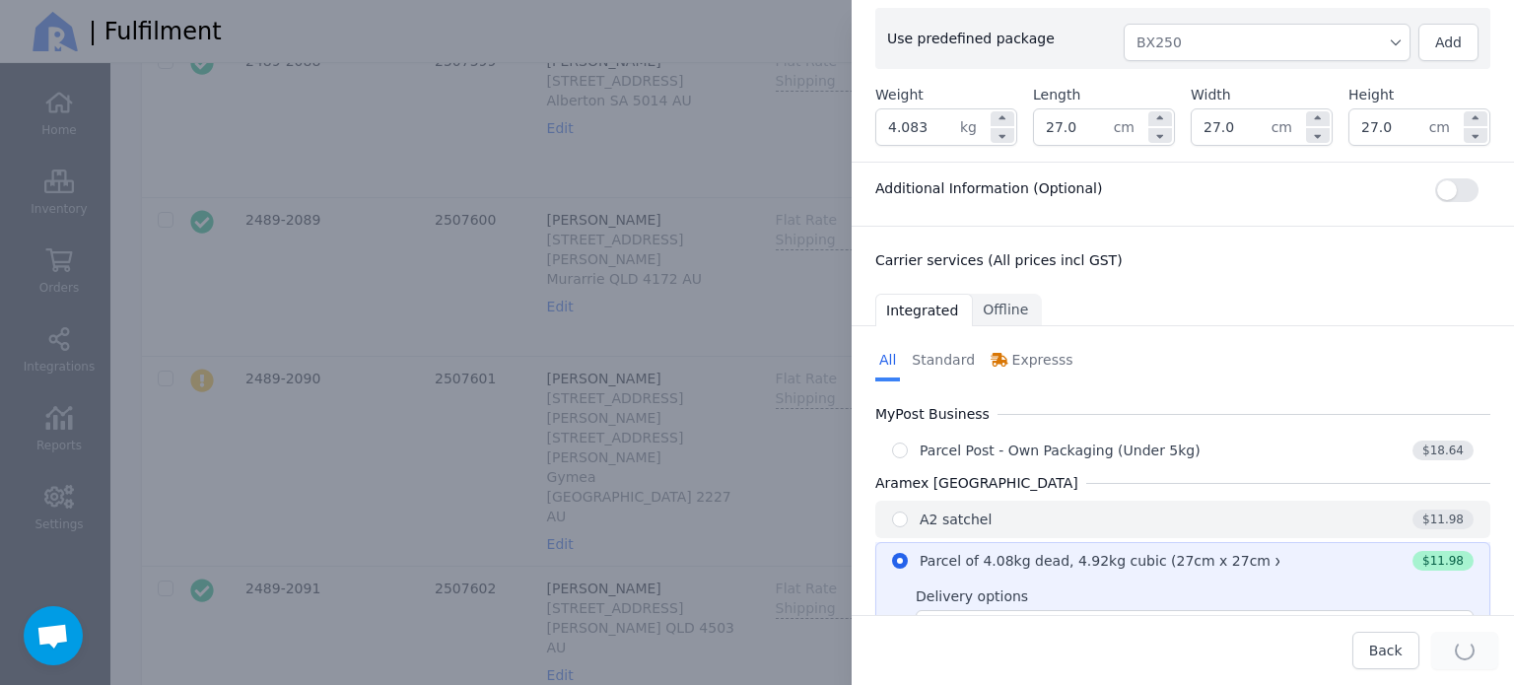
type input "27.0"
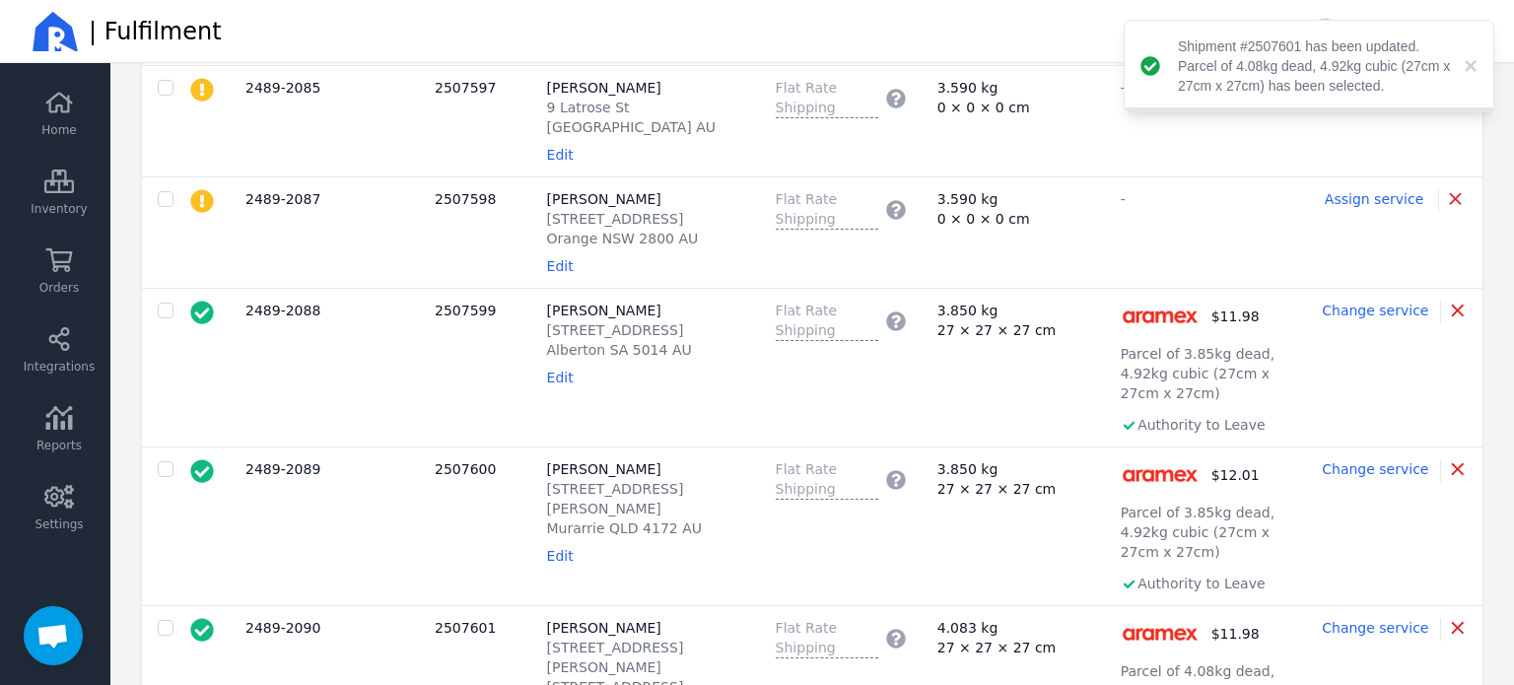
scroll to position [238, 0]
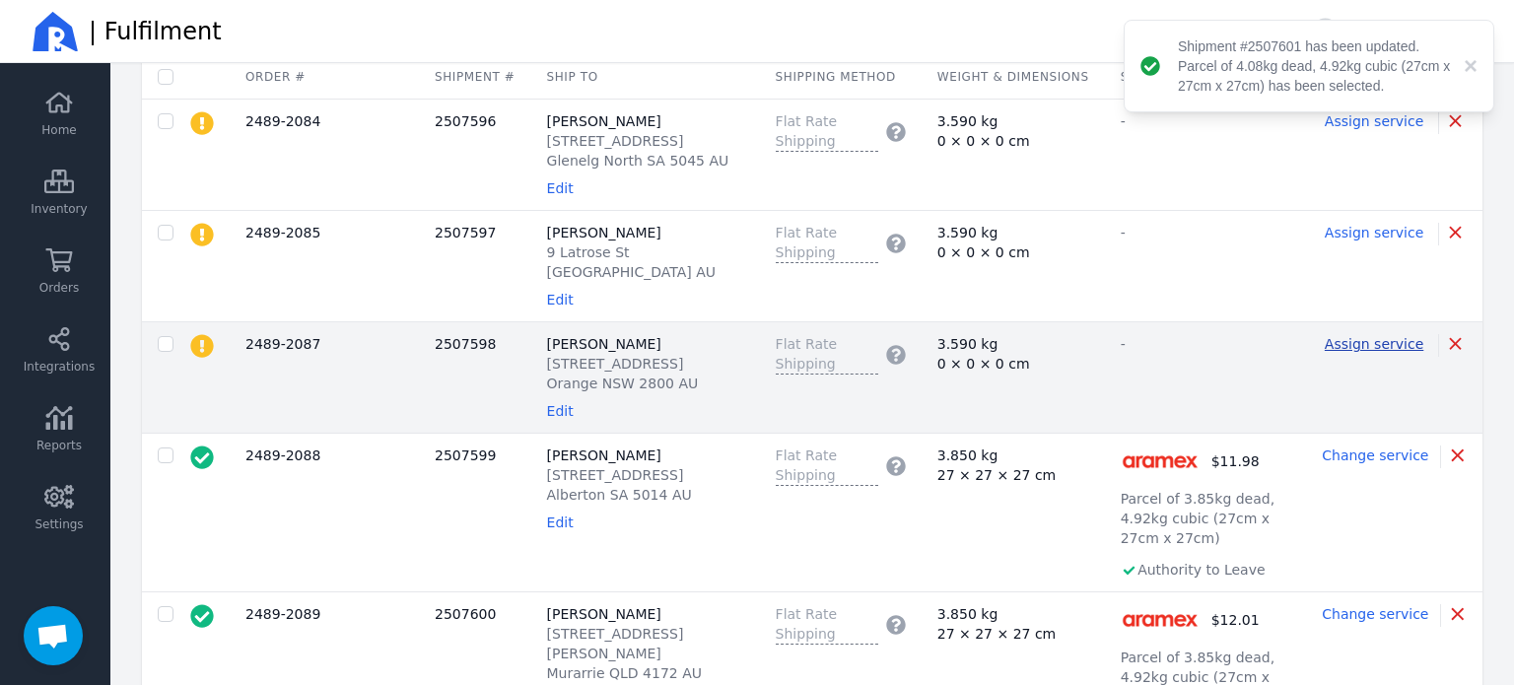
click at [1385, 352] on span "Assign service" at bounding box center [1373, 344] width 99 height 16
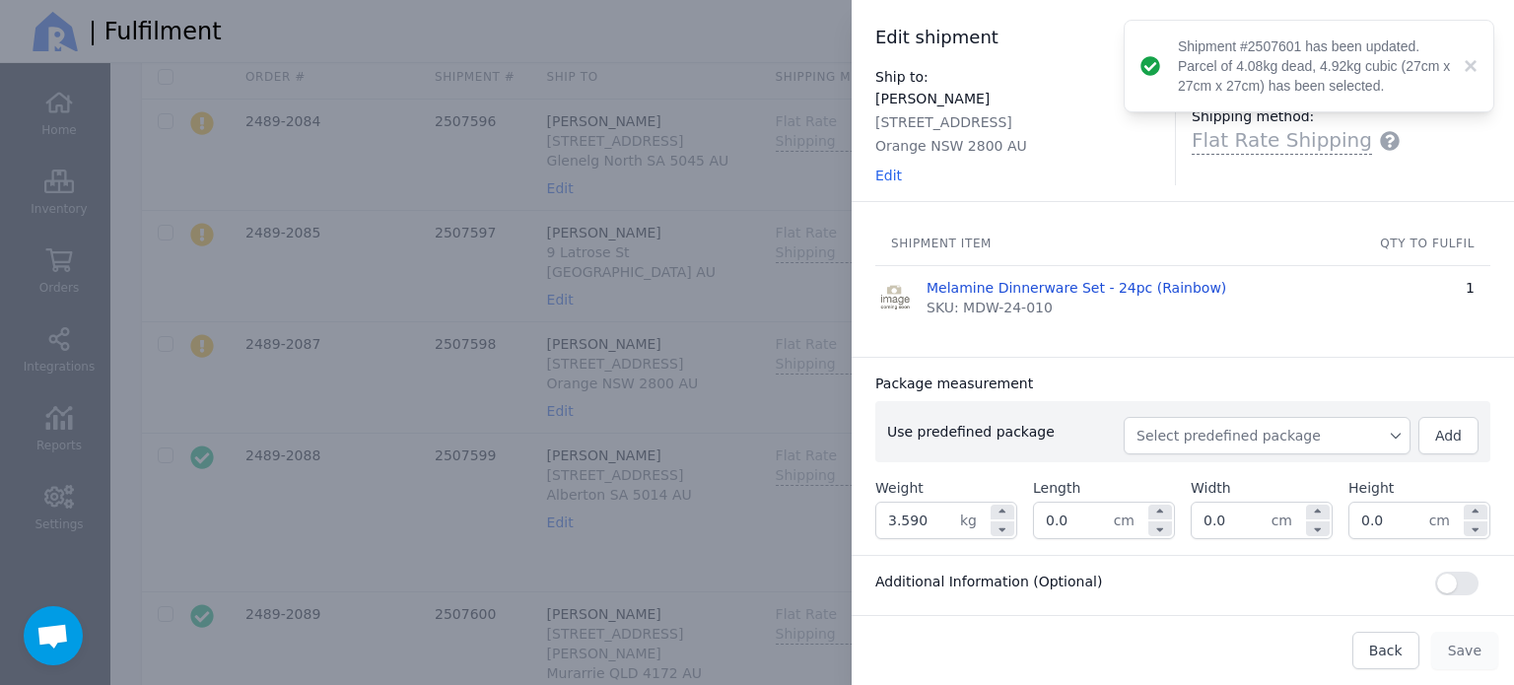
click at [1202, 441] on span "Select predefined package" at bounding box center [1266, 436] width 261 height 20
click at [1186, 470] on span "BX250" at bounding box center [1274, 480] width 239 height 20
type input "3.850"
type input "27.0"
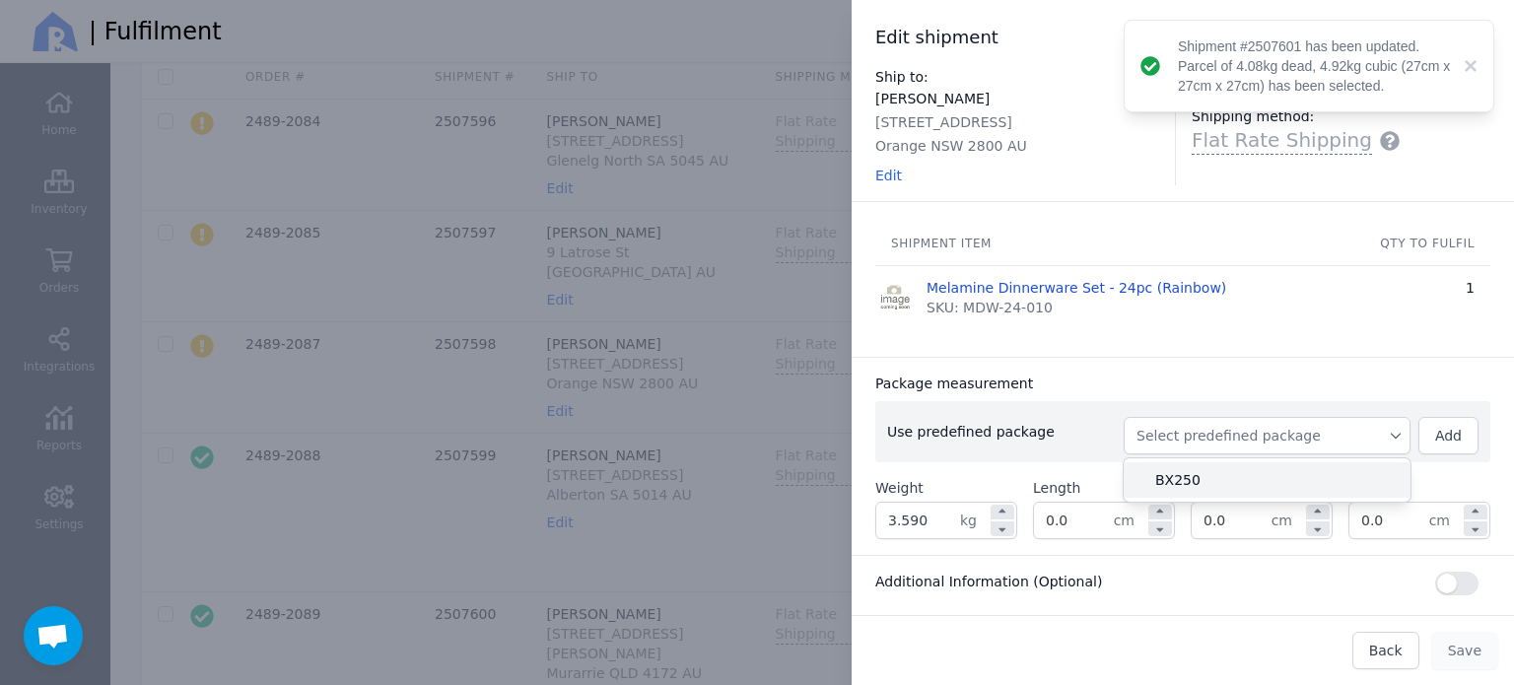
type input "27.0"
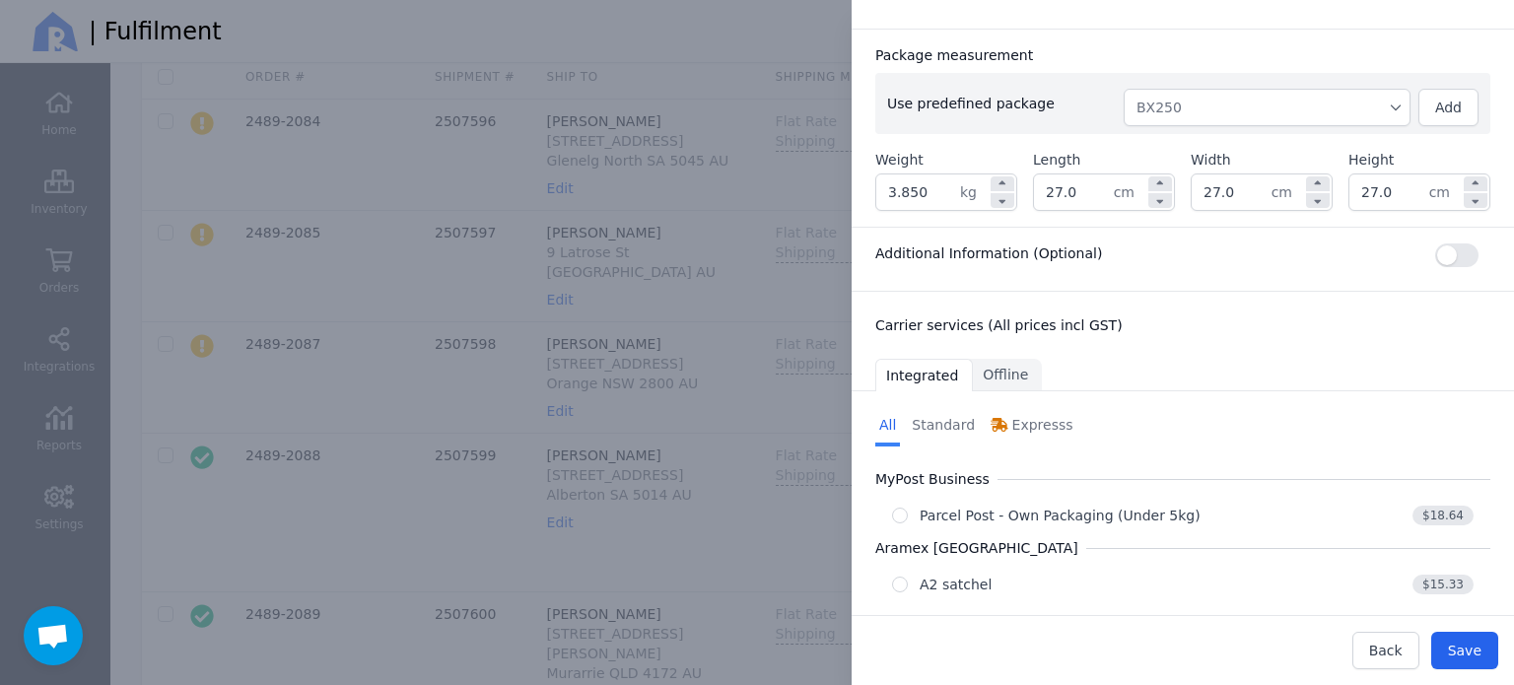
scroll to position [393, 0]
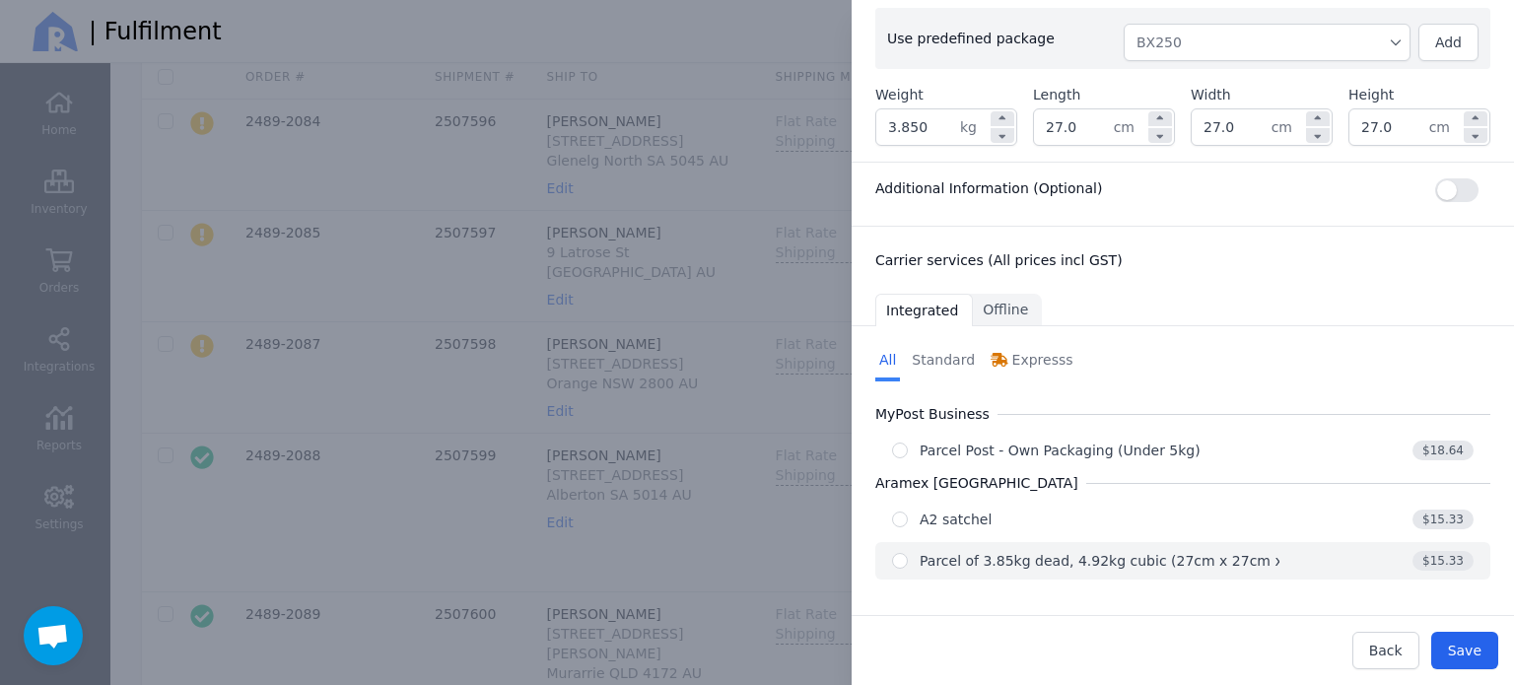
click at [1153, 562] on div "Parcel of 3.85kg dead, 4.92kg cubic (27cm x 27cm x 27cm)" at bounding box center [1125, 561] width 412 height 20
radio input "true"
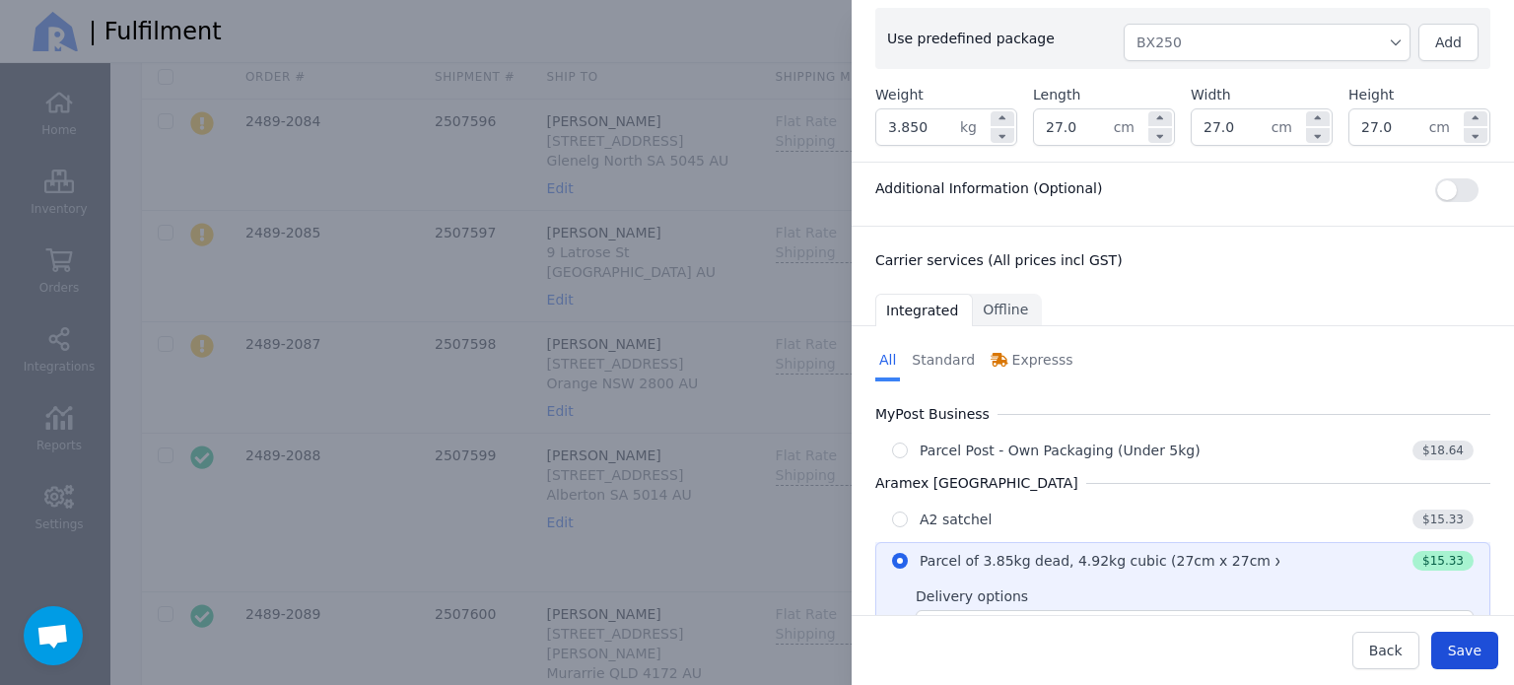
click at [1455, 645] on span "Save" at bounding box center [1465, 651] width 34 height 16
type input "27.0"
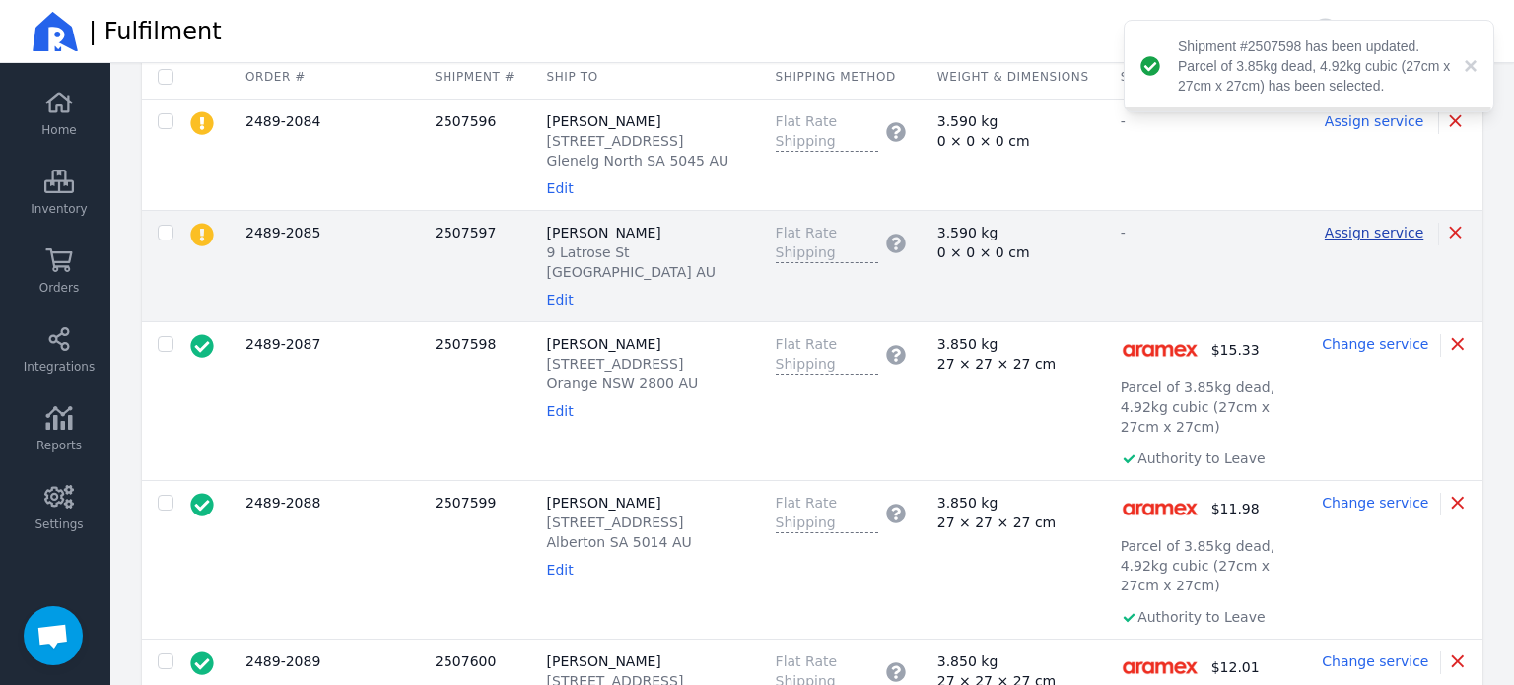
click at [1384, 240] on span "Assign service" at bounding box center [1373, 233] width 99 height 16
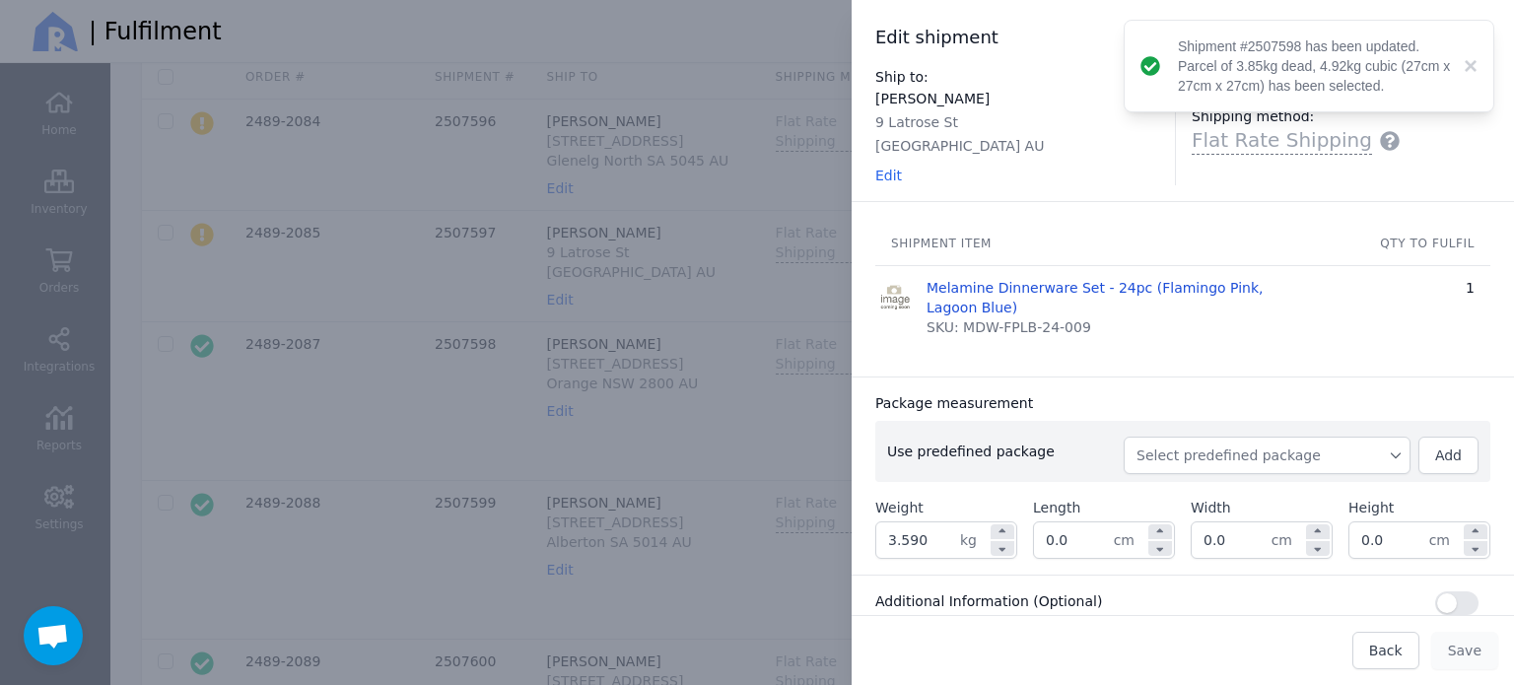
click at [1206, 447] on span "Select predefined package" at bounding box center [1266, 455] width 261 height 20
click at [1176, 500] on span "BX250" at bounding box center [1274, 500] width 239 height 20
type input "3.850"
type input "27.0"
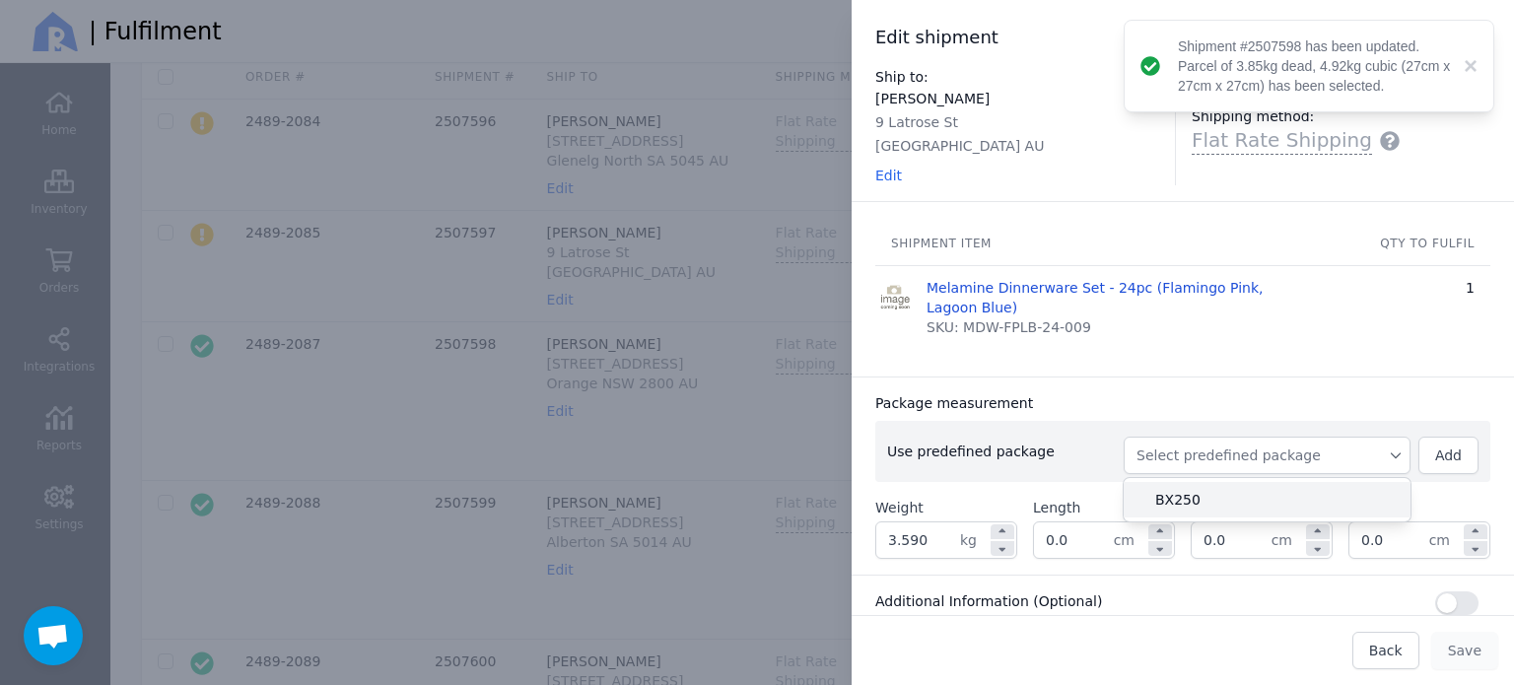
type input "27.0"
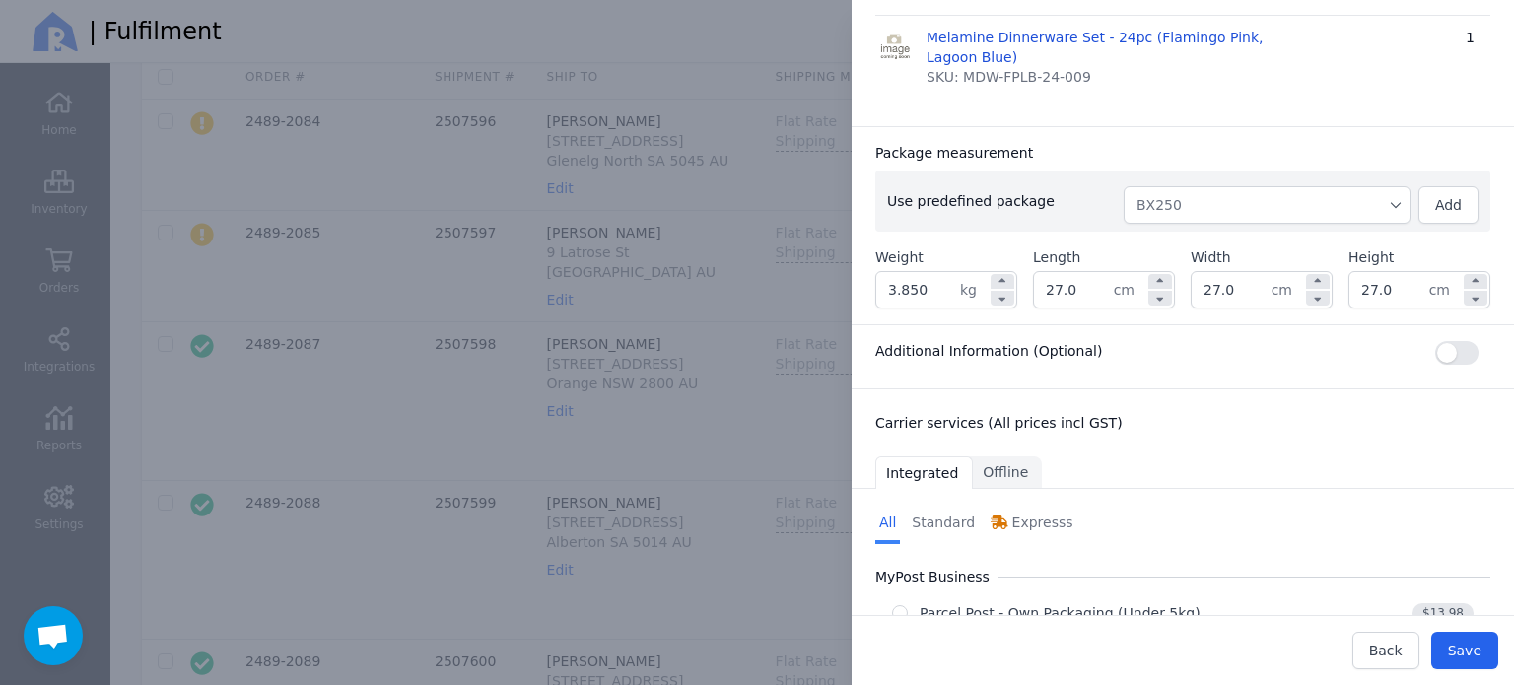
scroll to position [413, 0]
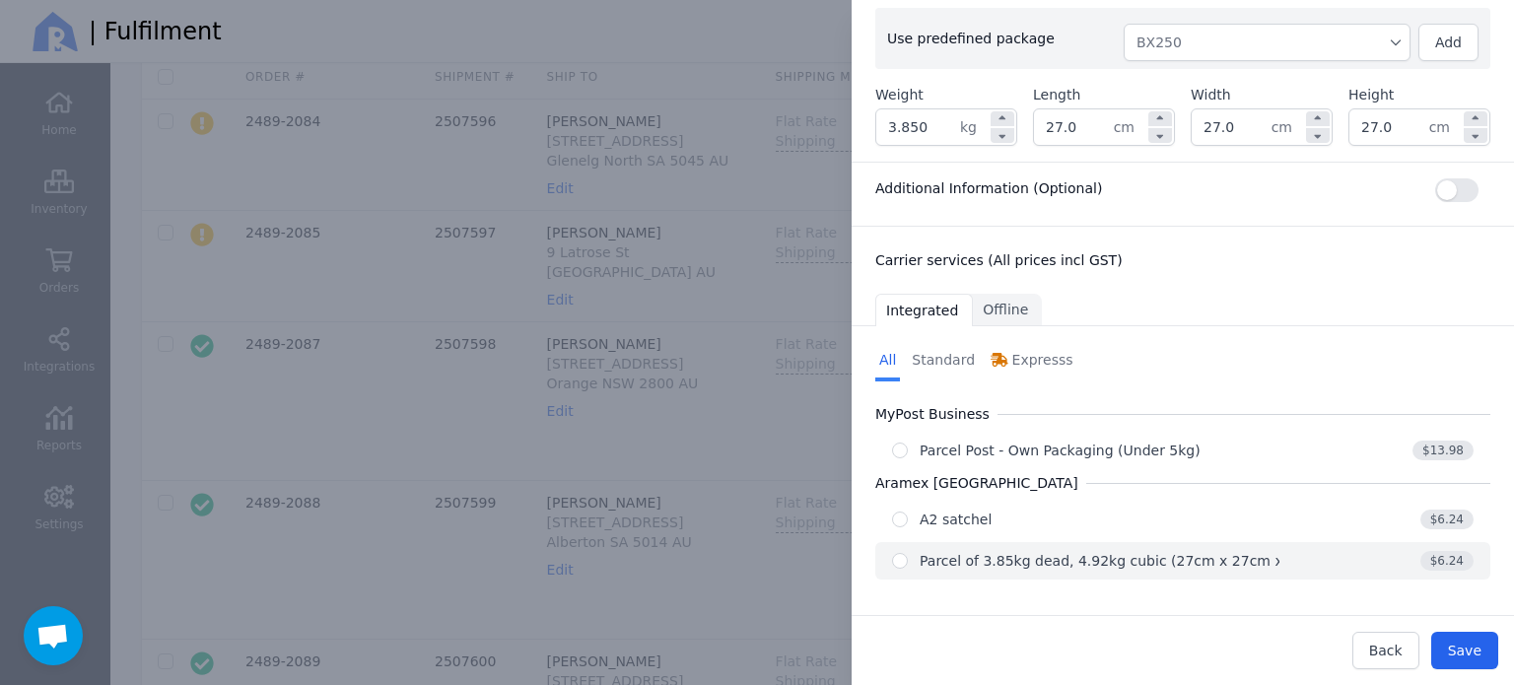
click at [1285, 558] on div "$6.24" at bounding box center [1376, 561] width 194 height 20
radio input "true"
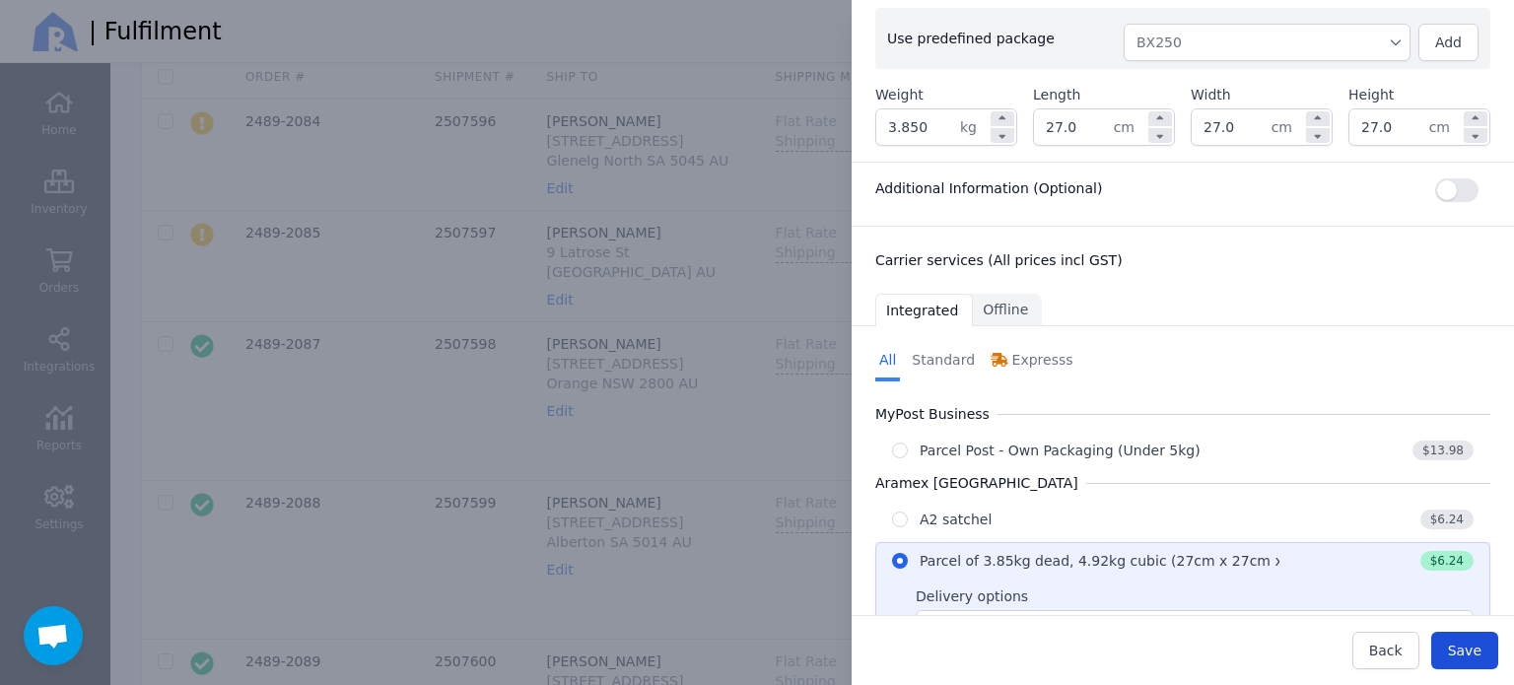
click at [1451, 651] on button "Save" at bounding box center [1464, 650] width 67 height 37
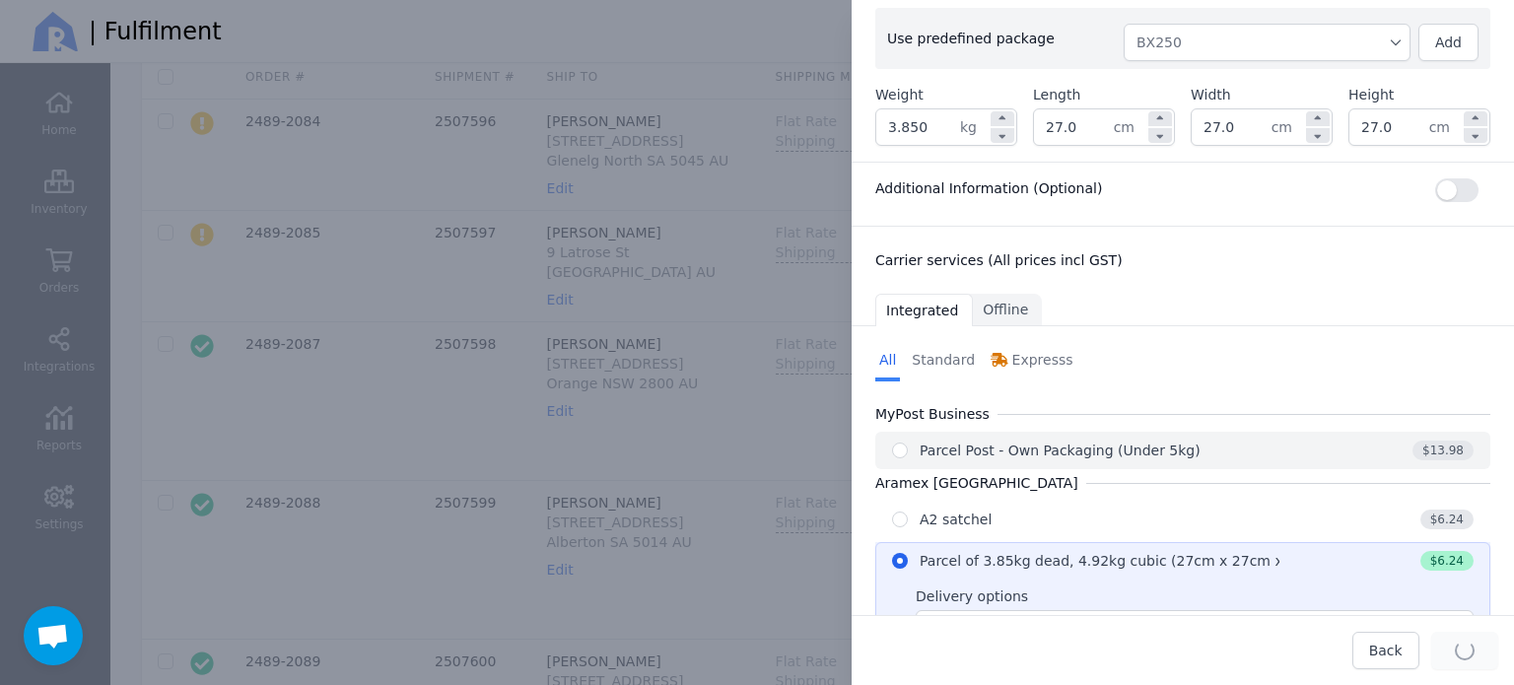
type input "27.0"
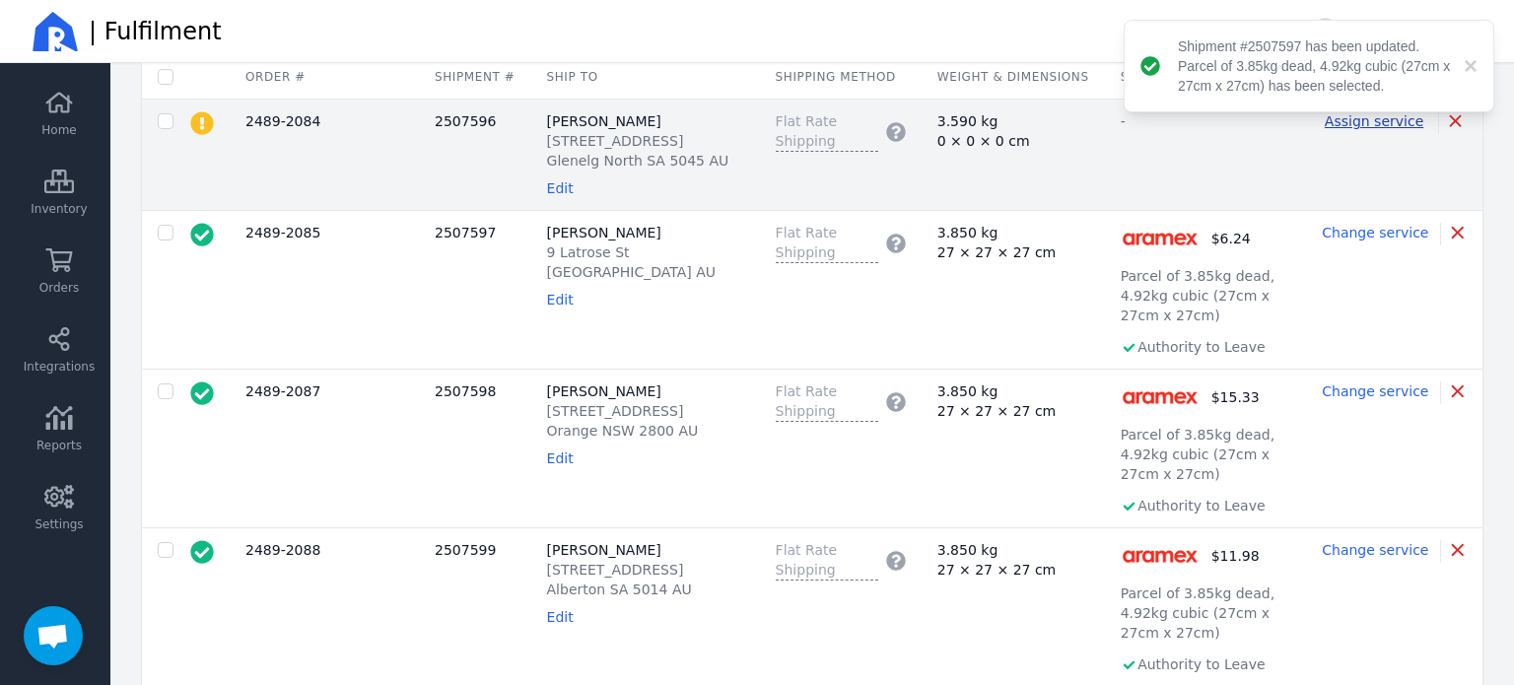
click at [1329, 128] on span "Assign service" at bounding box center [1373, 121] width 99 height 16
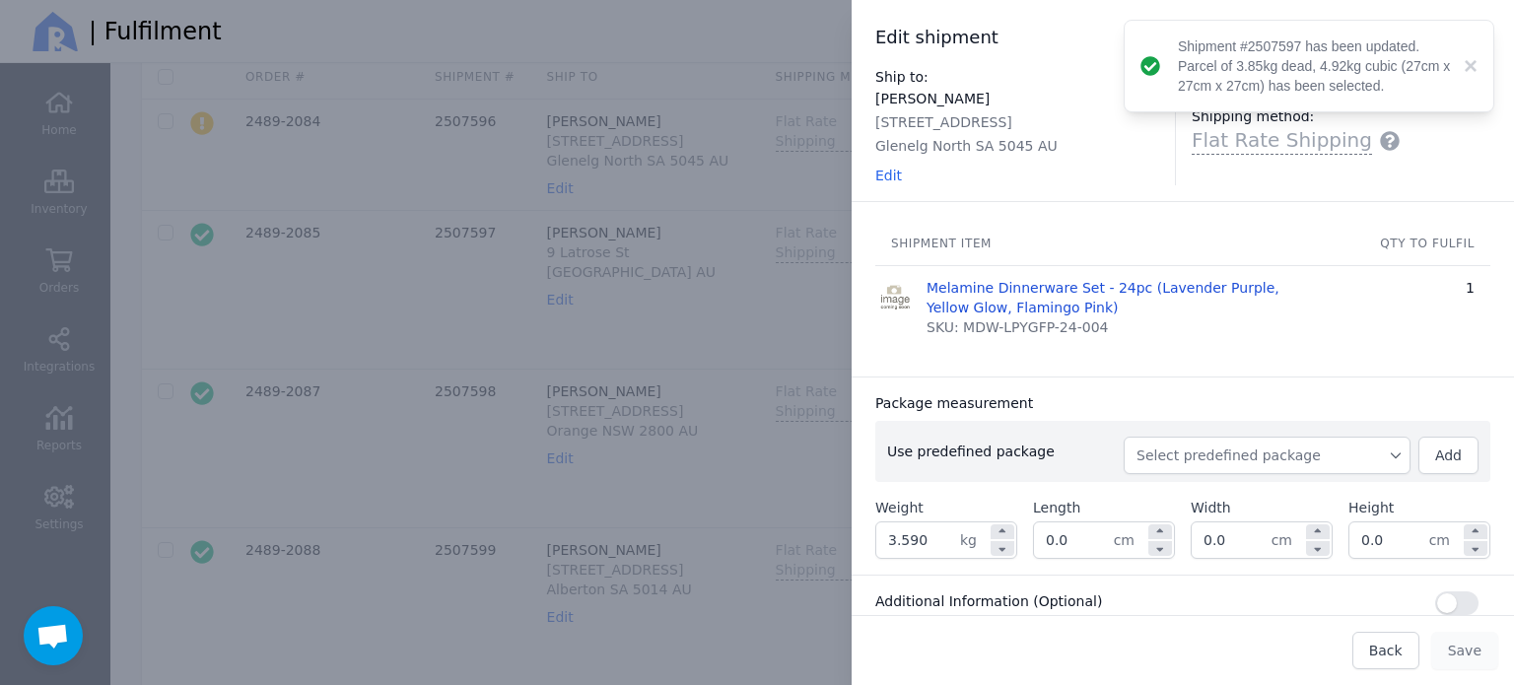
click at [1198, 452] on span "Select predefined package" at bounding box center [1266, 455] width 261 height 20
click at [1181, 509] on li "BX250" at bounding box center [1266, 499] width 287 height 35
type input "3.850"
type input "27.0"
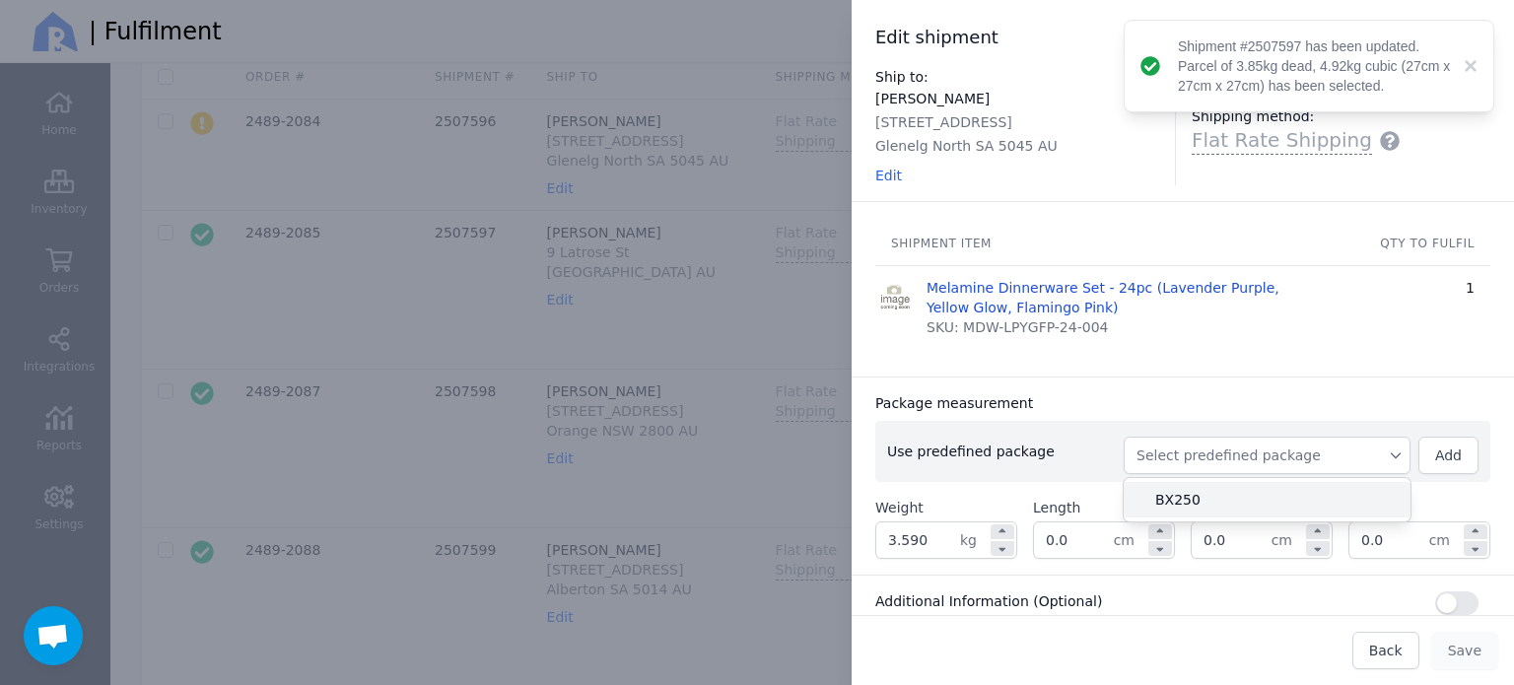
type input "27.0"
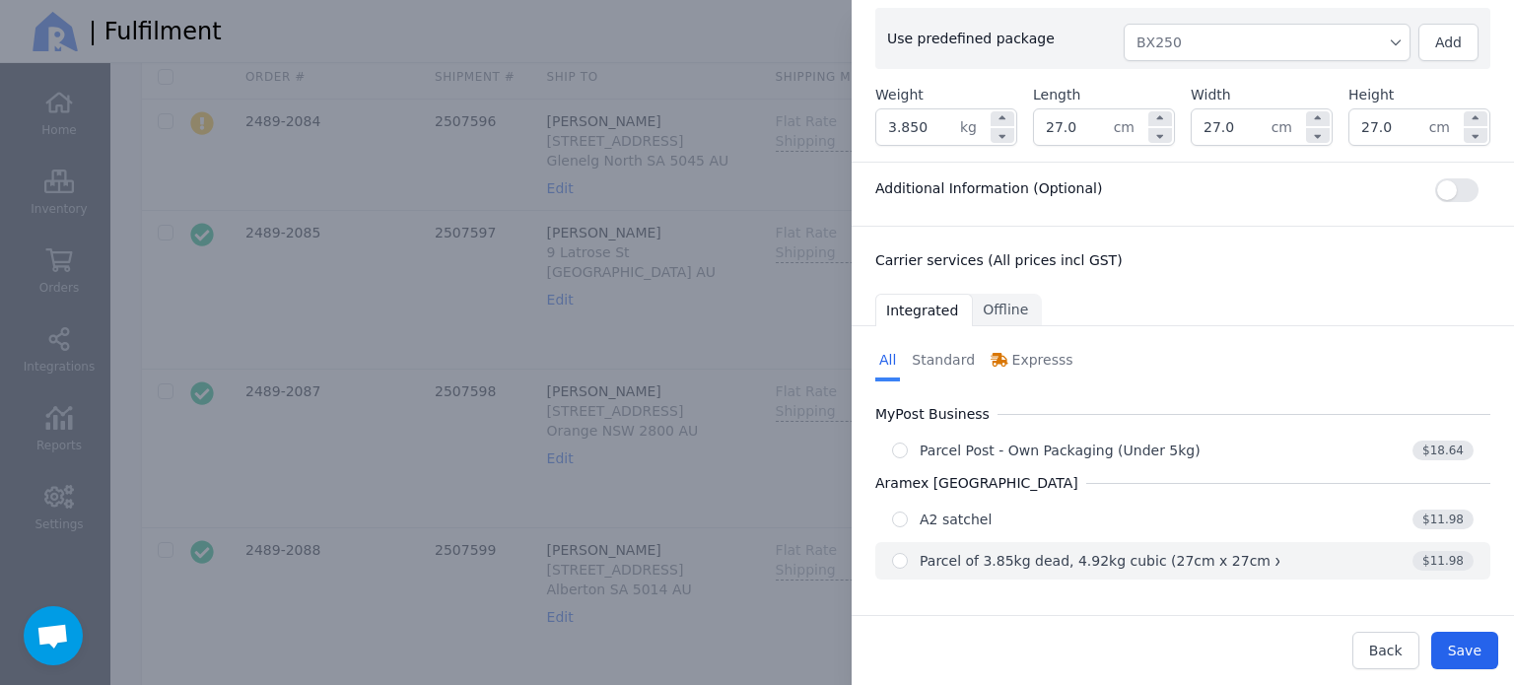
click at [1269, 560] on div "Parcel of 3.85kg dead, 4.92kg cubic (27cm x 27cm x 27cm)" at bounding box center [1125, 561] width 412 height 20
radio input "true"
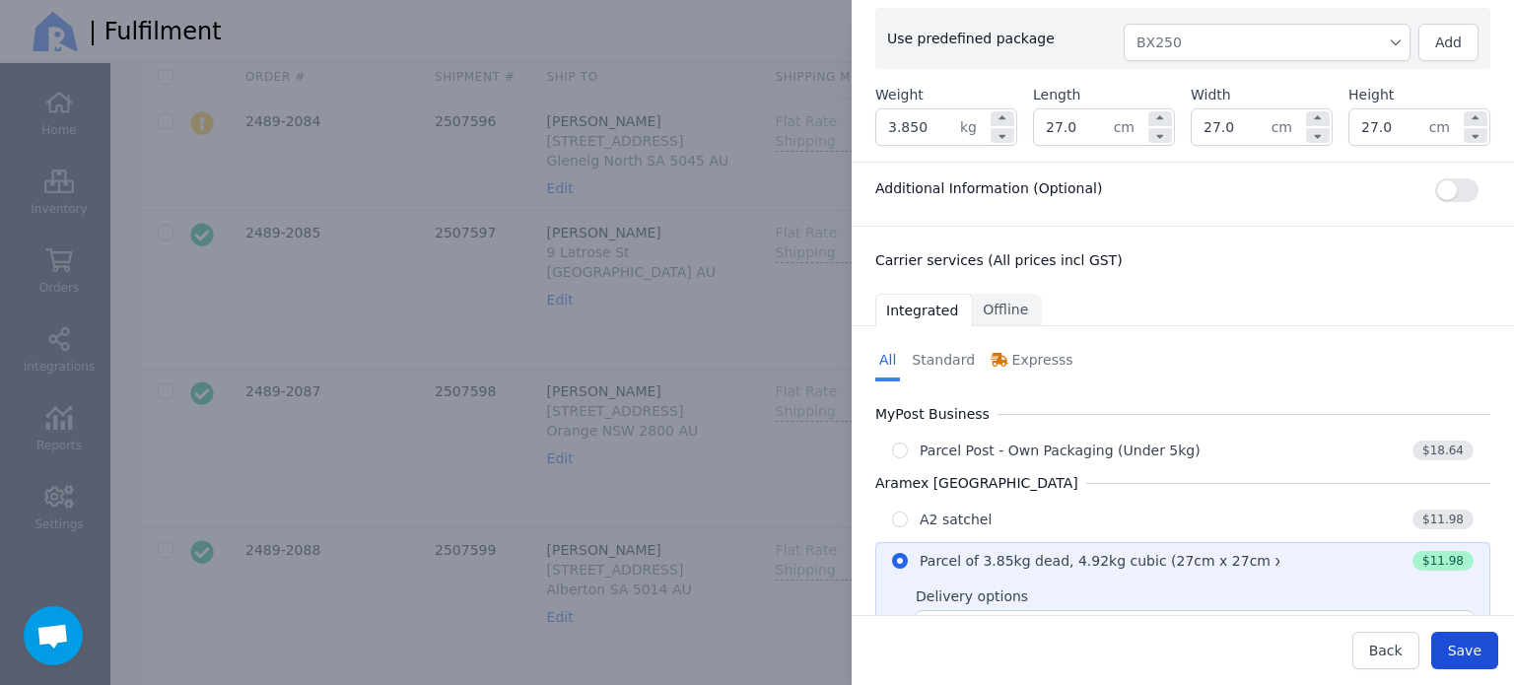
click at [1459, 647] on span "Save" at bounding box center [1465, 651] width 34 height 16
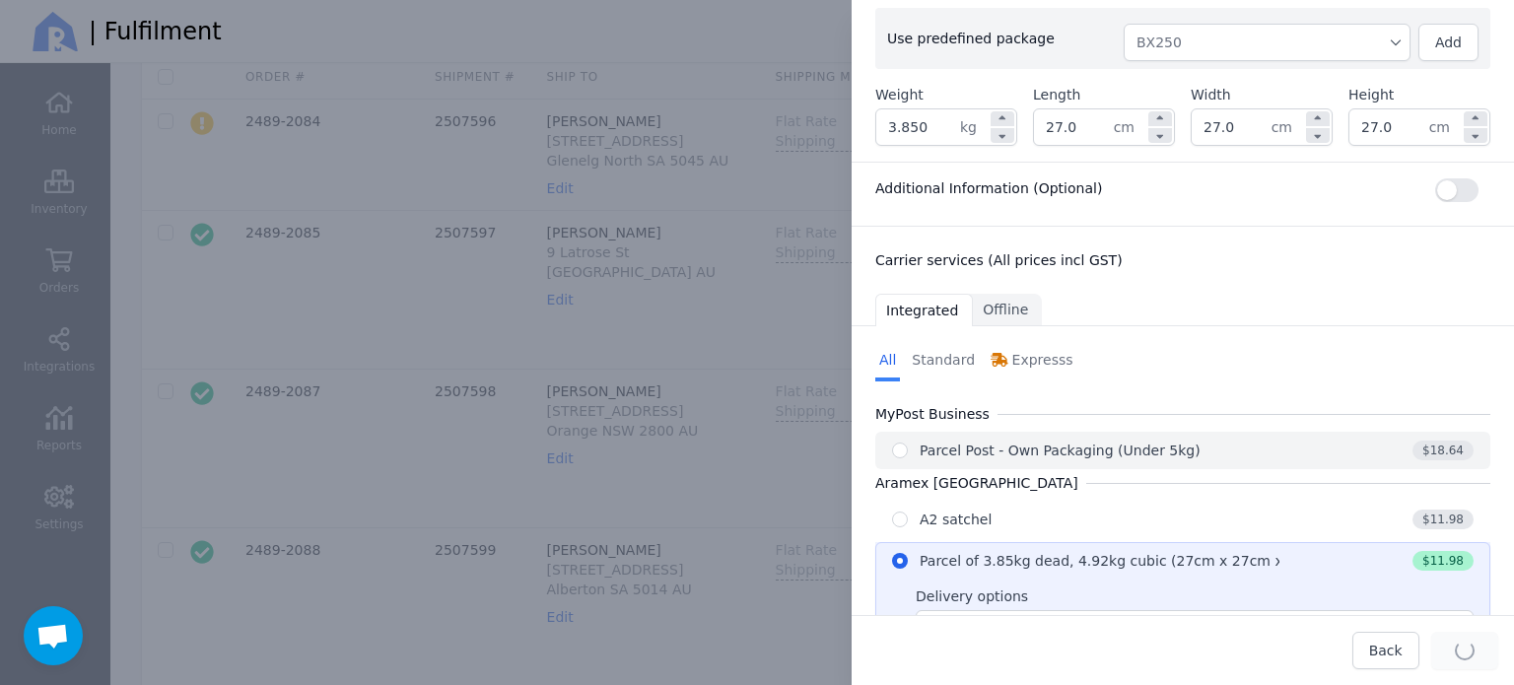
type input "27.0"
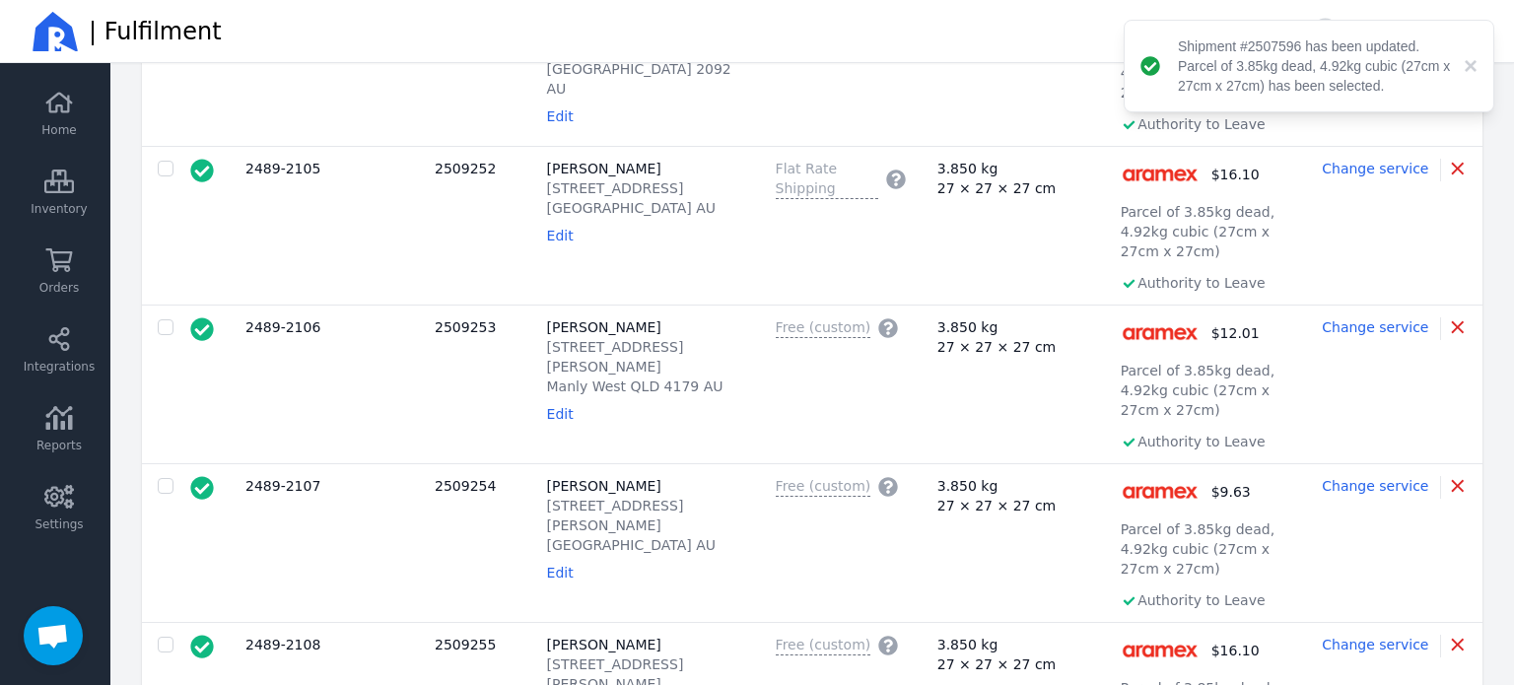
scroll to position [3366, 0]
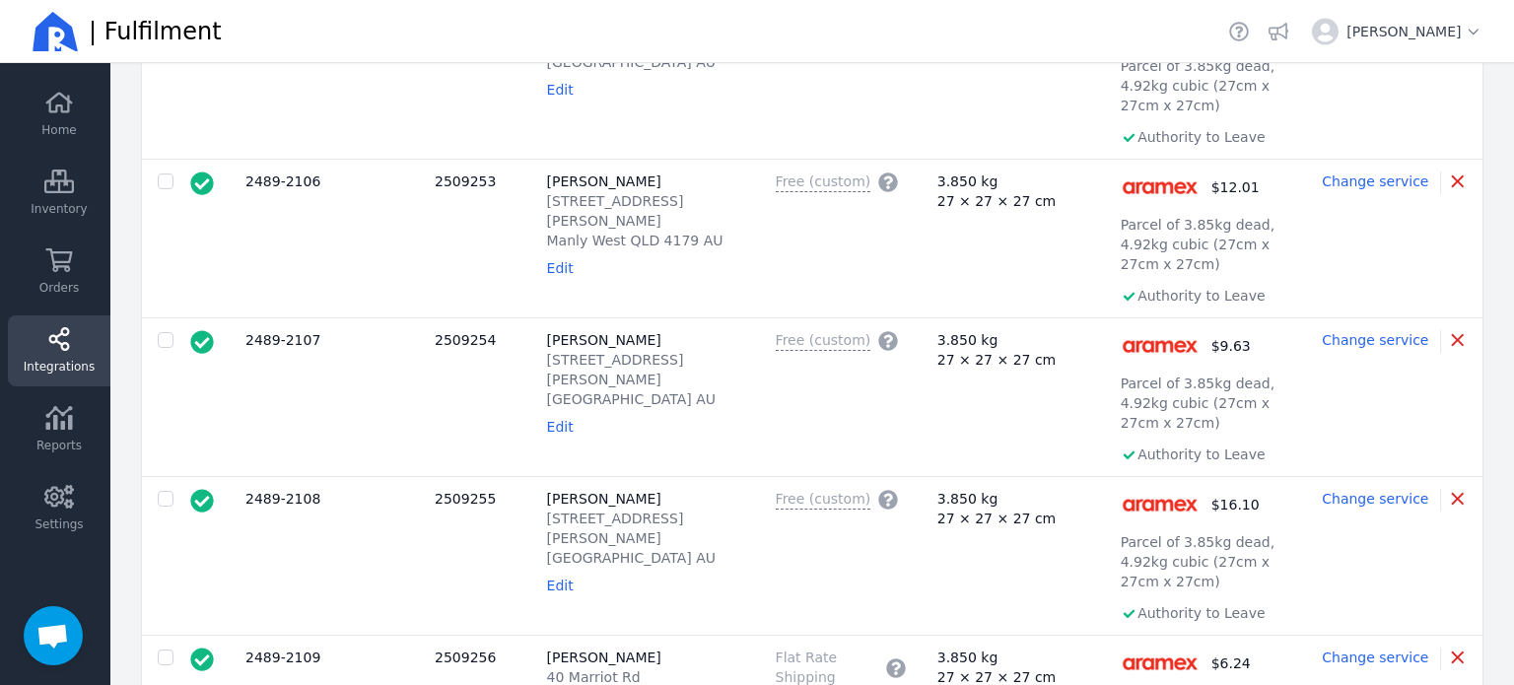
click at [65, 370] on span "Integrations" at bounding box center [59, 367] width 71 height 16
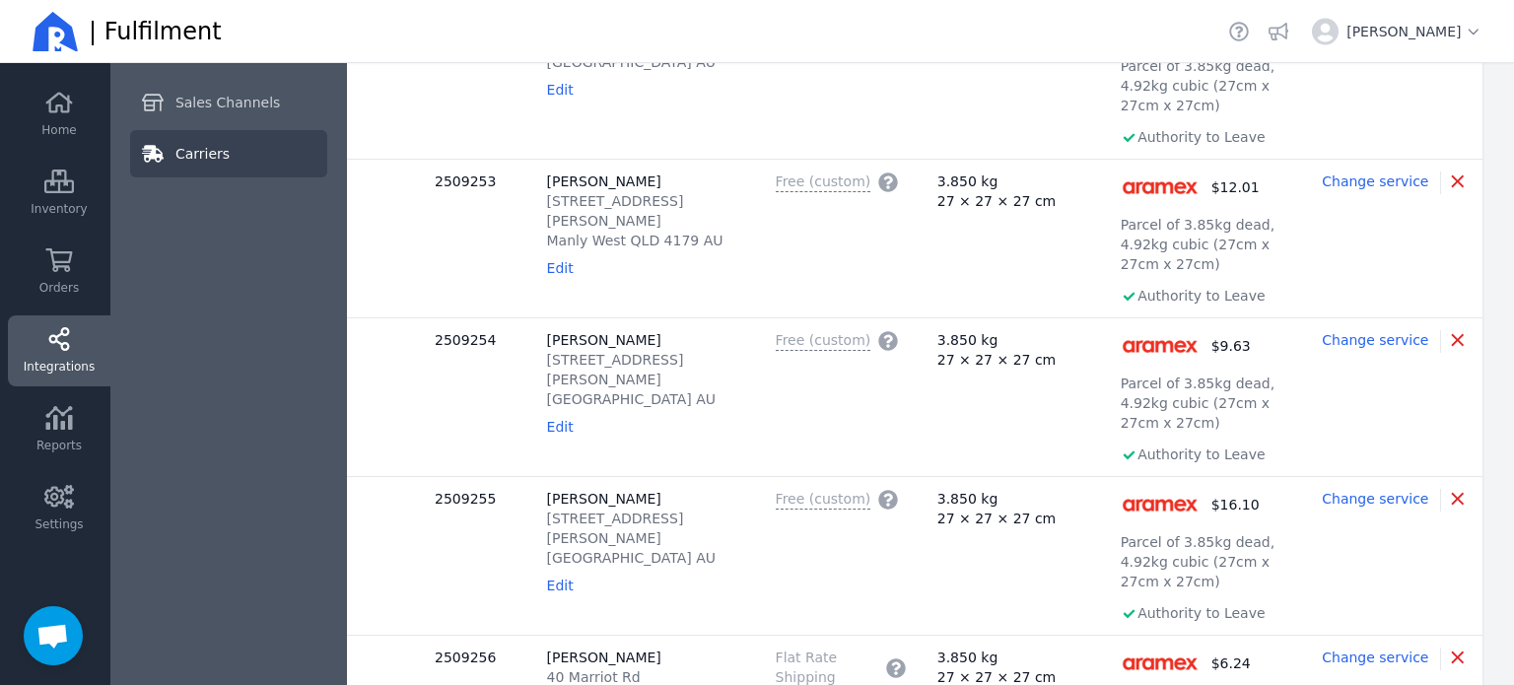
click at [219, 166] on link "Carriers" at bounding box center [228, 153] width 197 height 47
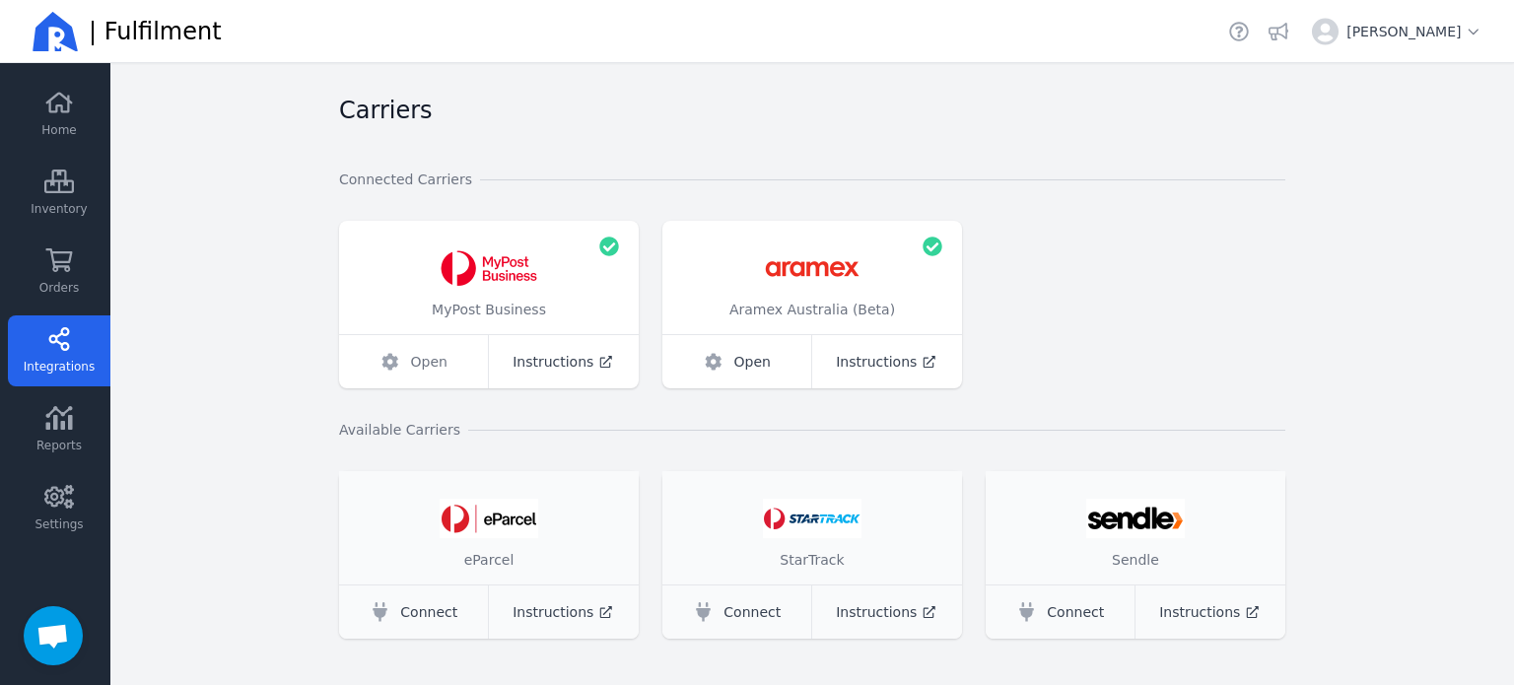
click at [430, 362] on span "Open" at bounding box center [429, 362] width 36 height 20
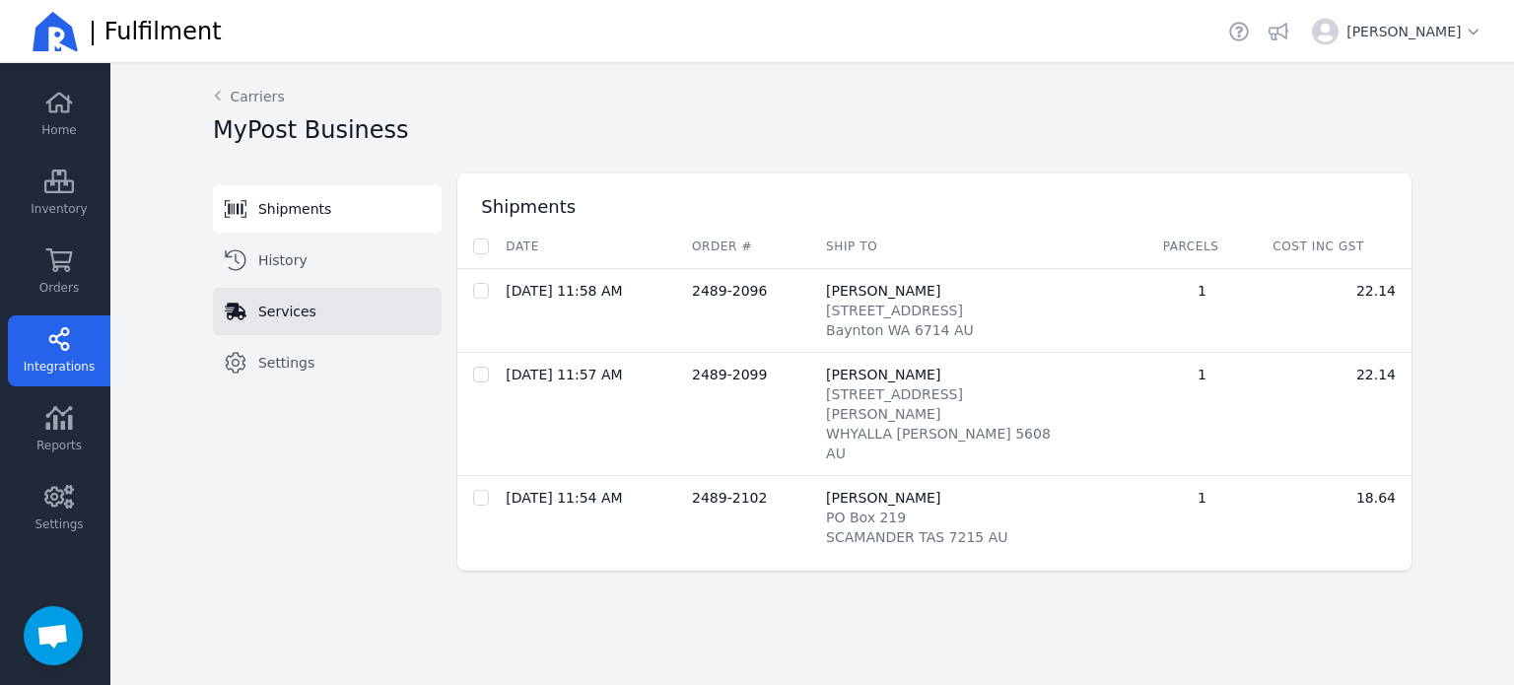
click at [284, 310] on span "Services" at bounding box center [287, 312] width 58 height 20
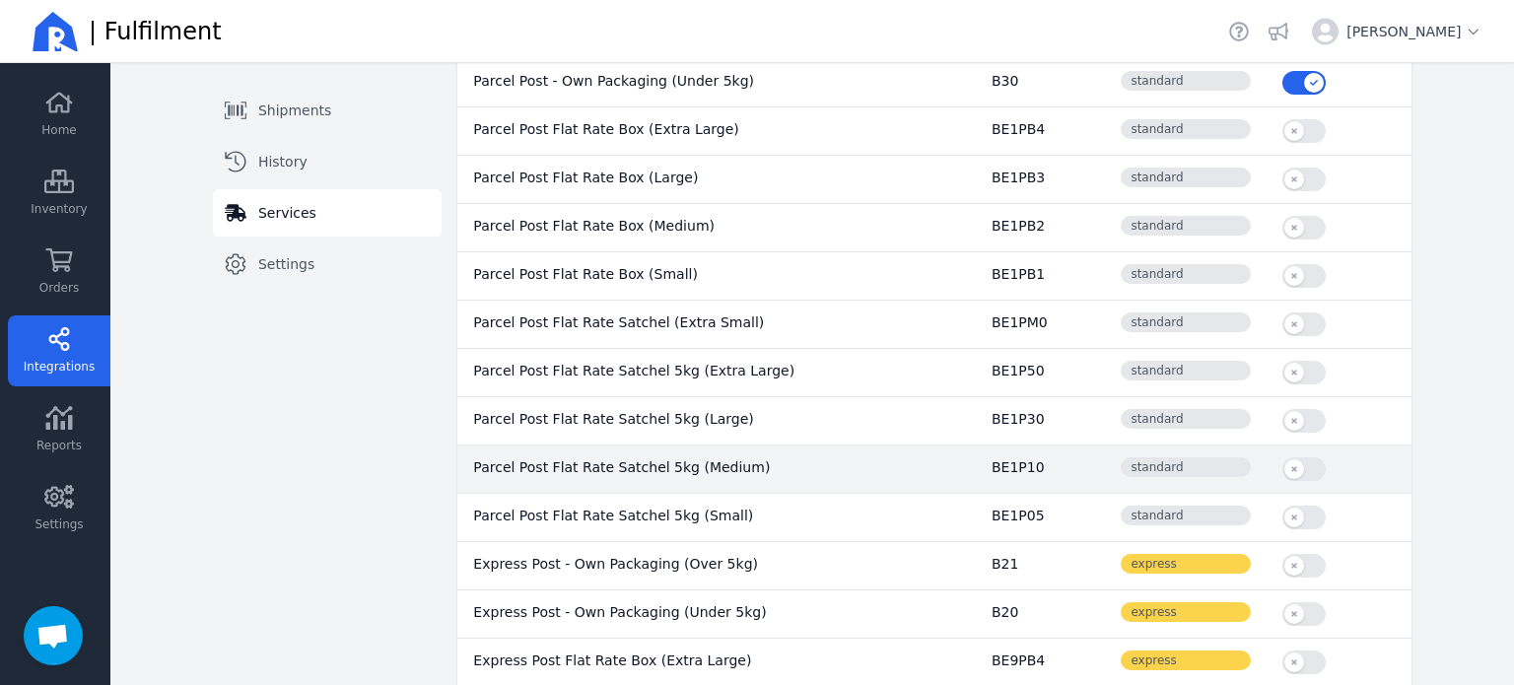
scroll to position [394, 0]
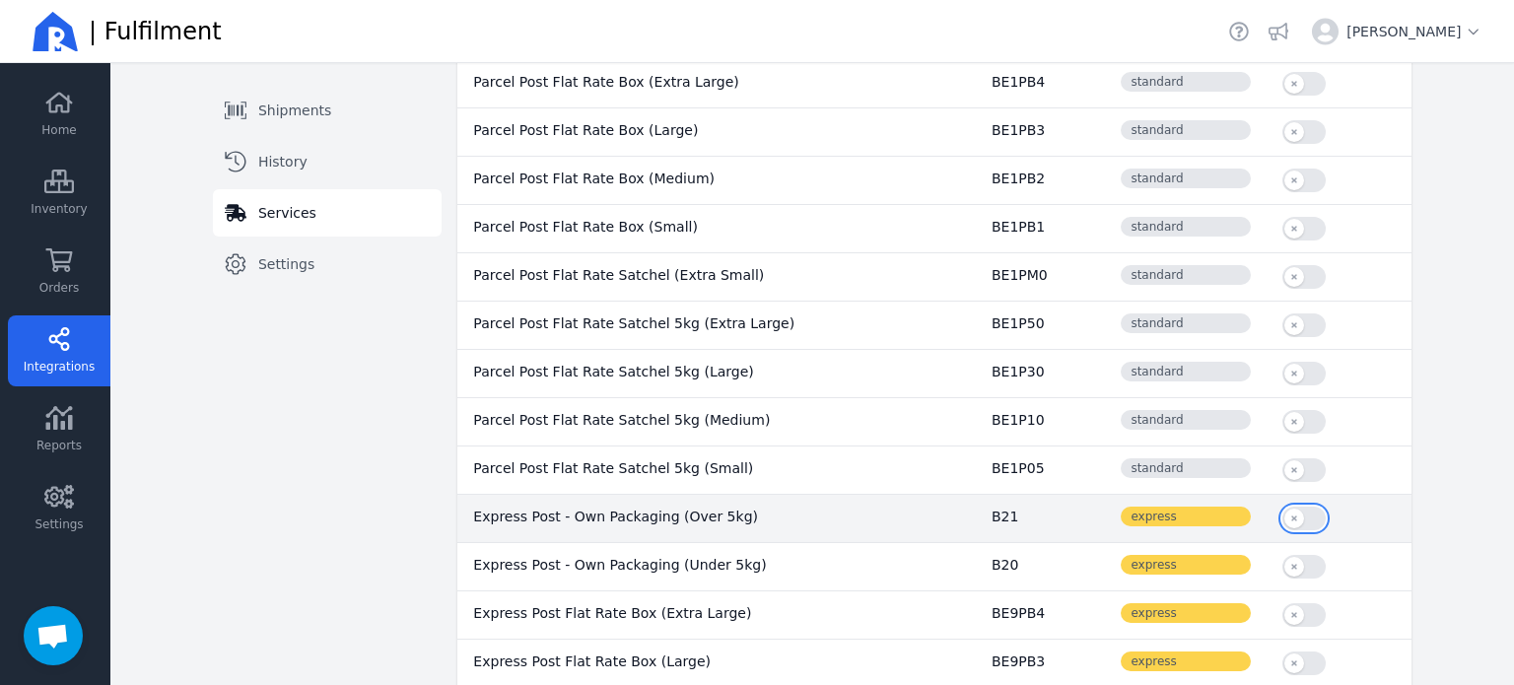
click at [1282, 515] on button "button" at bounding box center [1303, 519] width 43 height 24
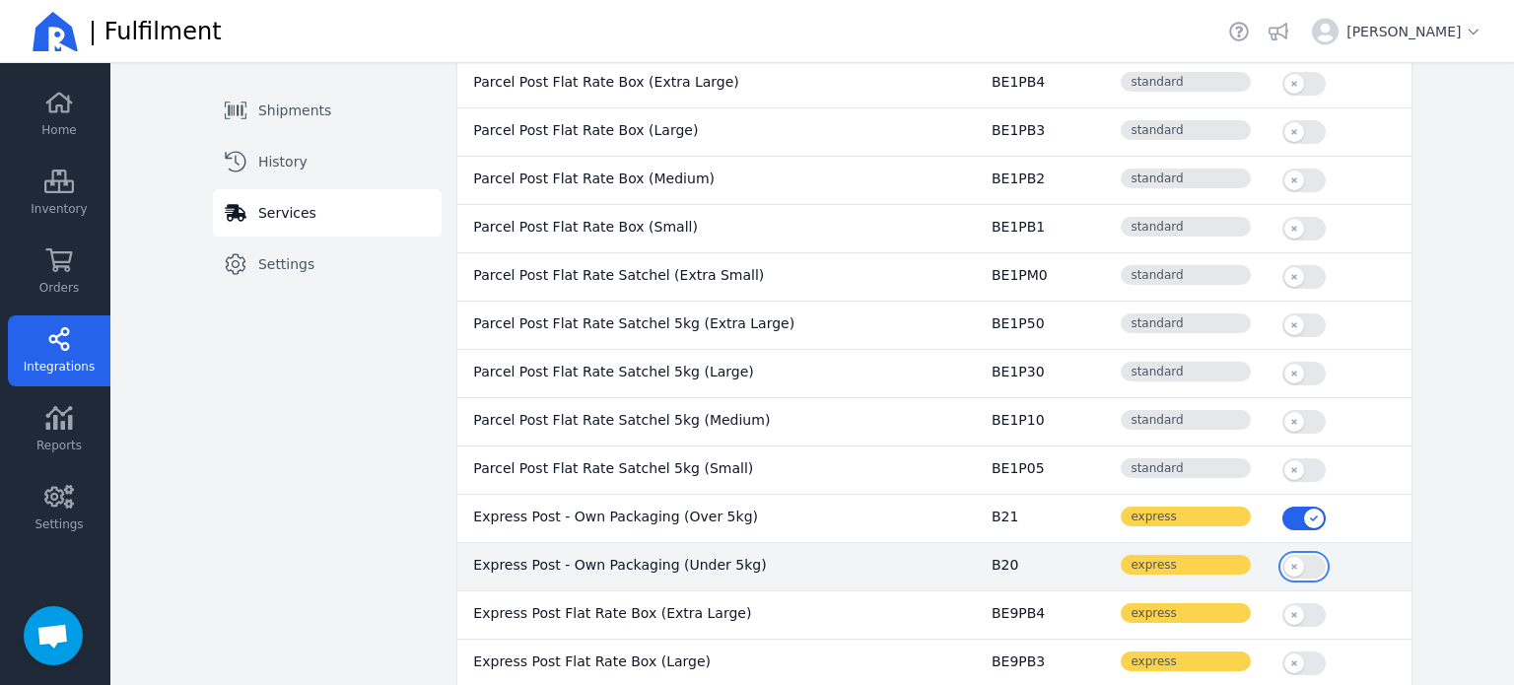
click at [1282, 555] on button "button" at bounding box center [1303, 567] width 43 height 24
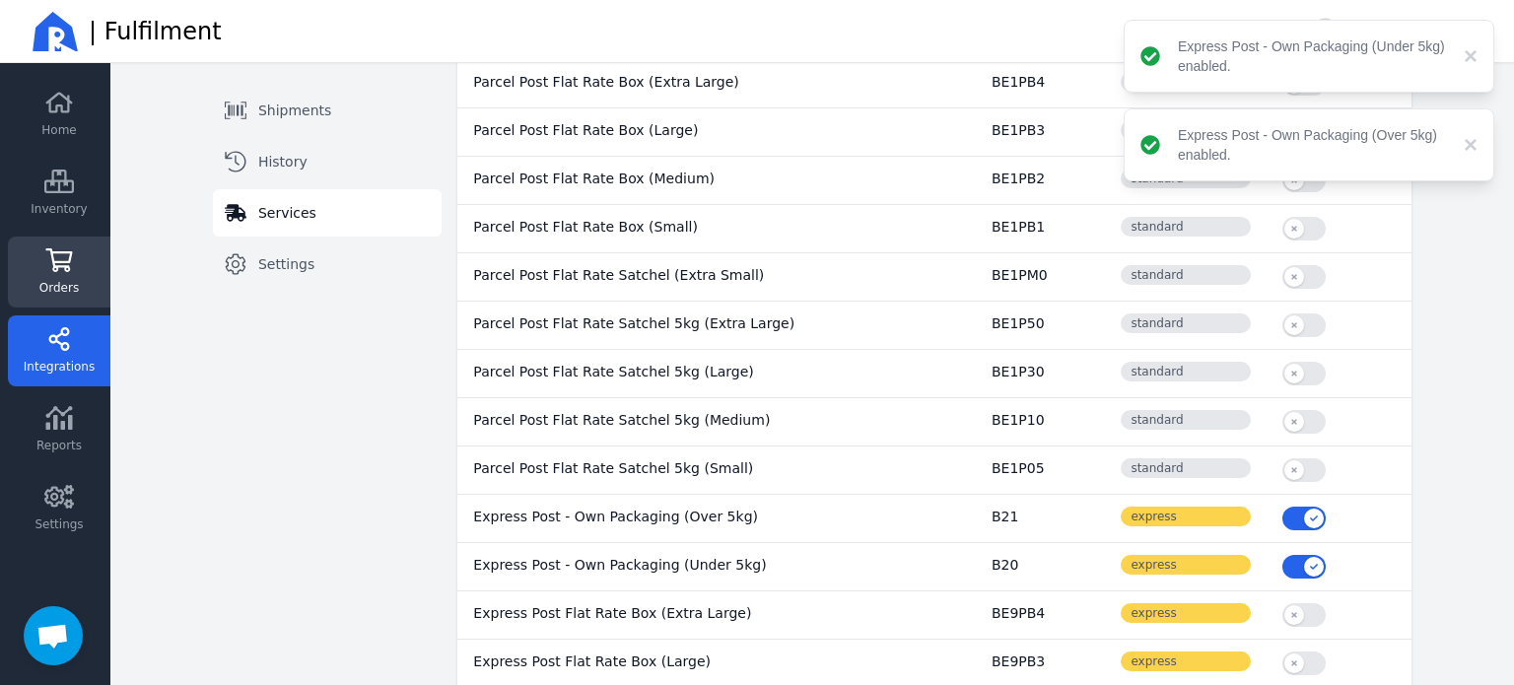
click at [43, 274] on link "Orders" at bounding box center [59, 272] width 102 height 71
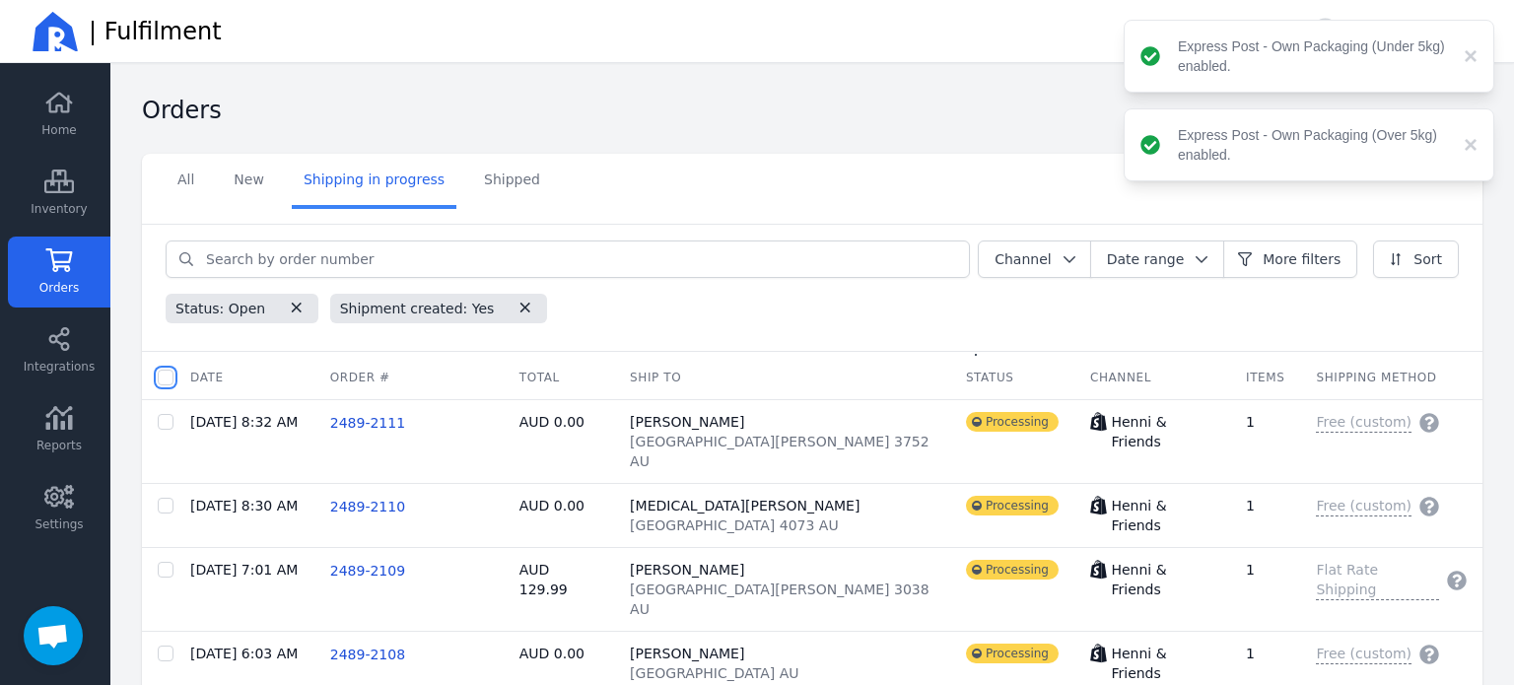
click at [164, 375] on input "checkbox" at bounding box center [166, 378] width 16 height 16
checkbox input "true"
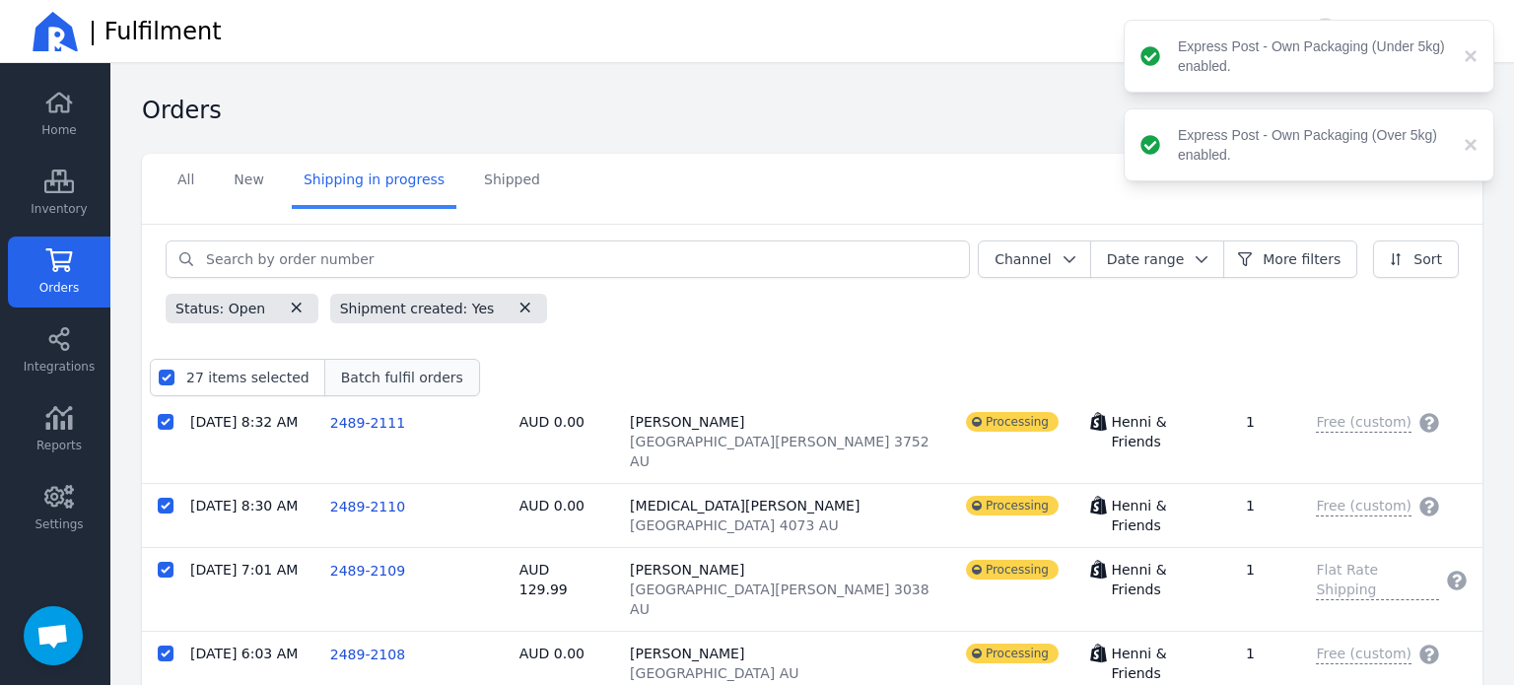
click at [382, 391] on button "Batch fulfil orders" at bounding box center [402, 377] width 156 height 37
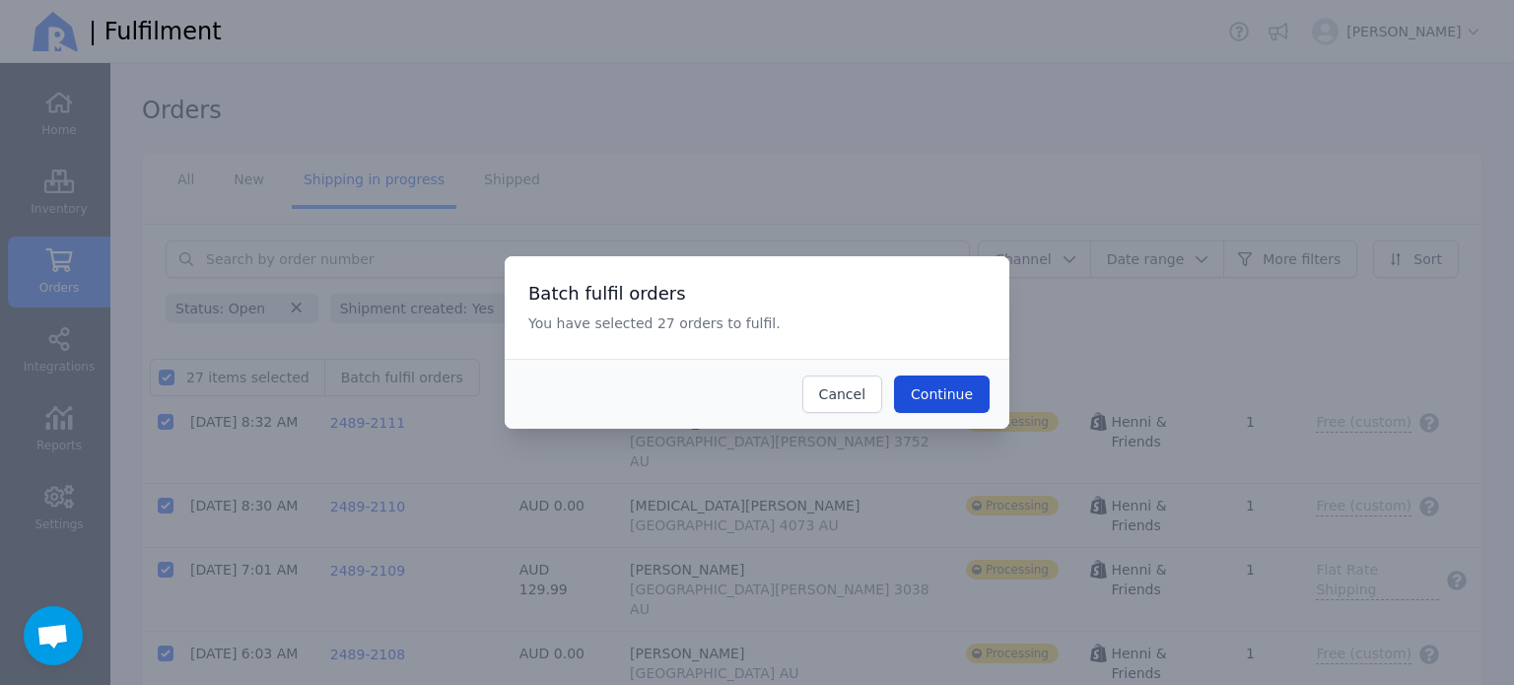
click at [938, 401] on span "Continue" at bounding box center [942, 394] width 62 height 16
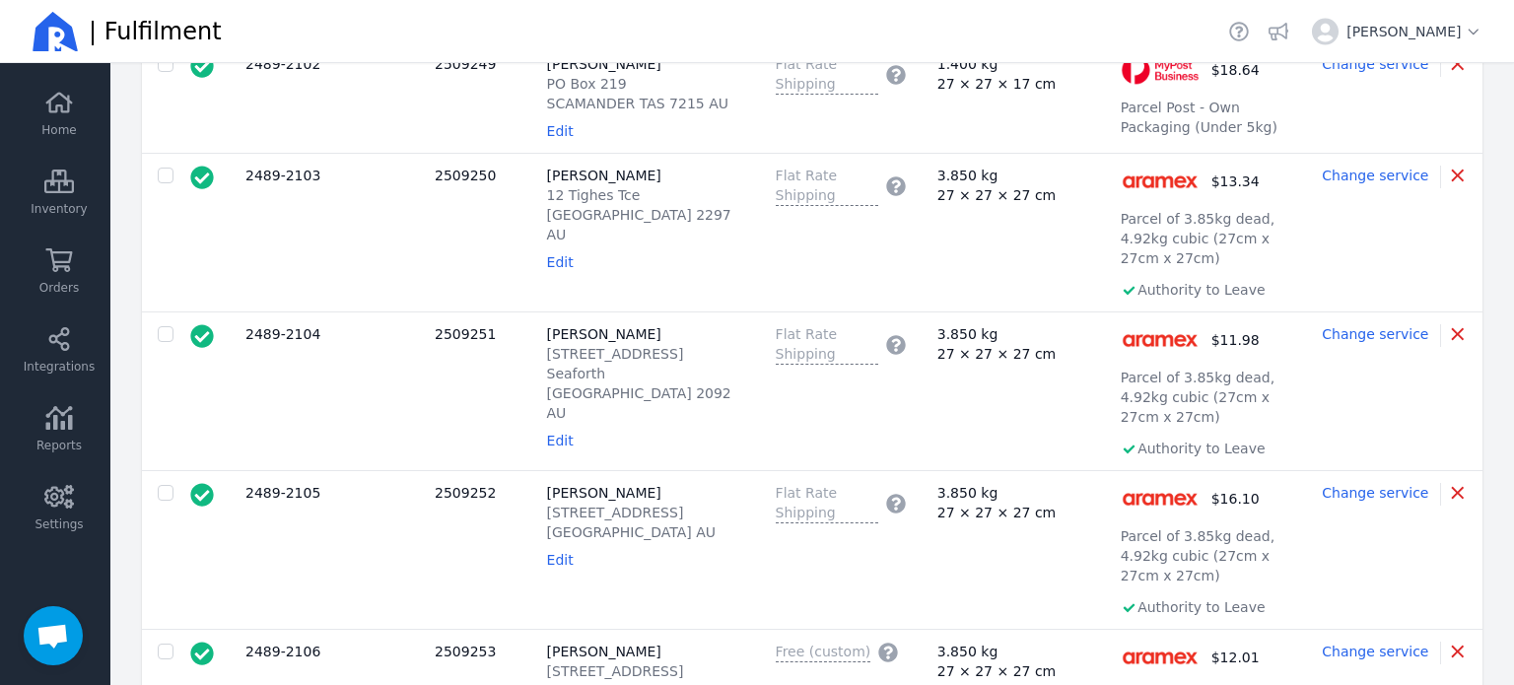
scroll to position [2874, 0]
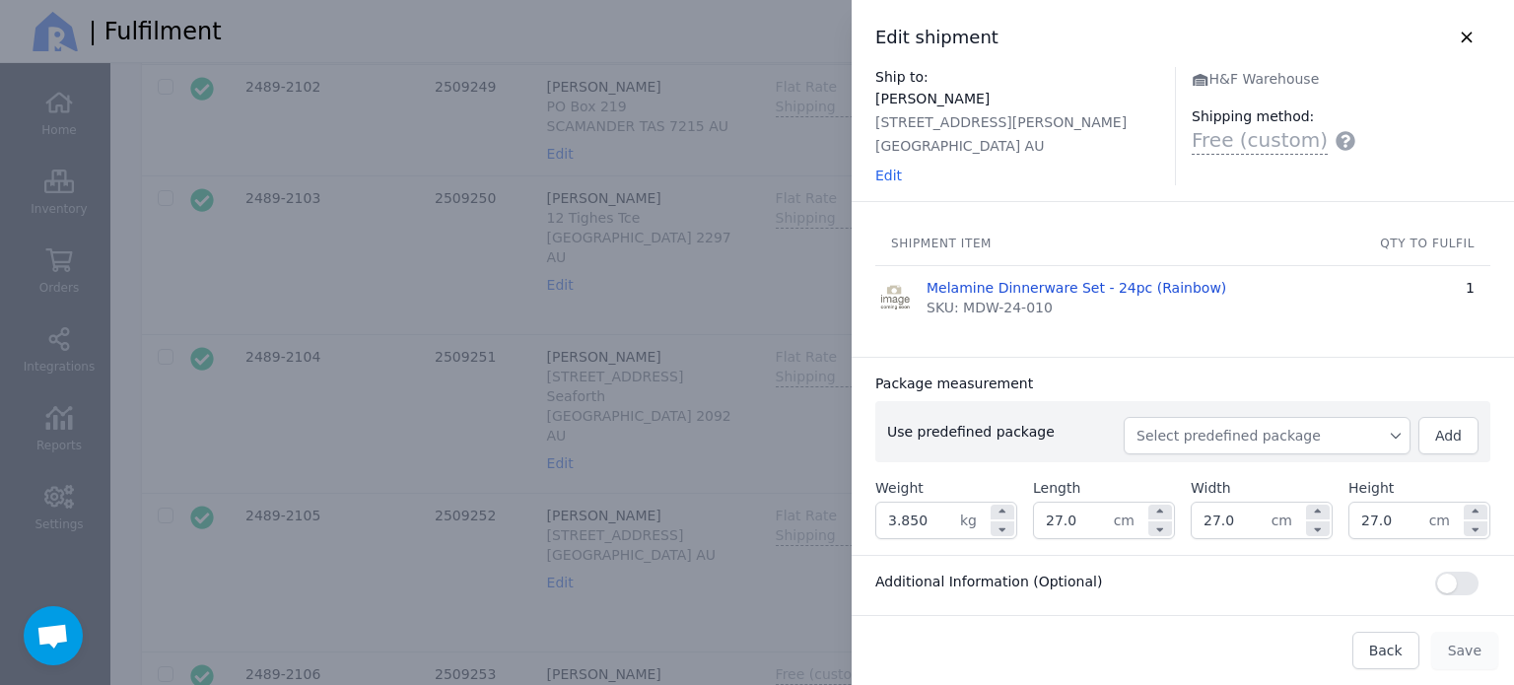
click at [1228, 439] on span "Select predefined package" at bounding box center [1266, 436] width 261 height 20
click at [1169, 470] on span "BX250" at bounding box center [1274, 480] width 239 height 20
click at [1190, 387] on div "Package measurement" at bounding box center [1182, 383] width 615 height 20
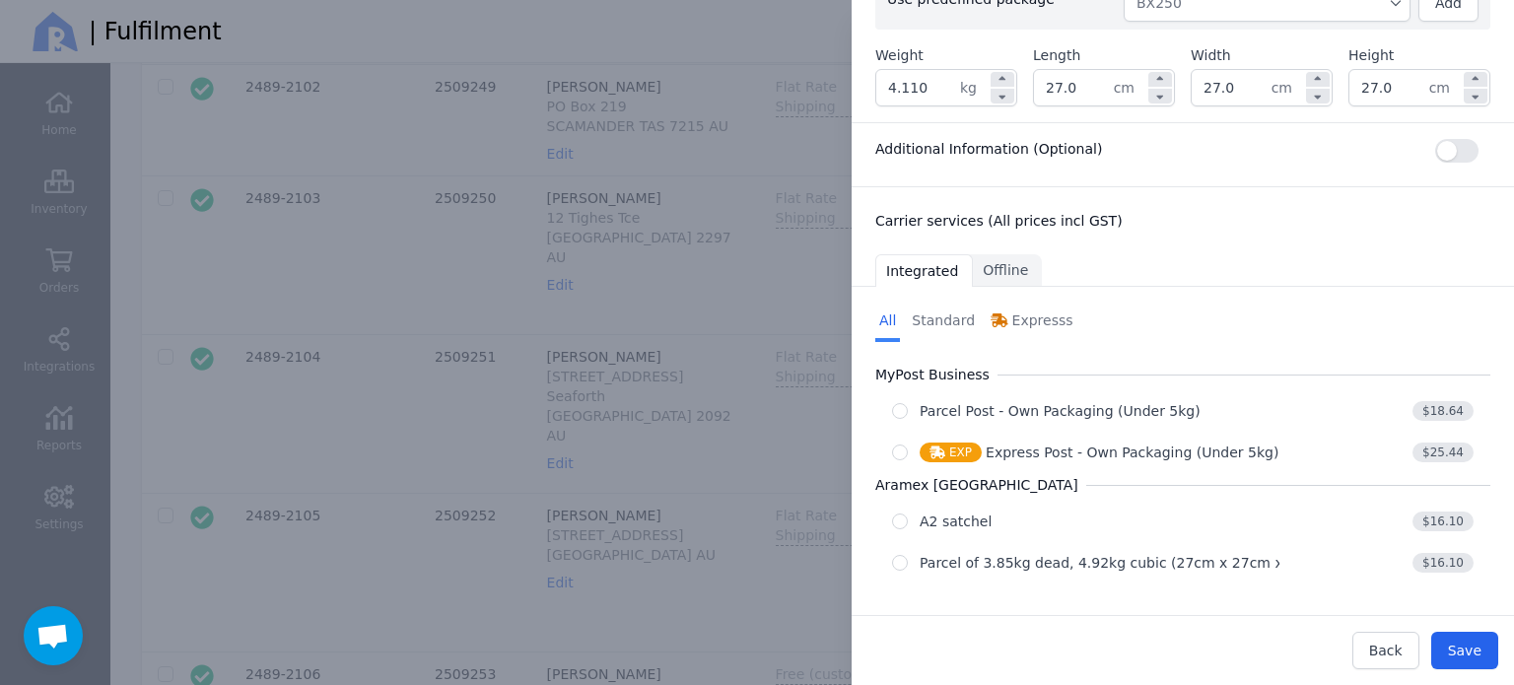
scroll to position [434, 0]
click at [1378, 643] on span "Back" at bounding box center [1386, 651] width 34 height 16
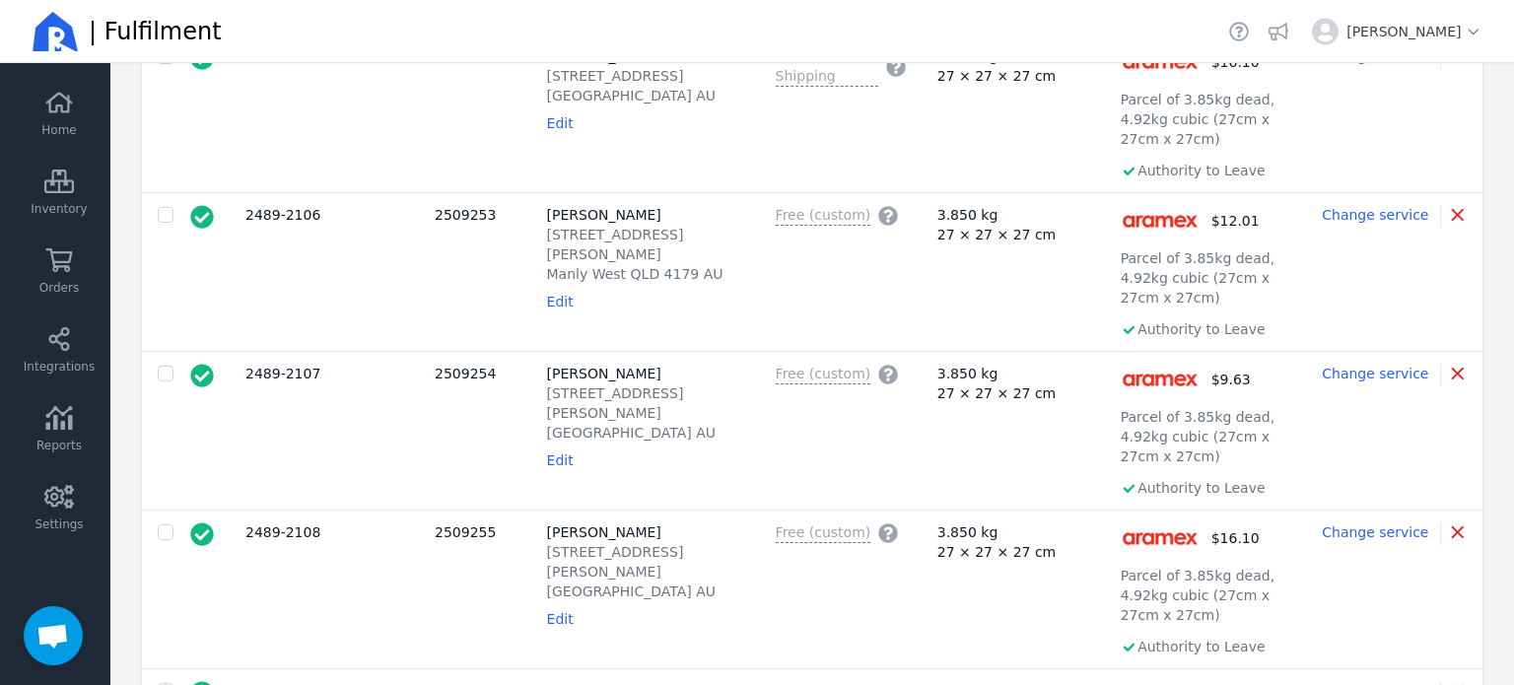
scroll to position [3366, 0]
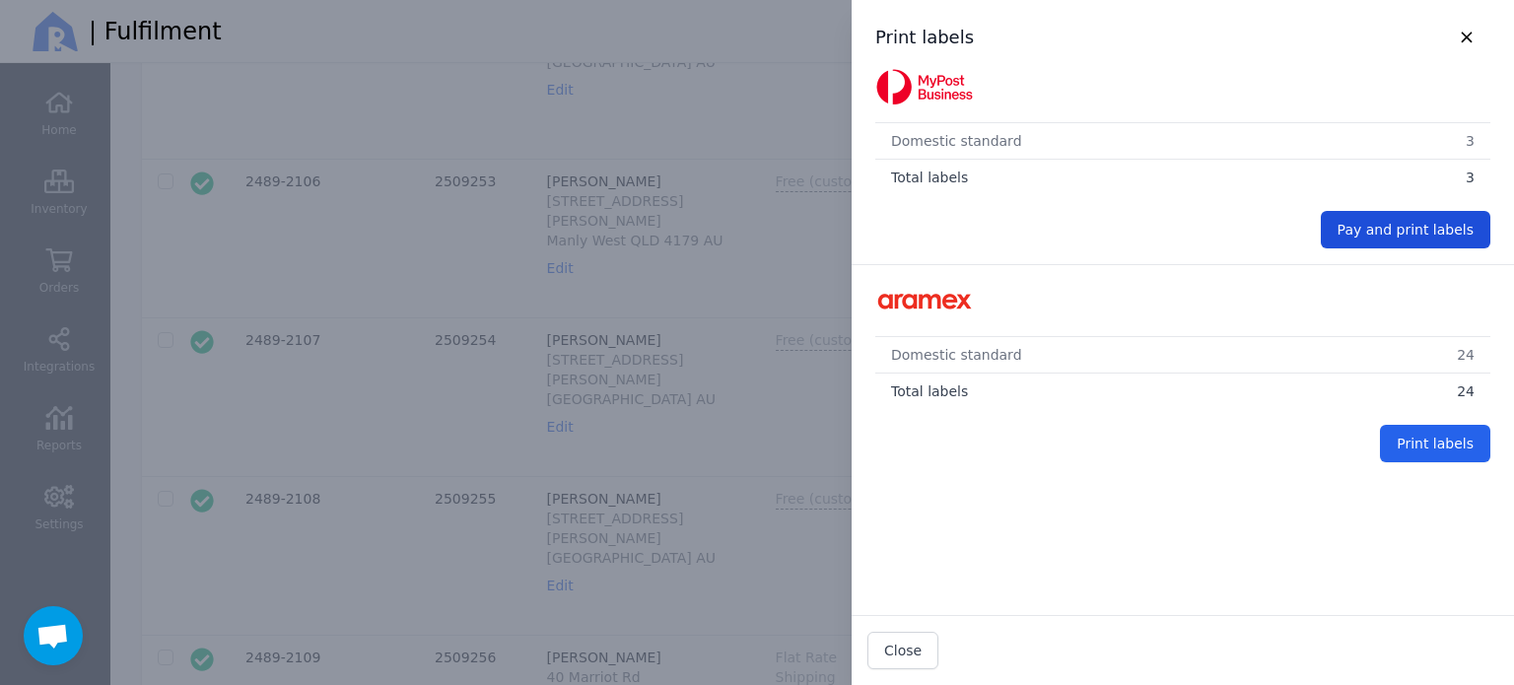
click at [1360, 227] on span "Pay and print labels" at bounding box center [1405, 230] width 136 height 16
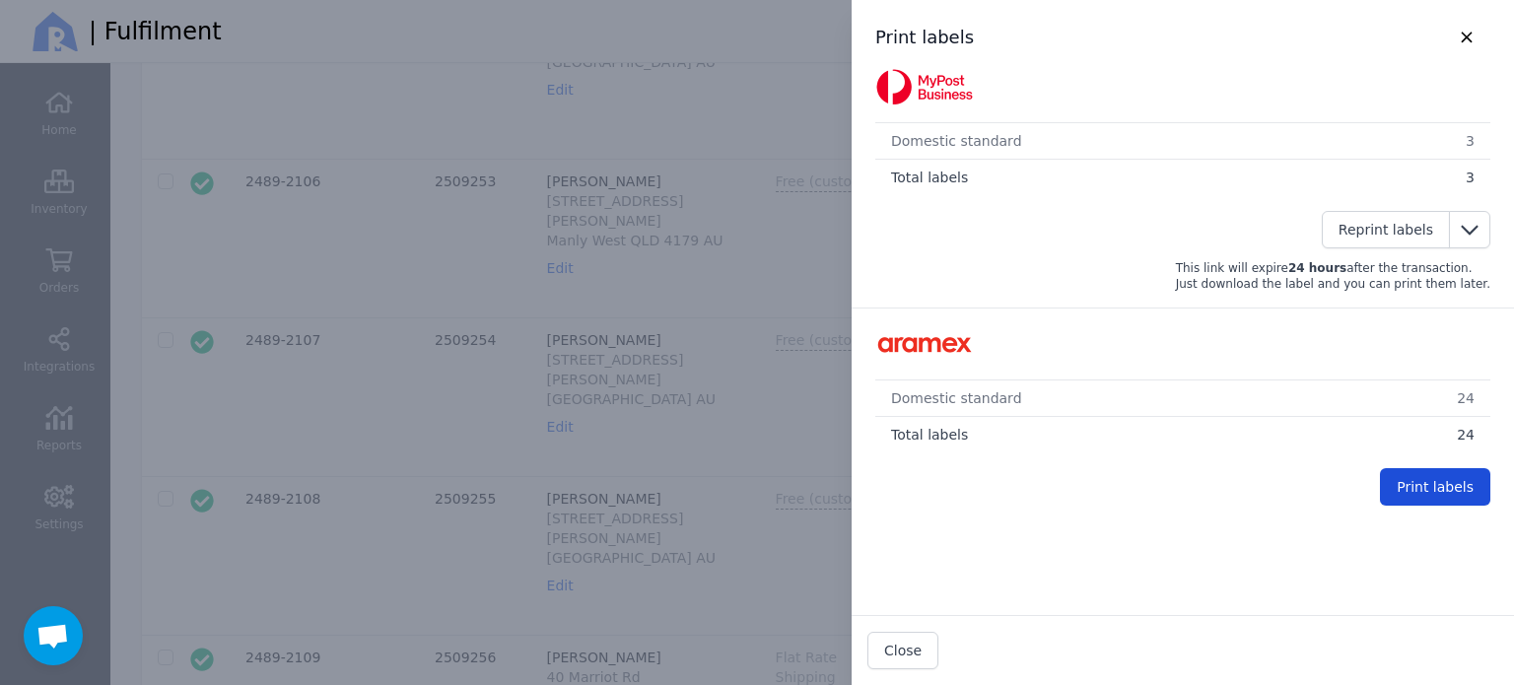
click at [1438, 480] on span "Print labels" at bounding box center [1434, 487] width 77 height 16
click at [560, 500] on div at bounding box center [757, 342] width 1514 height 685
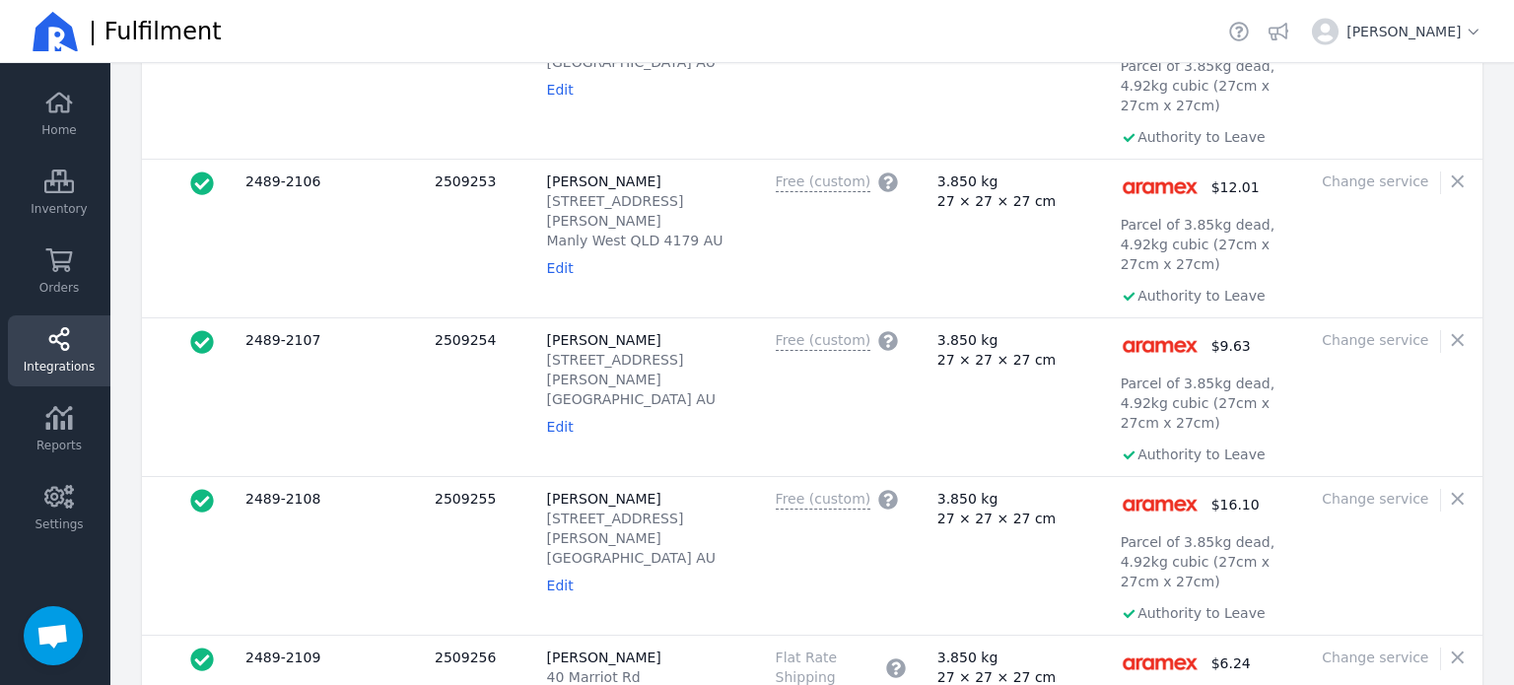
click at [44, 350] on icon at bounding box center [59, 339] width 30 height 24
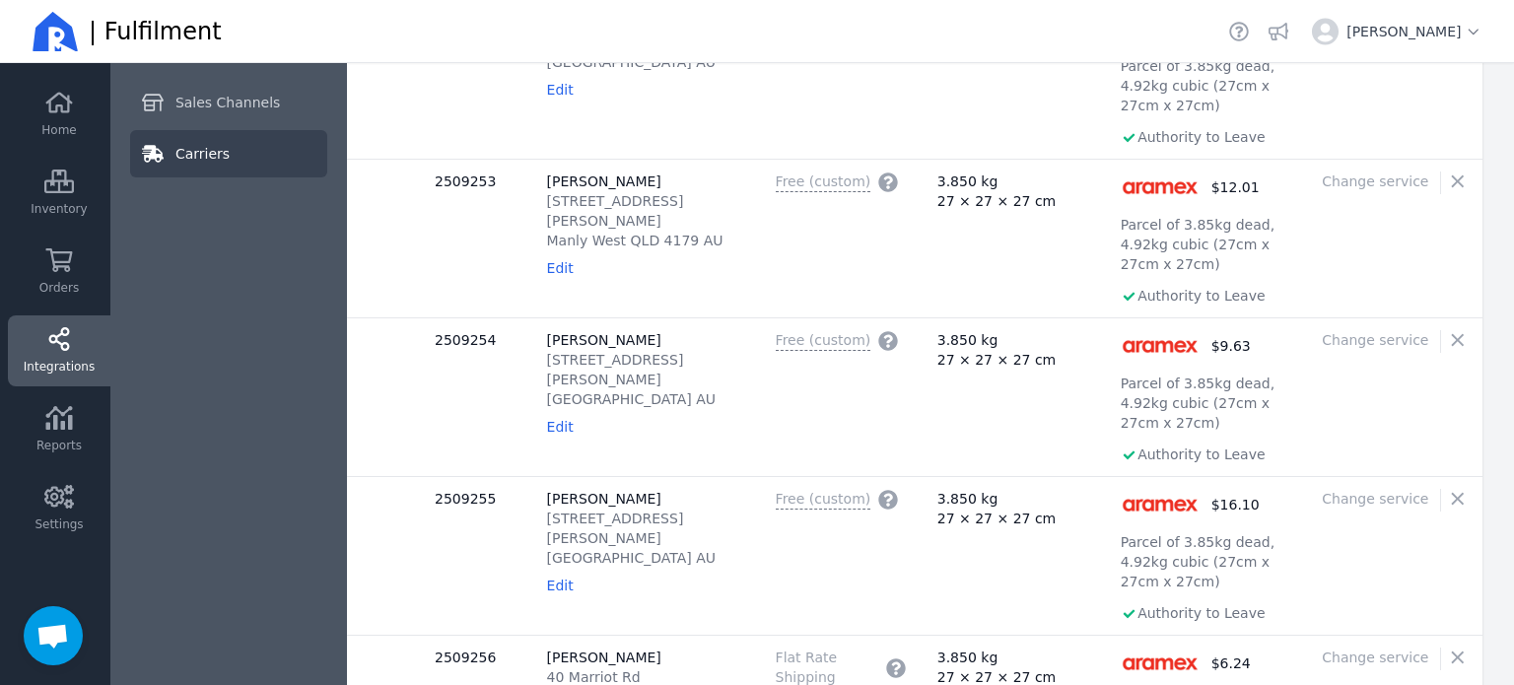
click at [183, 166] on link "Carriers" at bounding box center [228, 153] width 197 height 47
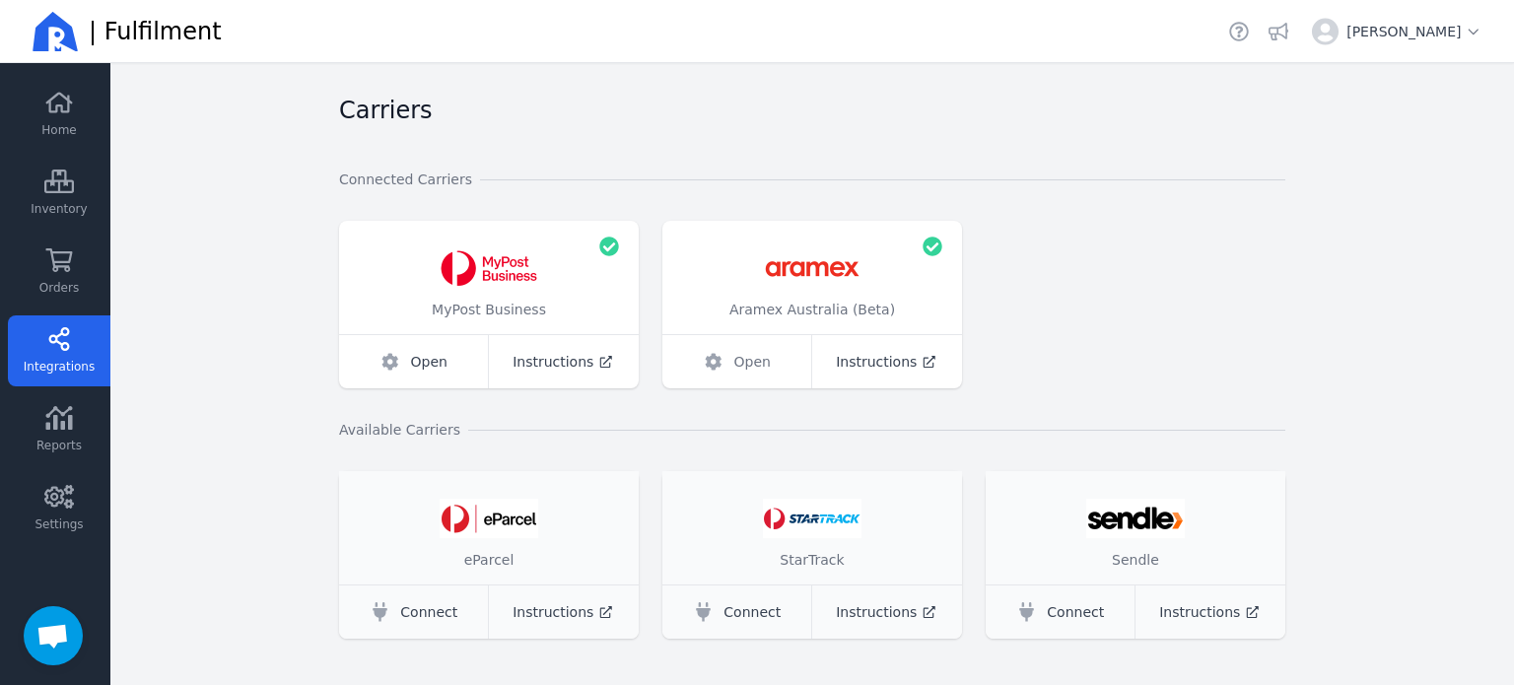
click at [708, 361] on icon at bounding box center [714, 362] width 18 height 20
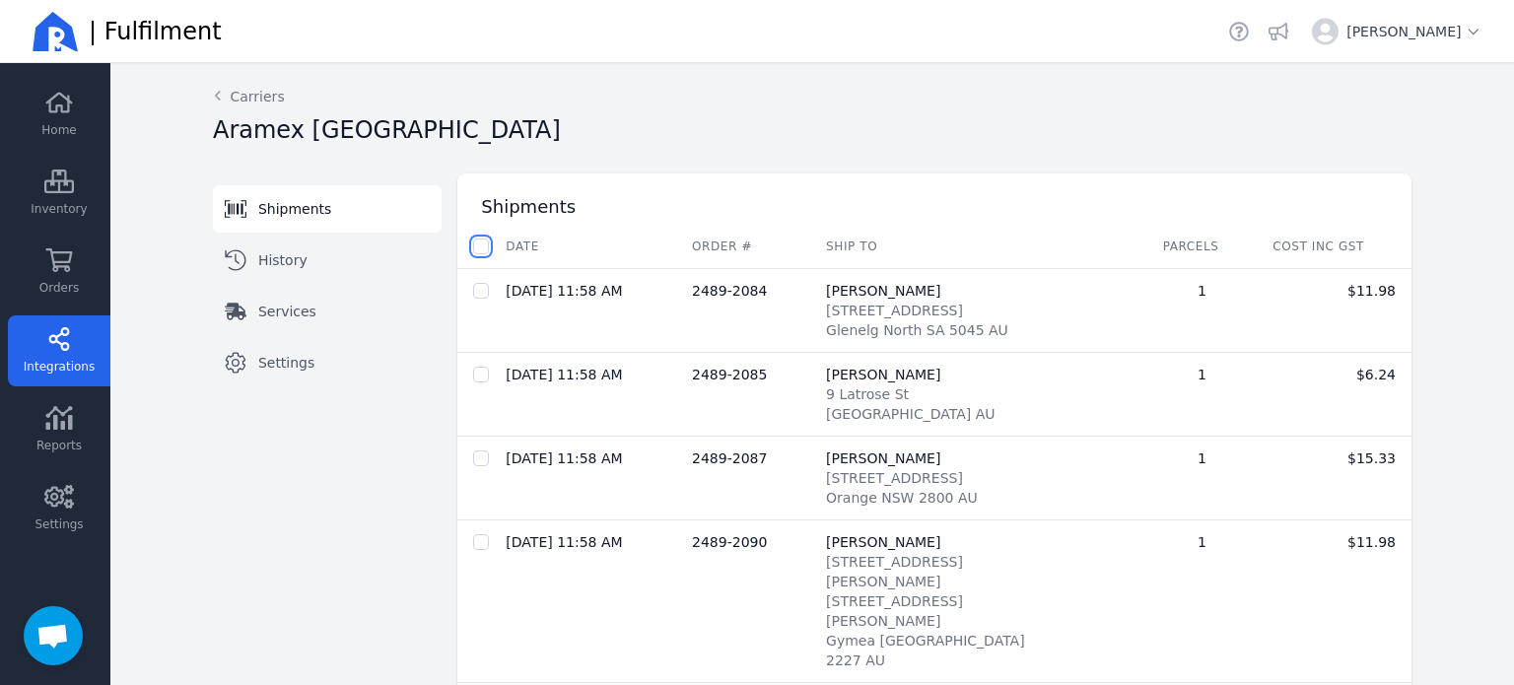
click at [476, 245] on input "checkbox" at bounding box center [481, 246] width 16 height 16
click at [658, 246] on span "Despatch shipments" at bounding box center [727, 246] width 142 height 16
